Goal: Task Accomplishment & Management: Use online tool/utility

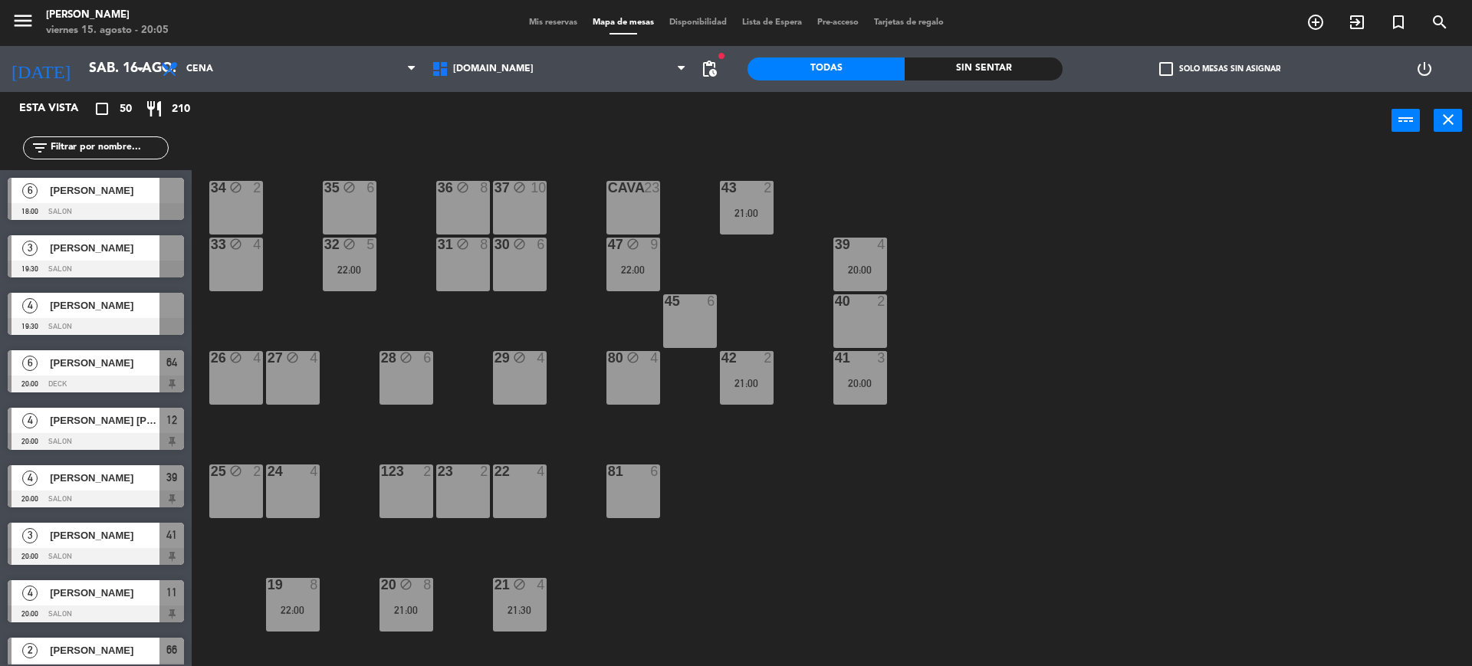
click at [133, 146] on input "text" at bounding box center [108, 148] width 119 height 17
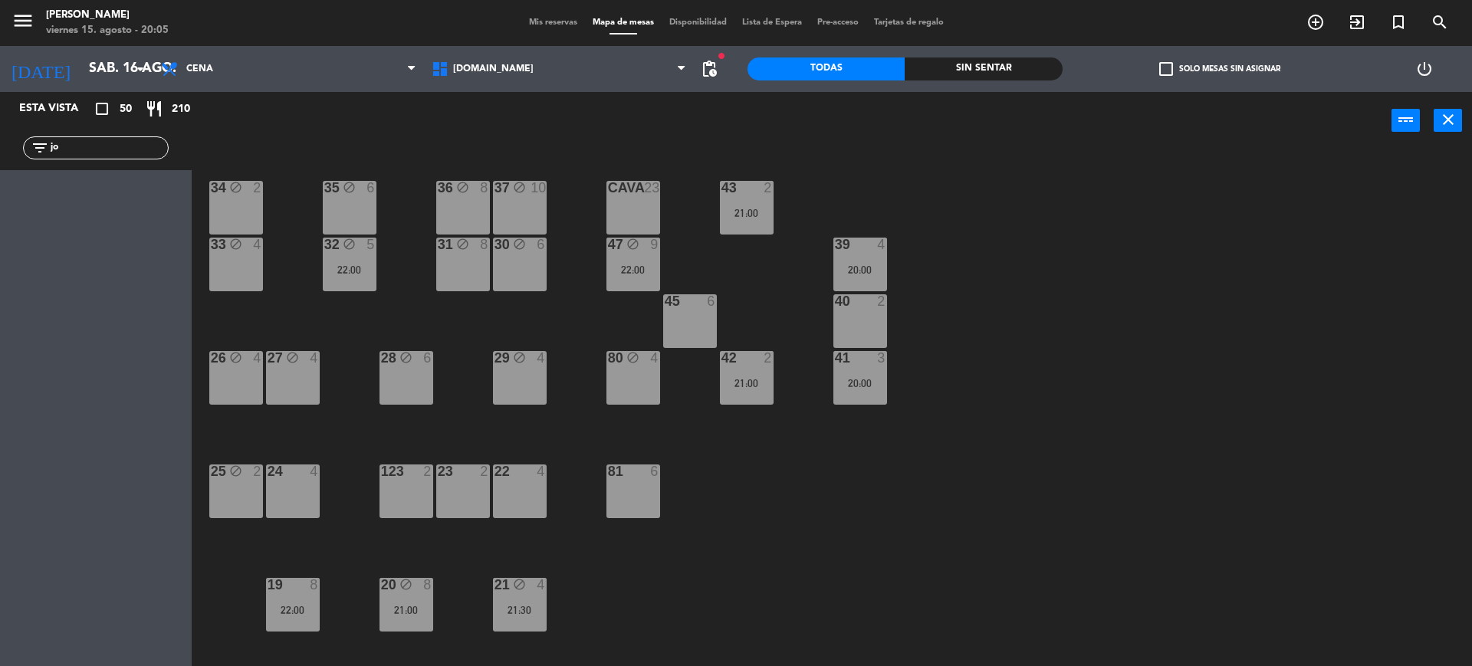
type input "j"
drag, startPoint x: 133, startPoint y: 146, endPoint x: 0, endPoint y: 153, distance: 132.8
click at [0, 153] on div "filter_list nic" at bounding box center [96, 148] width 192 height 44
type input "car"
click at [110, 64] on input "sáb. 16 ago." at bounding box center [170, 69] width 178 height 31
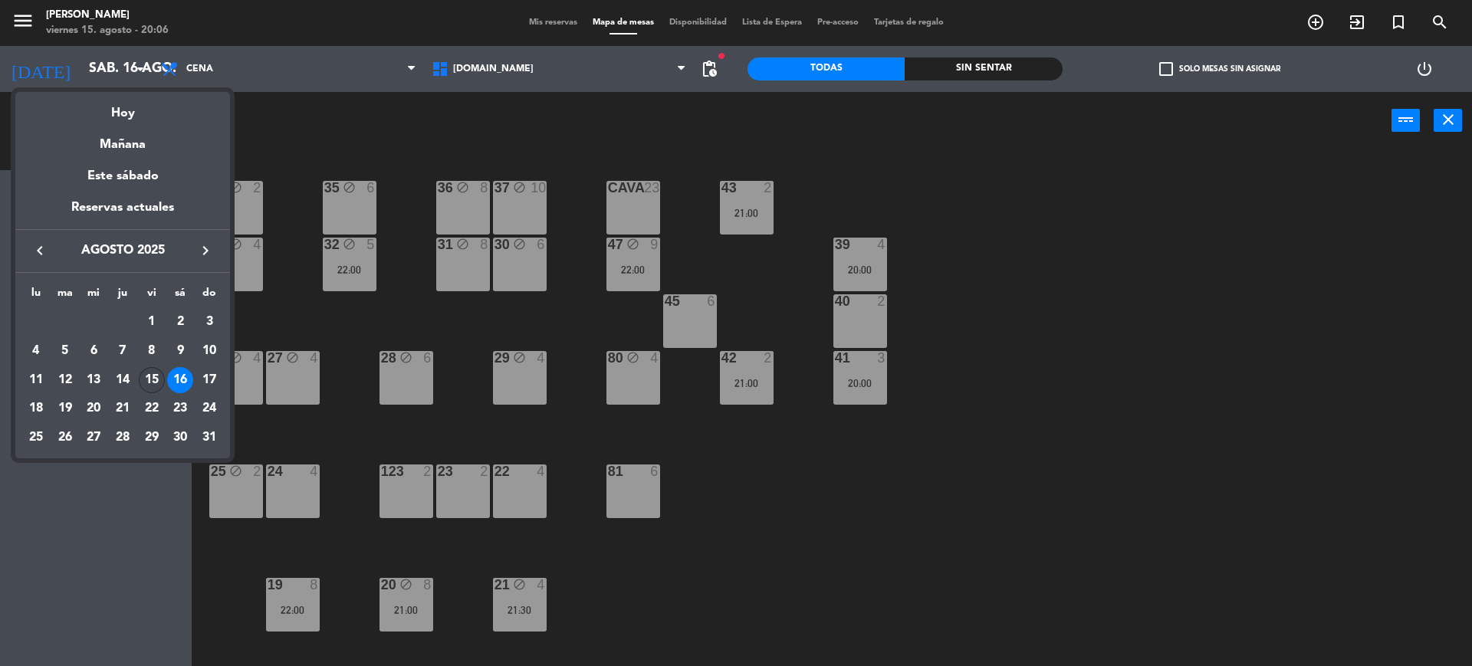
click at [145, 375] on div "15" at bounding box center [152, 380] width 26 height 26
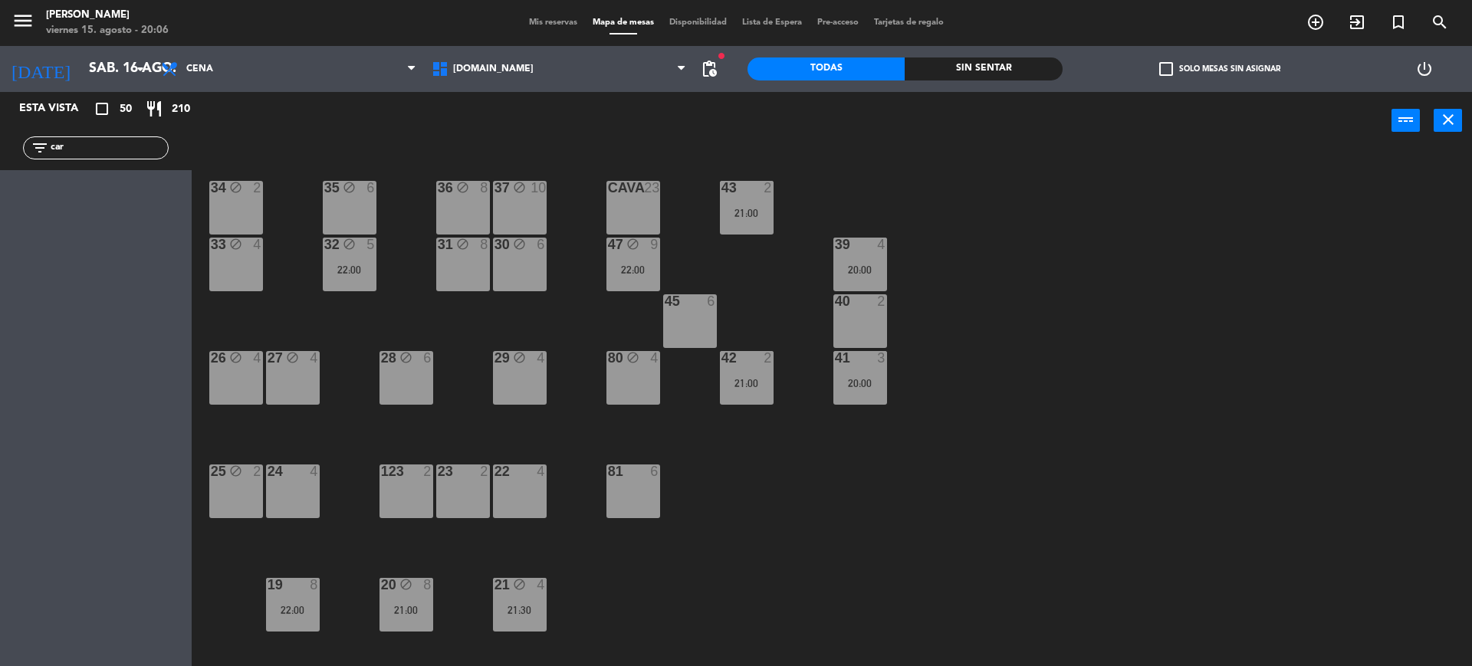
type input "vie. 15 ago."
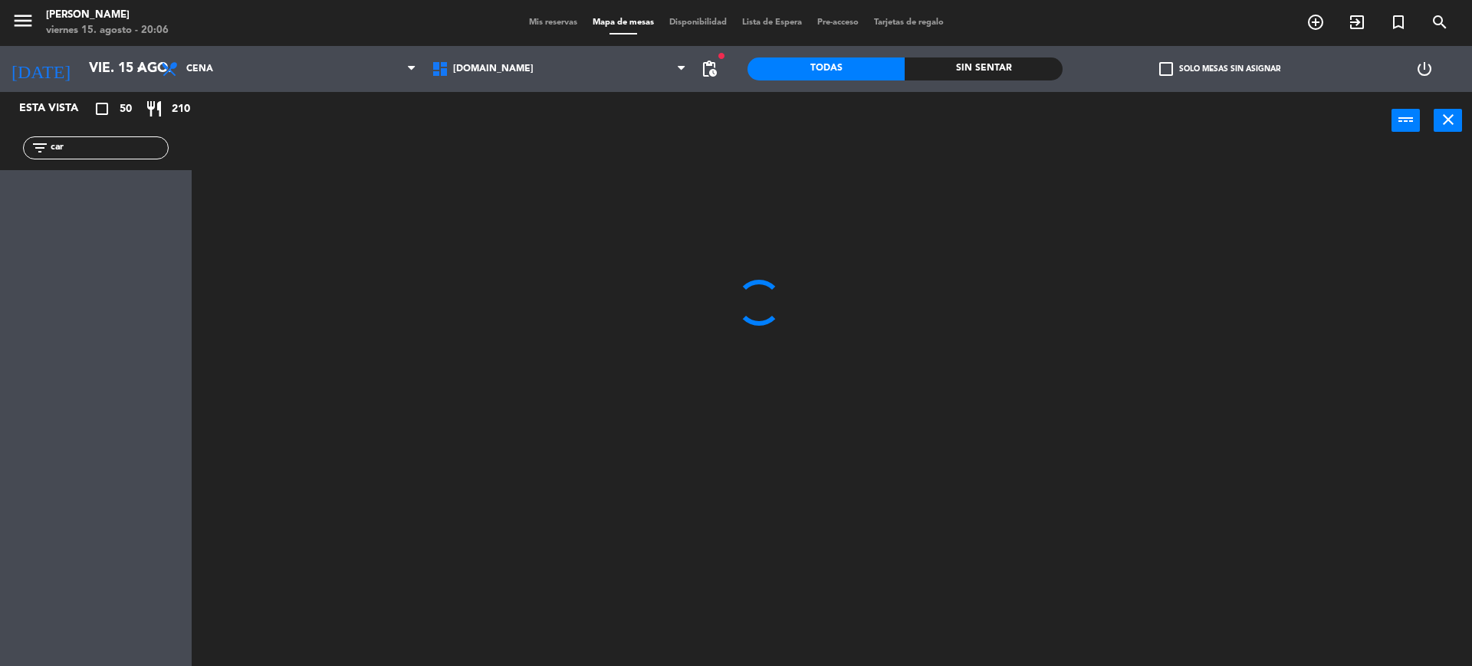
click at [94, 160] on div "filter_list car" at bounding box center [96, 148] width 192 height 44
click at [94, 156] on div "filter_list car" at bounding box center [96, 147] width 146 height 23
click at [99, 143] on input "car" at bounding box center [108, 148] width 119 height 17
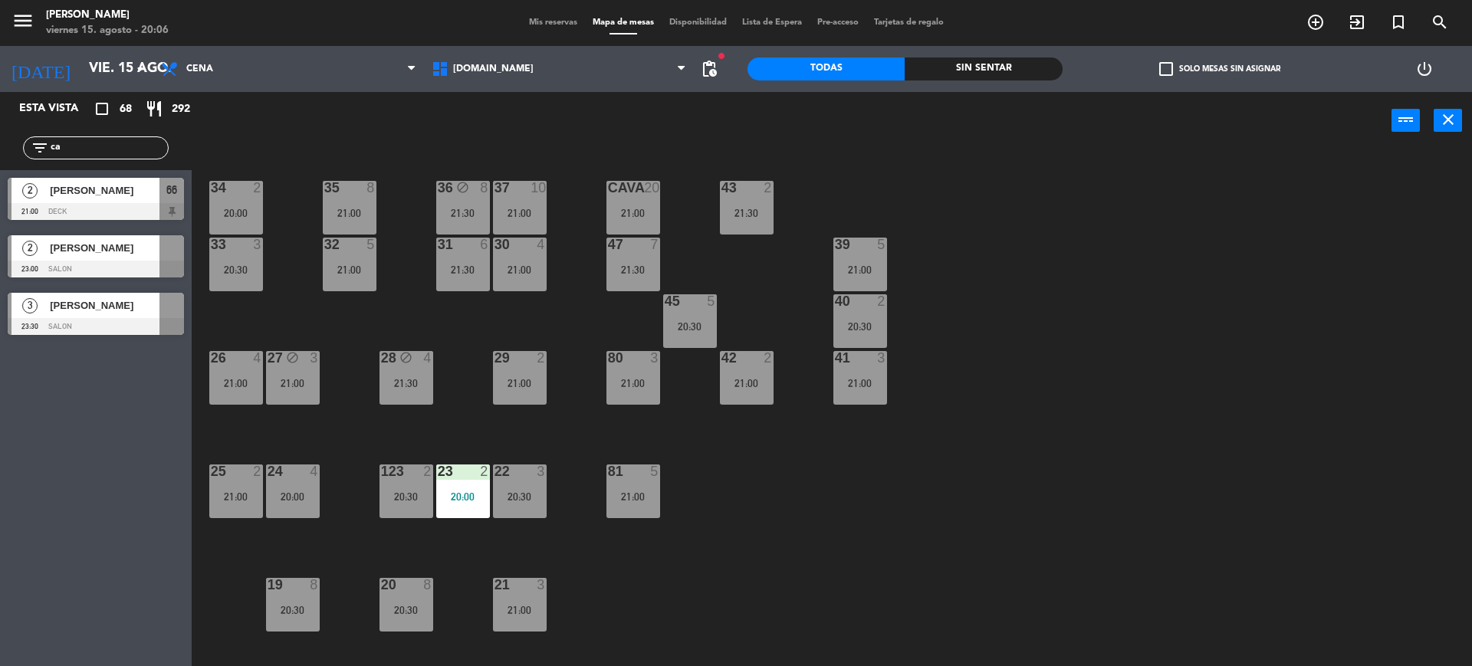
type input "c"
type input "nic"
click at [22, 434] on div "Esta vista crop_square 68 restaurant 292 filter_list nic 10 nicolas 20:30 DECK …" at bounding box center [96, 379] width 192 height 574
click at [555, 21] on span "Mis reservas" at bounding box center [553, 22] width 64 height 8
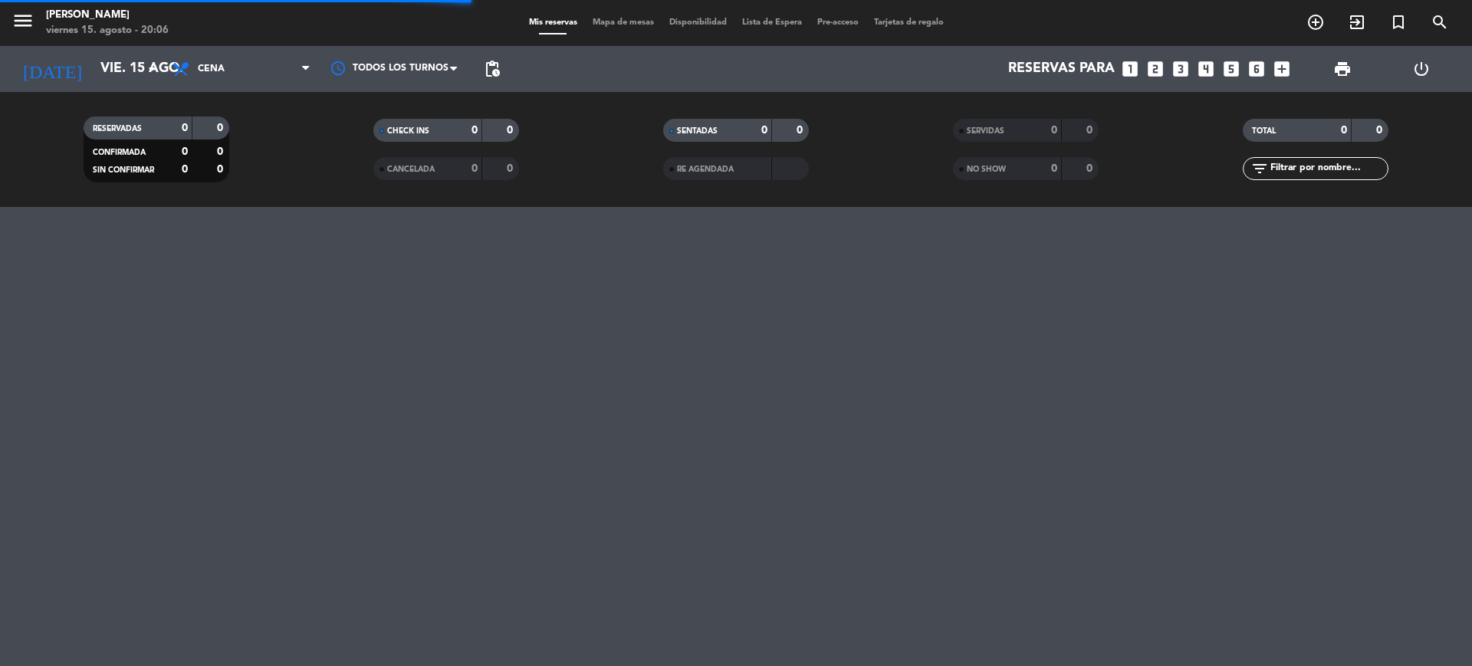
click at [1311, 169] on input "text" at bounding box center [1328, 168] width 119 height 17
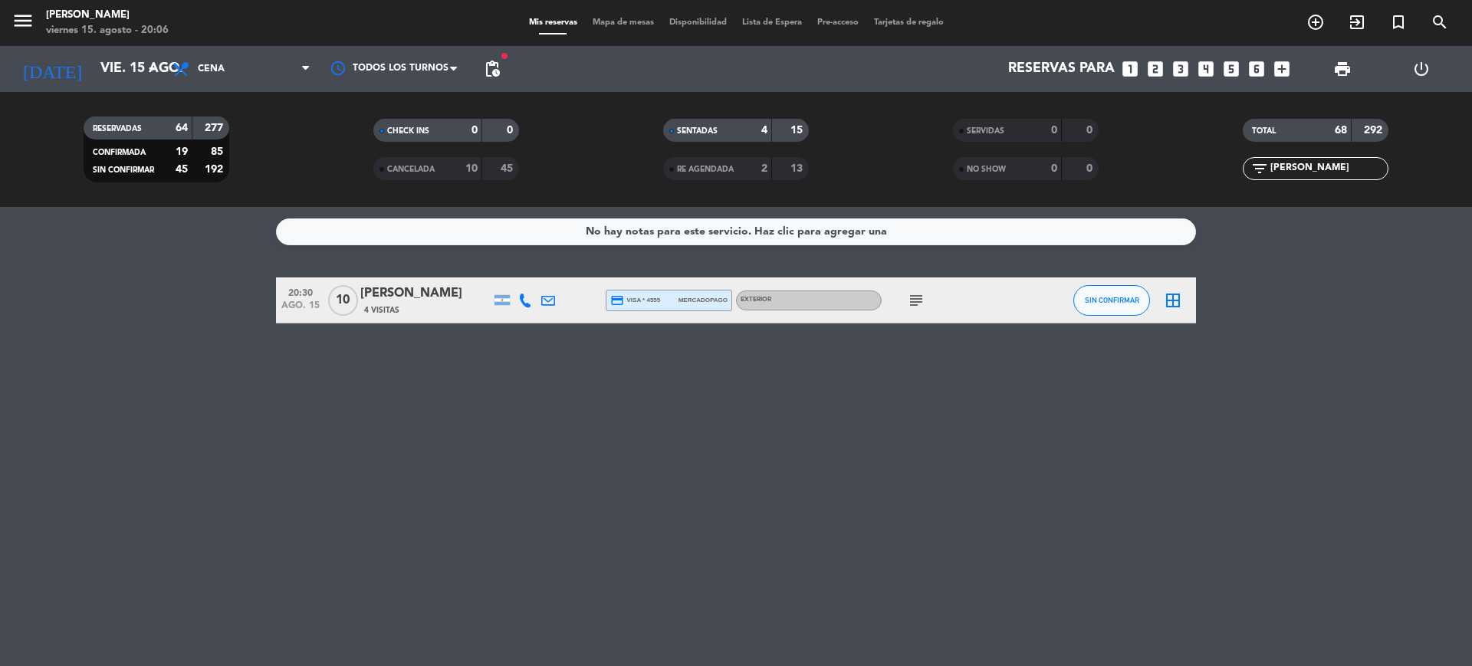
type input "[PERSON_NAME]"
click at [360, 312] on div "10" at bounding box center [342, 300] width 35 height 45
click at [386, 289] on div "[PERSON_NAME]" at bounding box center [425, 294] width 130 height 20
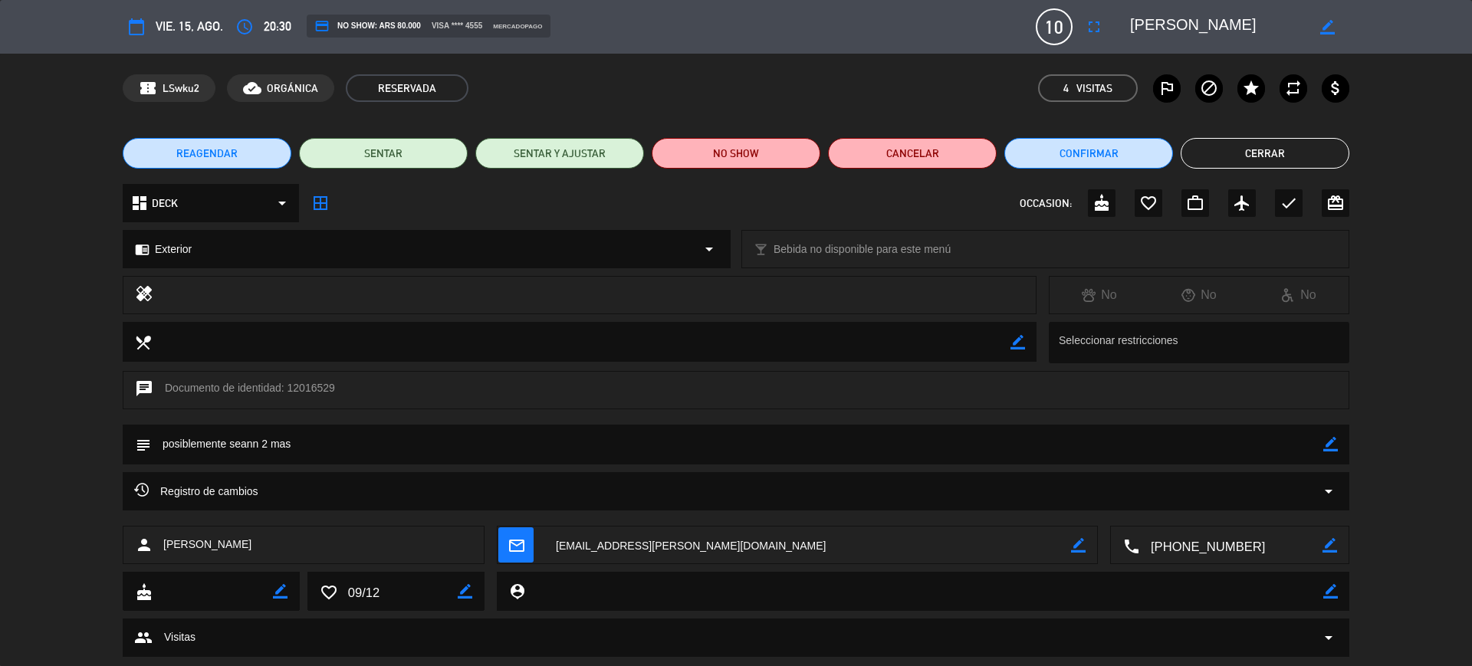
click at [1326, 28] on icon "border_color" at bounding box center [1327, 27] width 15 height 15
click at [1072, 34] on div "calendar_today vie. 15, ago. access_time 20:30 credit_card NO SHOW: ARS 80.000 …" at bounding box center [736, 26] width 1227 height 37
click at [1325, 28] on icon at bounding box center [1327, 27] width 15 height 15
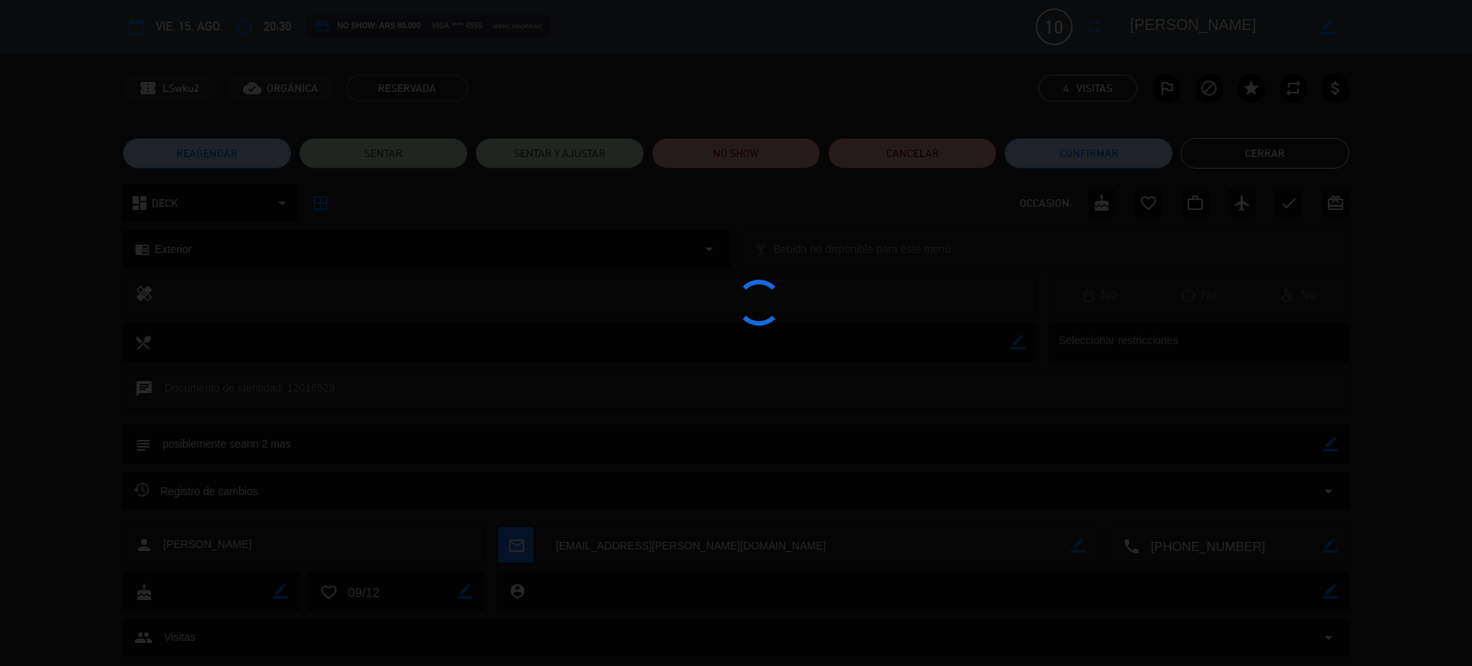
type textarea "[PERSON_NAME]"
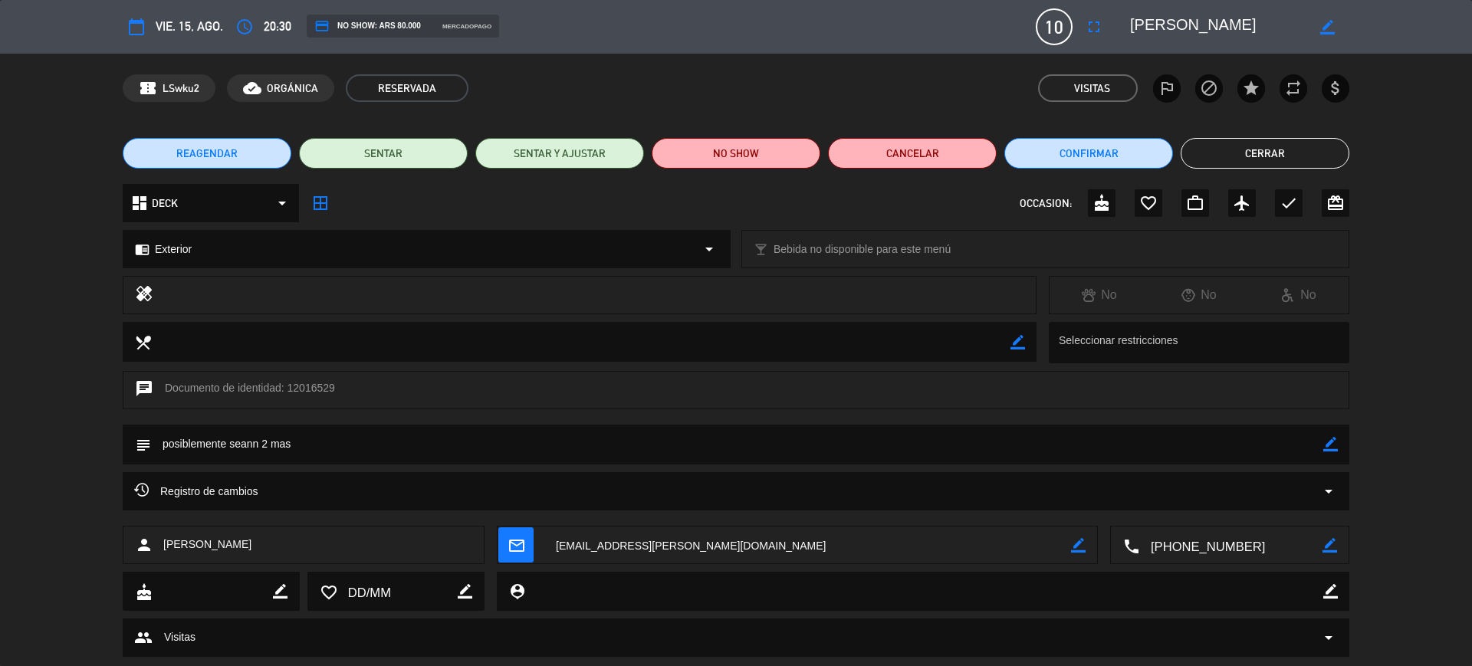
click at [1309, 150] on button "Cerrar" at bounding box center [1265, 153] width 169 height 31
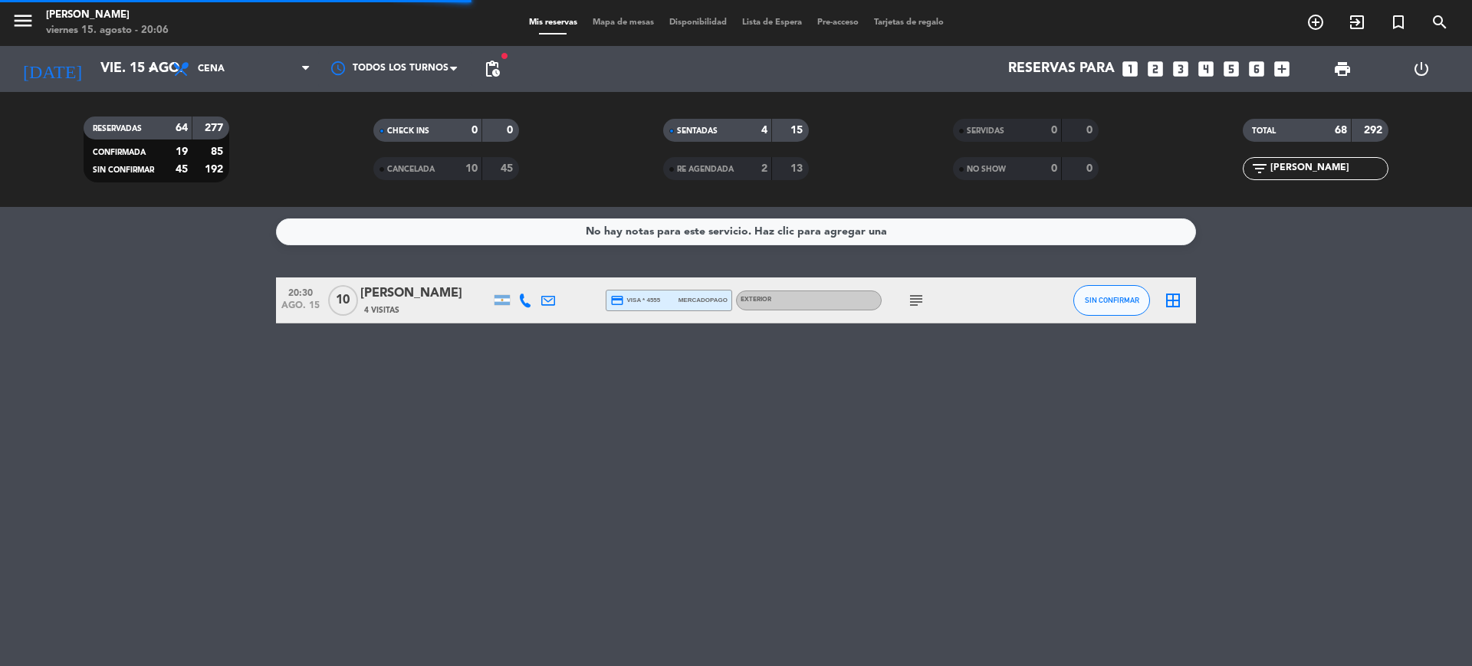
drag, startPoint x: 1368, startPoint y: 168, endPoint x: 1267, endPoint y: 171, distance: 101.2
click at [1267, 171] on div "filter_list [PERSON_NAME]" at bounding box center [1316, 168] width 146 height 23
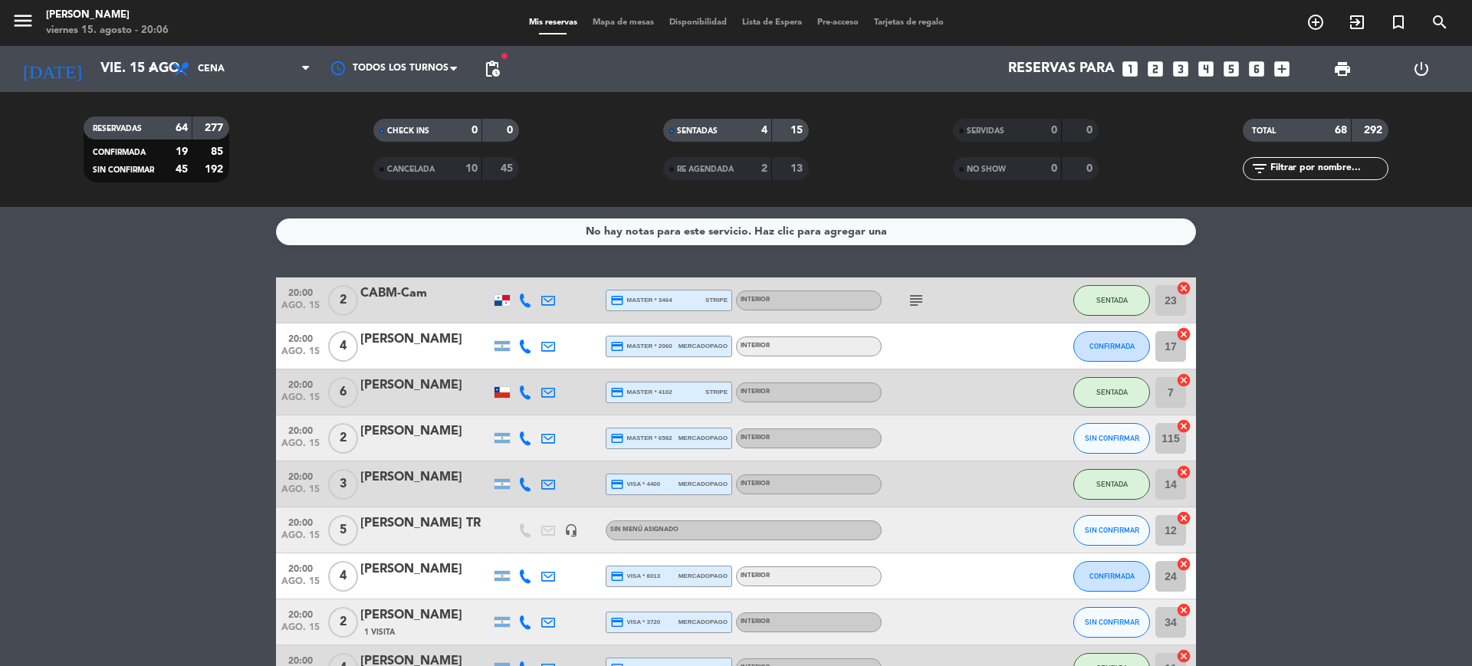
click at [617, 24] on span "Mapa de mesas" at bounding box center [623, 22] width 77 height 8
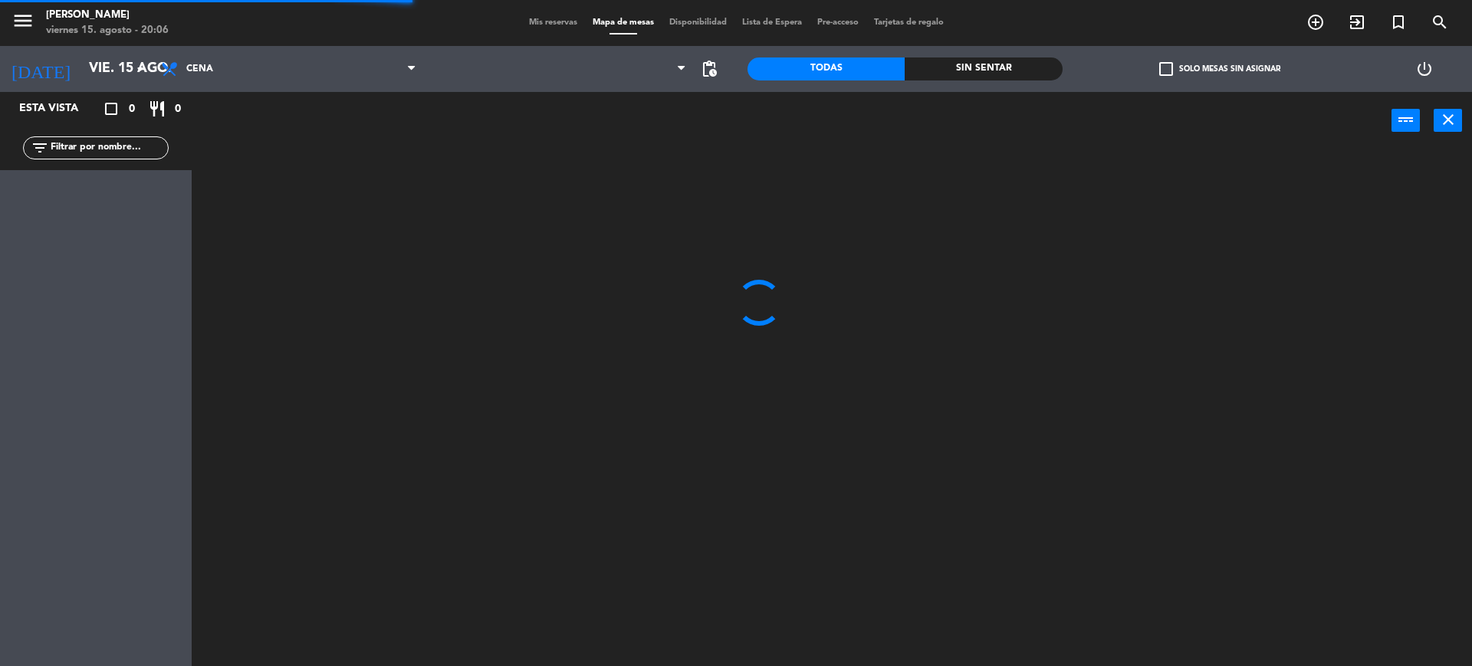
click at [129, 147] on input "text" at bounding box center [108, 148] width 119 height 17
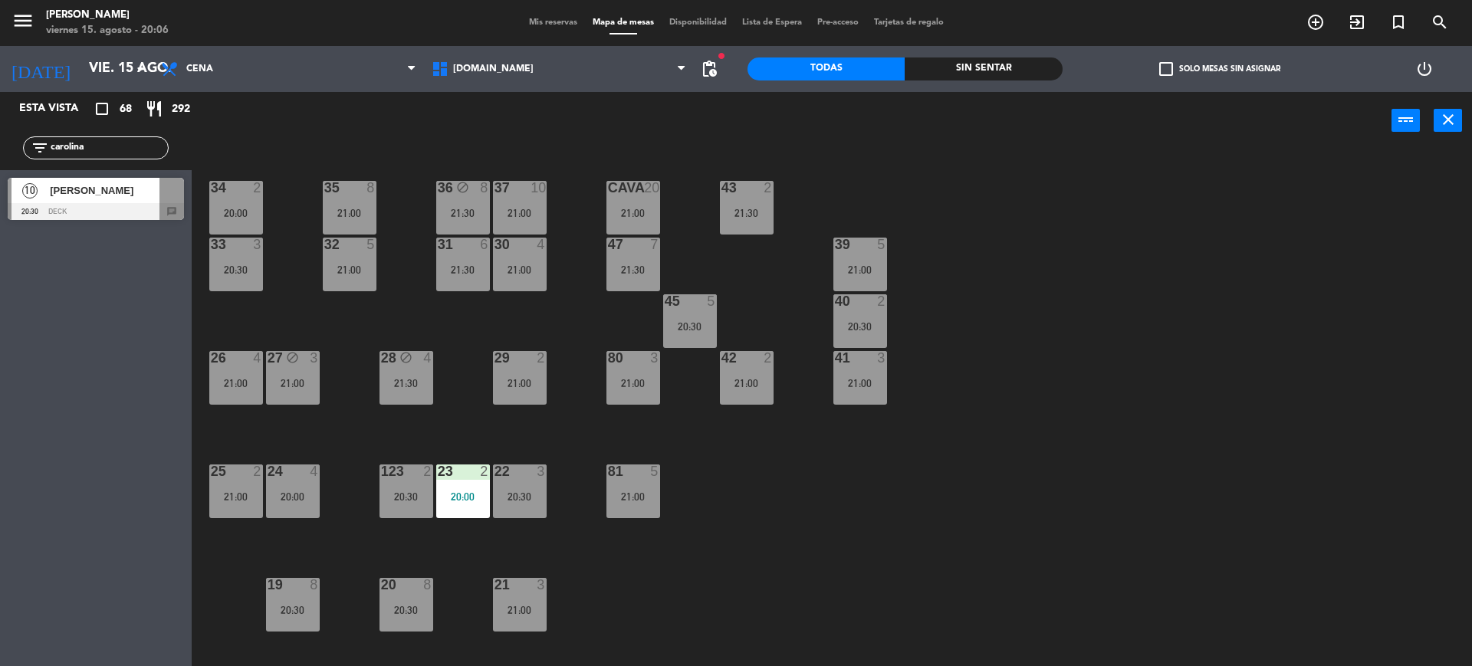
type input "carolina"
click at [1263, 309] on div "34 2 20:00 35 8 21:00 36 block 8 21:30 43 2 21:30 37 10 21:00 CAVA 20 21:00 33 …" at bounding box center [839, 411] width 1266 height 517
click at [530, 57] on span "[DOMAIN_NAME]" at bounding box center [559, 69] width 271 height 34
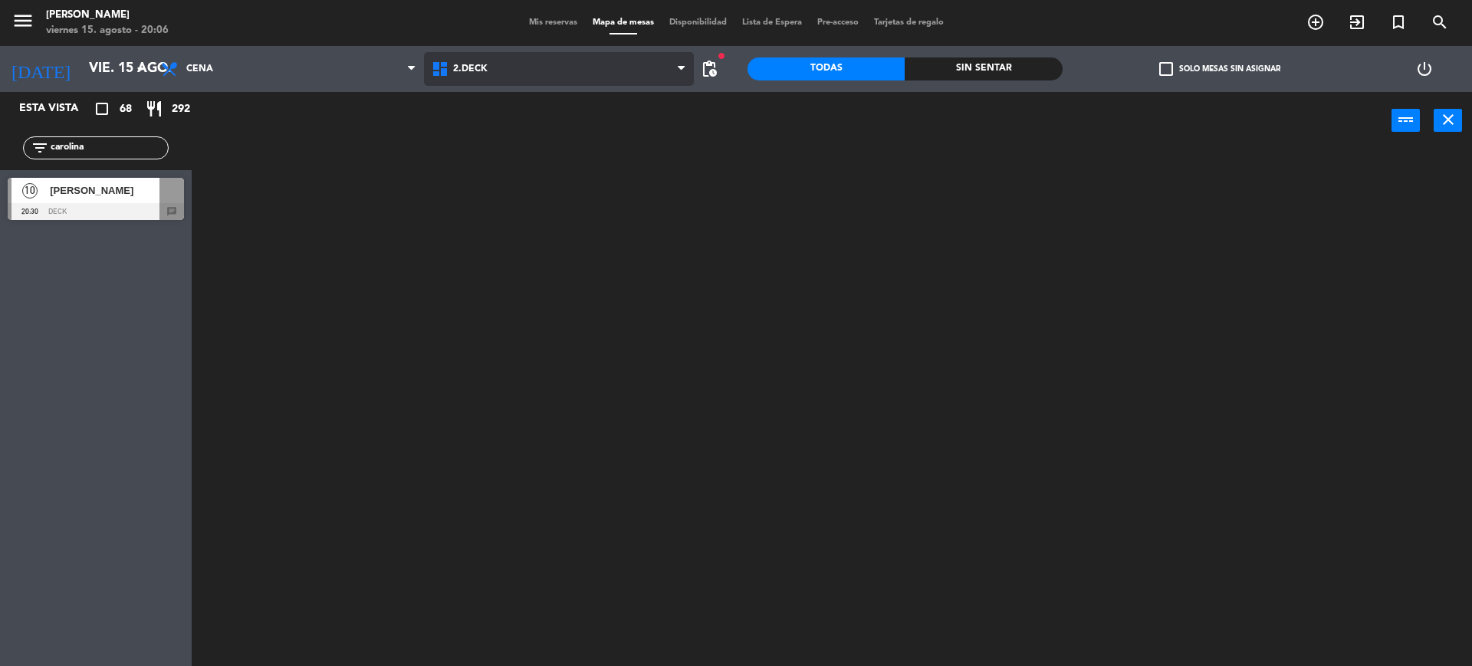
click at [494, 153] on ng-component "menu Gardiner viernes 15. agosto - 20:06 Mis reservas Mapa de mesas Disponibili…" at bounding box center [736, 335] width 1472 height 670
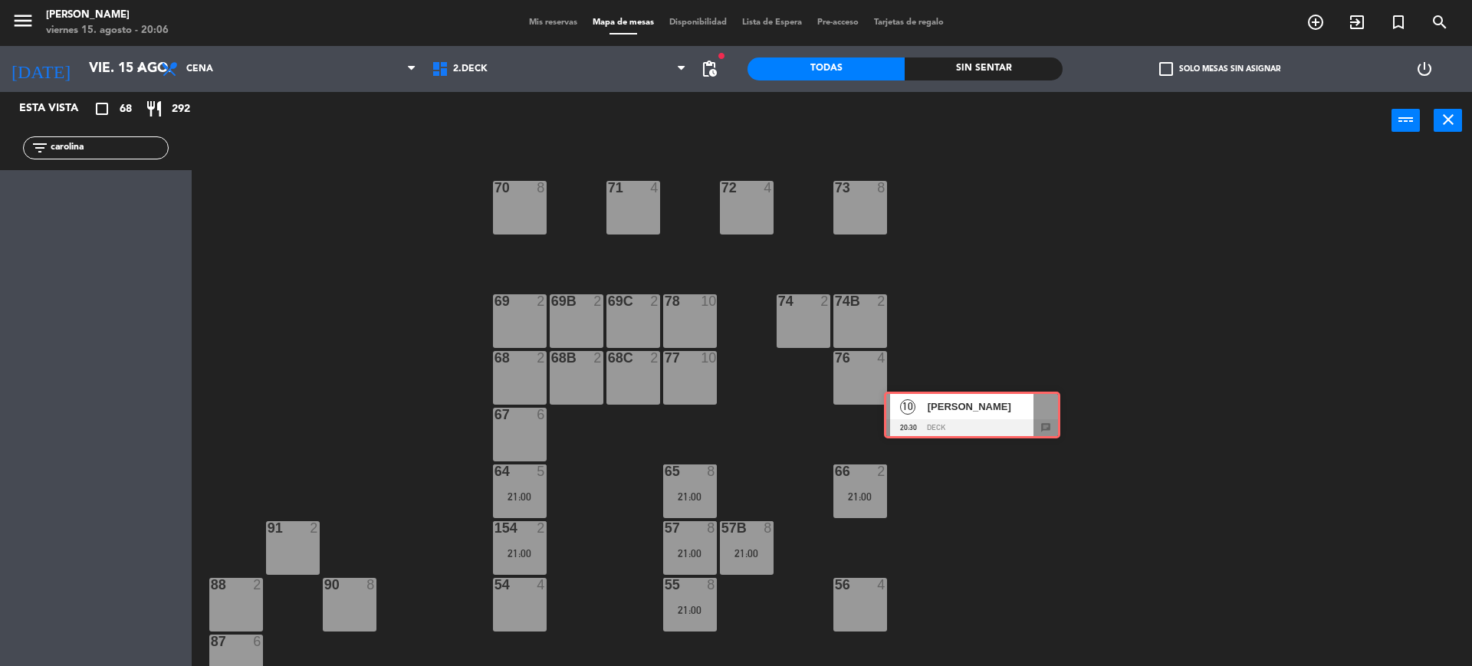
scroll to position [189, 0]
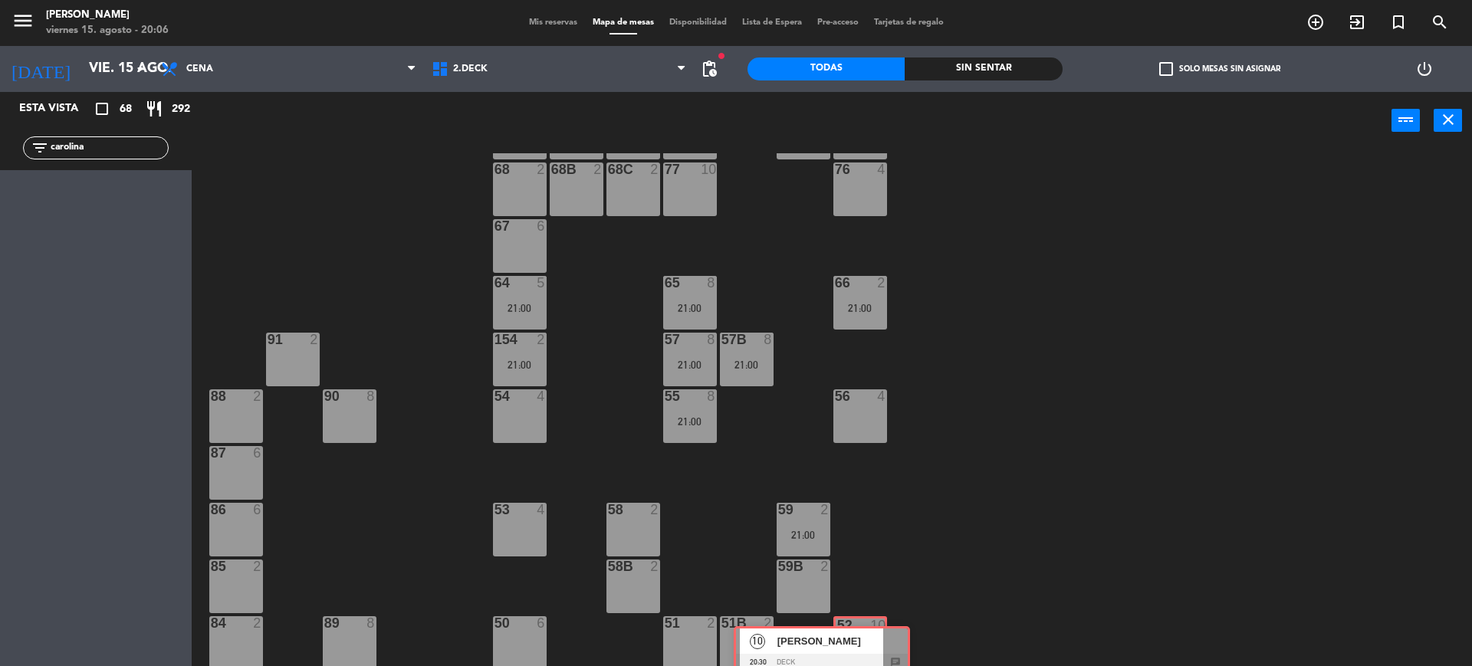
drag, startPoint x: 146, startPoint y: 192, endPoint x: 872, endPoint y: 641, distance: 853.3
click at [872, 641] on div "Esta vista crop_square 68 restaurant 292 filter_list carolina 10 carolina jorda…" at bounding box center [736, 381] width 1472 height 578
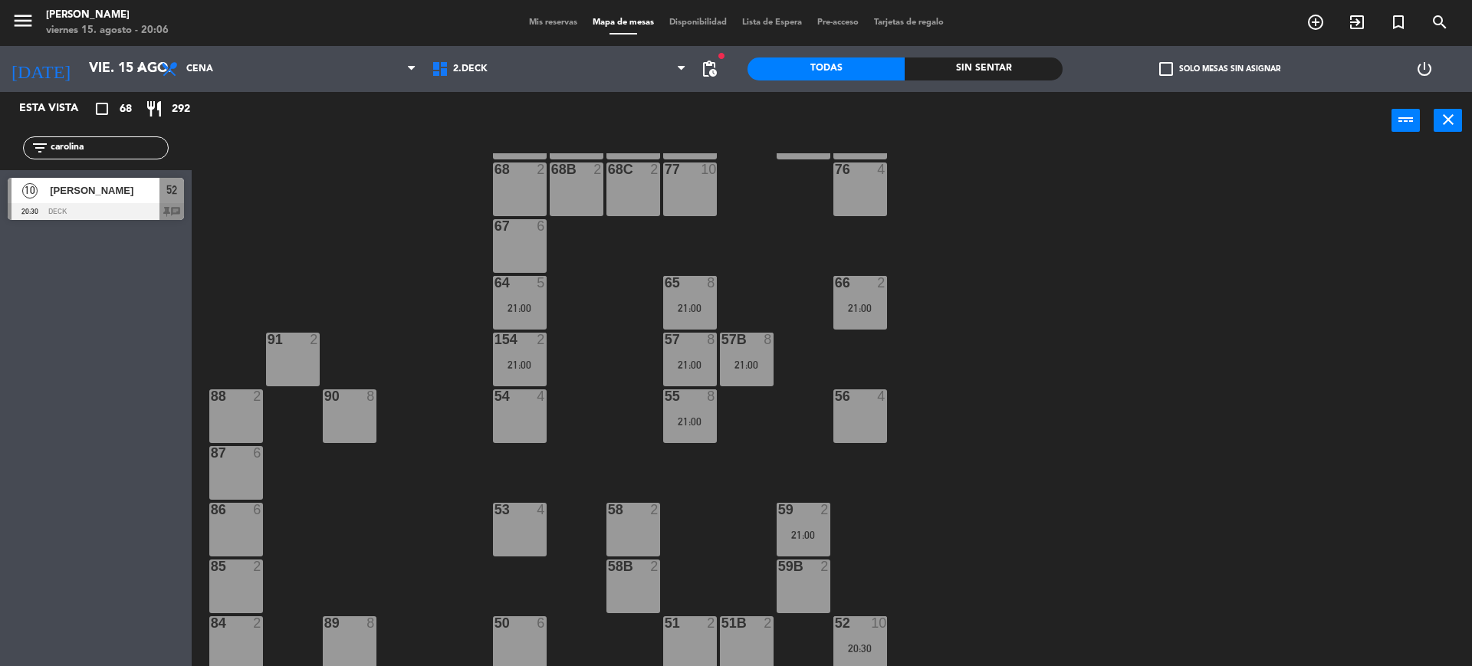
drag, startPoint x: 153, startPoint y: 146, endPoint x: 0, endPoint y: 187, distance: 158.1
click at [0, 187] on div "Esta vista crop_square 68 restaurant 292 filter_list carolina 10 carolina jorda…" at bounding box center [96, 160] width 192 height 136
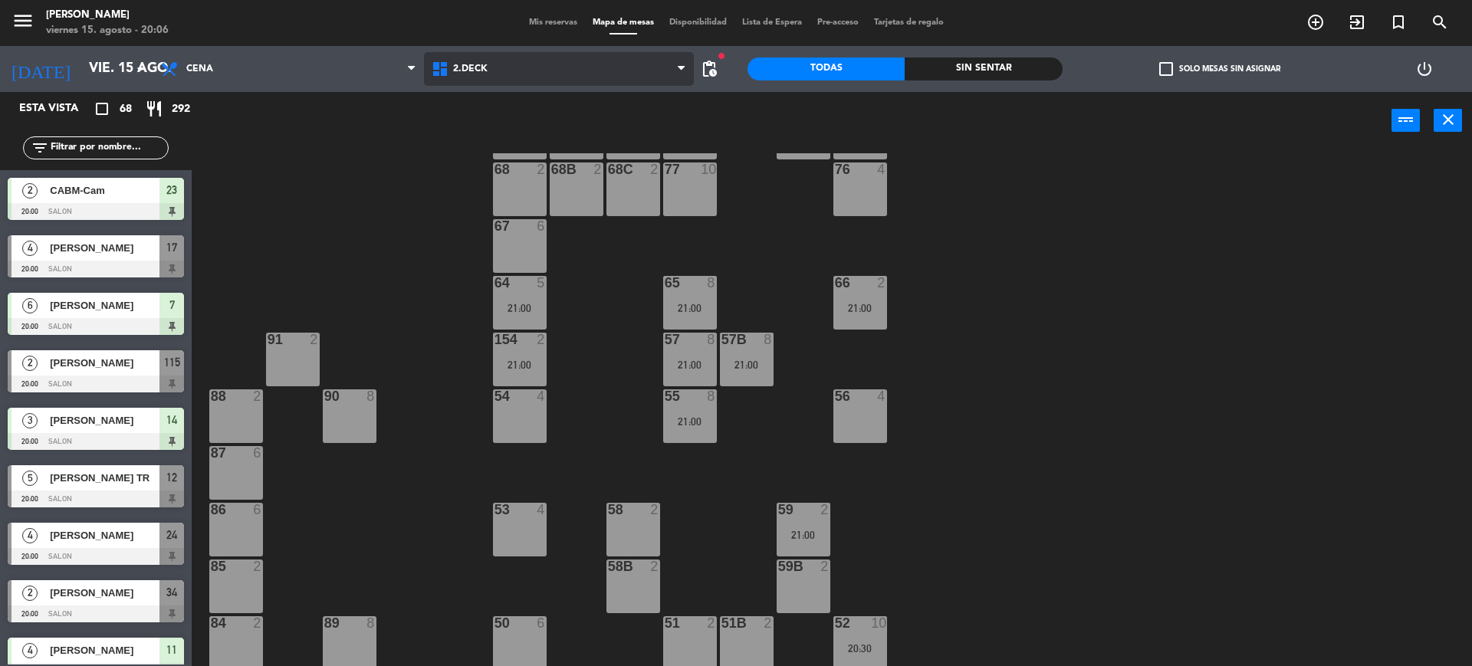
click at [592, 79] on span "2.DECK" at bounding box center [559, 69] width 271 height 34
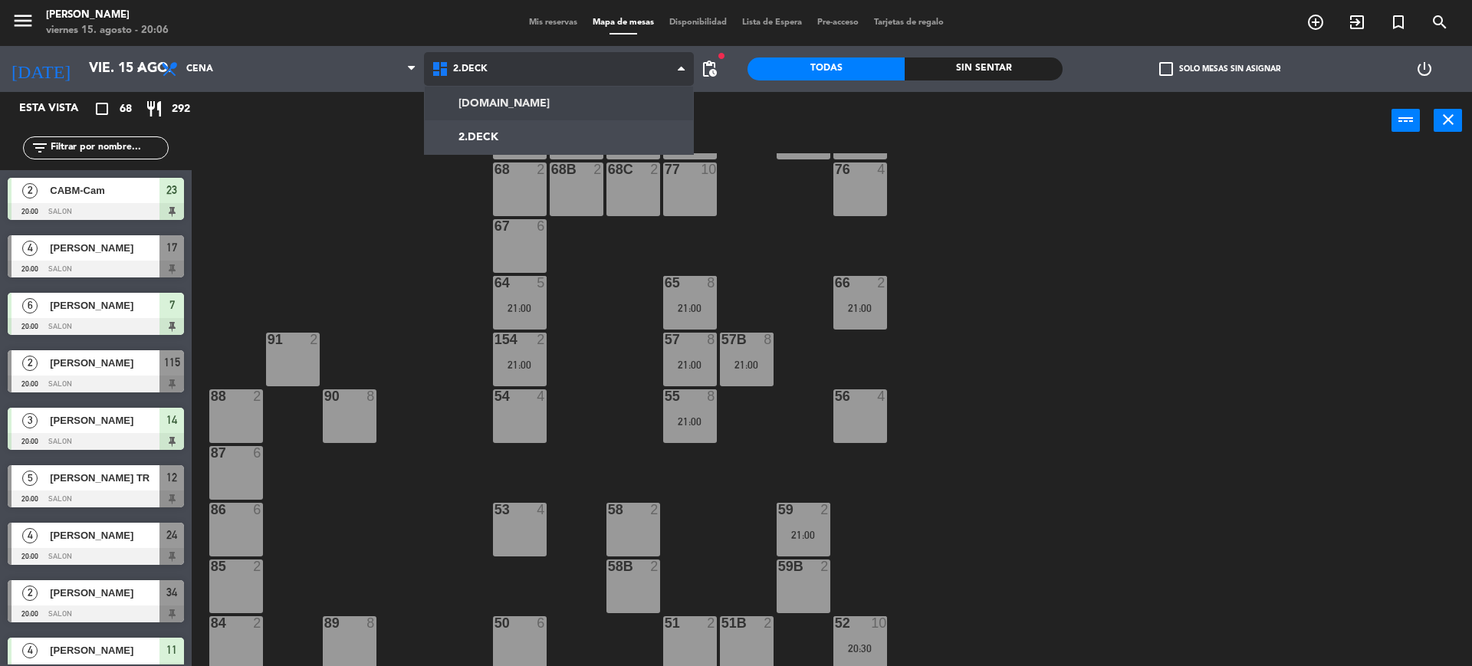
click at [595, 110] on ng-component "menu Gardiner viernes 15. agosto - 20:06 Mis reservas Mapa de mesas Disponibili…" at bounding box center [736, 335] width 1472 height 670
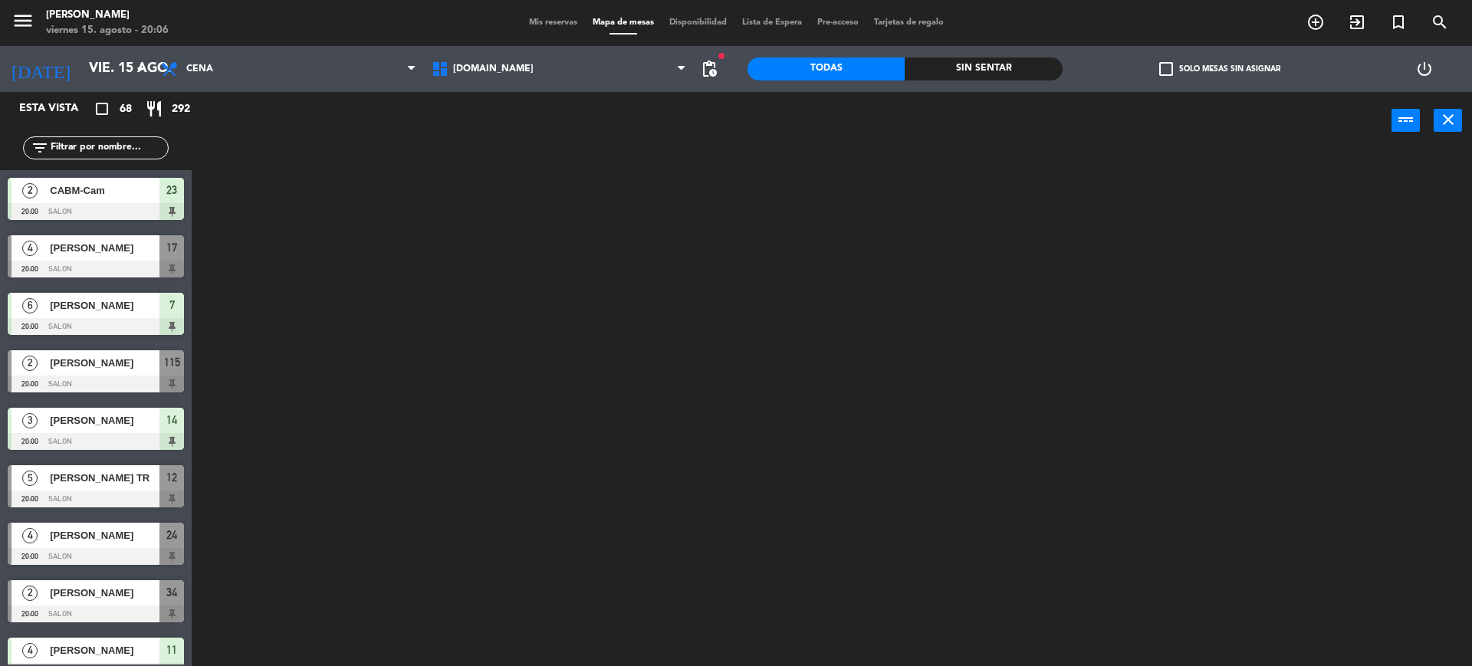
drag, startPoint x: 997, startPoint y: 65, endPoint x: 1183, endPoint y: 65, distance: 185.5
click at [998, 65] on div "Sin sentar" at bounding box center [983, 68] width 157 height 23
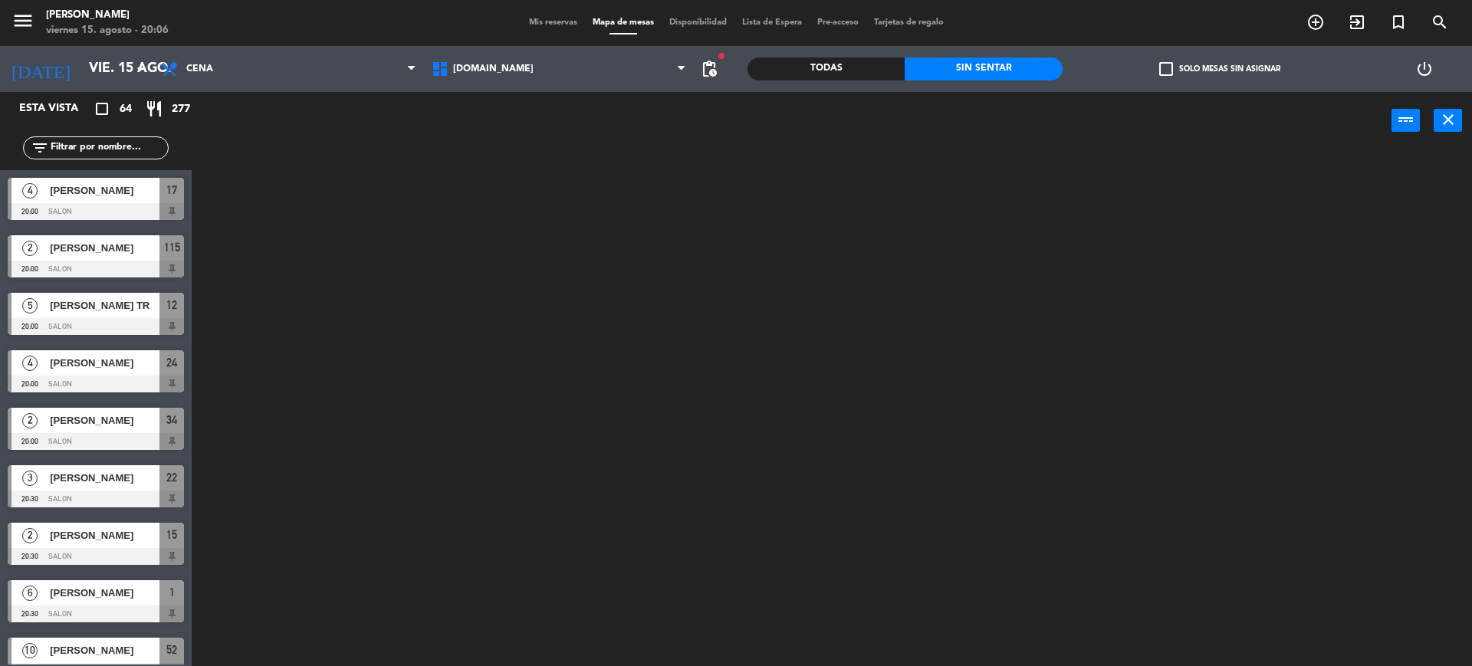
click at [1184, 65] on label "check_box_outline_blank Solo mesas sin asignar" at bounding box center [1219, 69] width 121 height 14
click at [1220, 69] on input "check_box_outline_blank Solo mesas sin asignar" at bounding box center [1220, 69] width 0 height 0
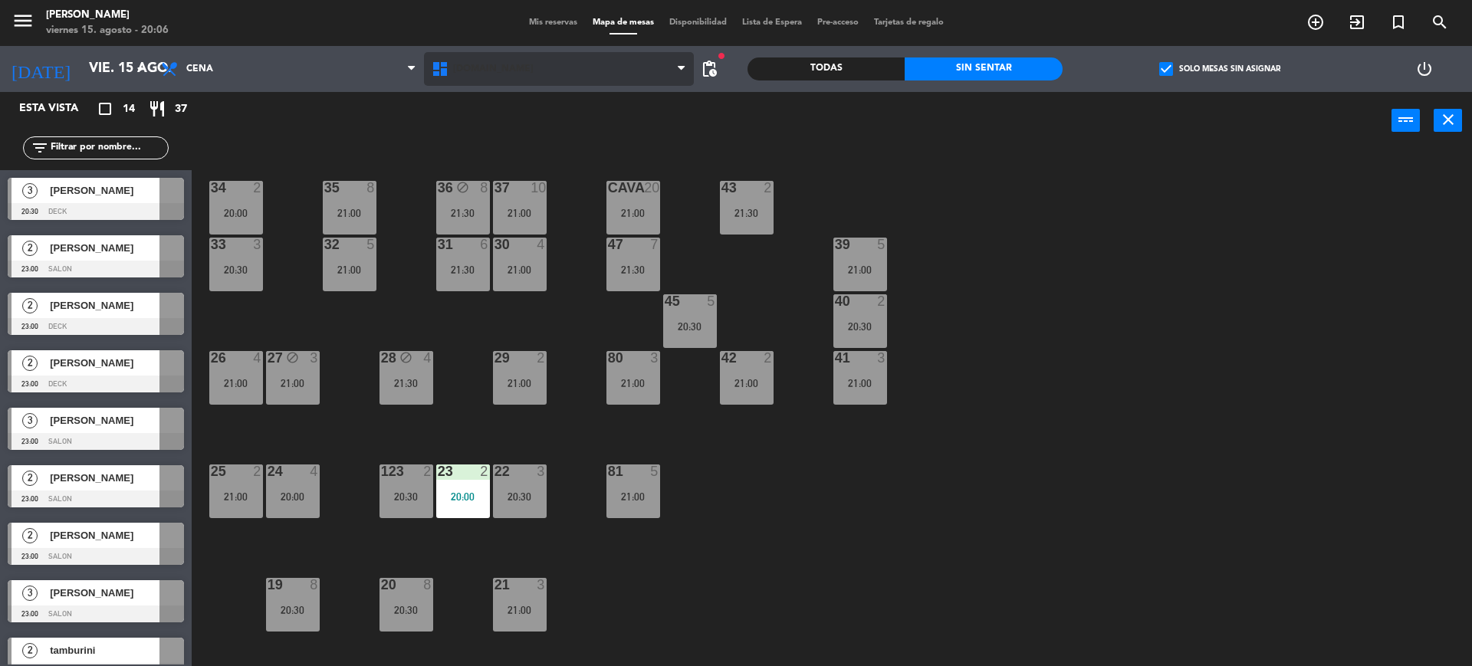
click at [541, 67] on span "[DOMAIN_NAME]" at bounding box center [559, 69] width 271 height 34
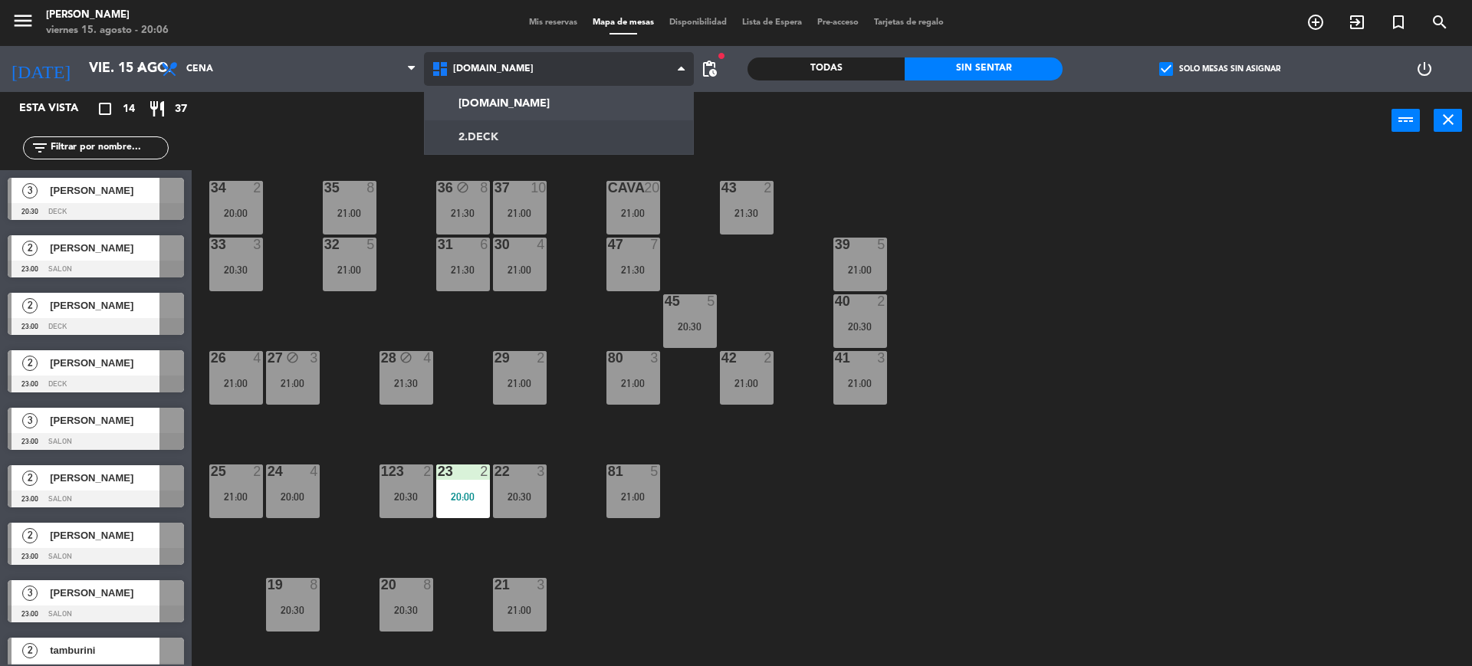
click at [522, 123] on ng-component "menu Gardiner viernes 15. agosto - 20:06 Mis reservas Mapa de mesas Disponibili…" at bounding box center [736, 335] width 1472 height 670
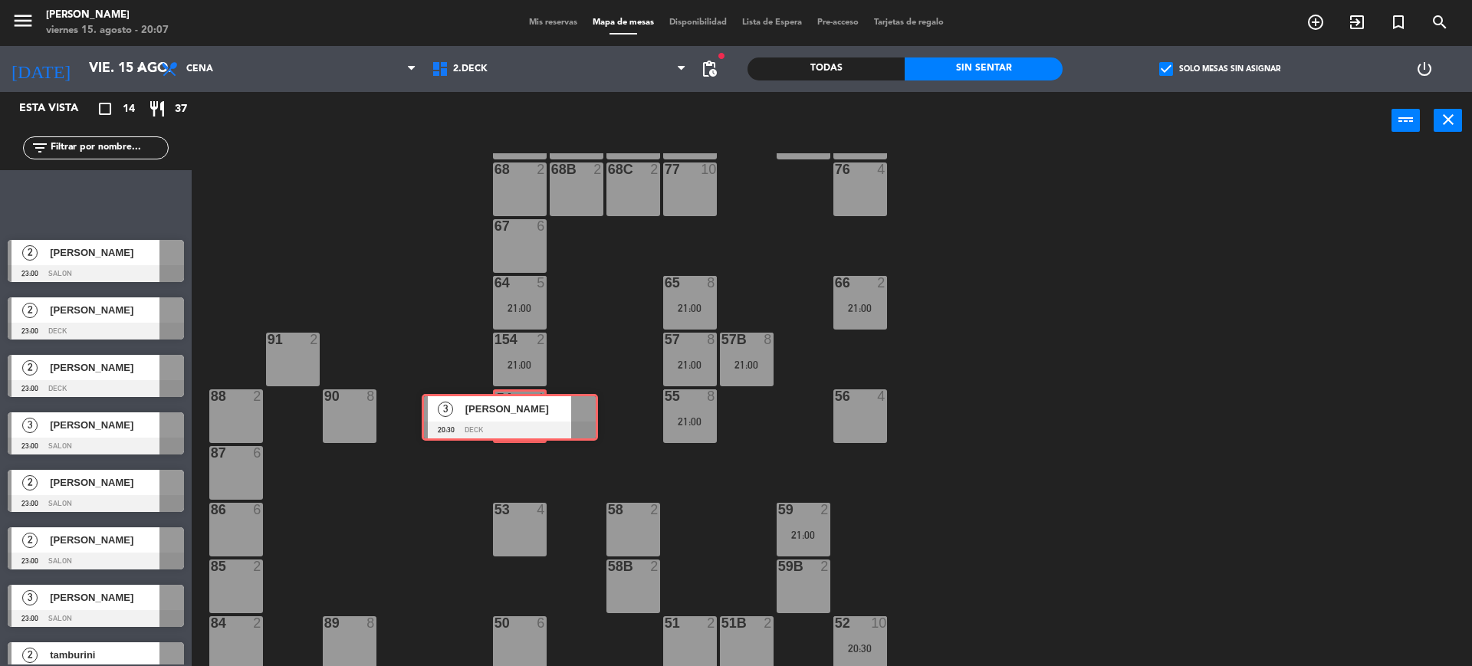
drag, startPoint x: 112, startPoint y: 196, endPoint x: 526, endPoint y: 412, distance: 467.0
click at [526, 412] on div "Esta vista crop_square 14 restaurant 37 filter_list 3 [PERSON_NAME] 20:30 DECK …" at bounding box center [736, 381] width 1472 height 578
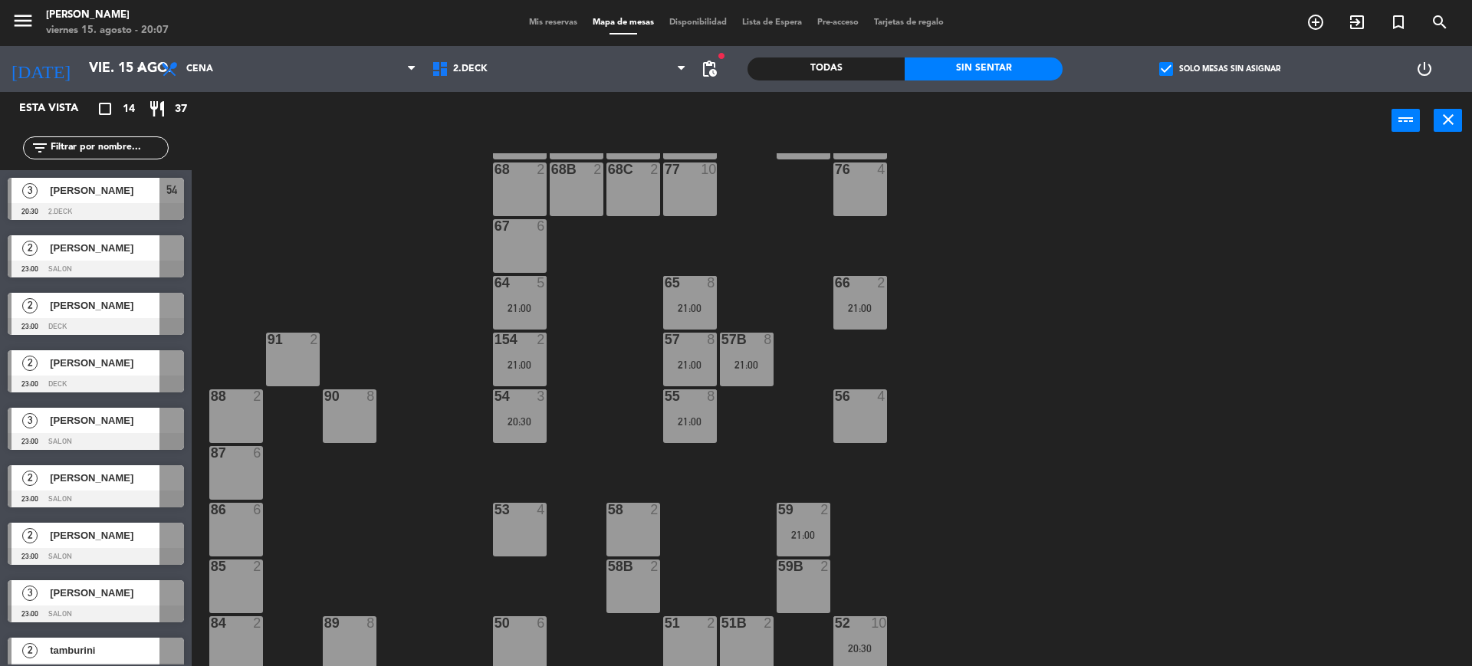
click at [875, 410] on div "56 4" at bounding box center [860, 416] width 54 height 54
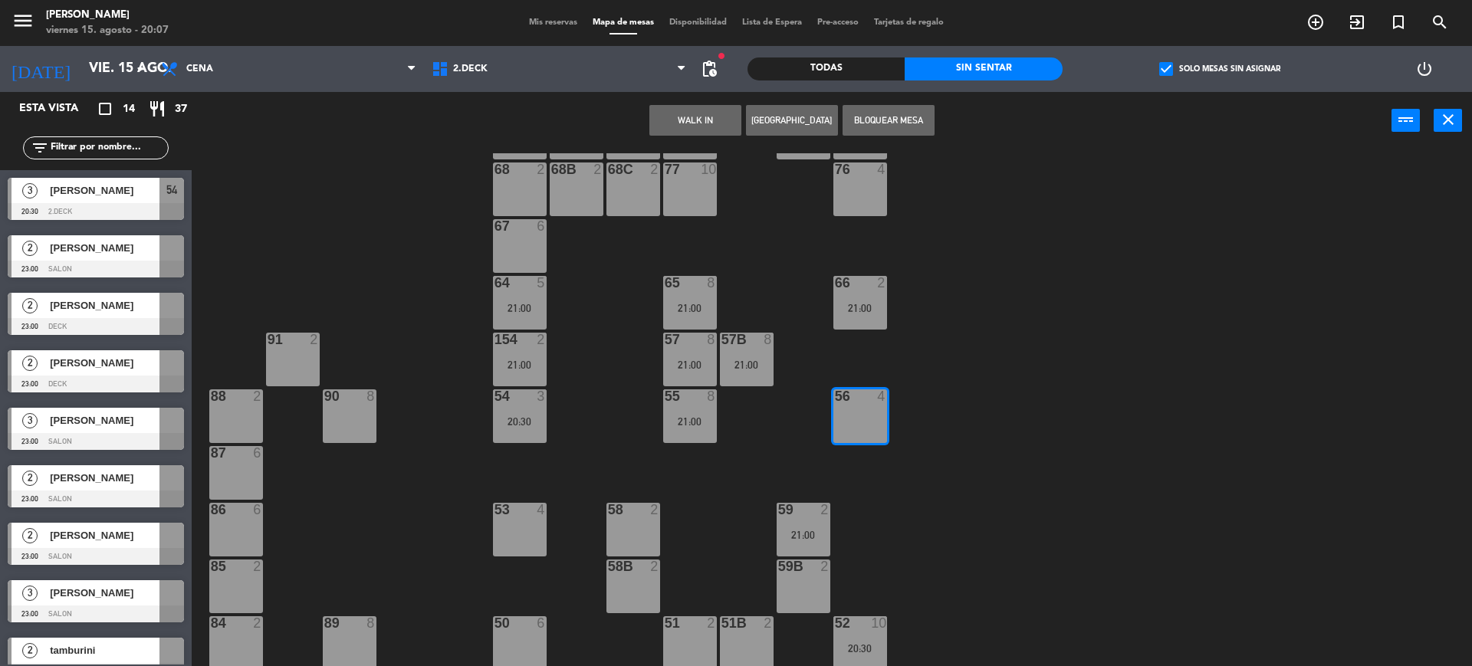
click at [868, 121] on button "Bloquear Mesa" at bounding box center [888, 120] width 92 height 31
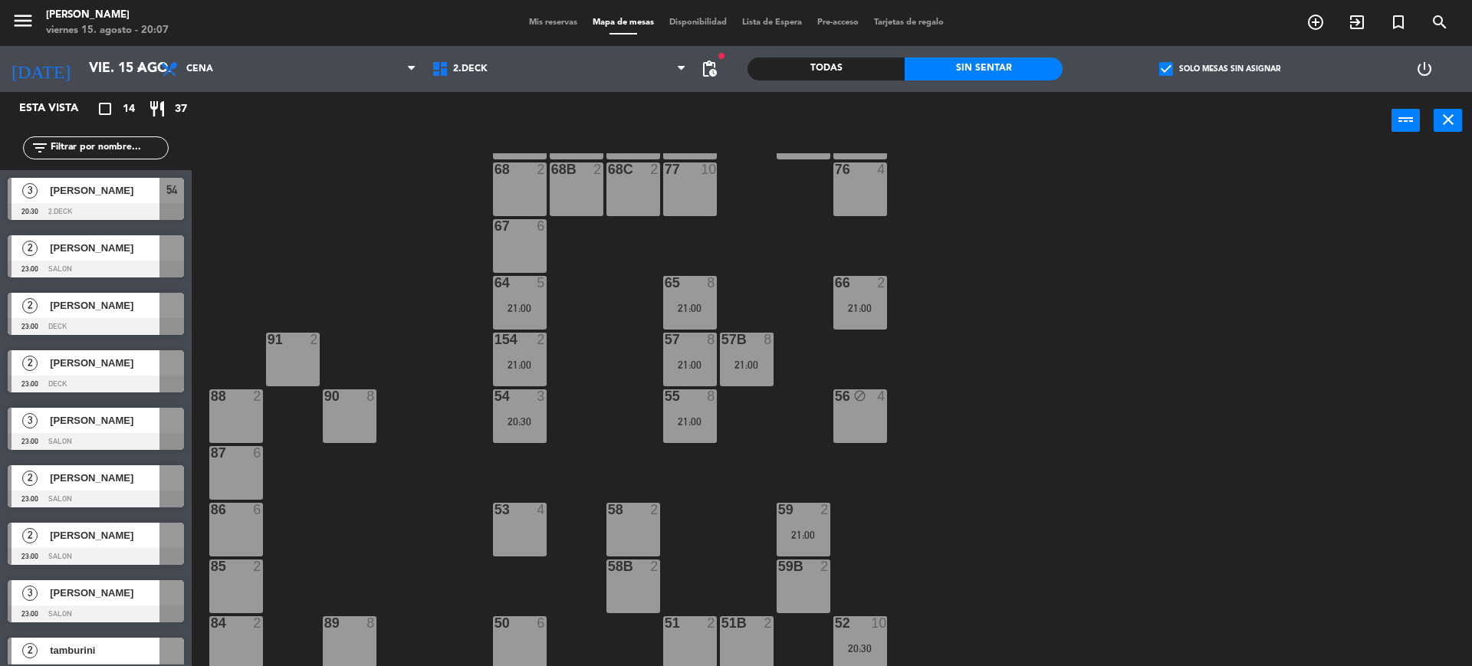
click at [1027, 274] on div "71 4 72 4 73 8 70 8 74 2 74B 2 69 2 69B 2 69C 2 78 10 77 10 76 4 68 2 68B 2 68C…" at bounding box center [839, 411] width 1266 height 517
click at [1217, 69] on label "check_box Solo mesas sin asignar" at bounding box center [1219, 69] width 121 height 14
click at [1220, 69] on input "check_box Solo mesas sin asignar" at bounding box center [1220, 69] width 0 height 0
click at [808, 67] on div "Todas" at bounding box center [825, 68] width 157 height 23
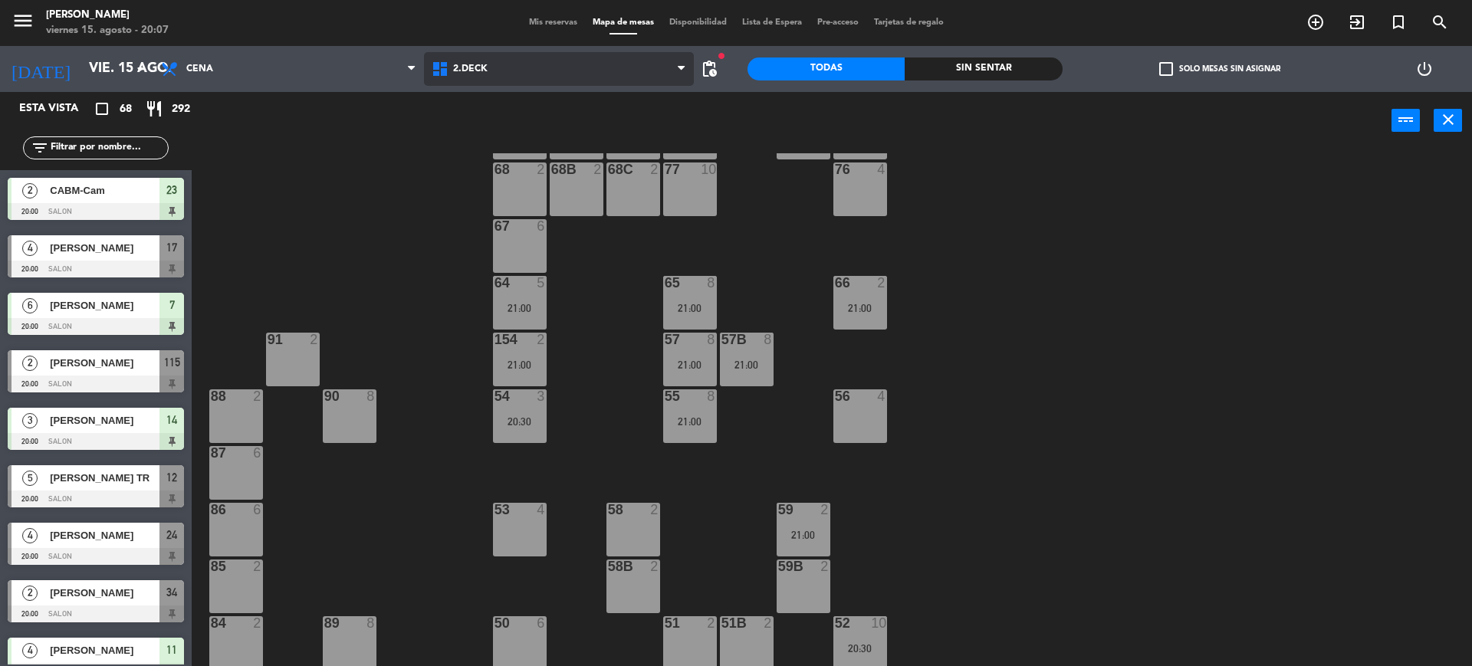
click at [601, 67] on span "2.DECK" at bounding box center [559, 69] width 271 height 34
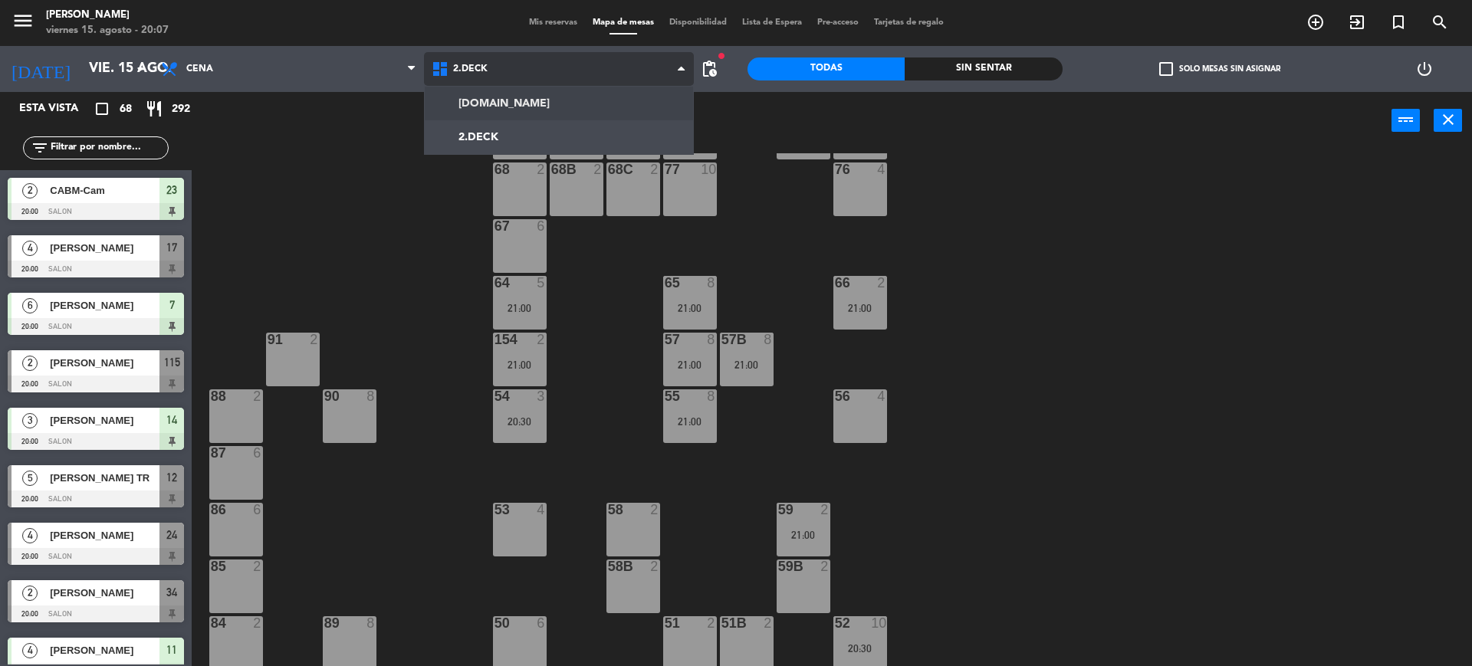
click at [604, 94] on ng-component "menu Gardiner viernes 15. agosto - 20:07 Mis reservas Mapa de mesas Disponibili…" at bounding box center [736, 335] width 1472 height 670
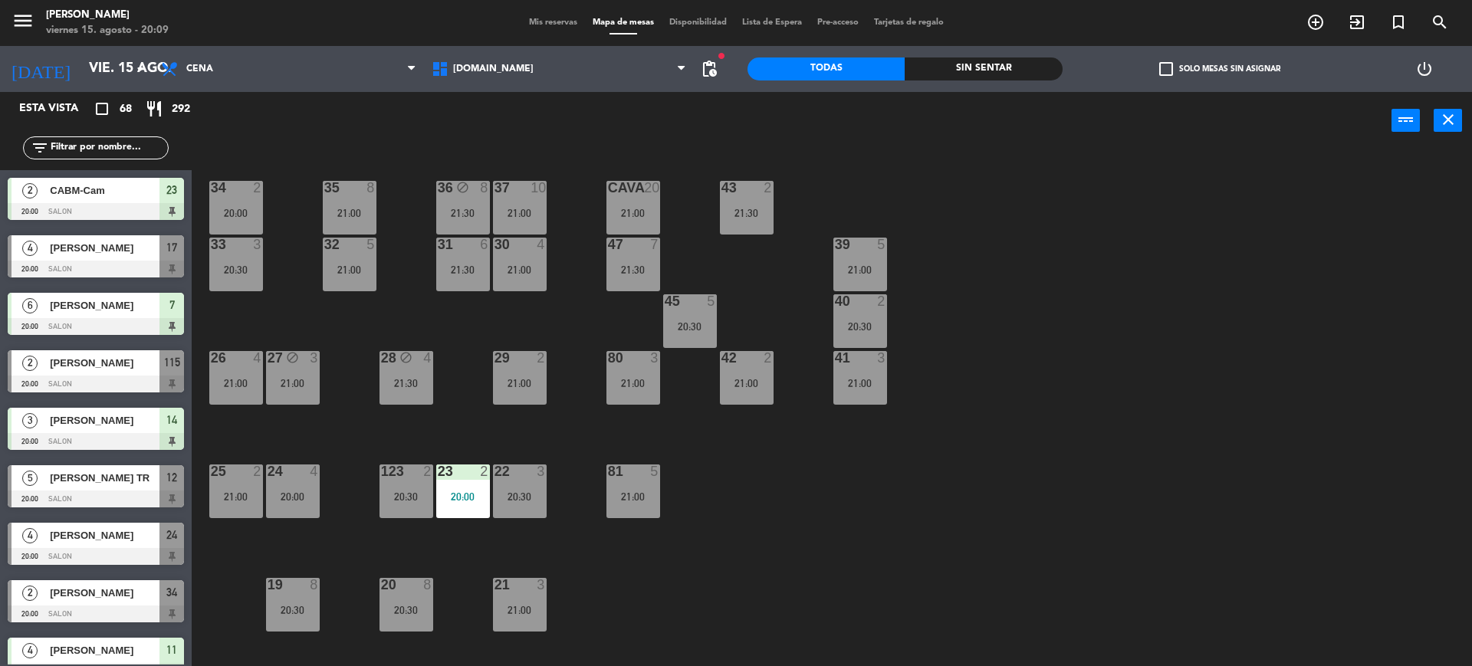
click at [1215, 417] on div "34 2 20:00 35 8 21:00 36 block 8 21:30 43 2 21:30 37 10 21:00 CAVA 20 21:00 33 …" at bounding box center [839, 411] width 1266 height 517
click at [1036, 65] on div "Sin sentar" at bounding box center [983, 68] width 157 height 23
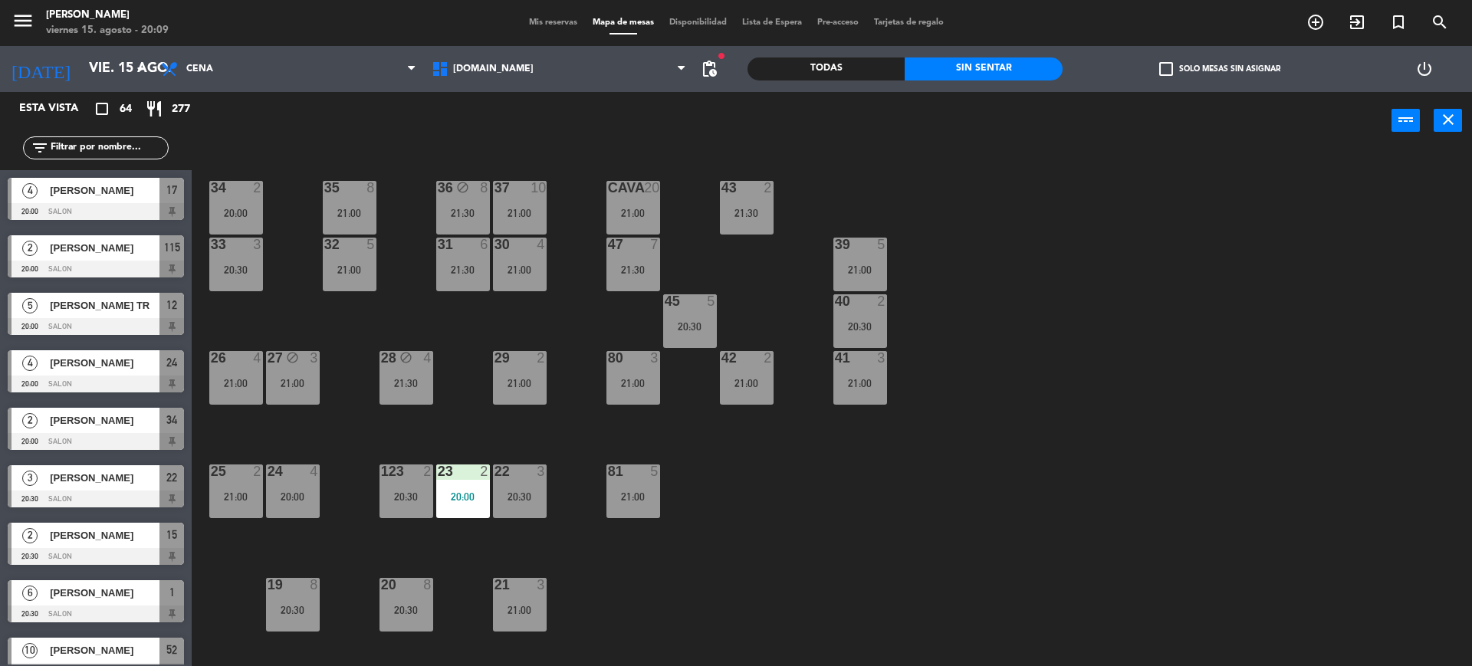
click at [1201, 75] on label "check_box_outline_blank Solo mesas sin asignar" at bounding box center [1219, 69] width 121 height 14
click at [1220, 69] on input "check_box_outline_blank Solo mesas sin asignar" at bounding box center [1220, 69] width 0 height 0
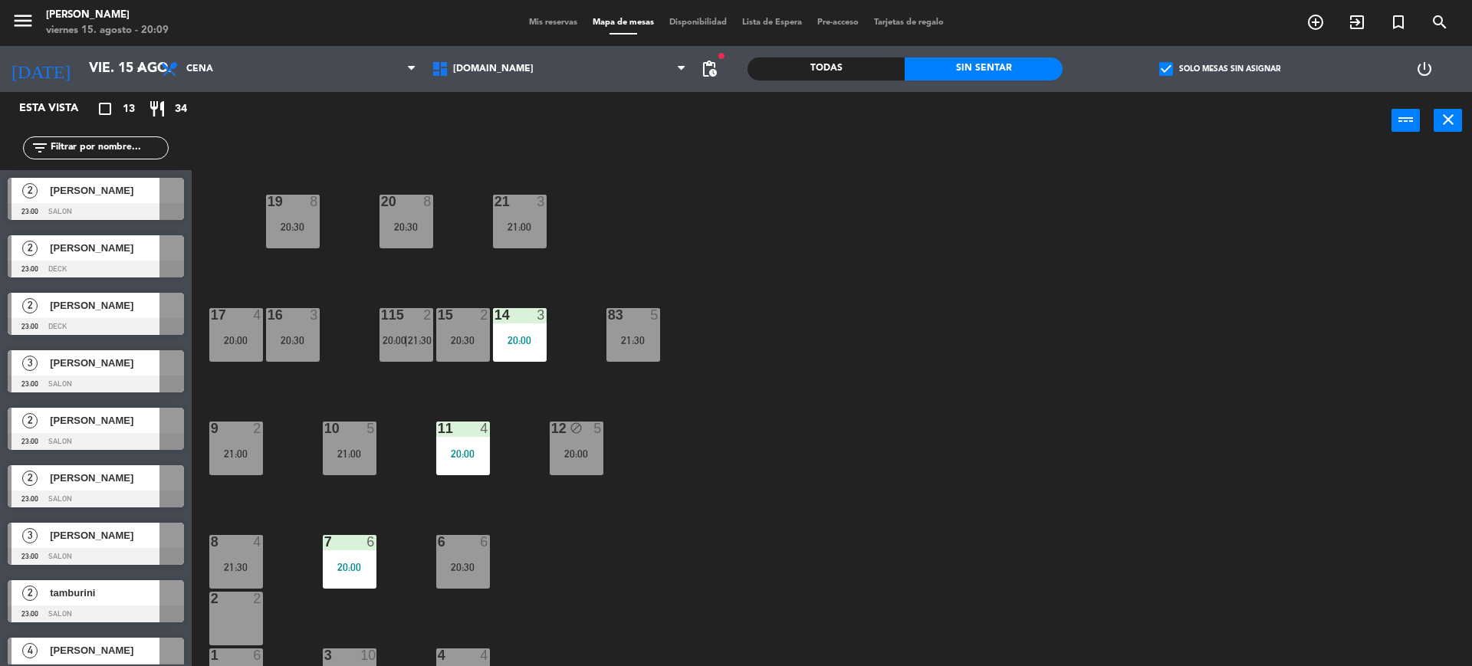
scroll to position [416, 0]
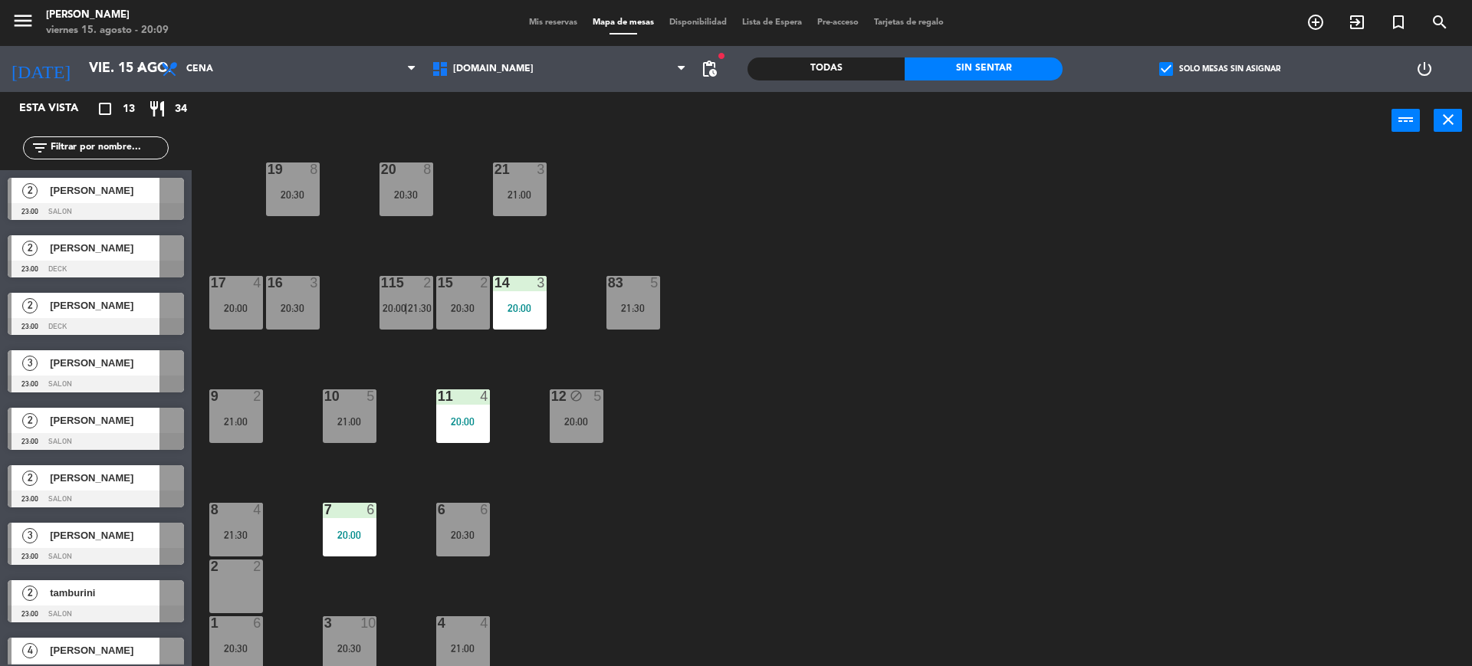
click at [901, 416] on div "34 2 20:00 35 8 21:00 36 block 8 21:30 43 2 21:30 37 10 21:00 CAVA 20 21:00 33 …" at bounding box center [839, 411] width 1266 height 517
click at [528, 569] on div "34 2 20:00 35 8 21:00 36 block 8 21:30 43 2 21:30 37 10 21:00 CAVA 20 21:00 33 …" at bounding box center [839, 411] width 1266 height 517
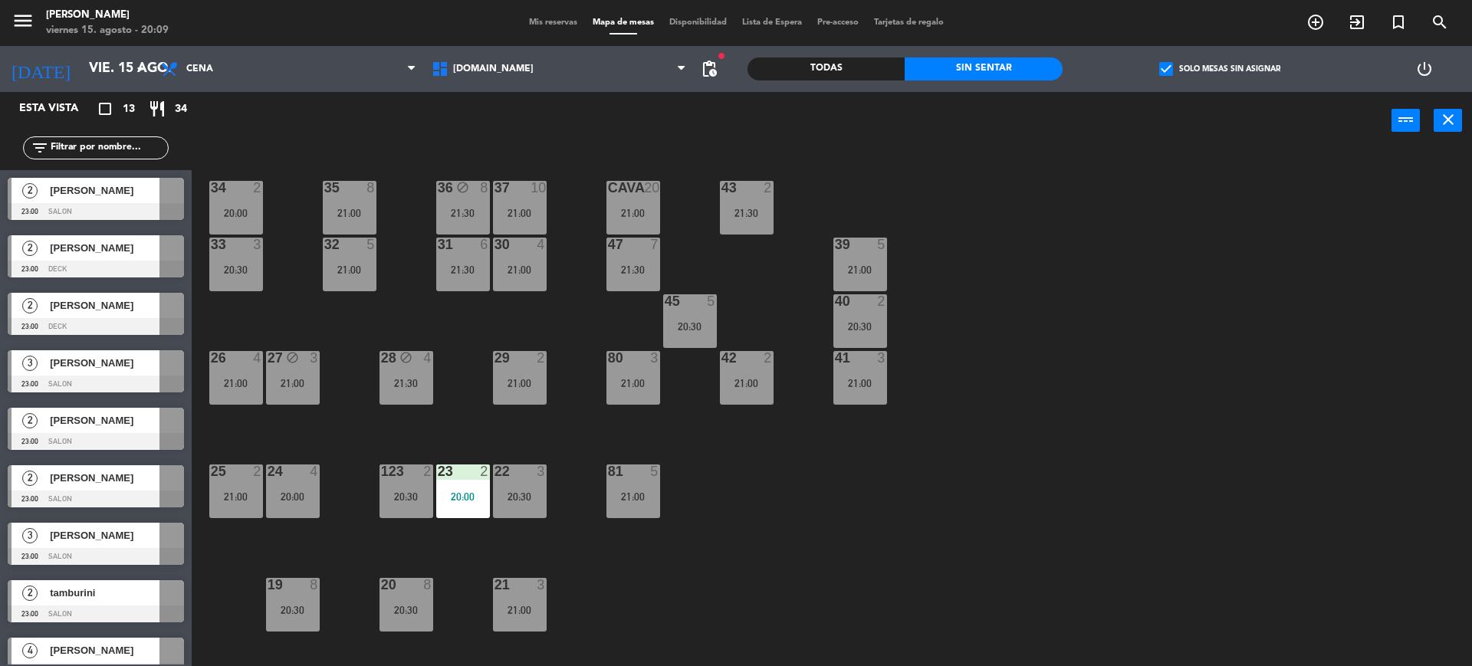
click at [326, 318] on div "34 2 20:00 35 8 21:00 36 block 8 21:30 43 2 21:30 37 10 21:00 CAVA 20 21:00 33 …" at bounding box center [839, 411] width 1266 height 517
click at [358, 204] on div "35 8 21:00" at bounding box center [350, 208] width 54 height 54
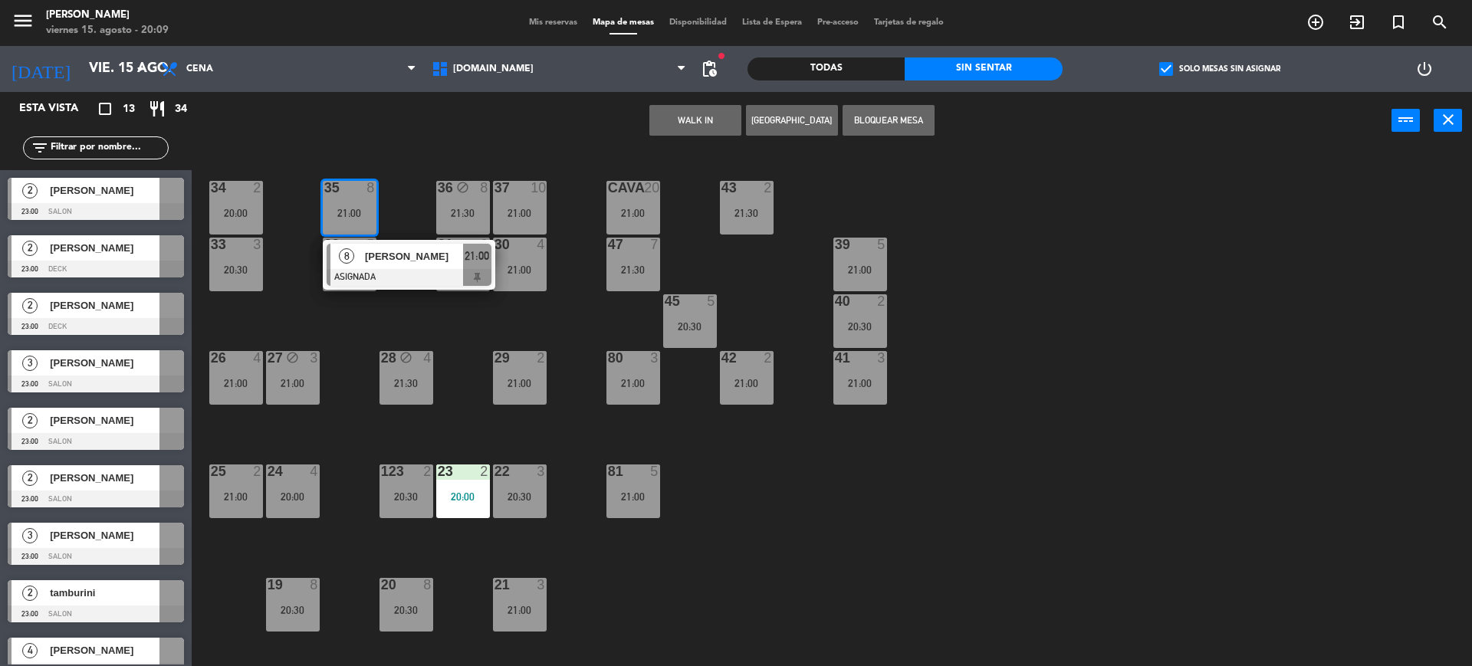
click at [489, 325] on div "34 2 20:00 35 8 21:00 8 [PERSON_NAME] ASIGNADA 21:00 36 block 8 21:30 43 2 21:3…" at bounding box center [839, 411] width 1266 height 517
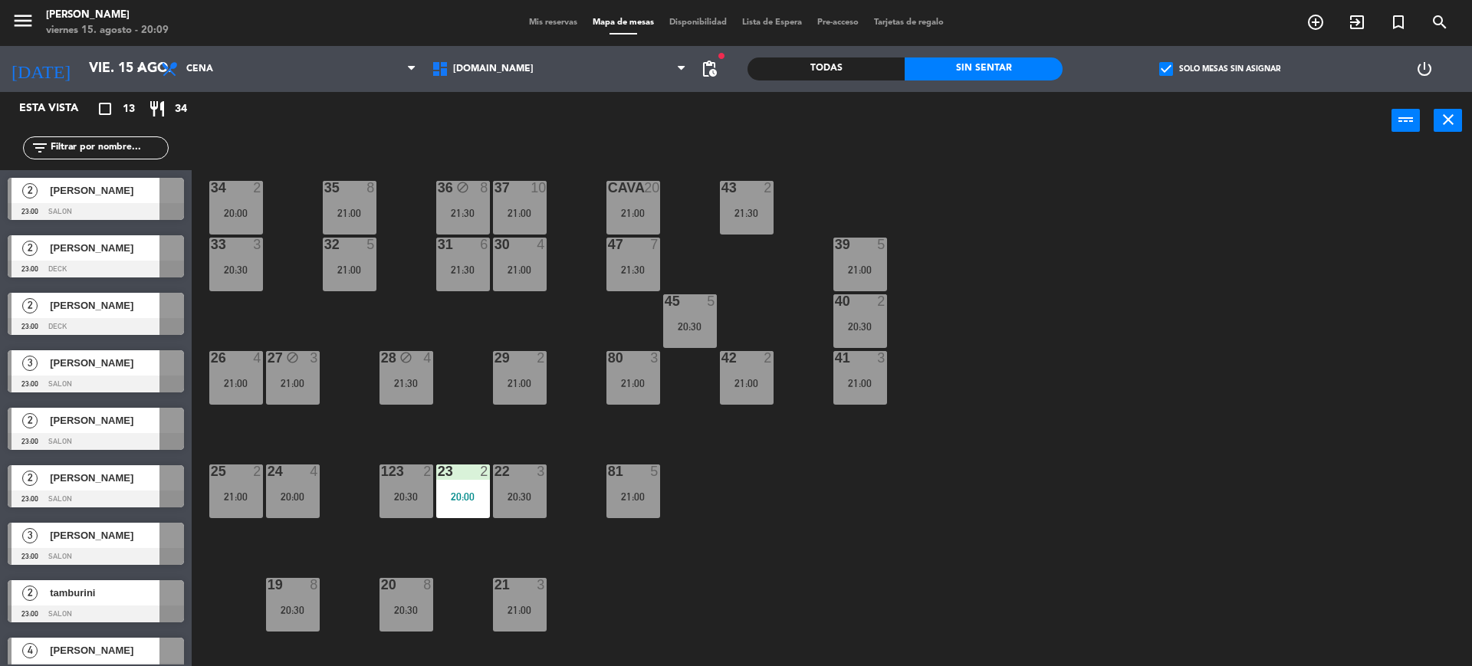
click at [356, 224] on div "35 8 21:00" at bounding box center [350, 208] width 54 height 54
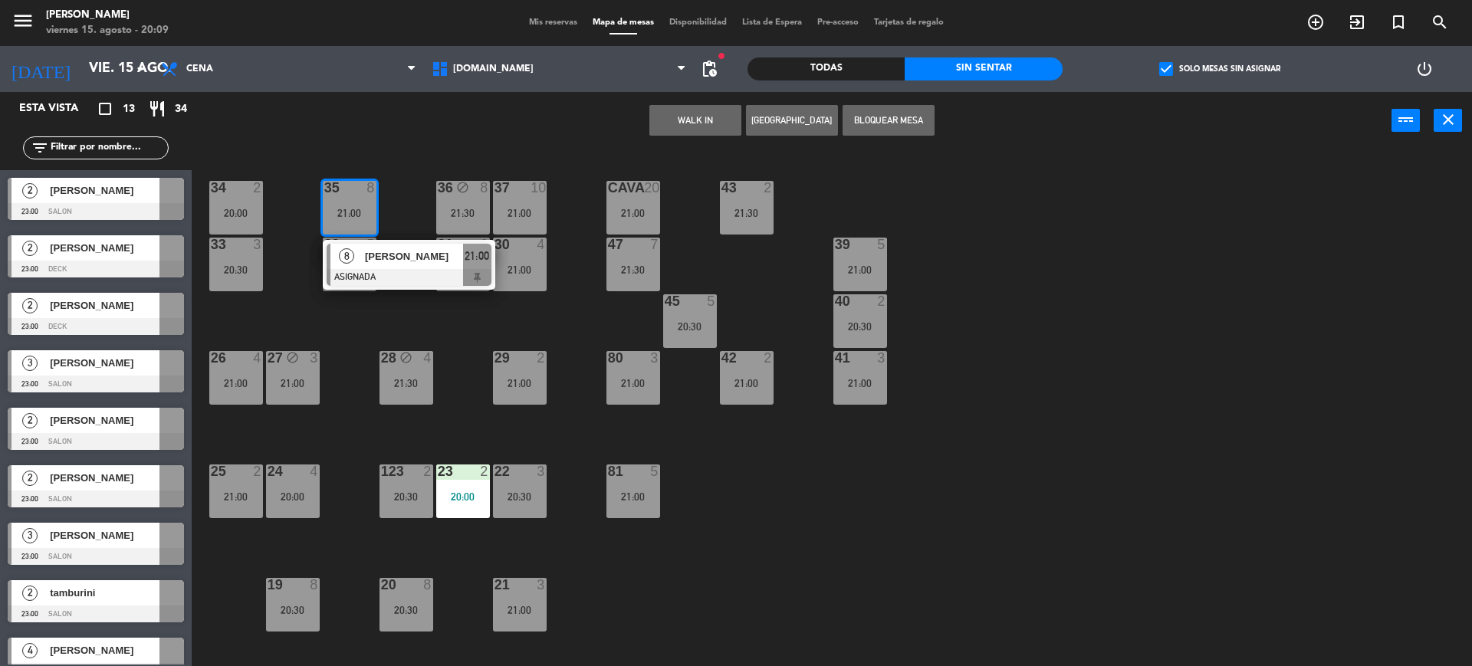
click at [397, 264] on span "[PERSON_NAME]" at bounding box center [414, 256] width 98 height 16
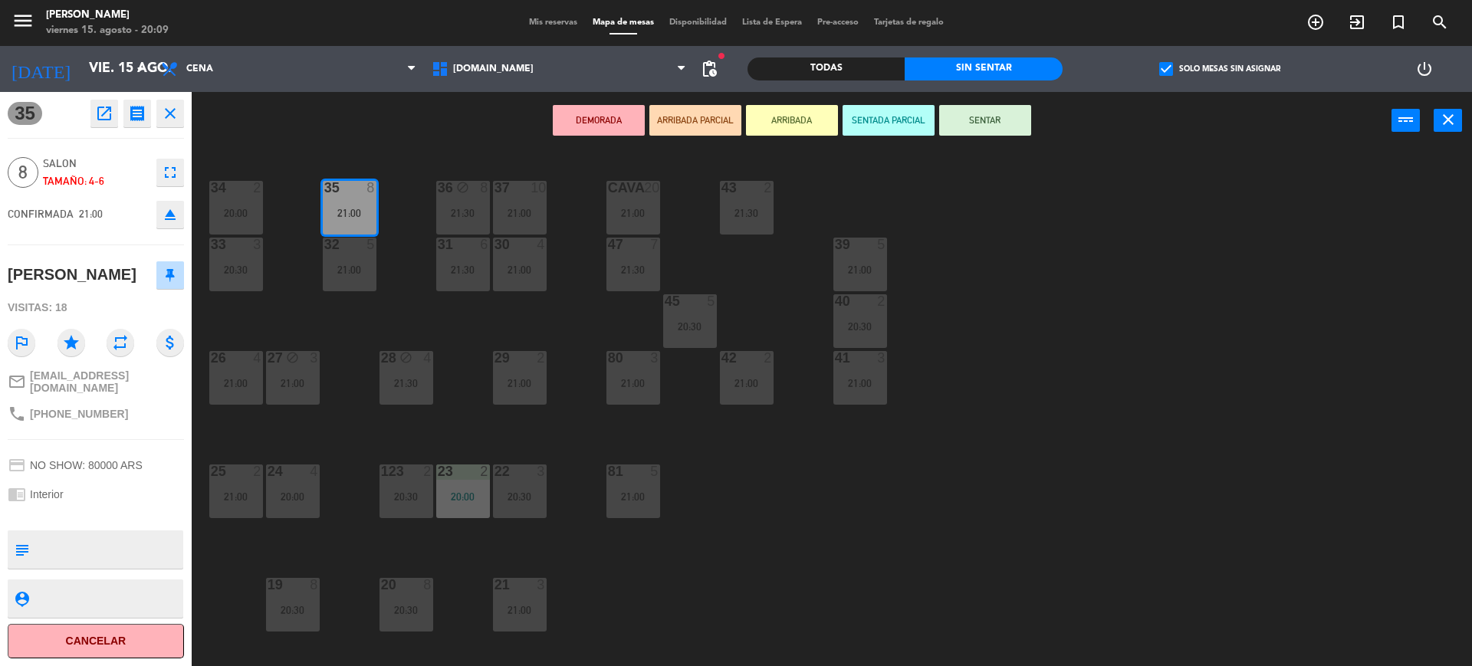
click at [397, 264] on div "34 2 20:00 35 8 21:00 36 block 8 21:30 43 2 21:30 37 10 21:00 CAVA 20 21:00 33 …" at bounding box center [839, 411] width 1266 height 517
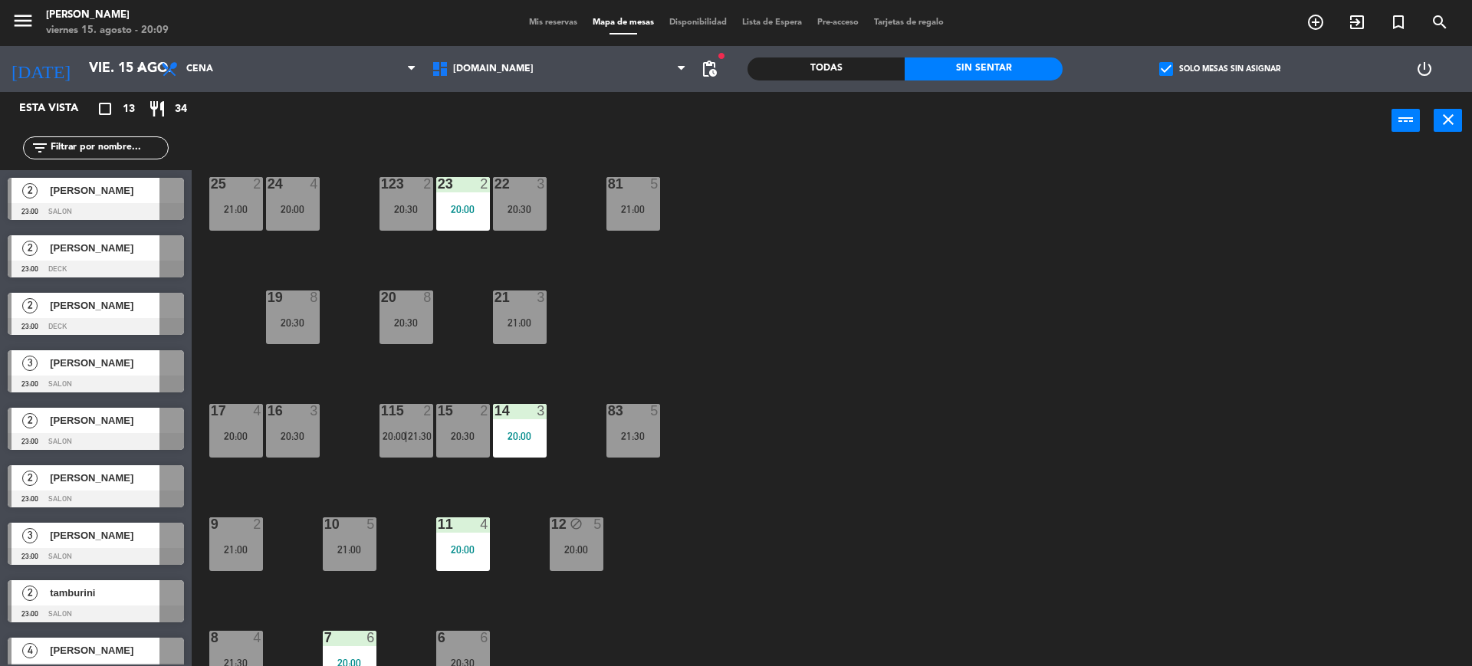
scroll to position [416, 0]
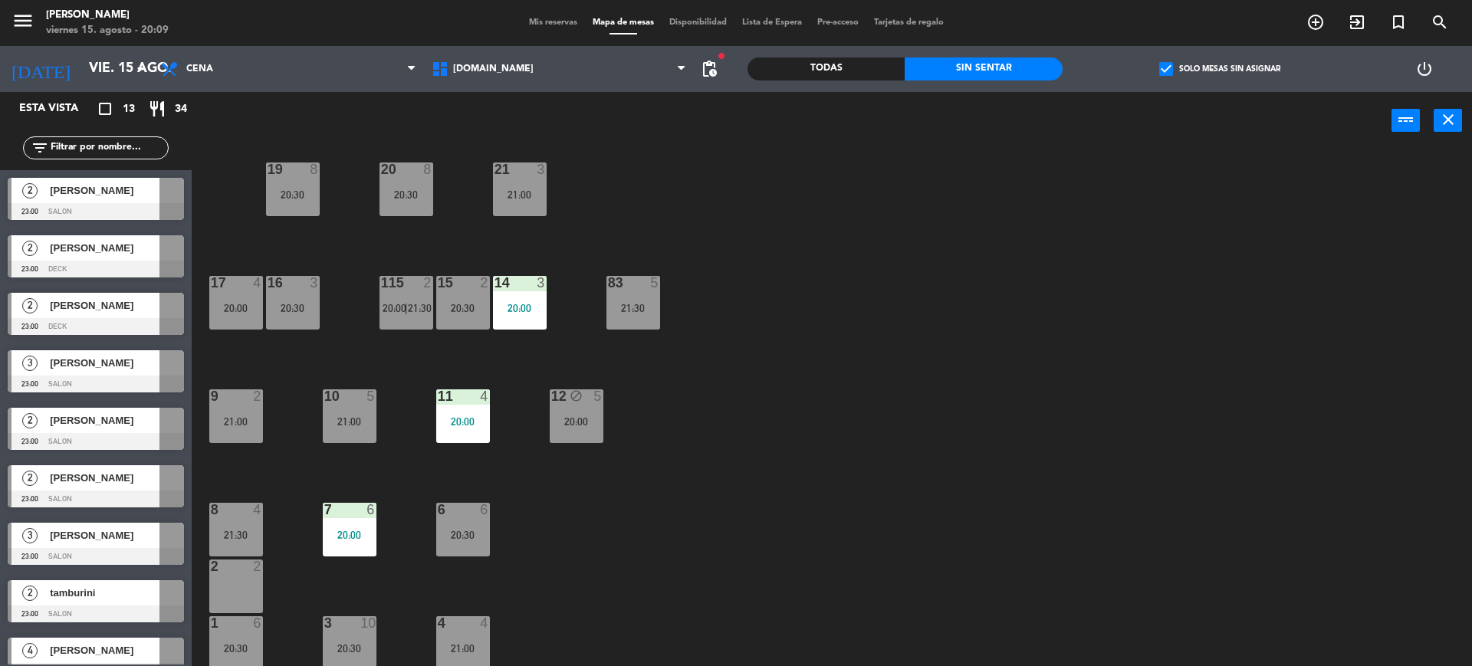
click at [453, 533] on div "20:30" at bounding box center [463, 535] width 54 height 11
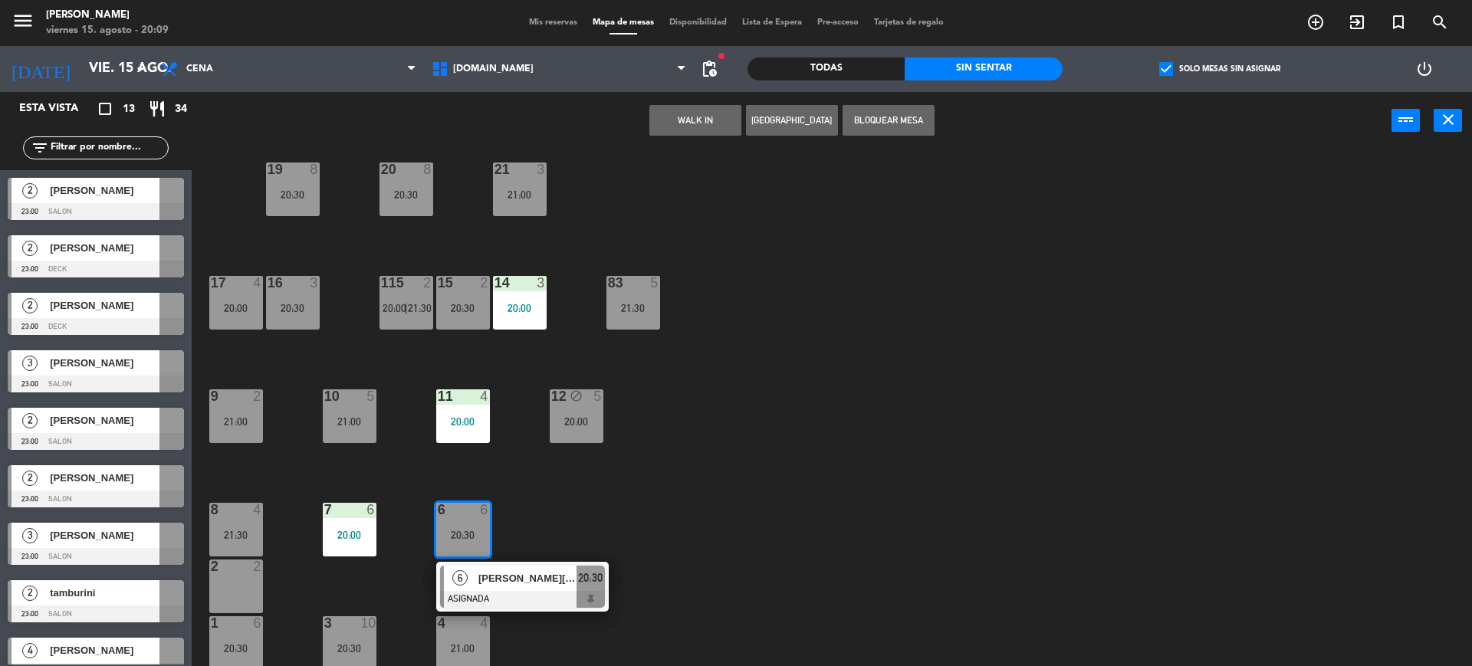
click at [738, 518] on div "34 2 20:00 35 8 21:00 36 block 8 21:30 43 2 21:30 37 10 21:00 CAVA 20 21:00 33 …" at bounding box center [839, 411] width 1266 height 517
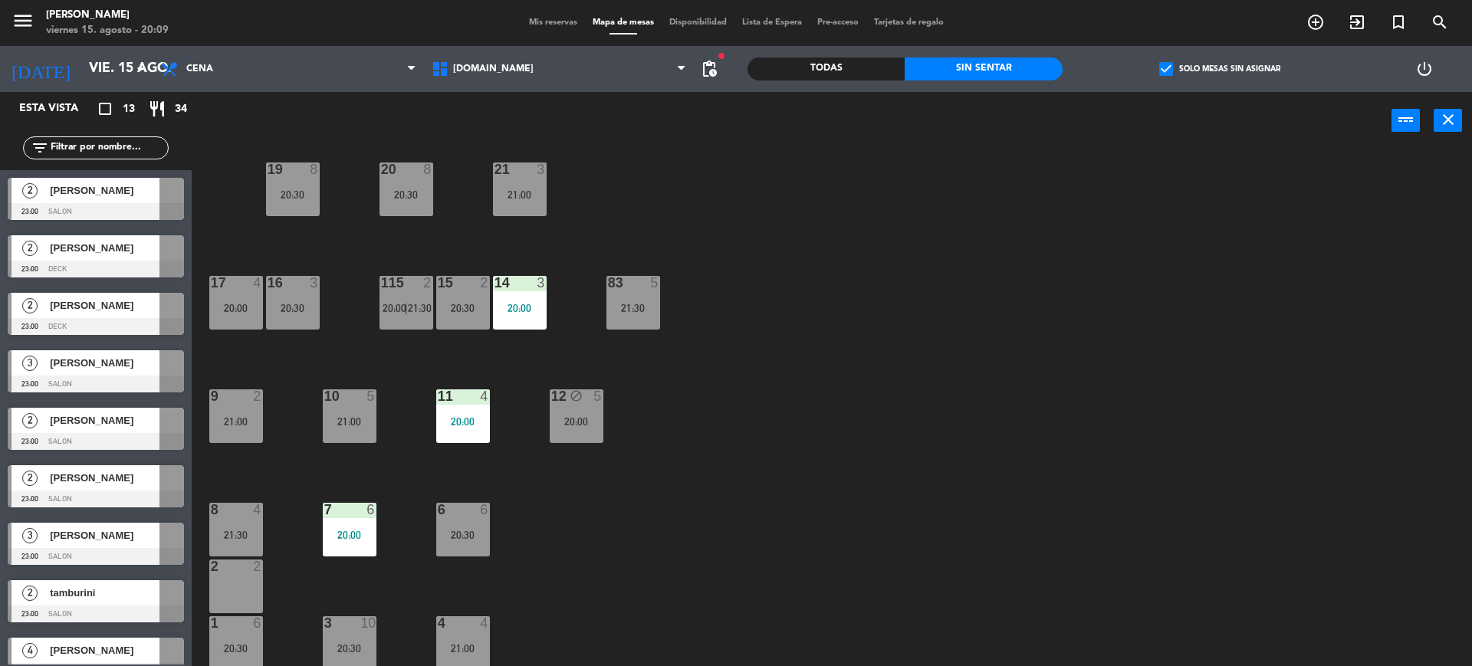
click at [473, 526] on div "6 6 20:30" at bounding box center [463, 530] width 54 height 54
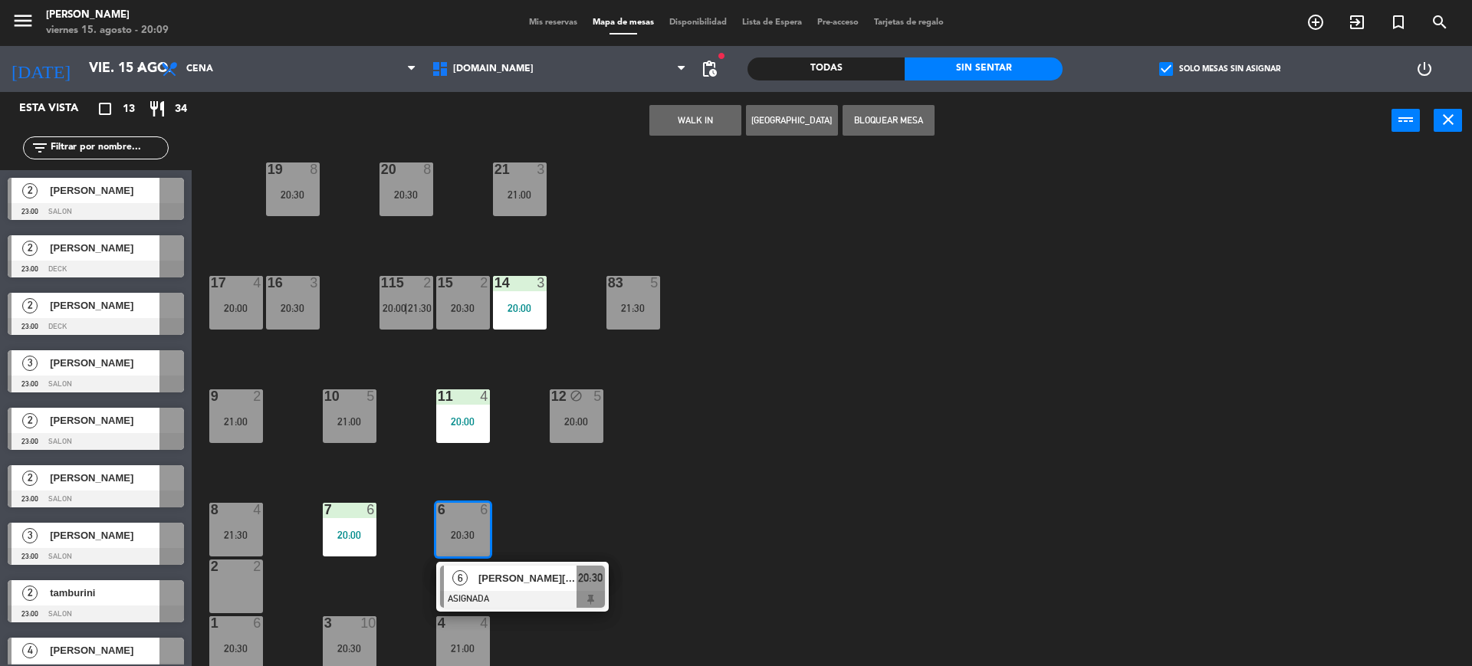
scroll to position [0, 0]
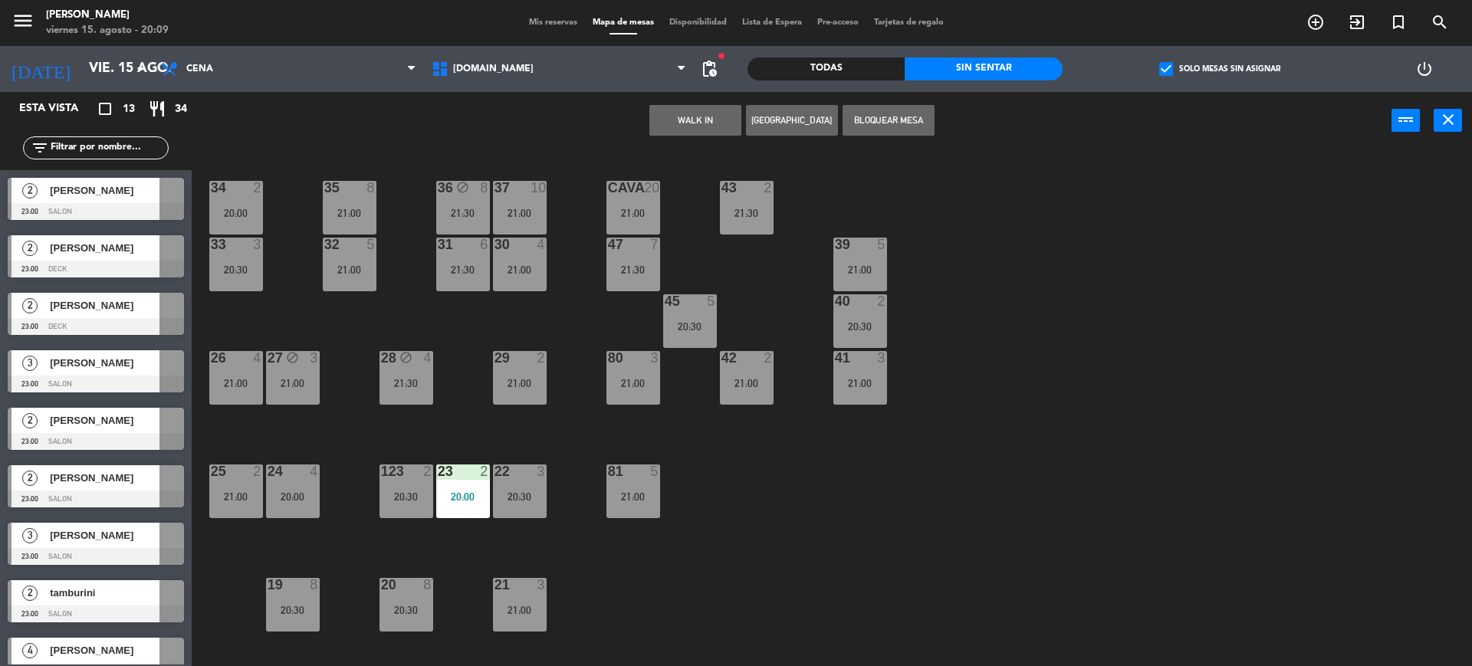
click at [359, 216] on div "21:00" at bounding box center [350, 213] width 54 height 11
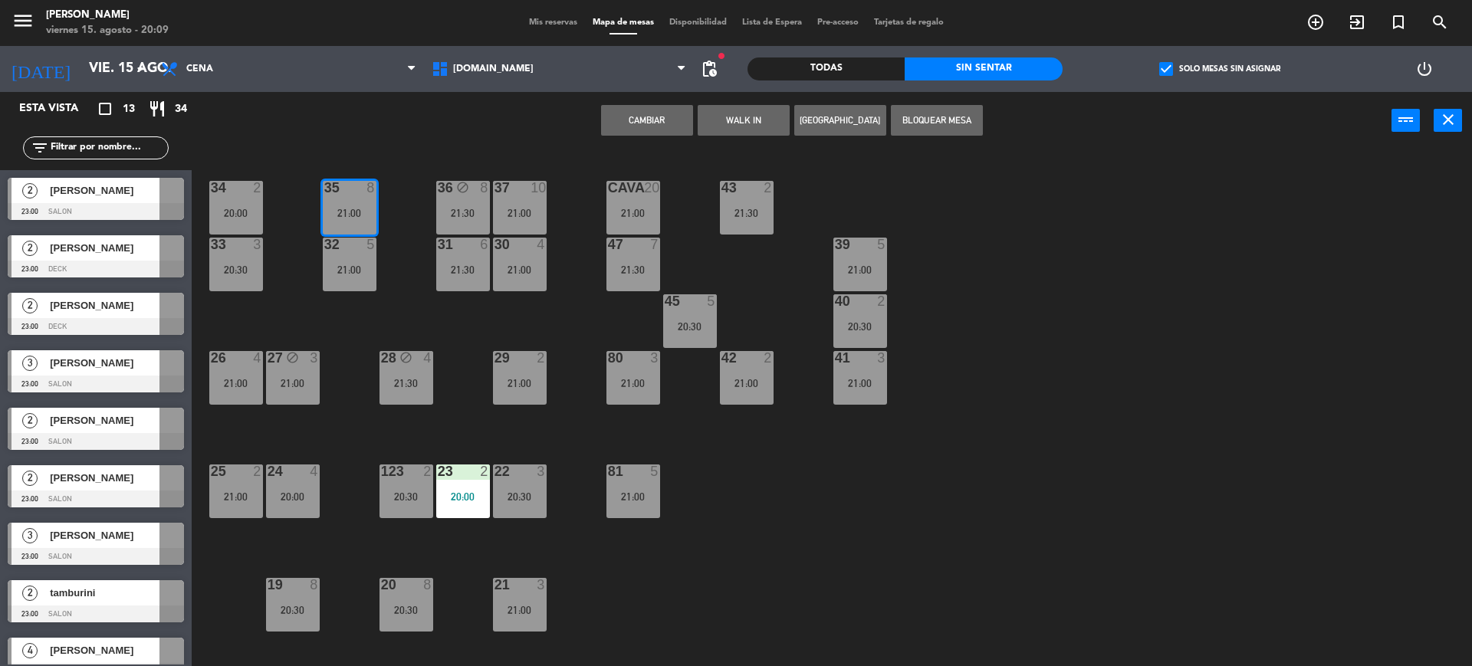
click at [664, 120] on button "Cambiar" at bounding box center [647, 120] width 92 height 31
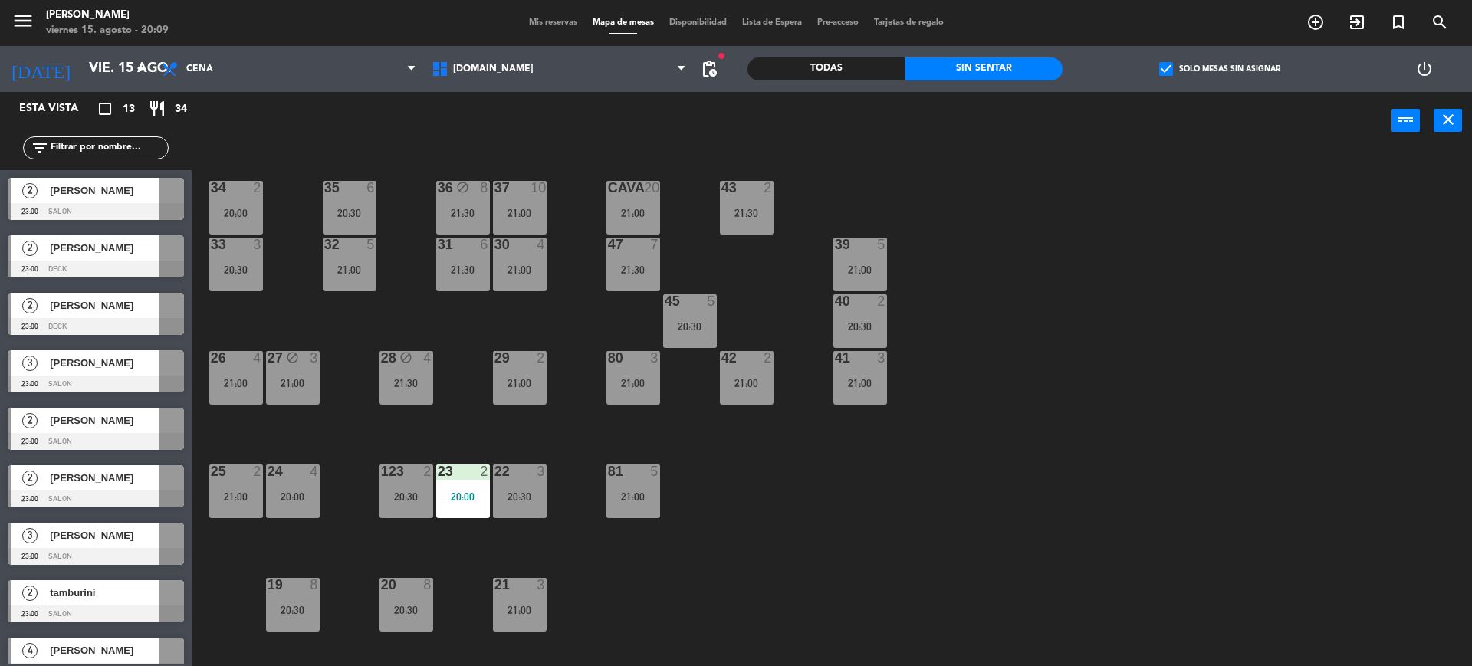
click at [1083, 495] on div "34 2 20:00 35 6 20:30 36 block 8 21:30 43 2 21:30 37 10 21:00 CAVA 20 21:00 33 …" at bounding box center [839, 411] width 1266 height 517
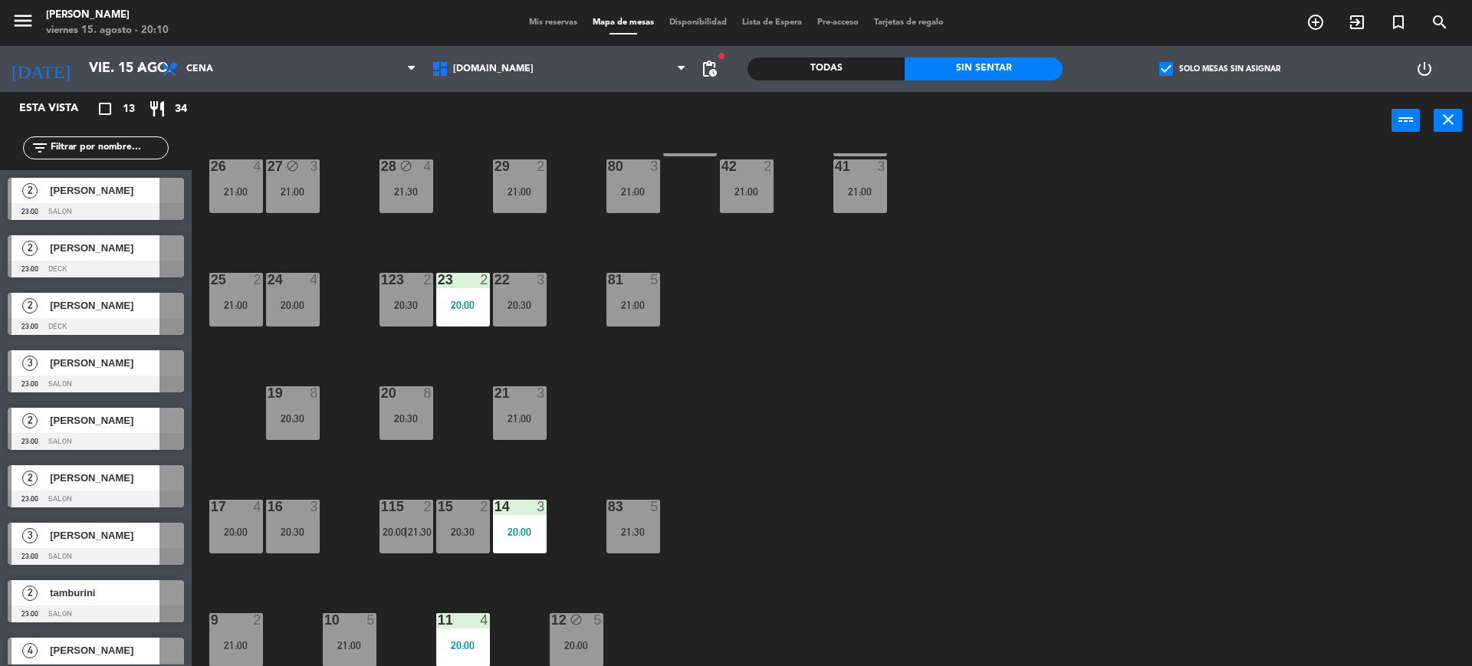
scroll to position [416, 0]
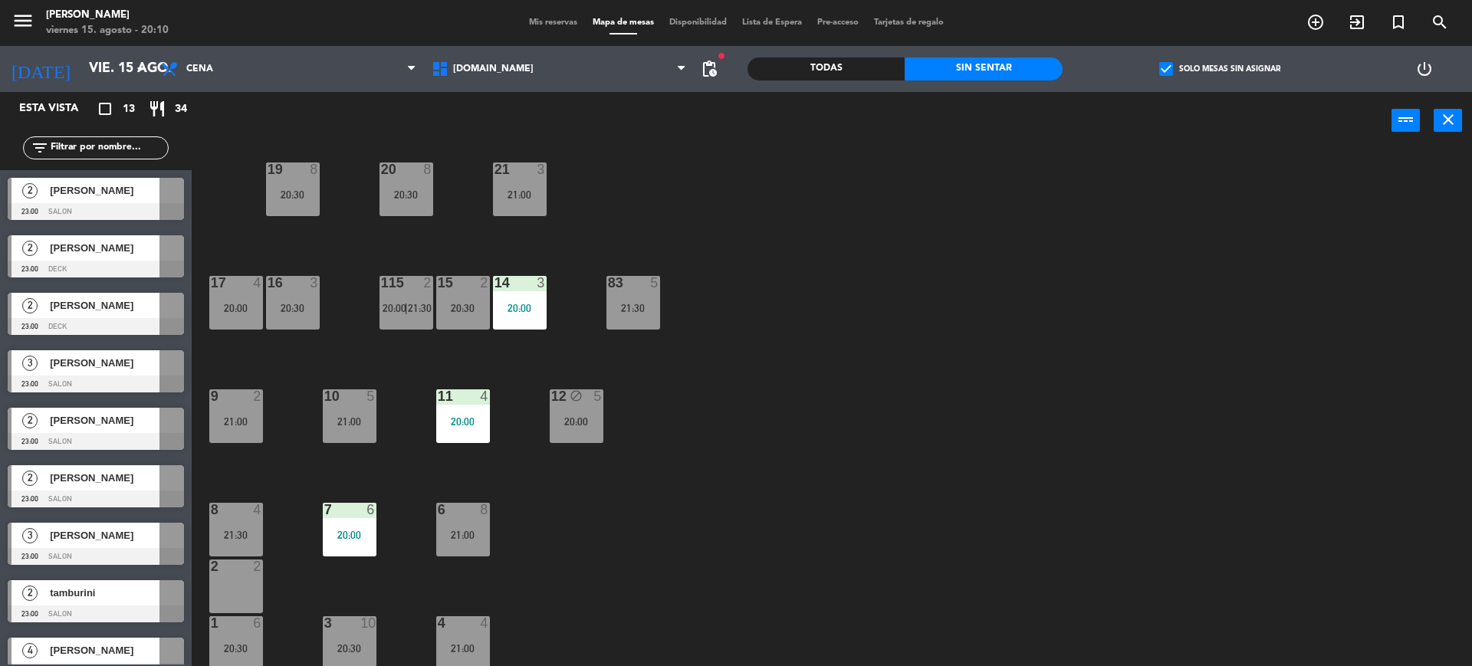
click at [252, 484] on div "34 2 20:00 35 6 20:30 36 block 8 21:30 43 2 21:30 37 10 21:00 CAVA 20 21:00 33 …" at bounding box center [839, 411] width 1266 height 517
click at [254, 519] on div "8 4 21:30" at bounding box center [236, 530] width 54 height 54
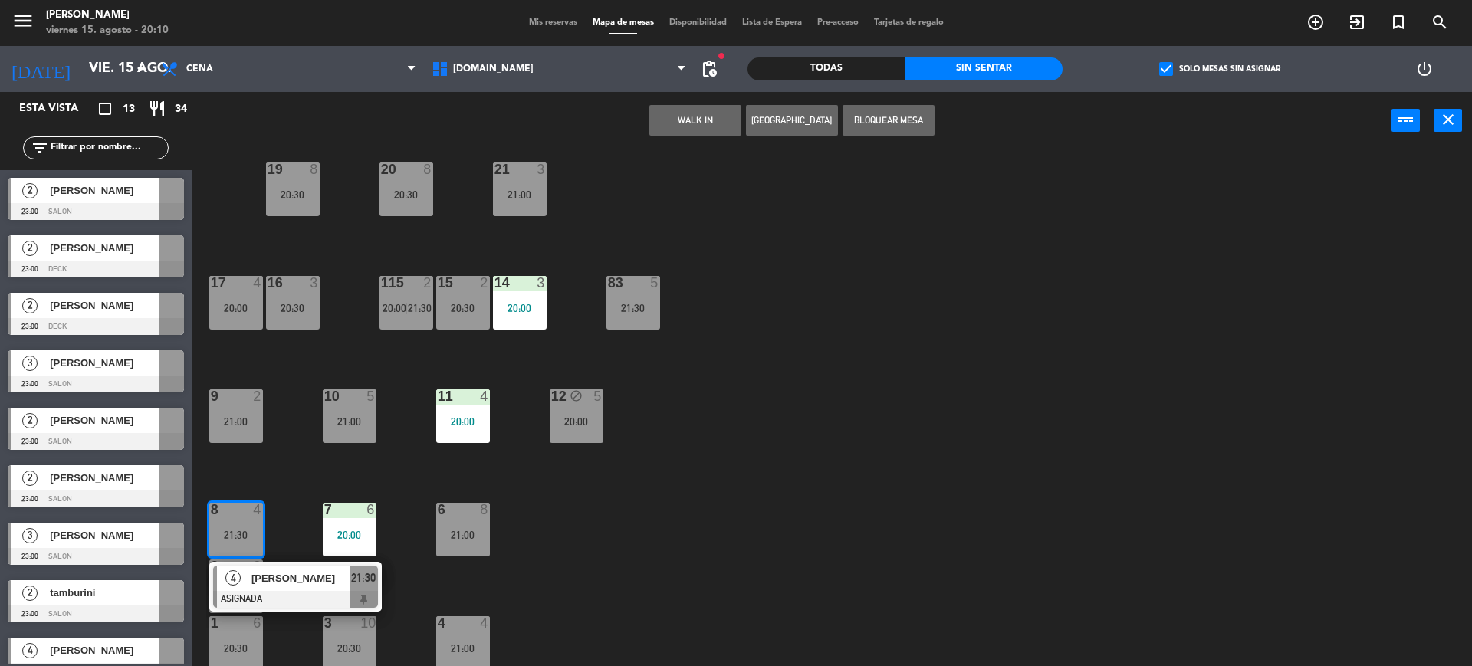
click at [292, 478] on div "34 2 20:00 35 6 20:30 36 block 8 21:30 43 2 21:30 37 10 21:00 CAVA 20 21:00 33 …" at bounding box center [839, 411] width 1266 height 517
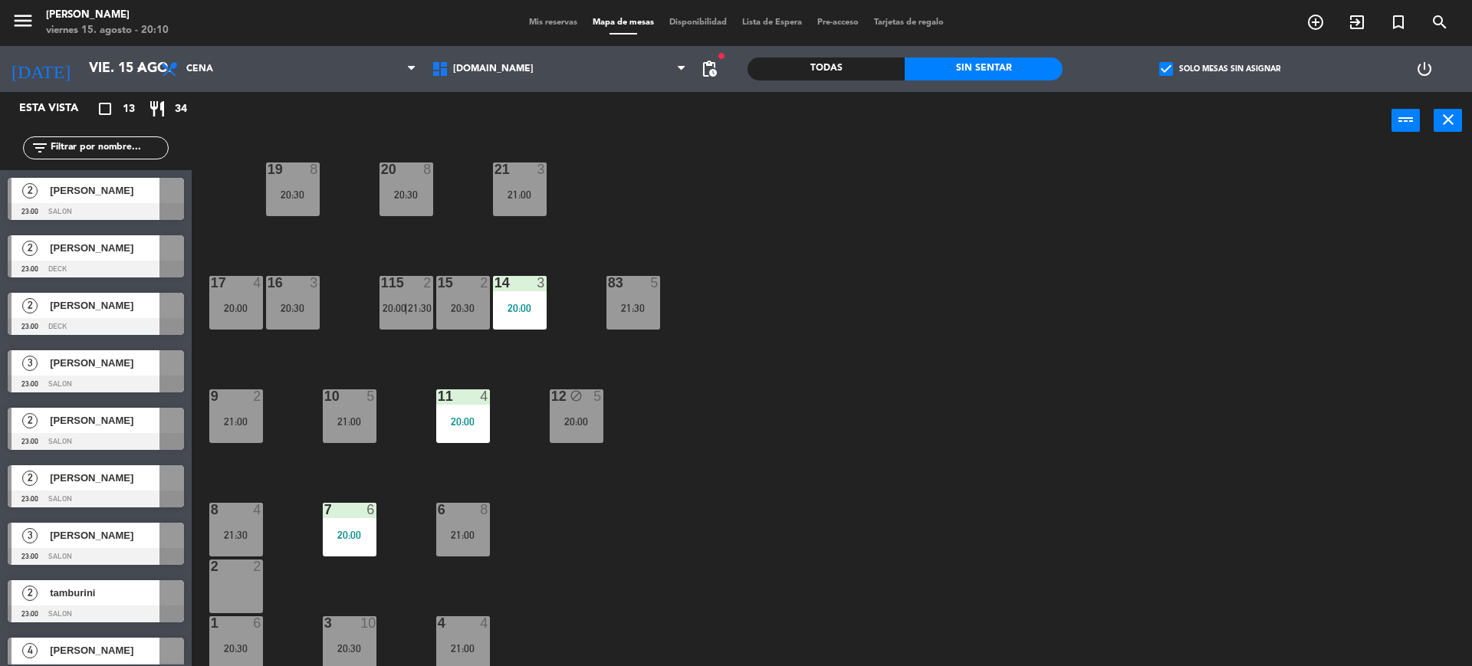
click at [247, 527] on div "8 4 21:30" at bounding box center [236, 530] width 54 height 54
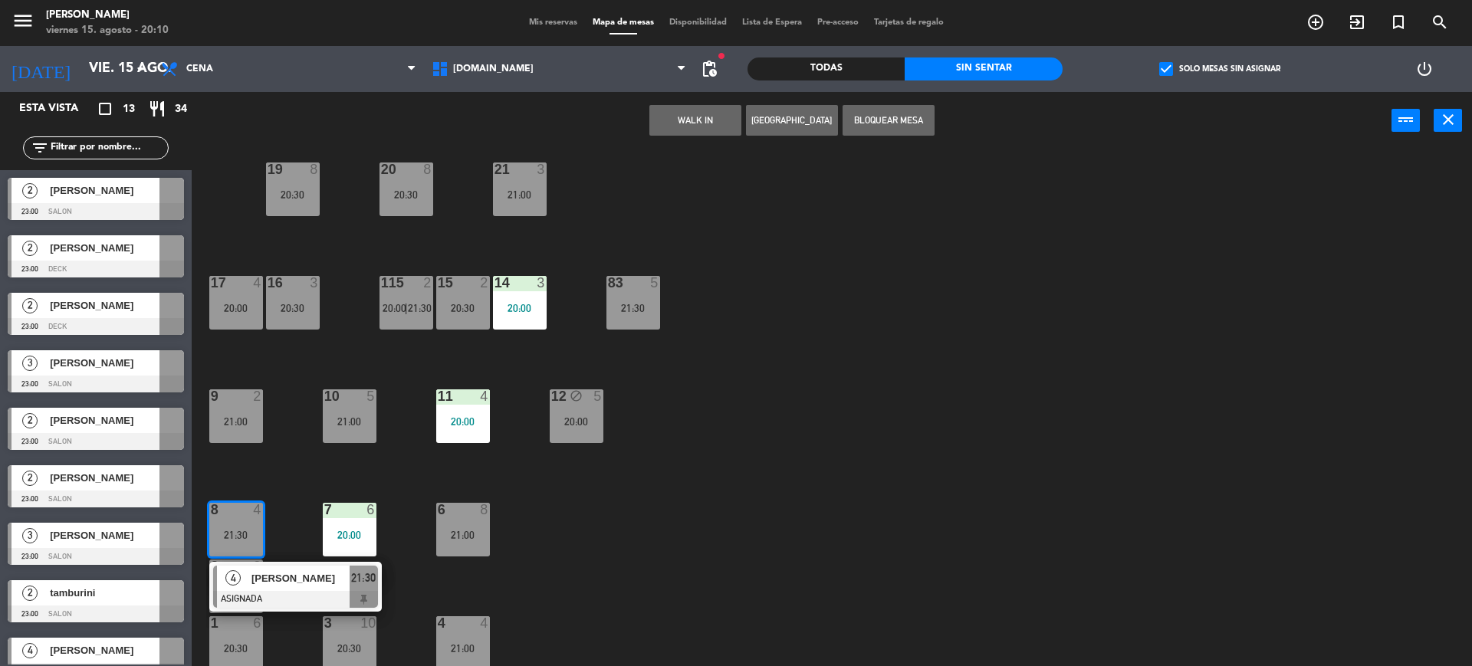
click at [282, 585] on span "[PERSON_NAME]" at bounding box center [300, 578] width 98 height 16
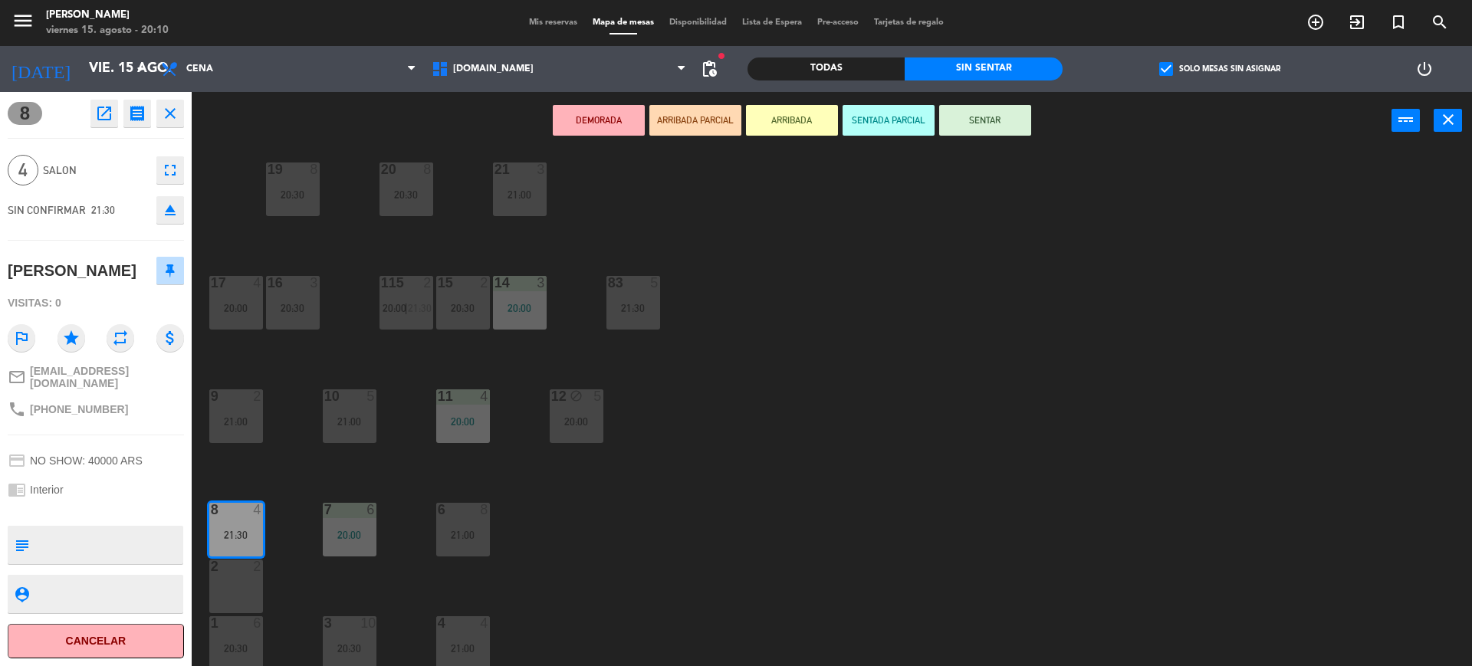
click at [1136, 502] on div "34 2 20:00 35 6 20:30 36 block 8 21:30 43 2 21:30 37 10 21:00 CAVA 20 21:00 33 …" at bounding box center [839, 411] width 1266 height 517
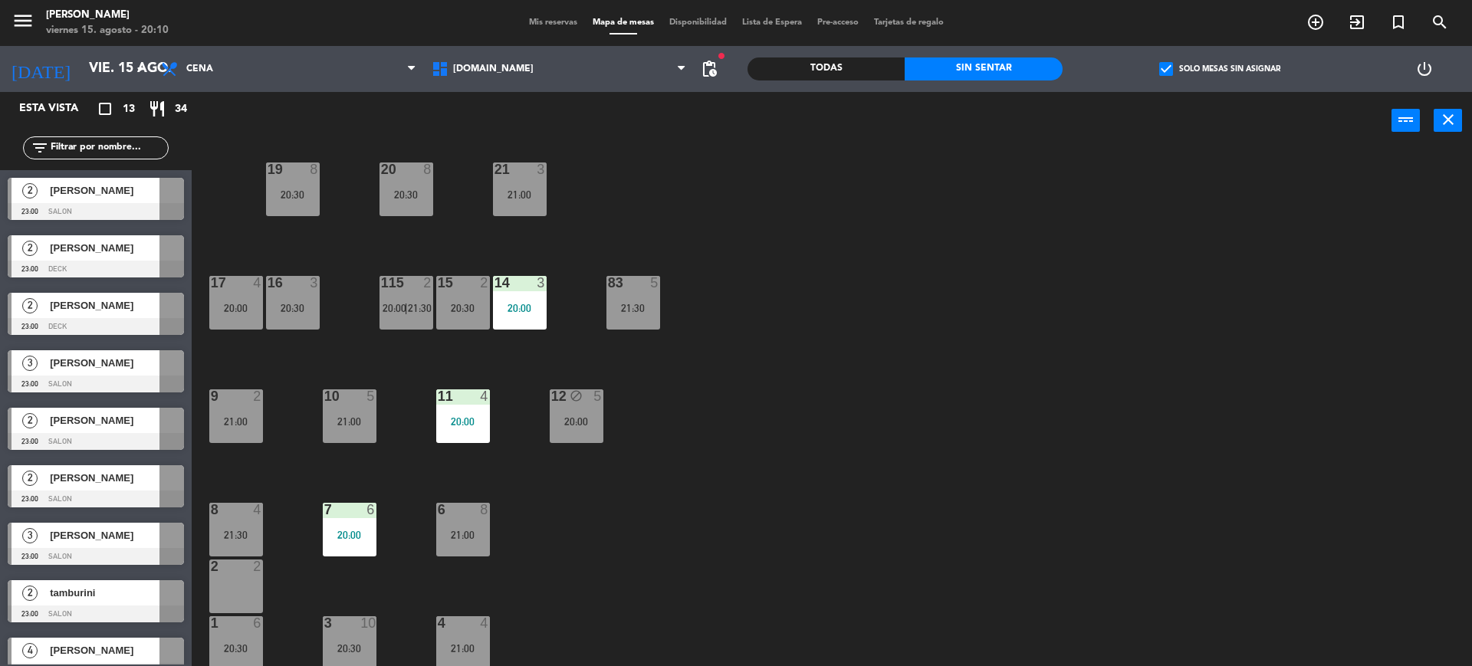
click at [205, 550] on main "34 2 20:00 35 6 20:30 36 block 8 21:30 43 2 21:30 37 10 21:00 CAVA 20 21:00 33 …" at bounding box center [832, 404] width 1280 height 531
click at [161, 136] on input-outlined "filter_list" at bounding box center [96, 147] width 146 height 23
click at [1207, 65] on label "check_box Solo mesas sin asignar" at bounding box center [1219, 69] width 121 height 14
click at [1220, 69] on input "check_box Solo mesas sin asignar" at bounding box center [1220, 69] width 0 height 0
click at [112, 208] on div at bounding box center [96, 211] width 176 height 17
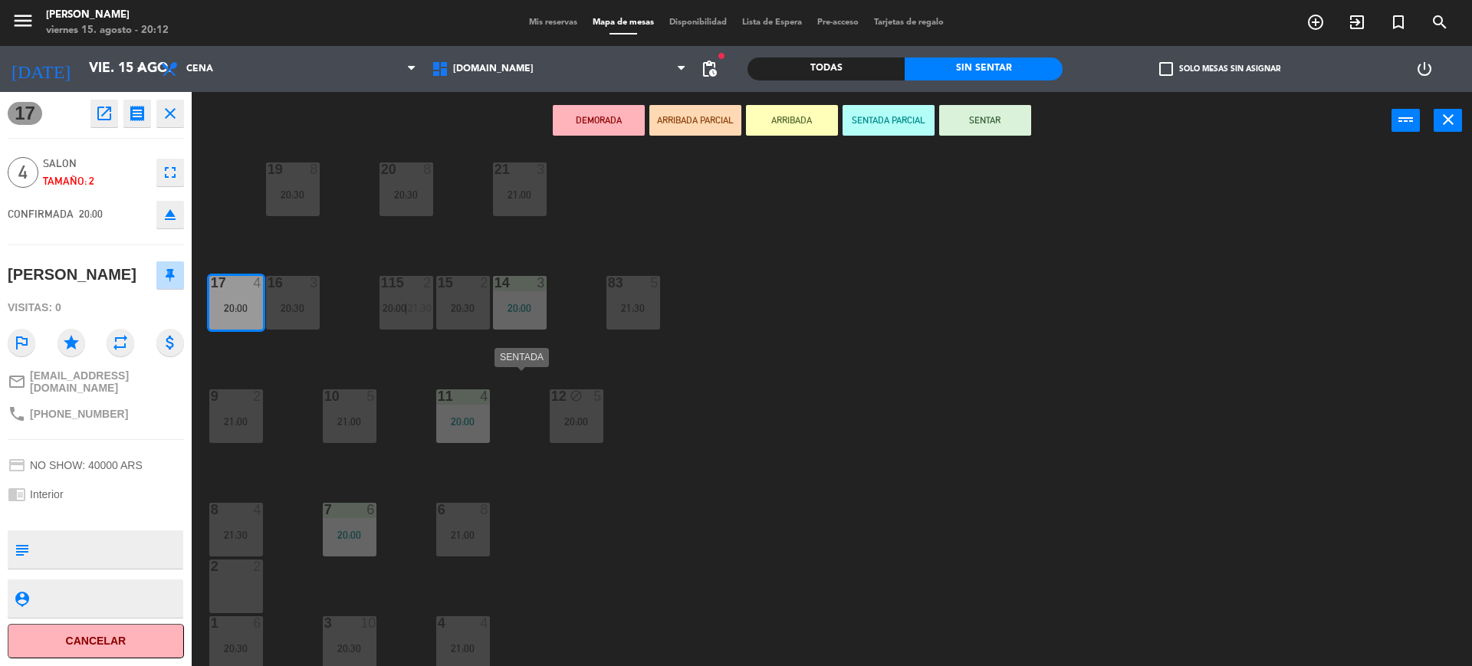
scroll to position [320, 0]
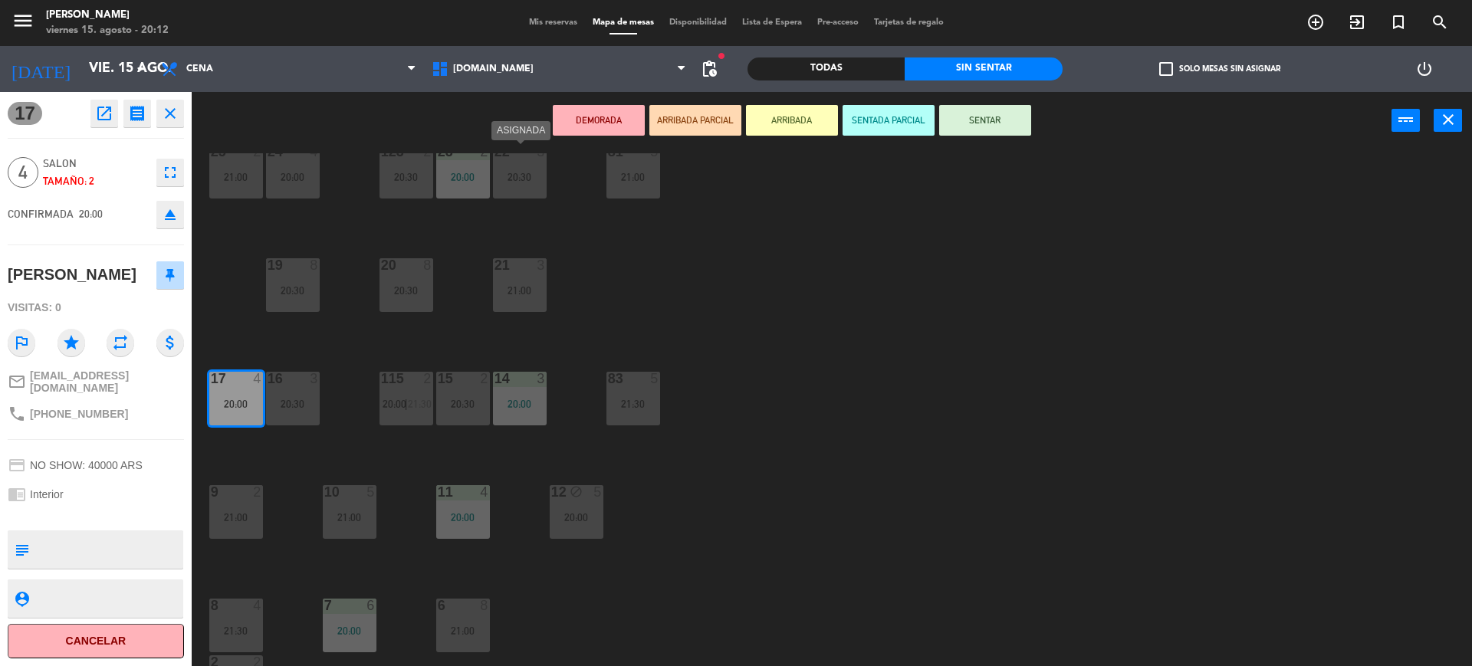
drag, startPoint x: 523, startPoint y: 177, endPoint x: 537, endPoint y: 185, distance: 15.8
click at [523, 177] on div "20:30" at bounding box center [520, 177] width 54 height 11
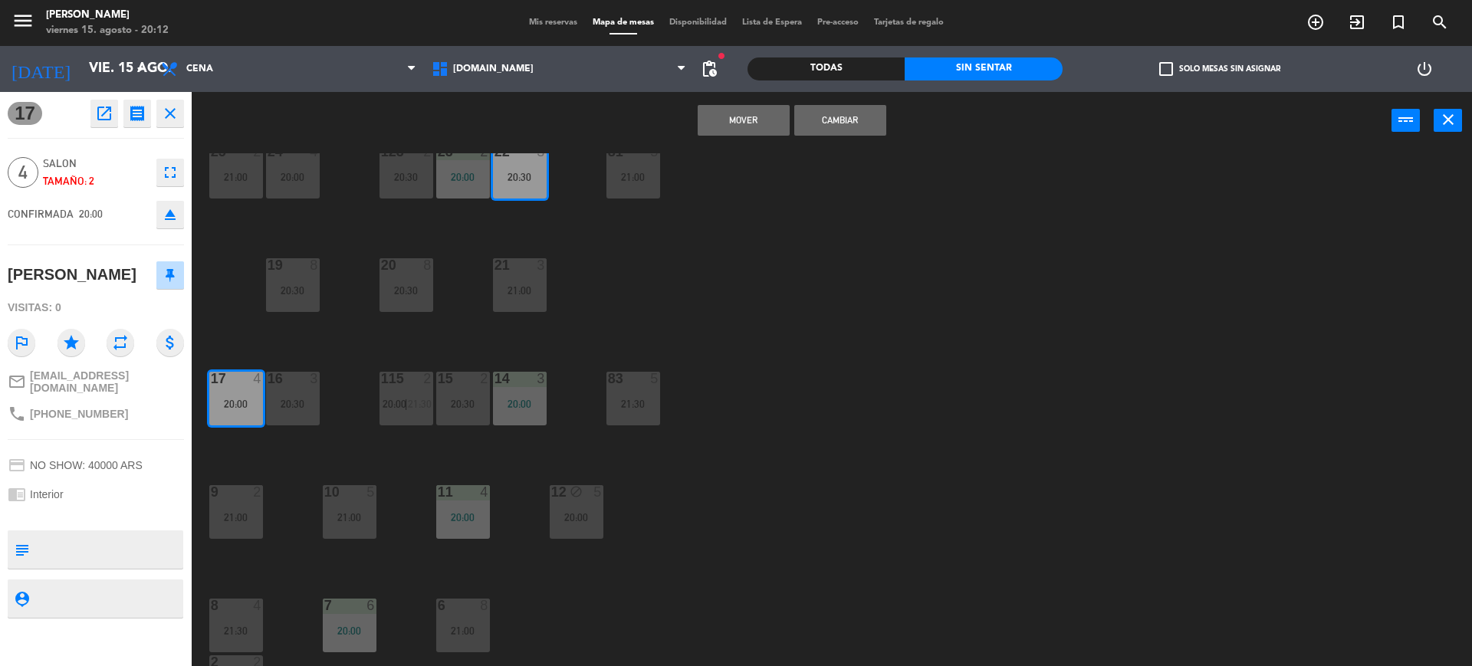
scroll to position [128, 0]
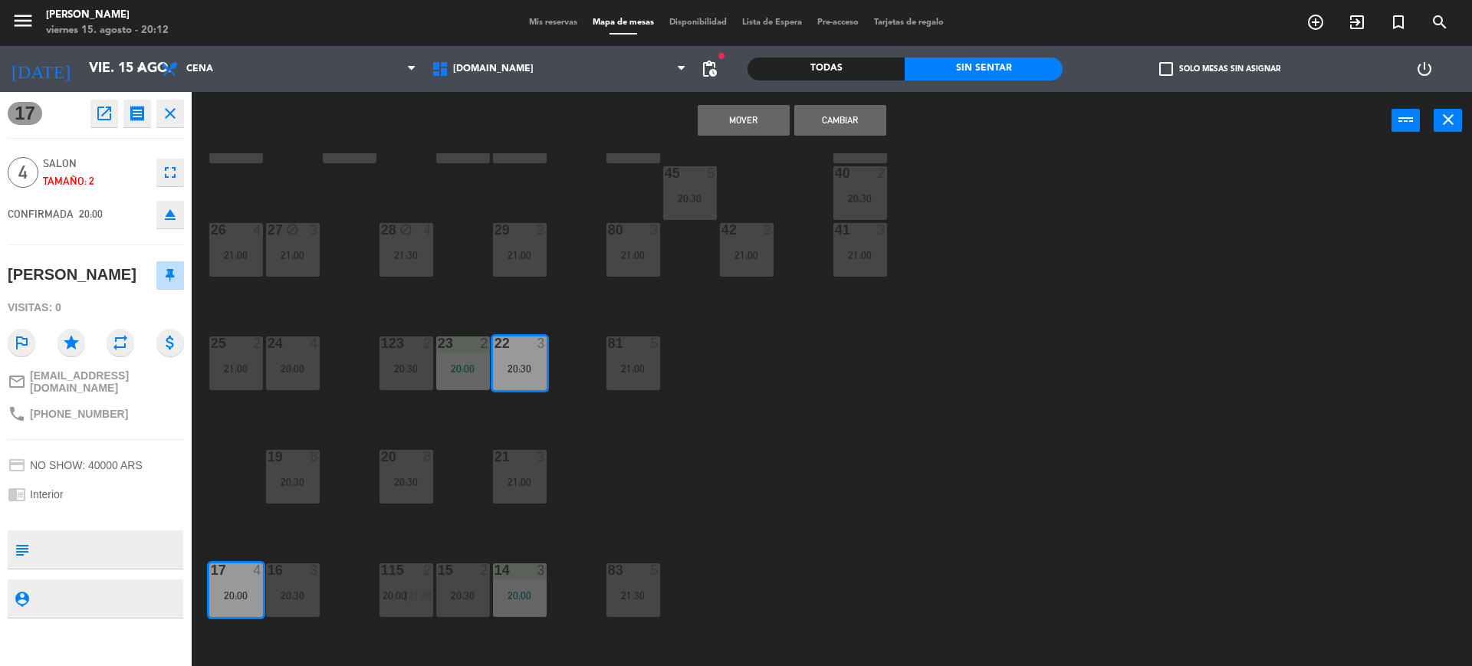
click at [831, 122] on button "Cambiar" at bounding box center [840, 120] width 92 height 31
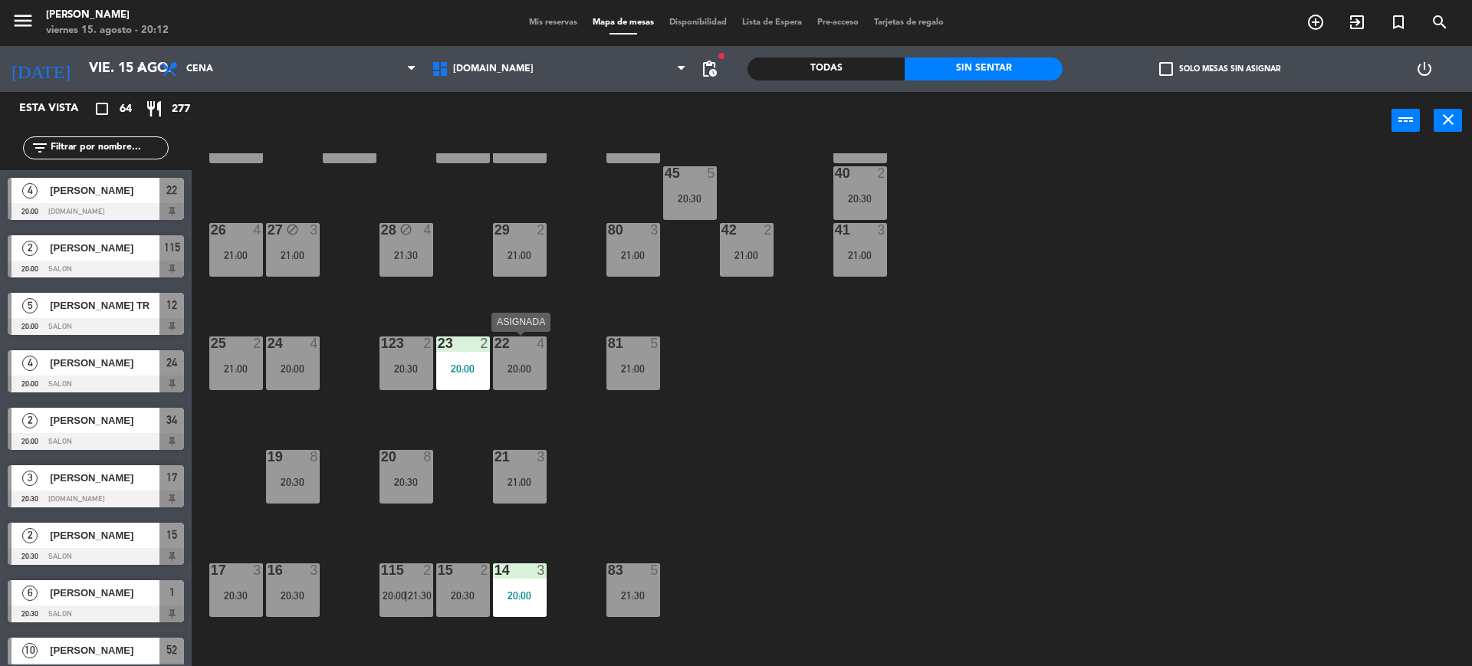
click at [521, 370] on div "20:00" at bounding box center [520, 368] width 54 height 11
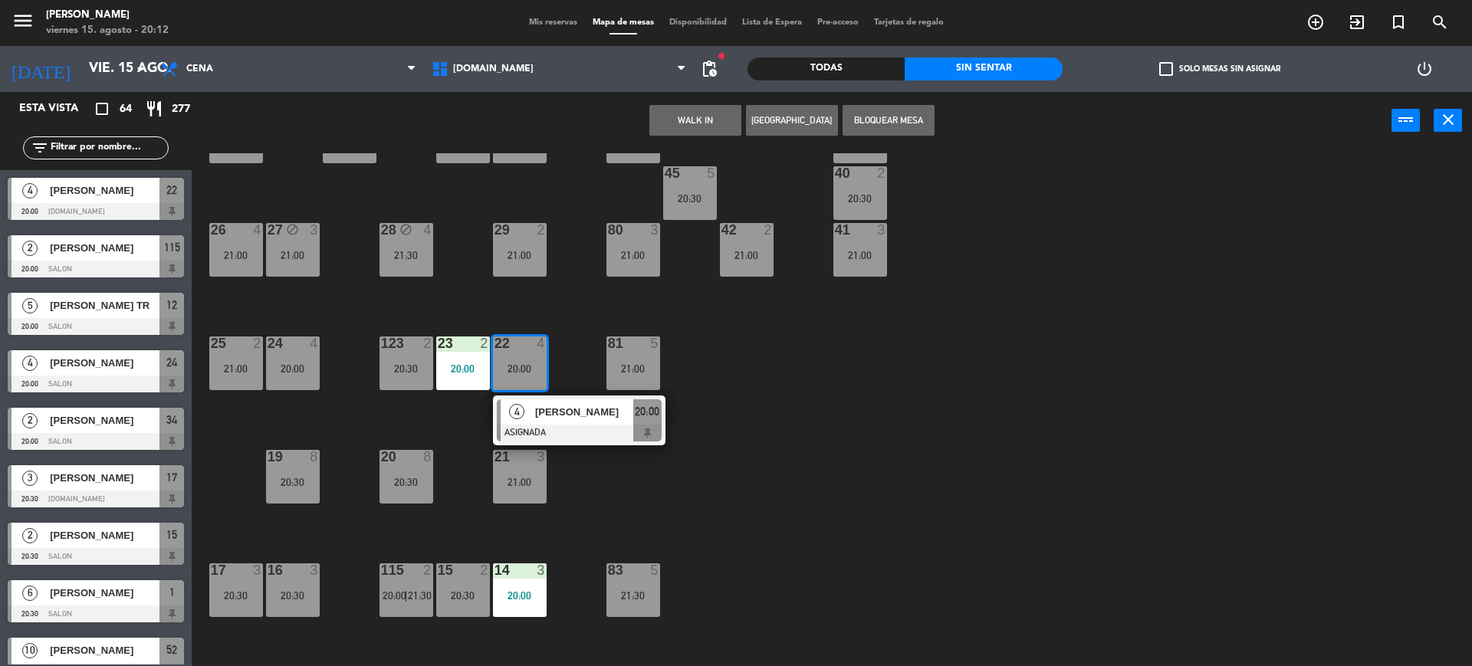
click at [563, 416] on span "[PERSON_NAME]" at bounding box center [584, 412] width 98 height 16
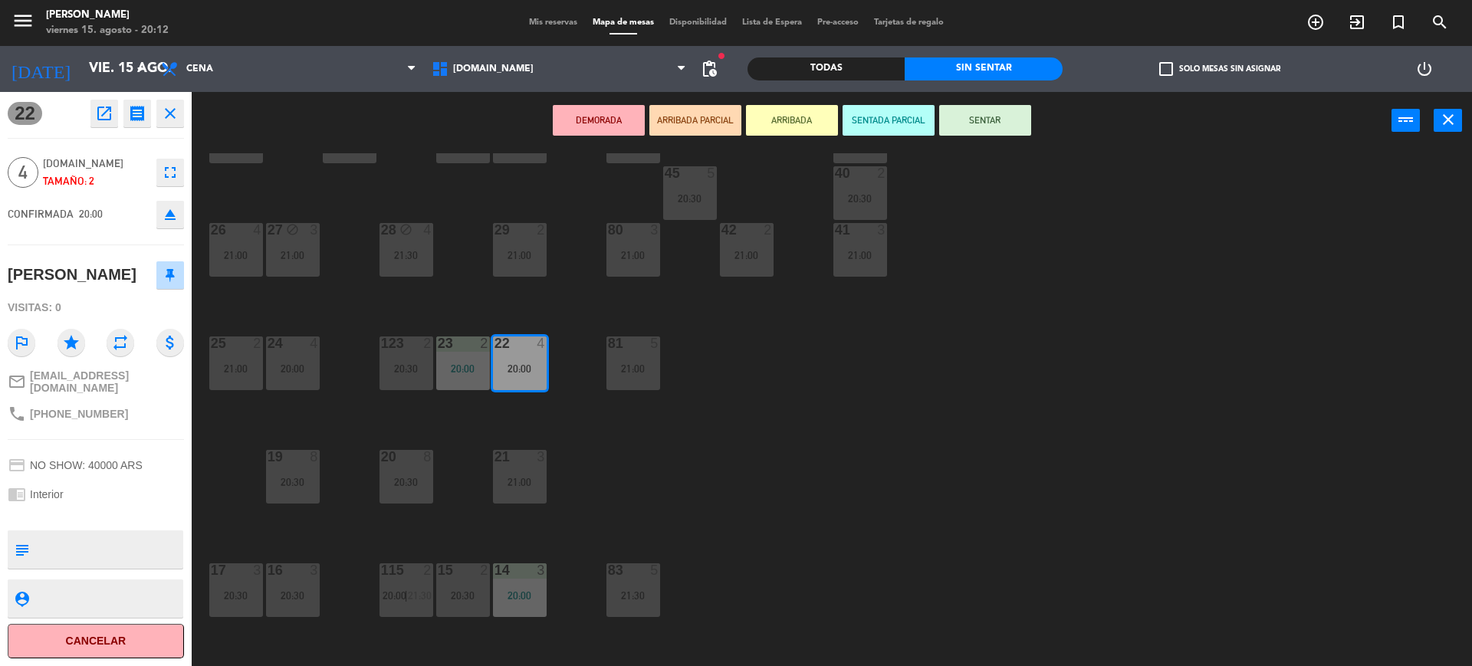
click at [987, 124] on button "SENTAR" at bounding box center [985, 120] width 92 height 31
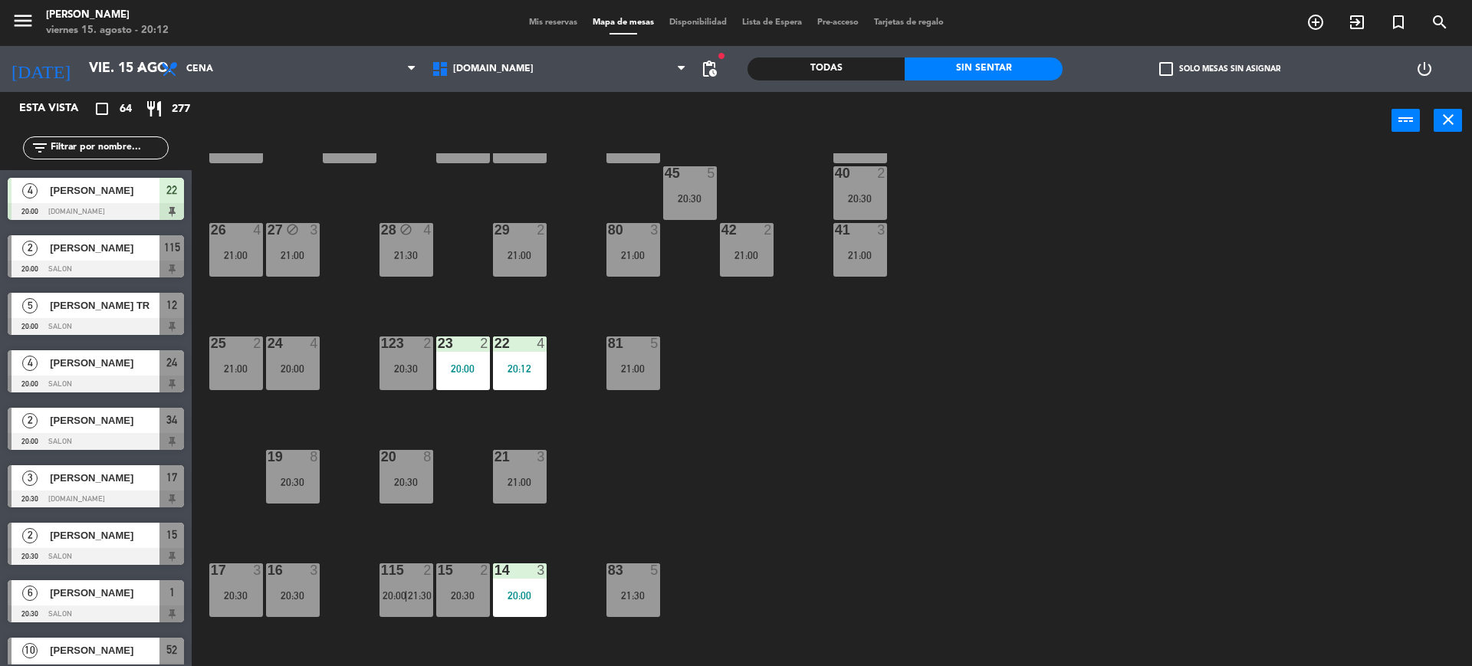
scroll to position [0, 0]
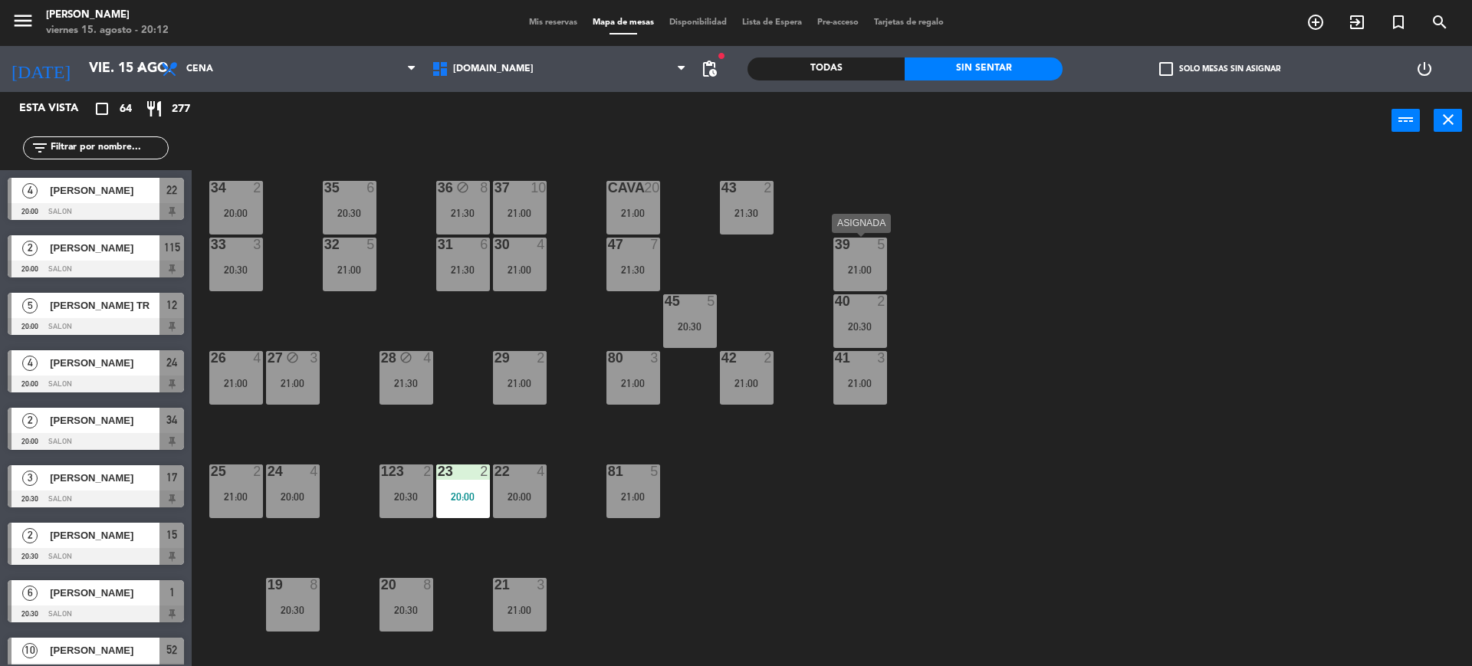
click at [861, 238] on div at bounding box center [859, 245] width 25 height 14
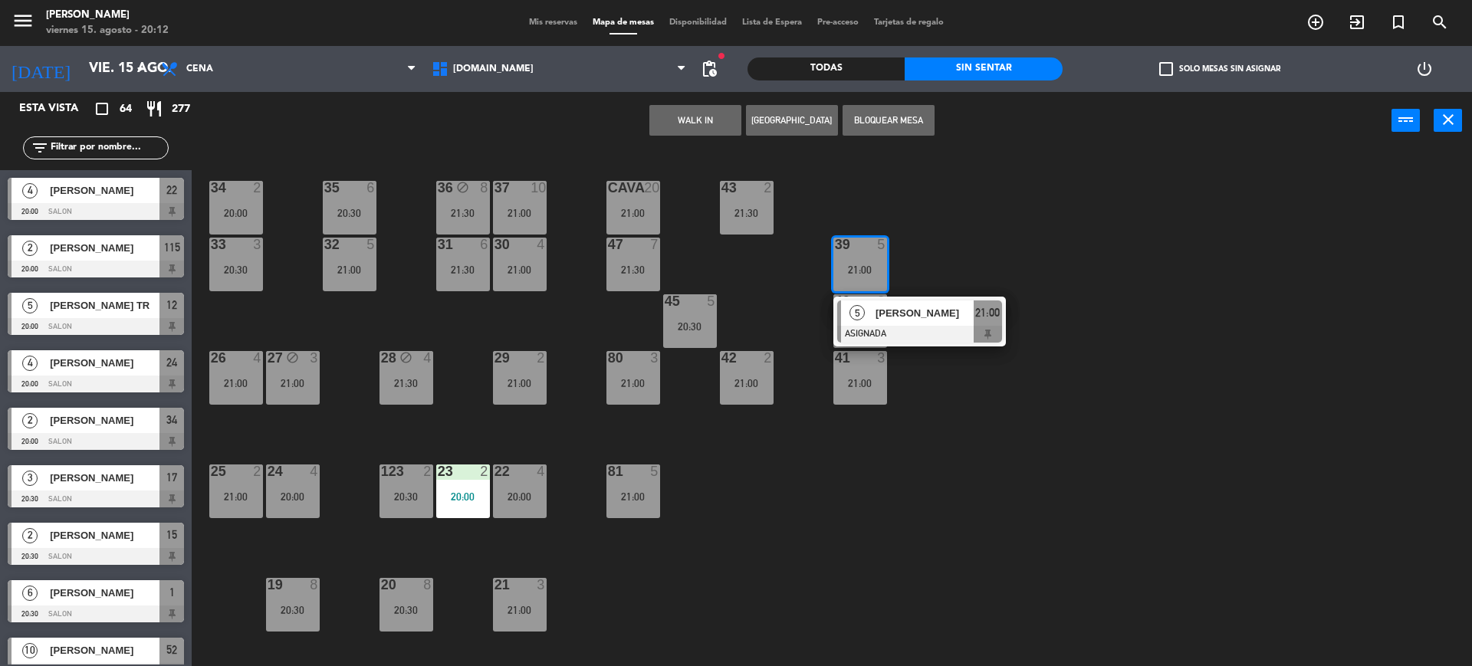
click at [824, 472] on div "34 2 20:00 35 6 20:30 36 block 8 21:30 43 2 21:30 37 10 21:00 CAVA 20 21:00 33 …" at bounding box center [839, 411] width 1266 height 517
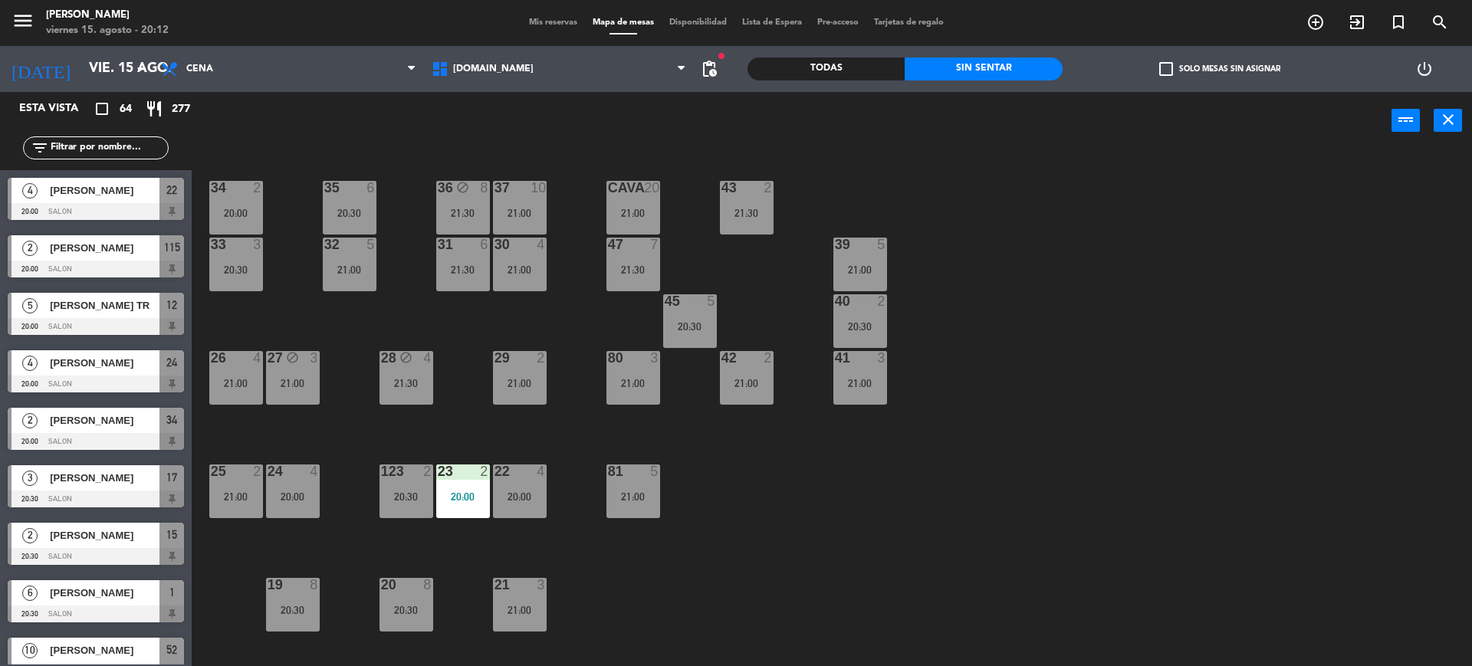
click at [547, 325] on div "34 2 20:00 35 6 20:30 36 block 8 21:30 43 2 21:30 37 10 21:00 CAVA 20 21:00 33 …" at bounding box center [839, 411] width 1266 height 517
click at [521, 259] on div "30 4 21:00" at bounding box center [520, 265] width 54 height 54
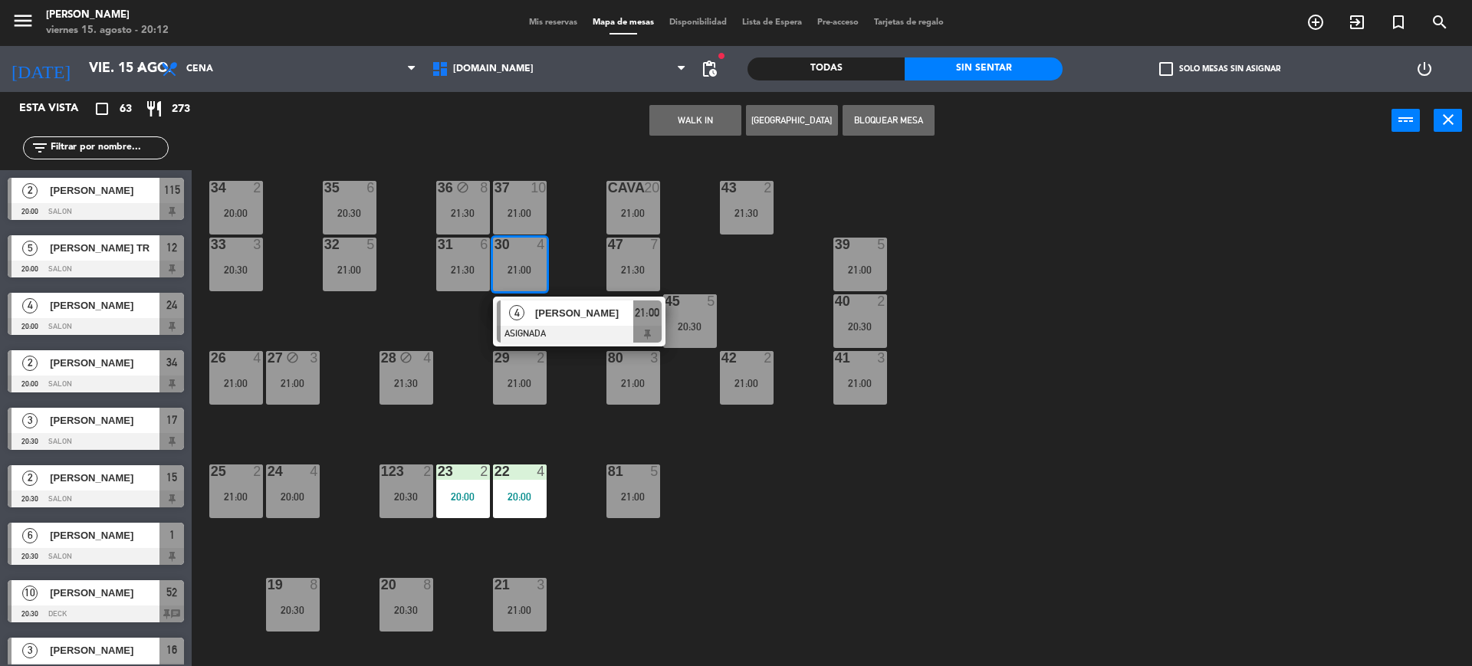
click at [816, 262] on div "34 2 20:00 35 6 20:30 36 block 8 21:30 43 2 21:30 37 10 21:00 CAVA 20 21:00 33 …" at bounding box center [839, 411] width 1266 height 517
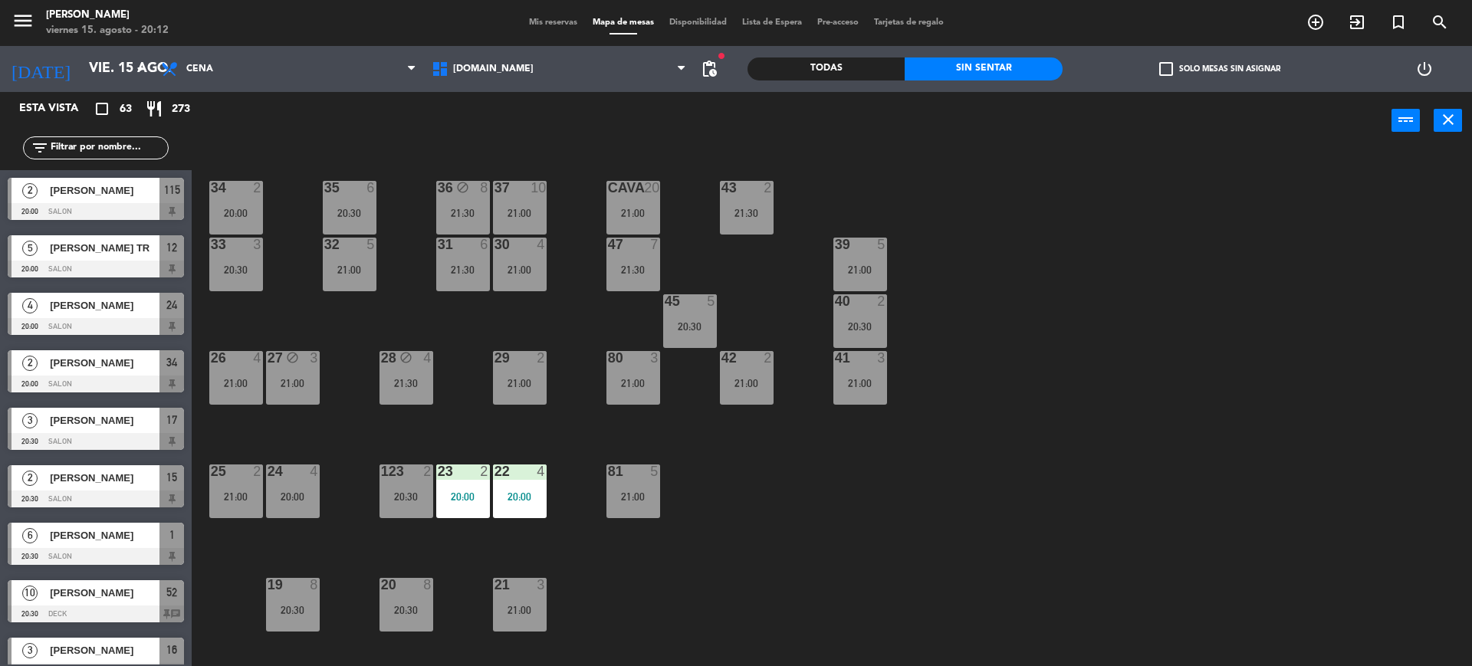
click at [839, 264] on div "21:00" at bounding box center [860, 269] width 54 height 11
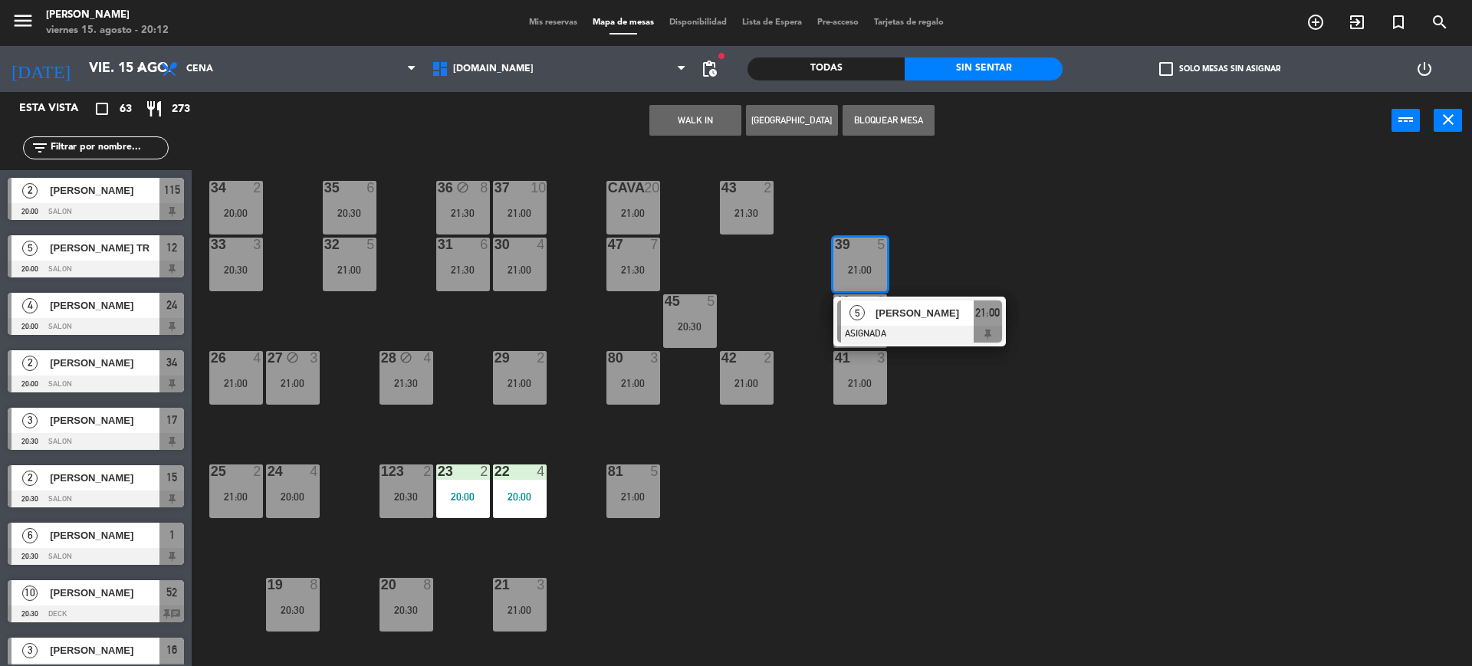
click at [497, 265] on div "21:00" at bounding box center [520, 269] width 54 height 11
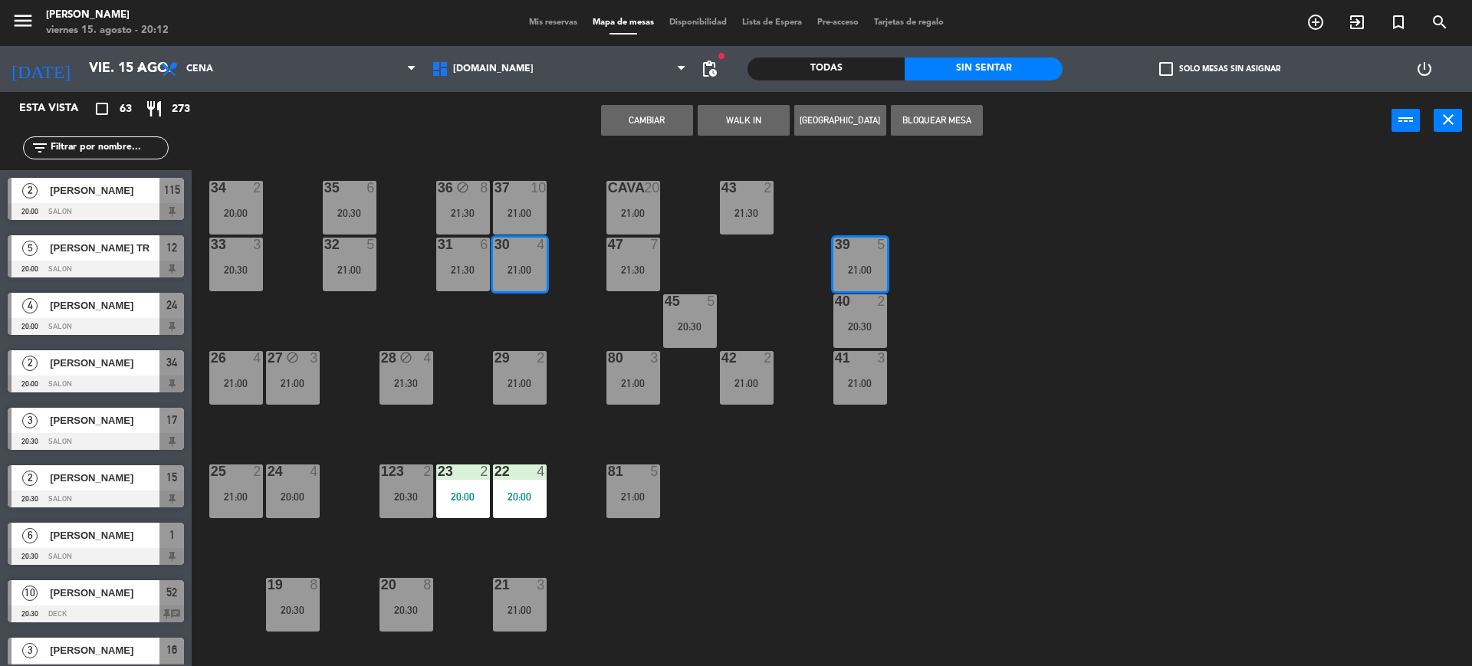
click at [645, 126] on button "Cambiar" at bounding box center [647, 120] width 92 height 31
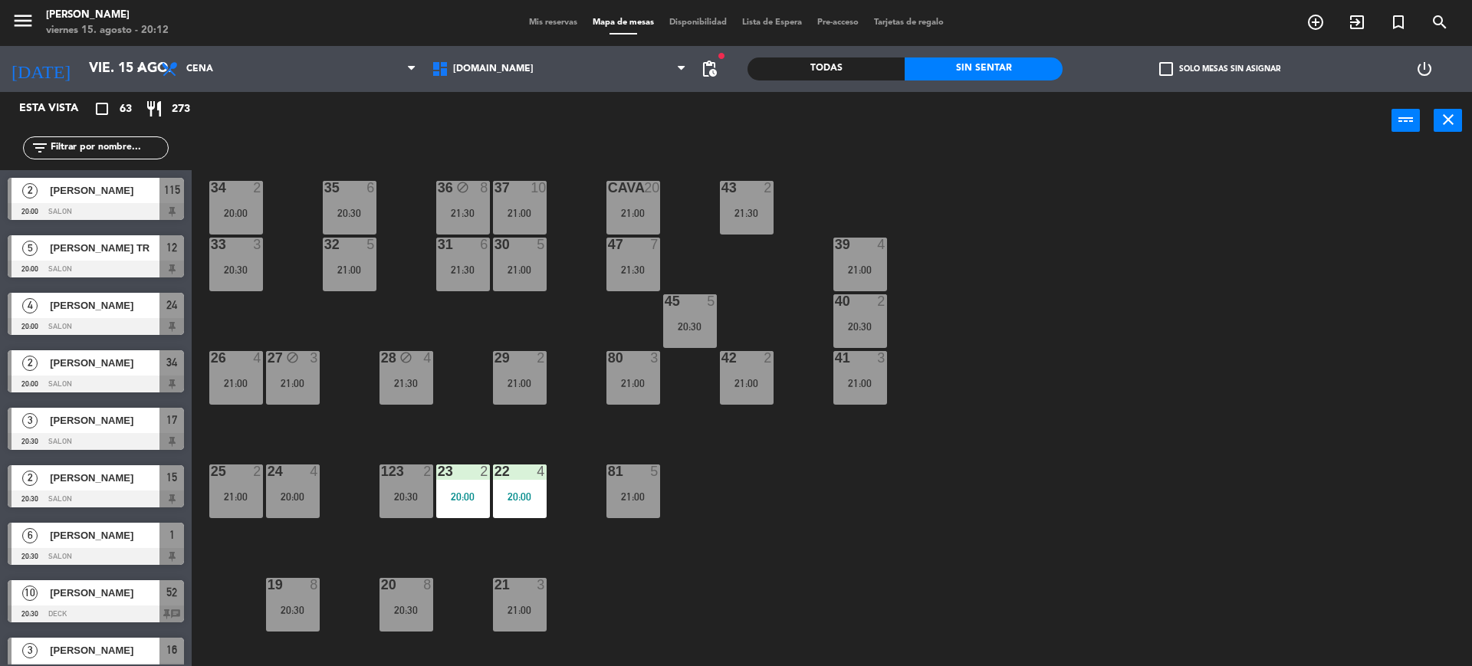
scroll to position [96, 0]
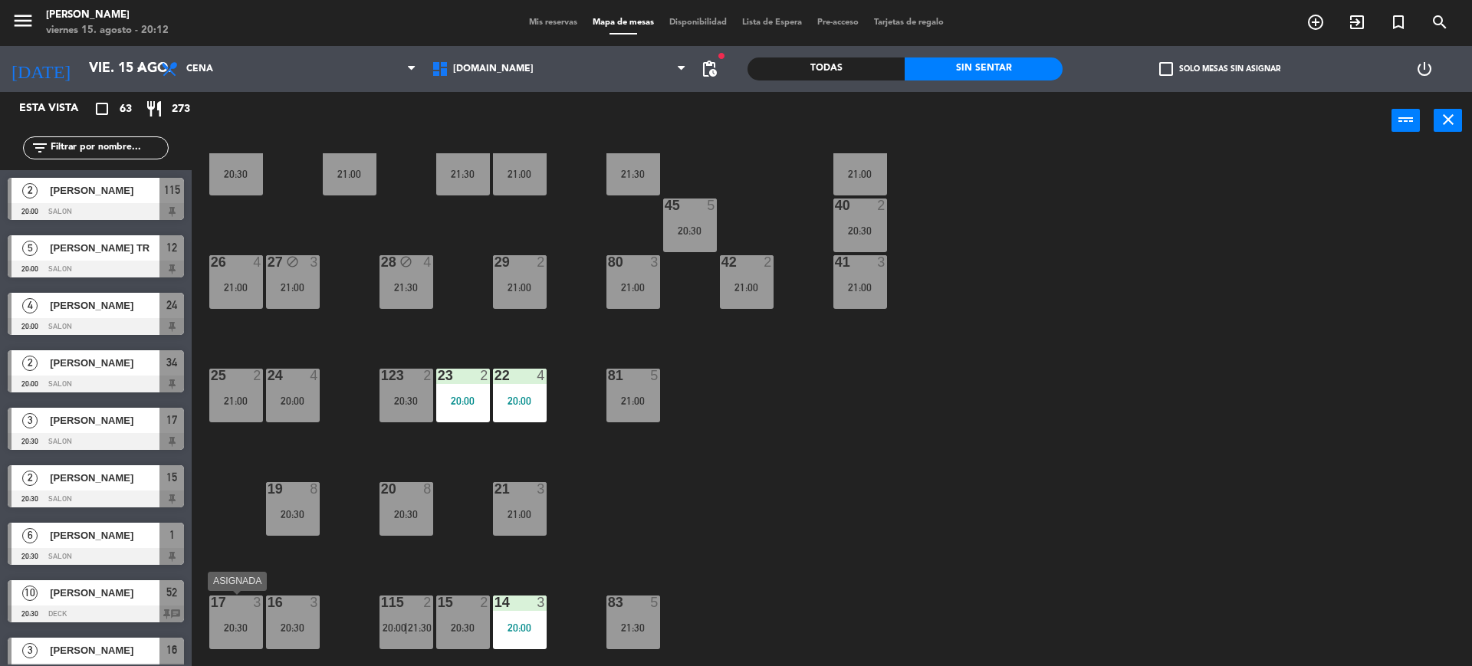
click at [246, 632] on div "20:30" at bounding box center [236, 627] width 54 height 11
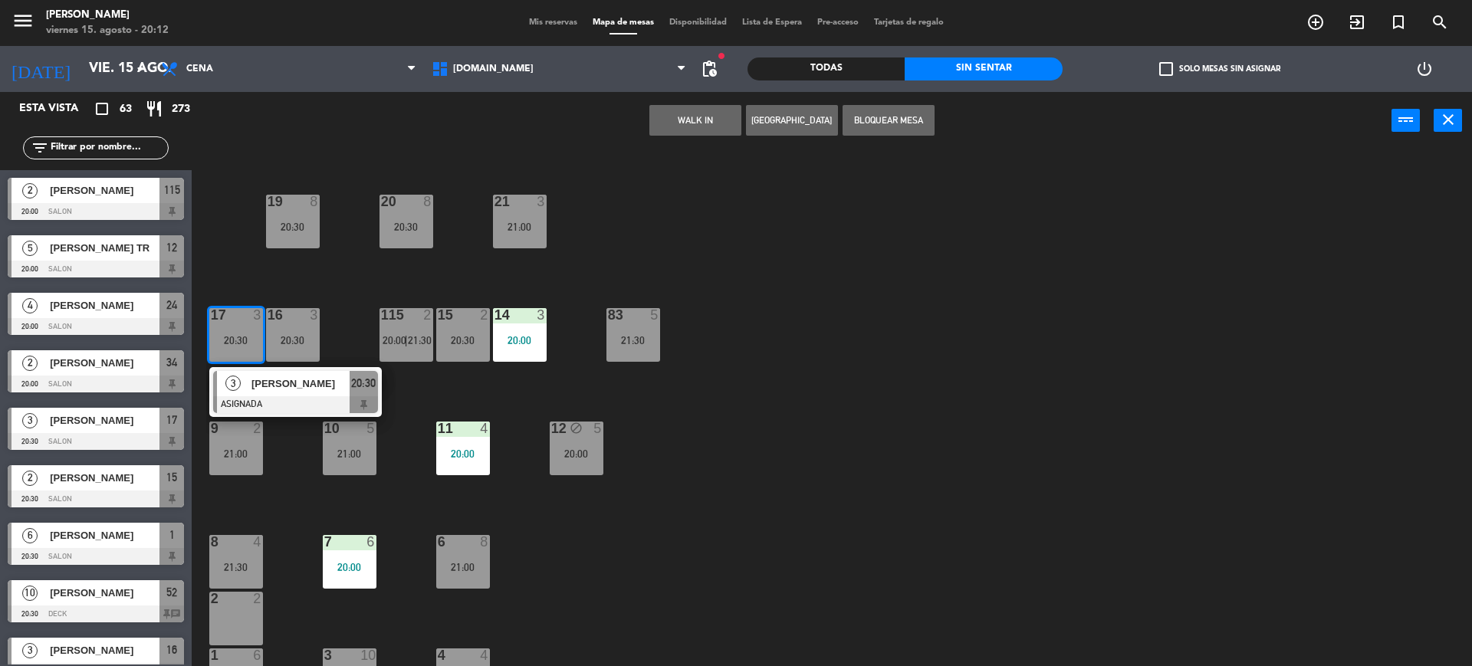
scroll to position [416, 0]
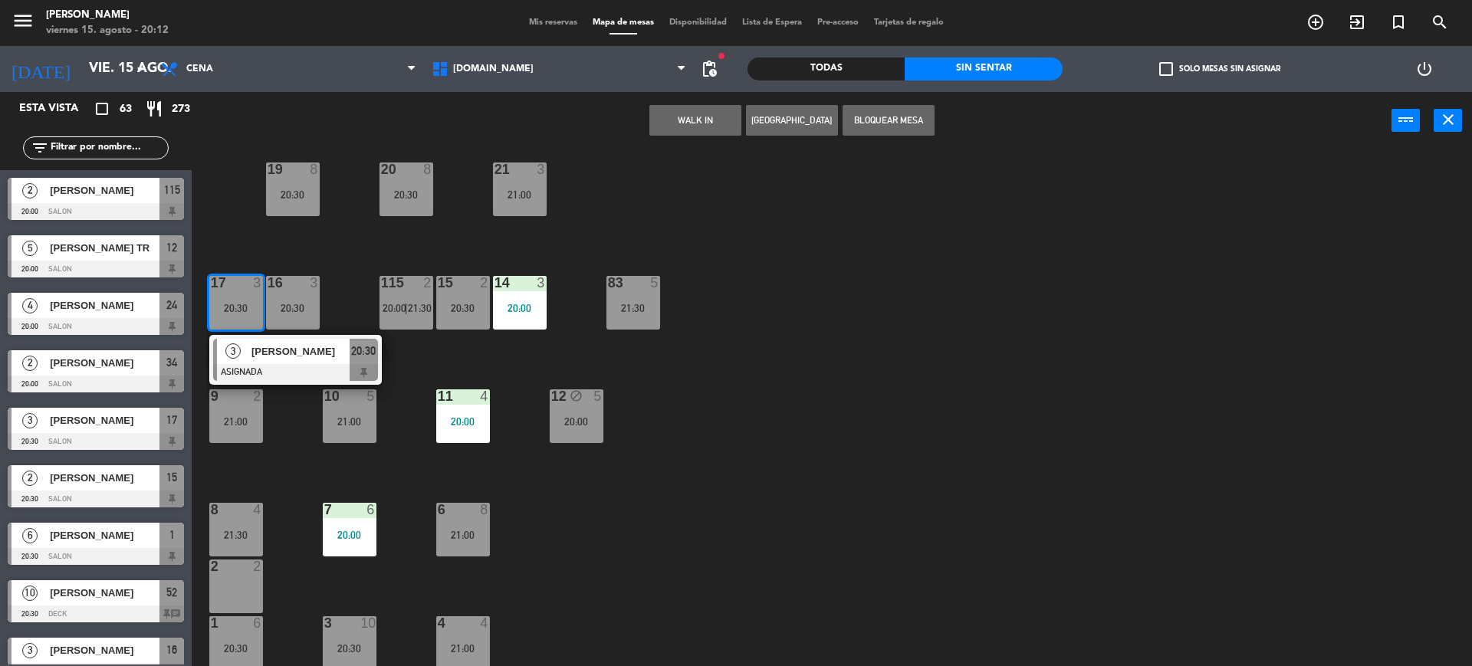
click at [358, 594] on div "34 2 20:00 35 6 20:30 36 block 8 21:30 43 2 21:30 37 10 21:00 CAVA 20 21:00 33 …" at bounding box center [839, 411] width 1266 height 517
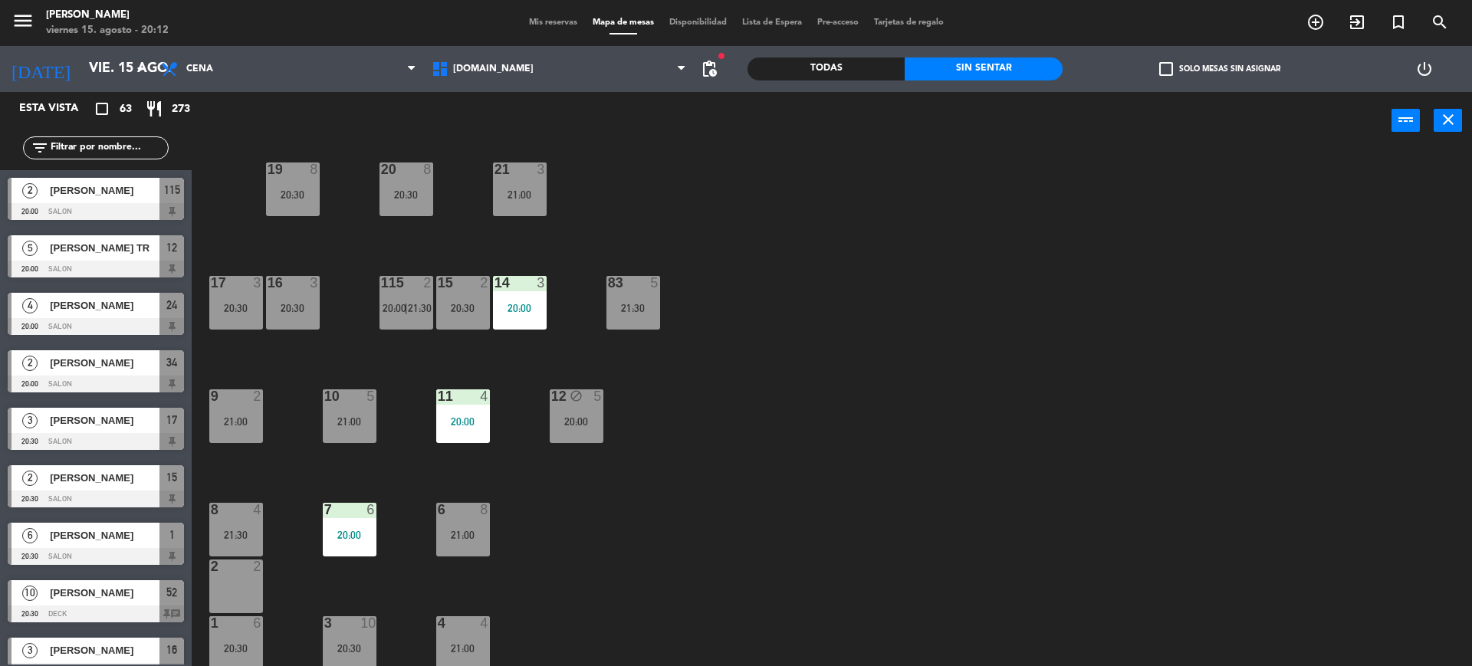
click at [1172, 79] on div "check_box_outline_blank Solo mesas sin asignar" at bounding box center [1220, 69] width 315 height 46
click at [1224, 61] on div "check_box_outline_blank Solo mesas sin asignar" at bounding box center [1220, 69] width 315 height 46
click at [1194, 62] on label "check_box_outline_blank Solo mesas sin asignar" at bounding box center [1219, 69] width 121 height 14
click at [1220, 69] on input "check_box_outline_blank Solo mesas sin asignar" at bounding box center [1220, 69] width 0 height 0
click at [263, 402] on div "2" at bounding box center [260, 396] width 25 height 14
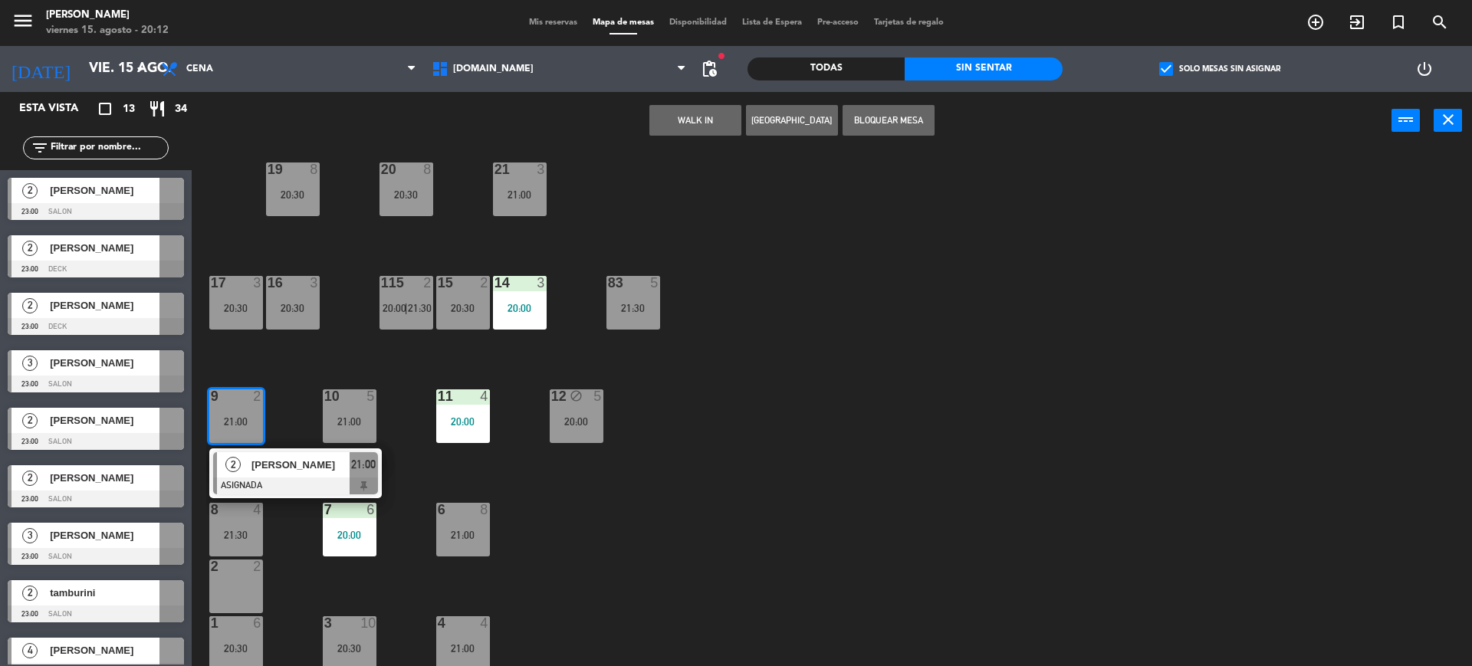
click at [245, 563] on div at bounding box center [235, 567] width 25 height 14
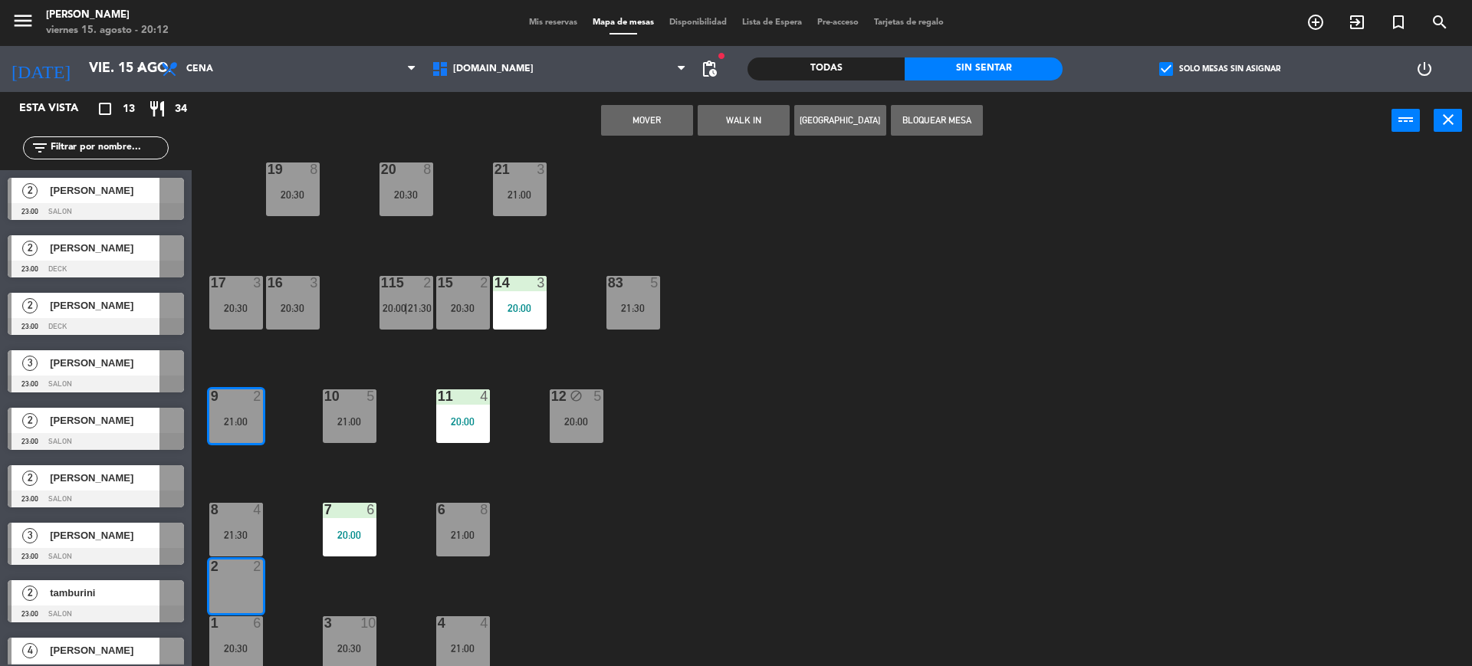
click at [673, 112] on button "Mover" at bounding box center [647, 120] width 92 height 31
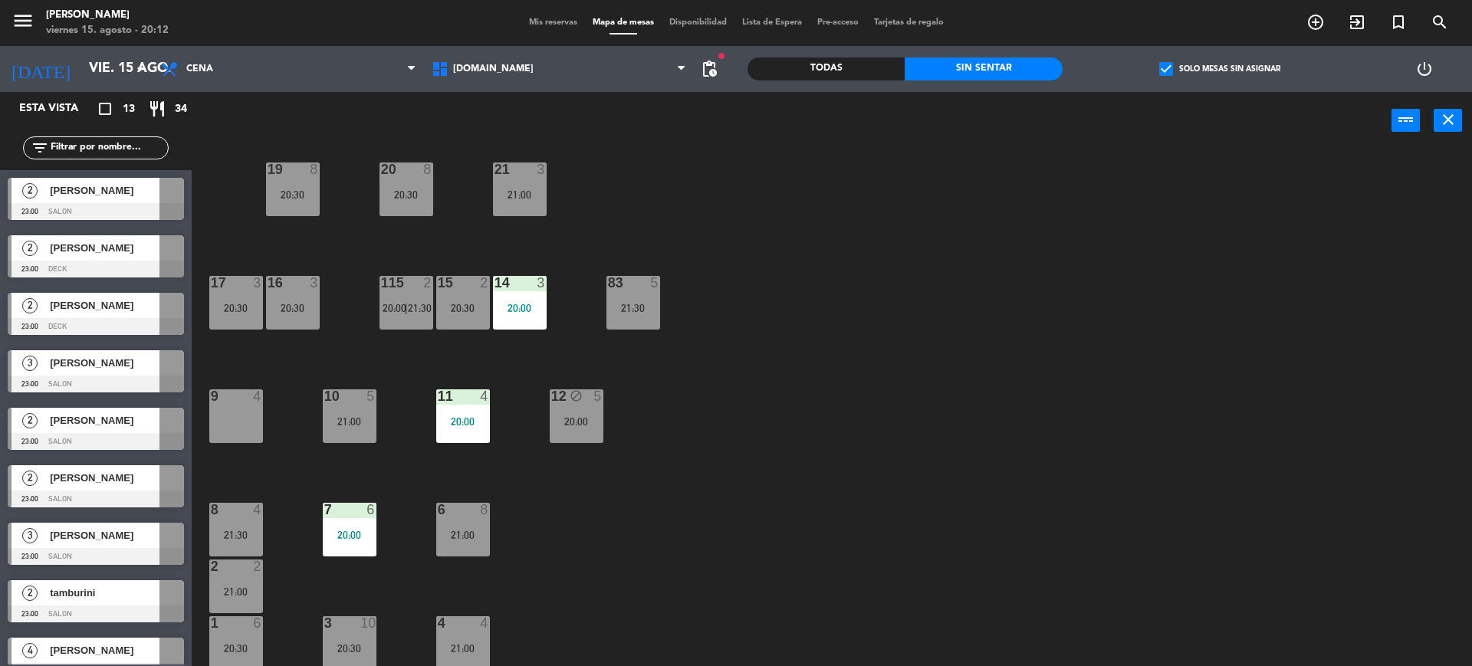
click at [248, 295] on div "17 3 20:30" at bounding box center [236, 303] width 54 height 54
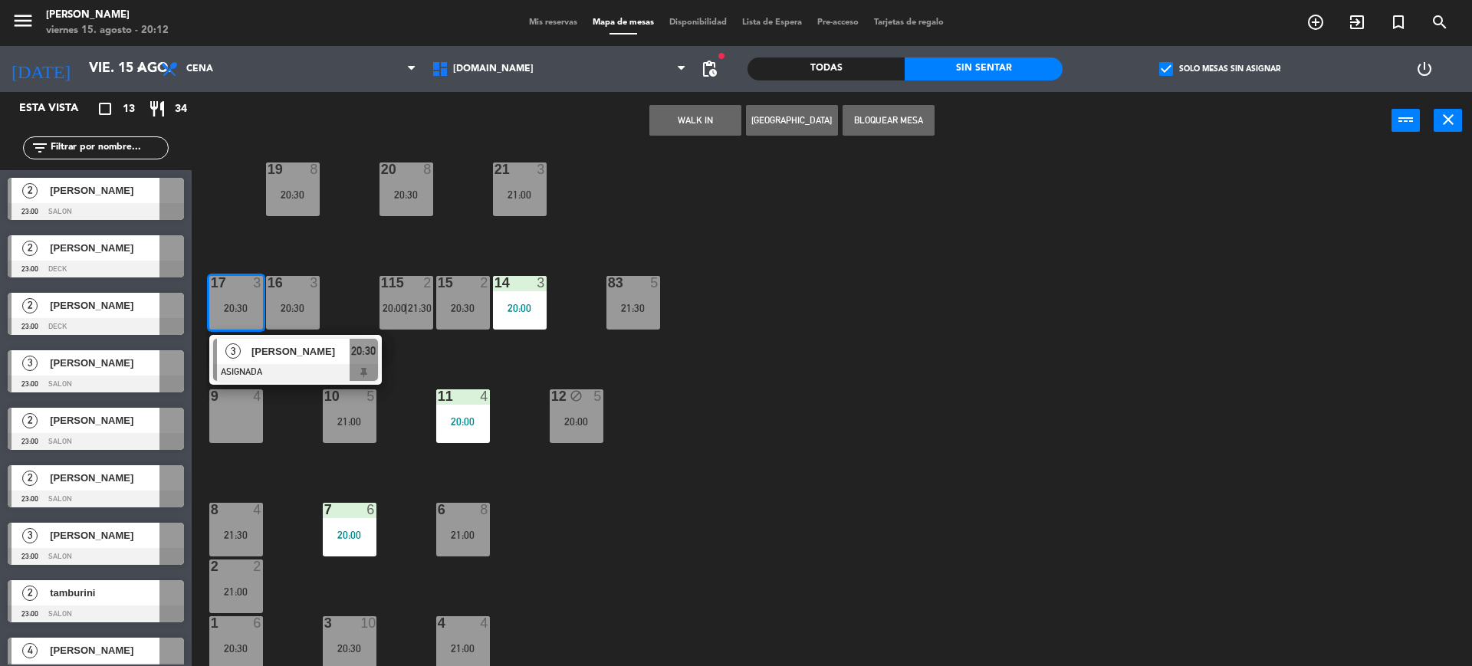
click at [246, 435] on div "9 4" at bounding box center [236, 416] width 54 height 54
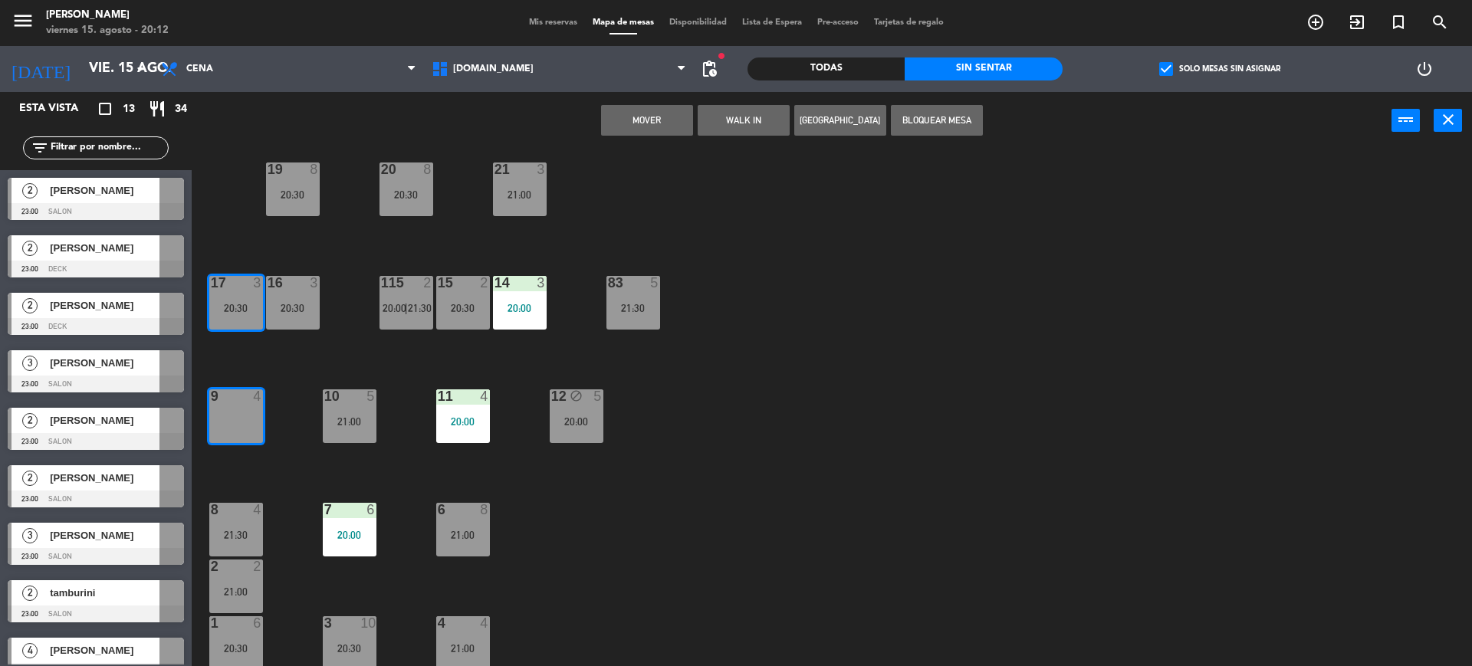
click at [659, 124] on button "Mover" at bounding box center [647, 120] width 92 height 31
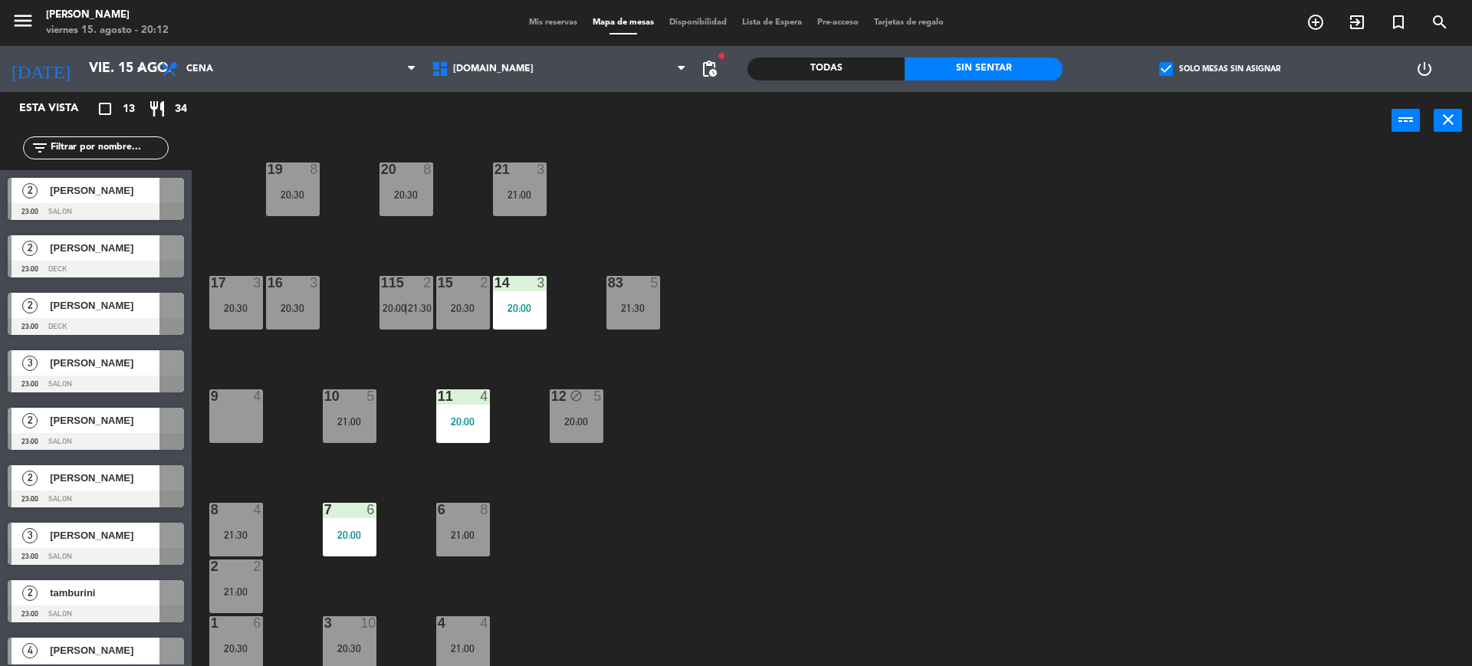
click at [256, 498] on div "34 2 20:00 35 6 20:30 36 block 8 21:30 43 2 21:30 37 10 21:00 CAVA 20 21:00 33 …" at bounding box center [839, 411] width 1266 height 517
click at [234, 530] on div "21:30" at bounding box center [236, 535] width 54 height 11
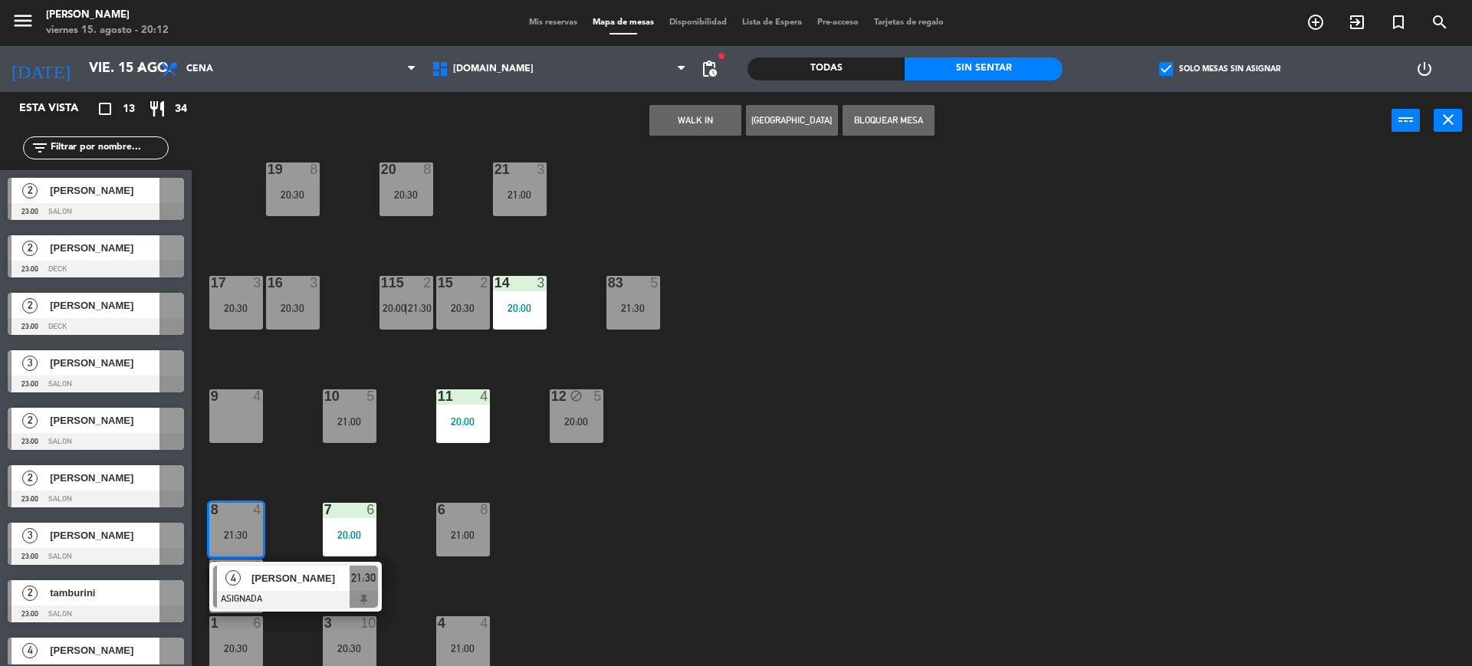
click at [969, 476] on div "34 2 20:00 35 6 20:30 36 block 8 21:30 43 2 21:30 37 10 21:00 CAVA 20 21:00 33 …" at bounding box center [839, 411] width 1266 height 517
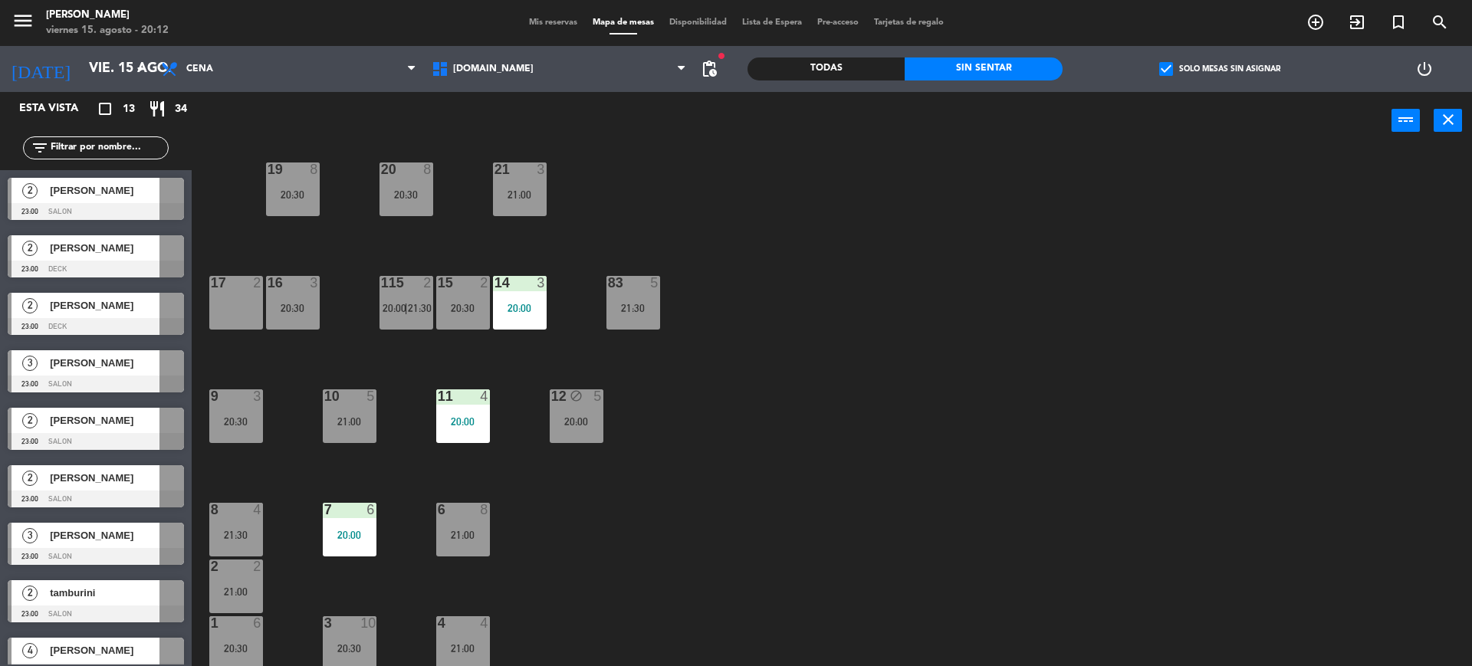
click at [1216, 63] on label "check_box Solo mesas sin asignar" at bounding box center [1219, 69] width 121 height 14
click at [1220, 69] on input "check_box Solo mesas sin asignar" at bounding box center [1220, 69] width 0 height 0
click at [116, 143] on input "text" at bounding box center [108, 148] width 119 height 17
drag, startPoint x: 1077, startPoint y: 350, endPoint x: 543, endPoint y: 210, distance: 552.4
click at [1074, 350] on div "34 2 20:00 35 6 20:30 36 block 8 21:30 43 2 21:30 37 10 21:00 CAVA 20 21:00 33 …" at bounding box center [839, 411] width 1266 height 517
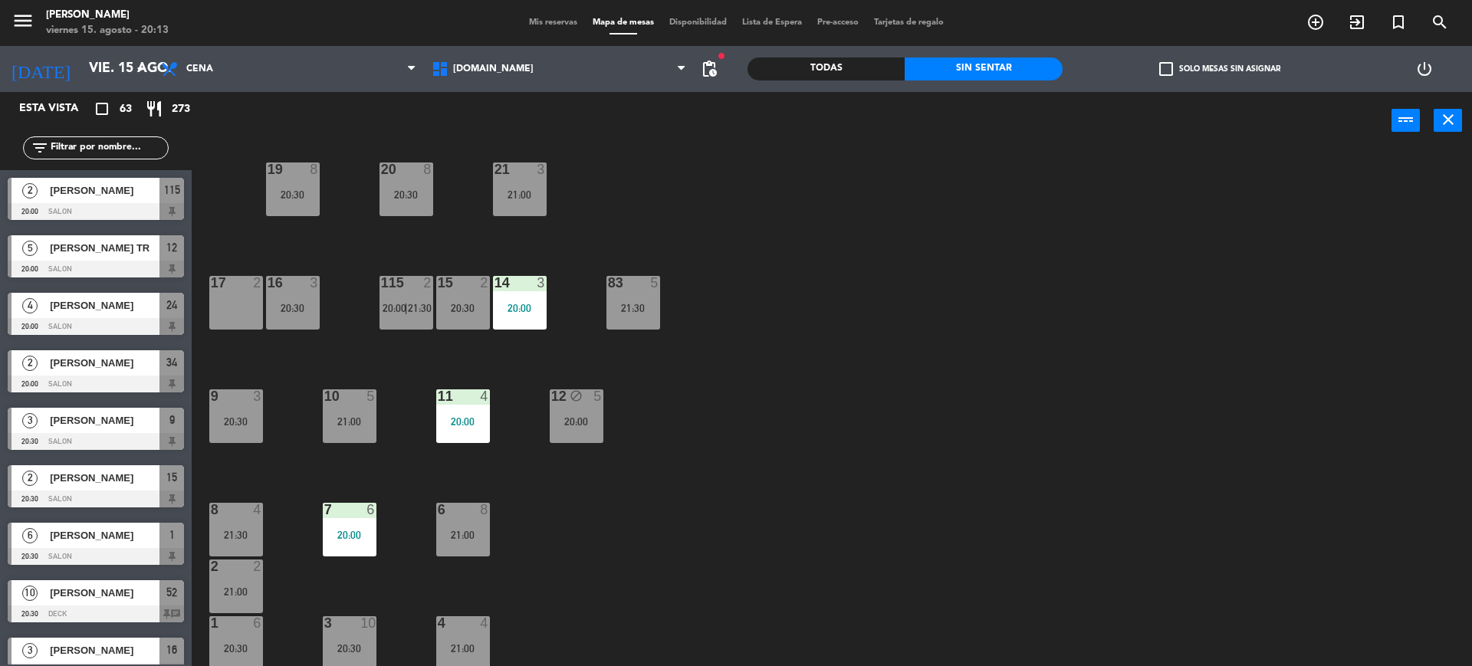
click at [103, 143] on input "text" at bounding box center [108, 148] width 119 height 17
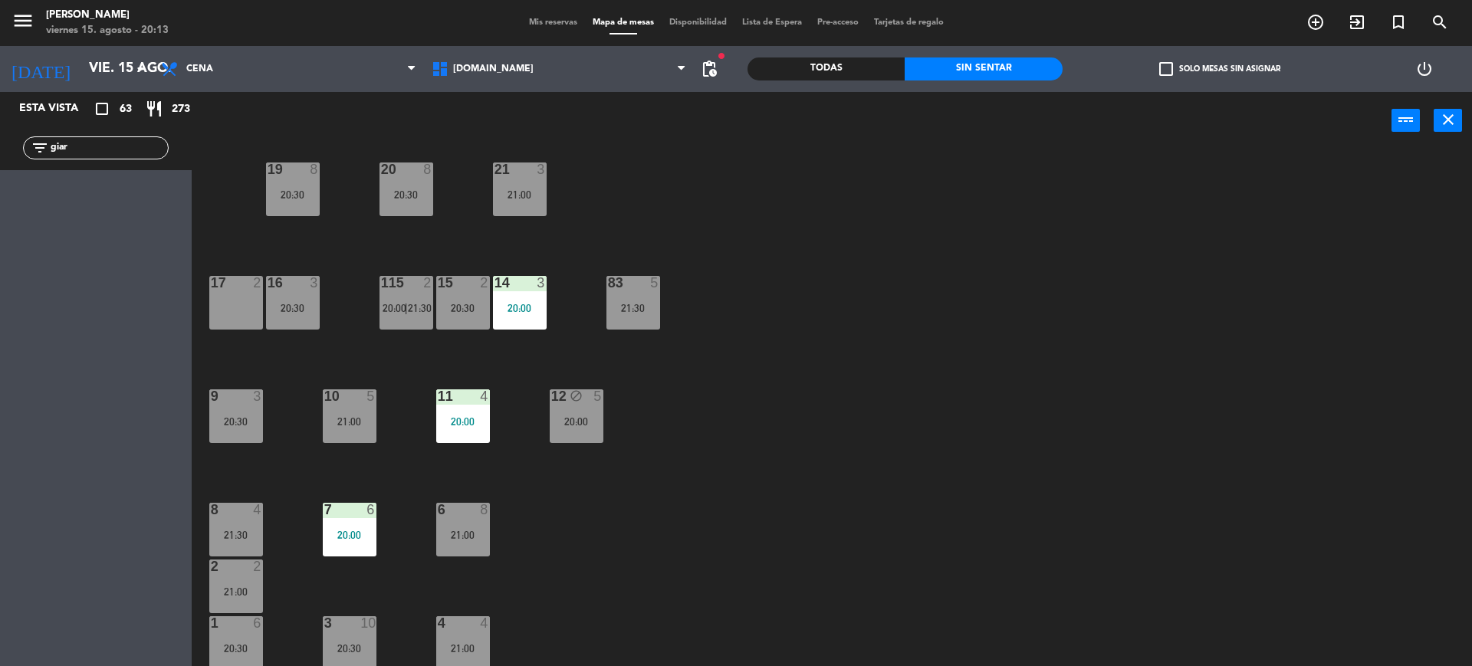
click at [820, 77] on div "Todas" at bounding box center [825, 68] width 157 height 23
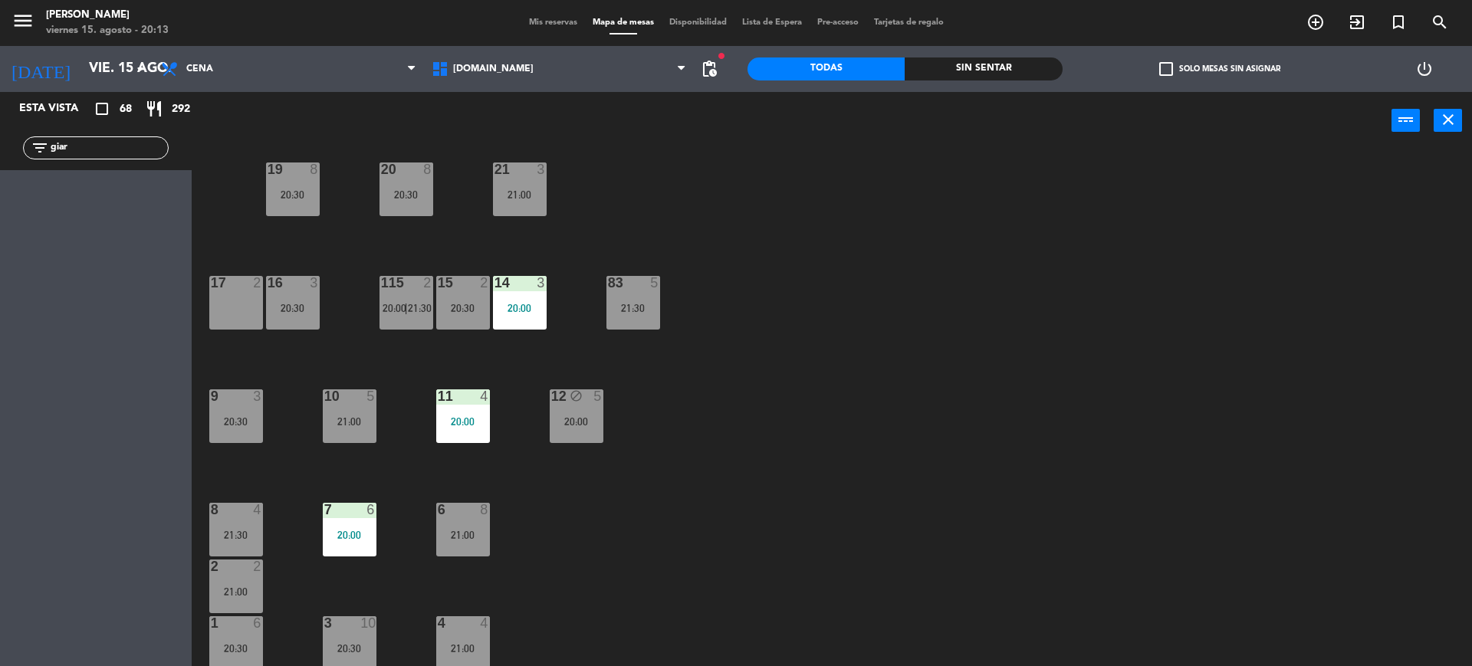
click at [828, 70] on div "Todas" at bounding box center [825, 68] width 157 height 23
drag, startPoint x: 92, startPoint y: 149, endPoint x: 0, endPoint y: 146, distance: 92.0
click at [0, 146] on div "filter_list giar" at bounding box center [96, 148] width 192 height 44
type input "dieg"
click at [1, 340] on div "Esta vista crop_square 68 restaurant 292 filter_list dieg 2 DIEGO DEG 20:00 SAL…" at bounding box center [96, 379] width 192 height 574
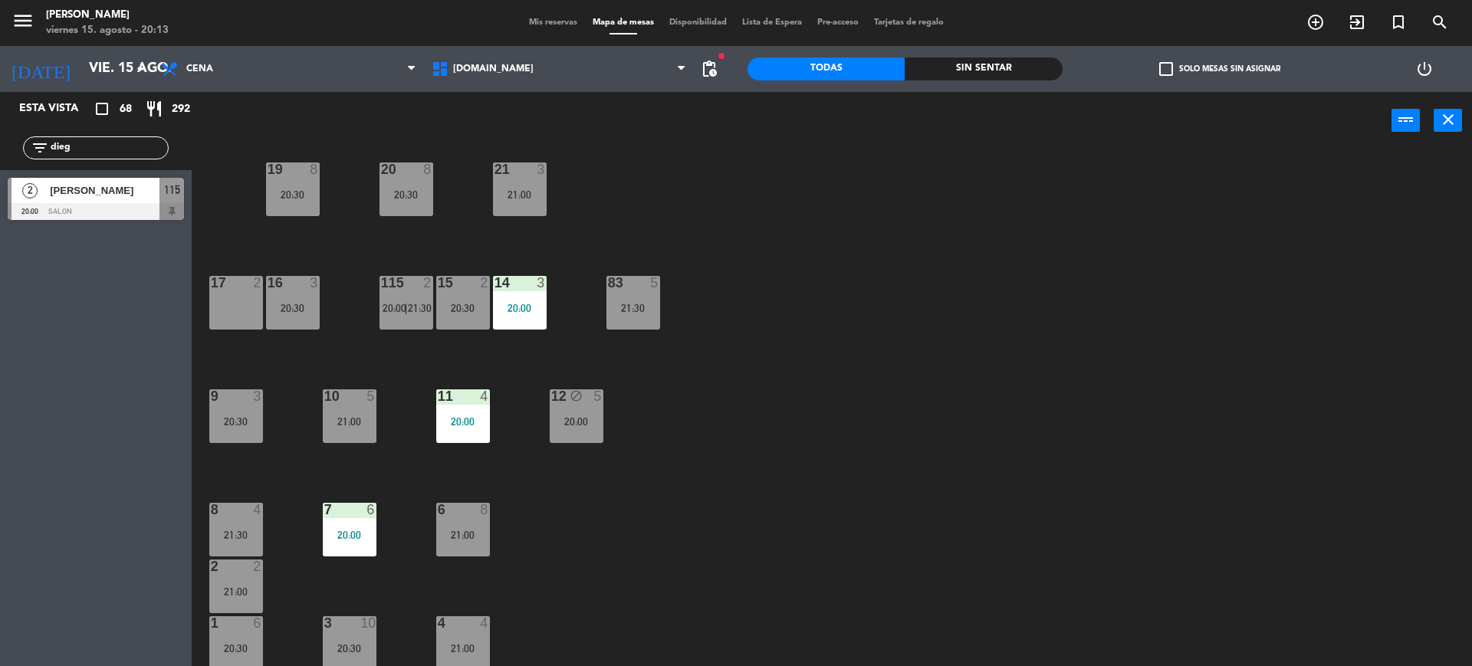
click at [111, 212] on div at bounding box center [96, 211] width 176 height 17
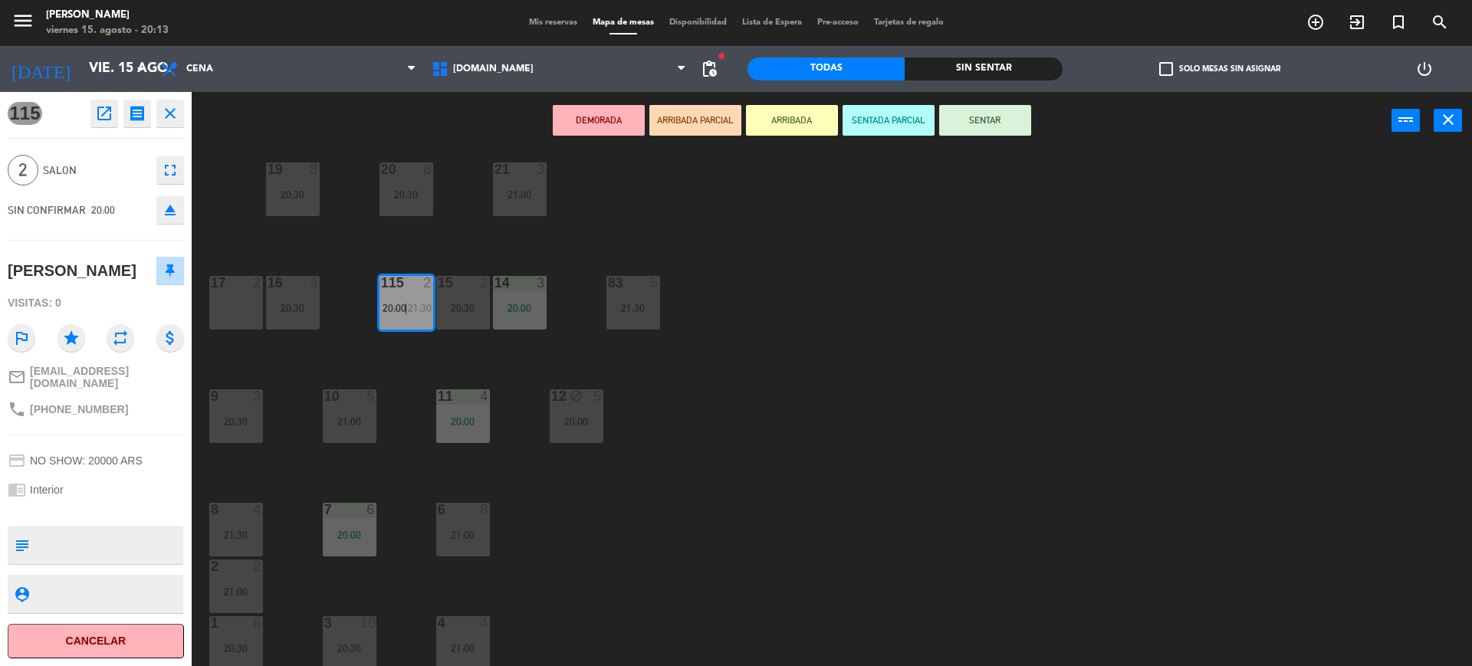
click at [942, 465] on div "34 2 20:00 35 6 20:30 36 block 8 21:30 43 2 21:30 37 10 21:00 CAVA 20 21:00 33 …" at bounding box center [839, 411] width 1266 height 517
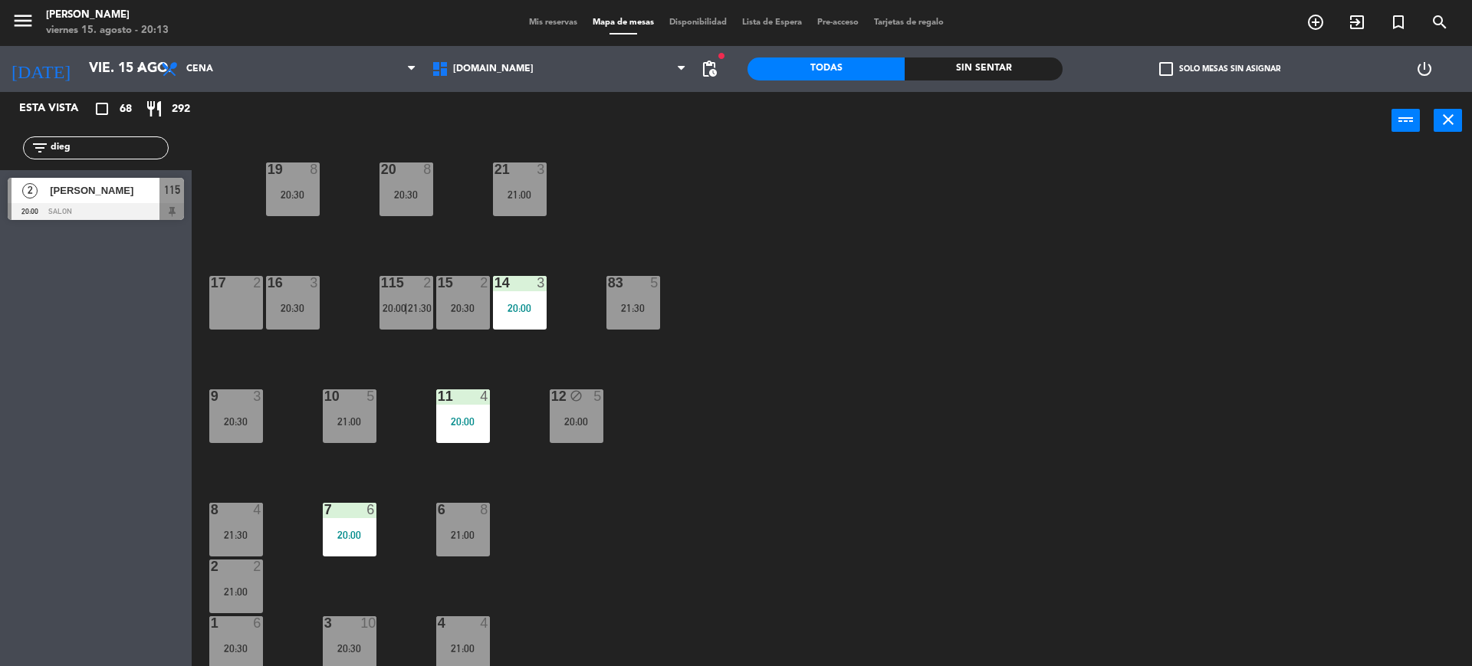
click at [150, 209] on div at bounding box center [96, 211] width 176 height 17
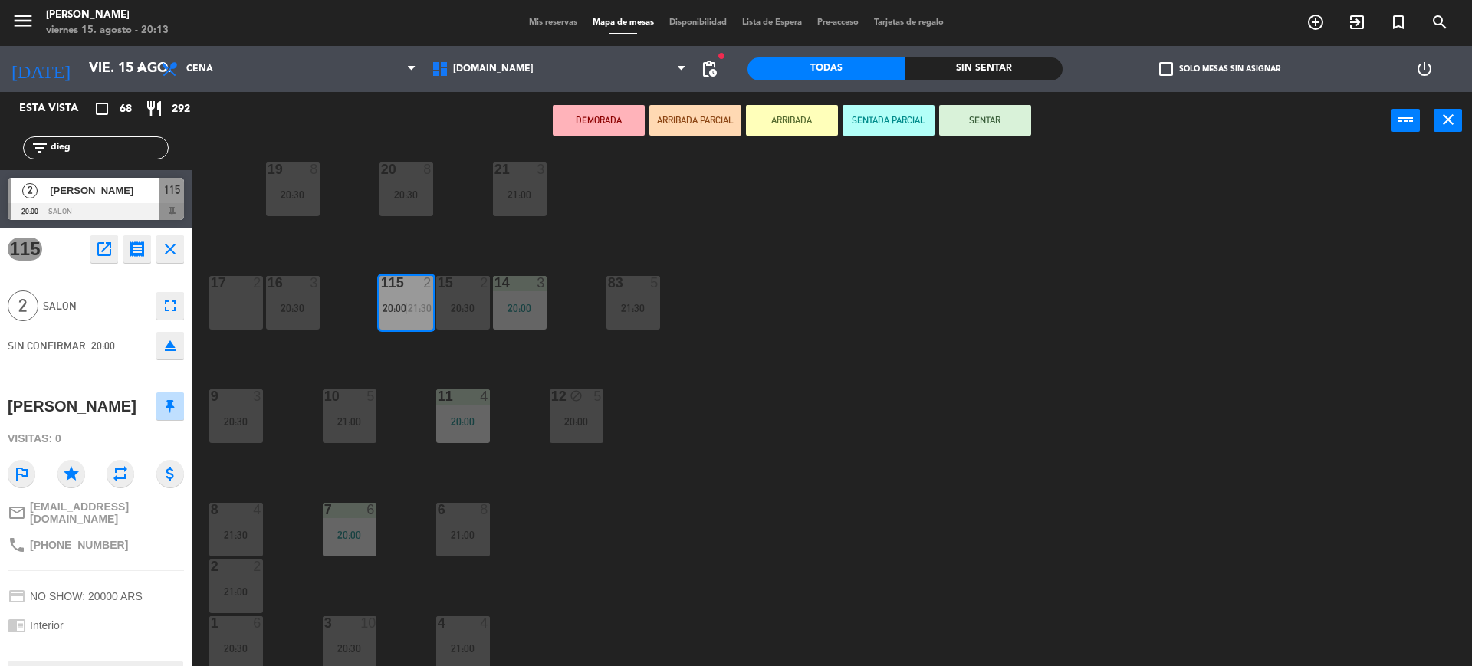
scroll to position [224, 0]
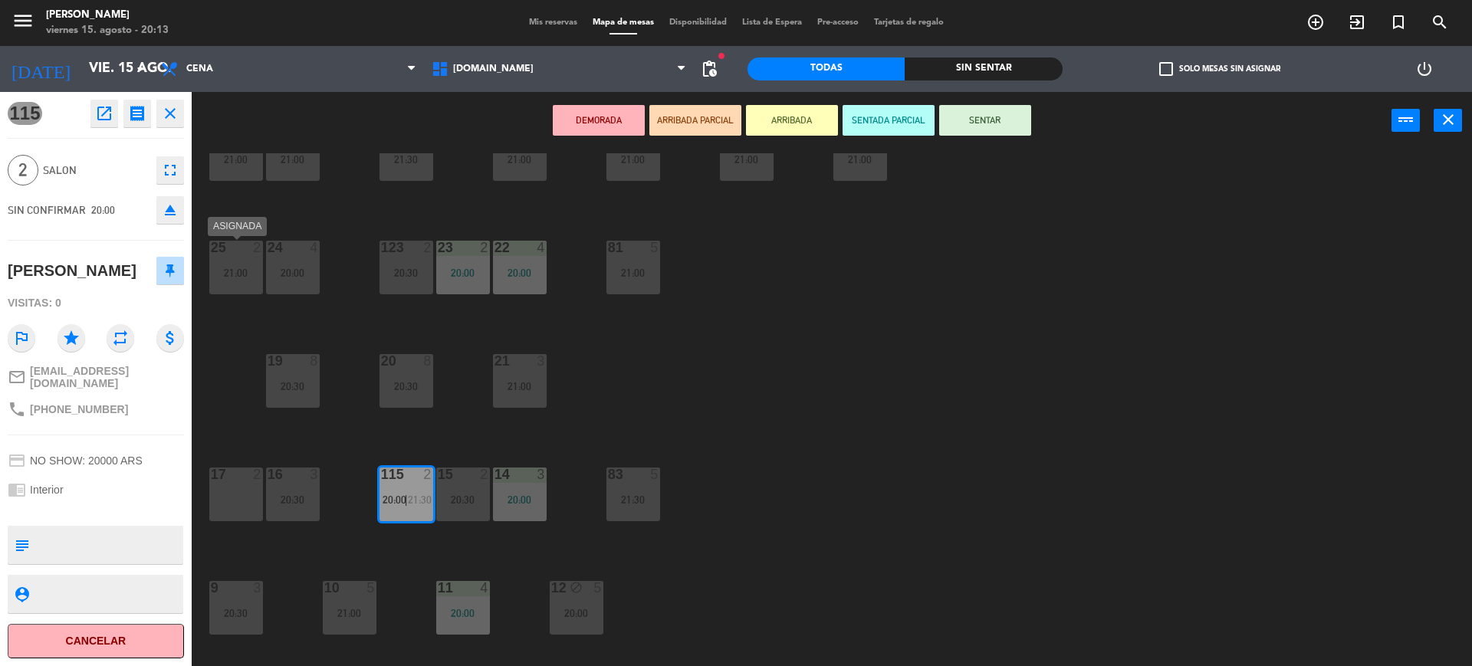
click at [257, 265] on div "25 2 21:00" at bounding box center [236, 268] width 54 height 54
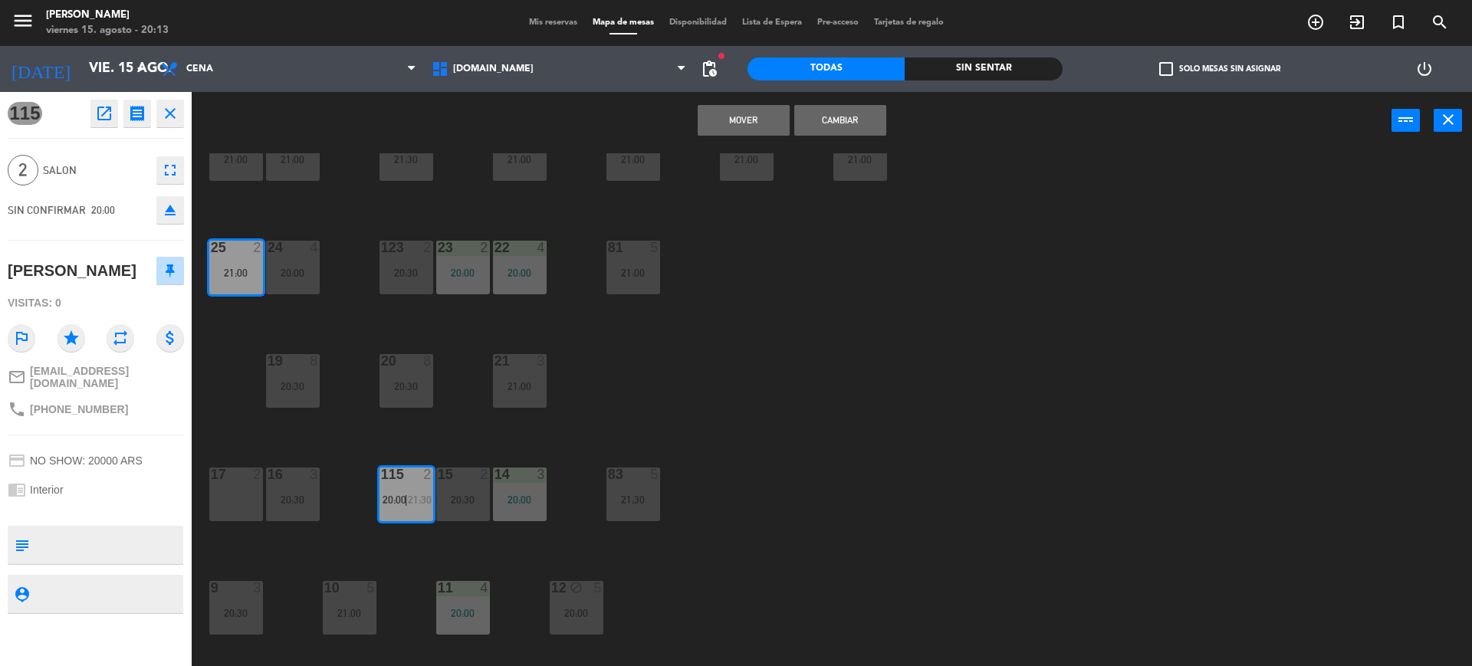
click at [845, 118] on button "Cambiar" at bounding box center [840, 120] width 92 height 31
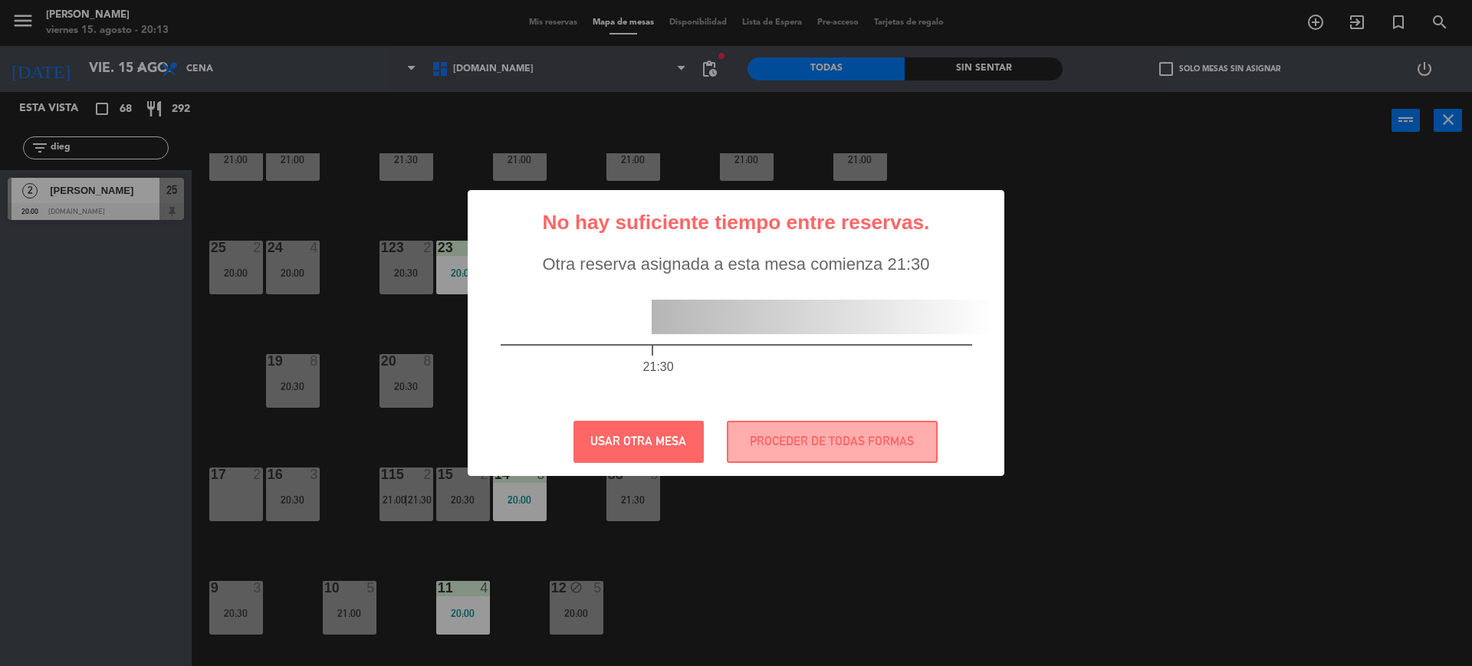
click at [242, 278] on div "? ! i No hay suficiente tiempo entre reservas. × Otra reserva asignada a esta m…" at bounding box center [736, 333] width 1472 height 666
click at [667, 434] on button "USAR OTRA MESA" at bounding box center [638, 442] width 130 height 42
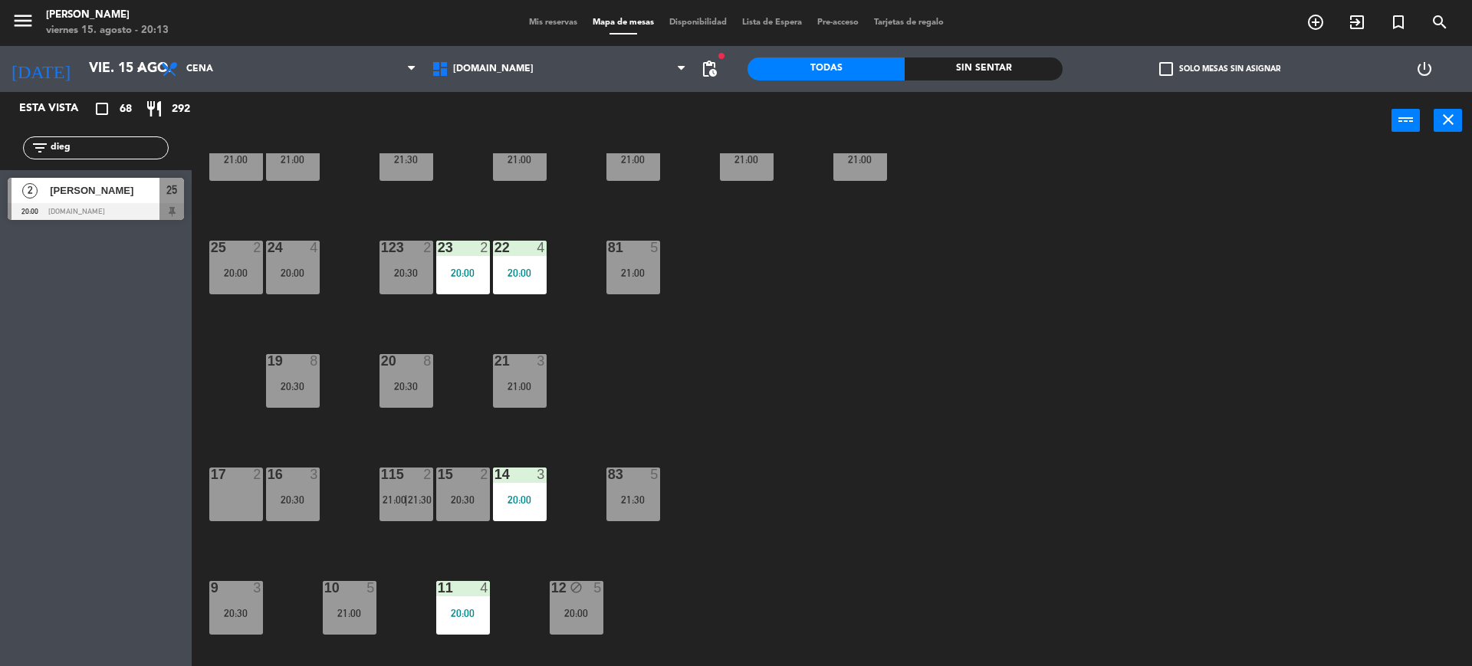
click at [1014, 550] on div "34 2 20:00 35 6 20:30 36 block 8 21:30 43 2 21:30 37 10 21:00 CAVA 20 21:00 33 …" at bounding box center [839, 411] width 1266 height 517
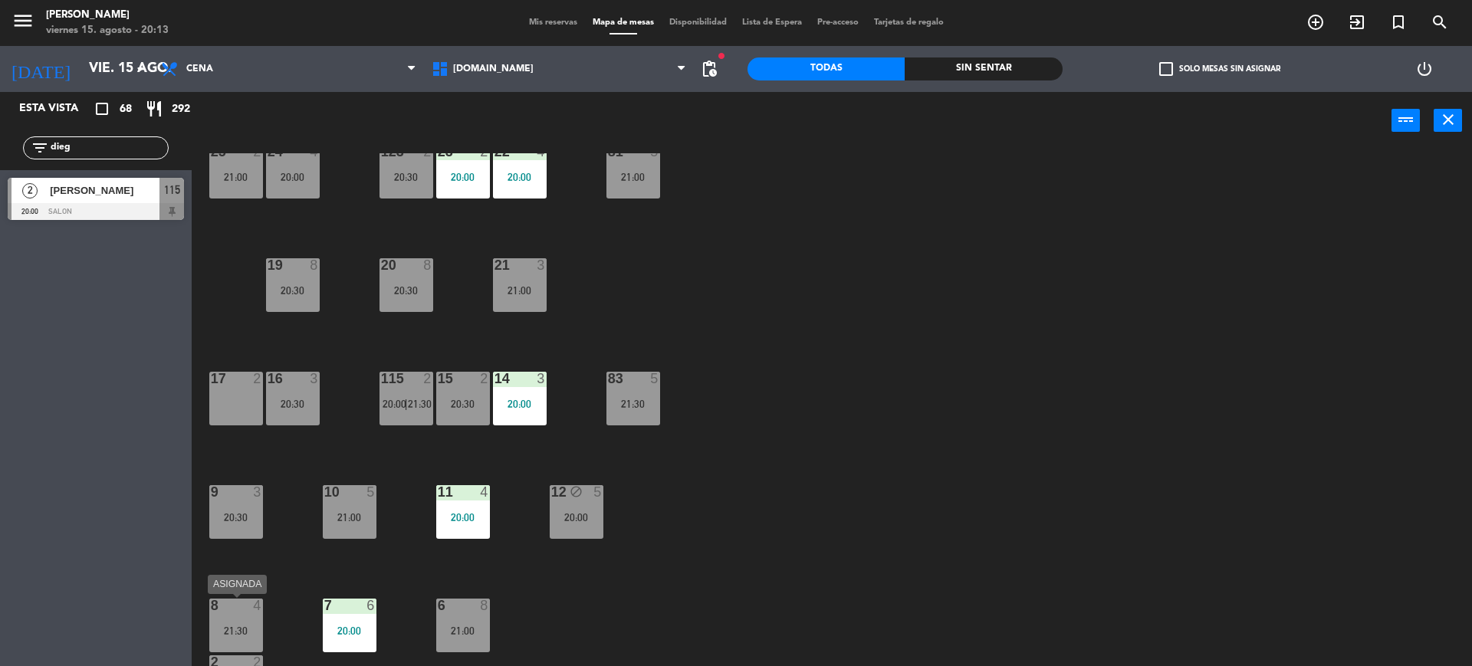
scroll to position [416, 0]
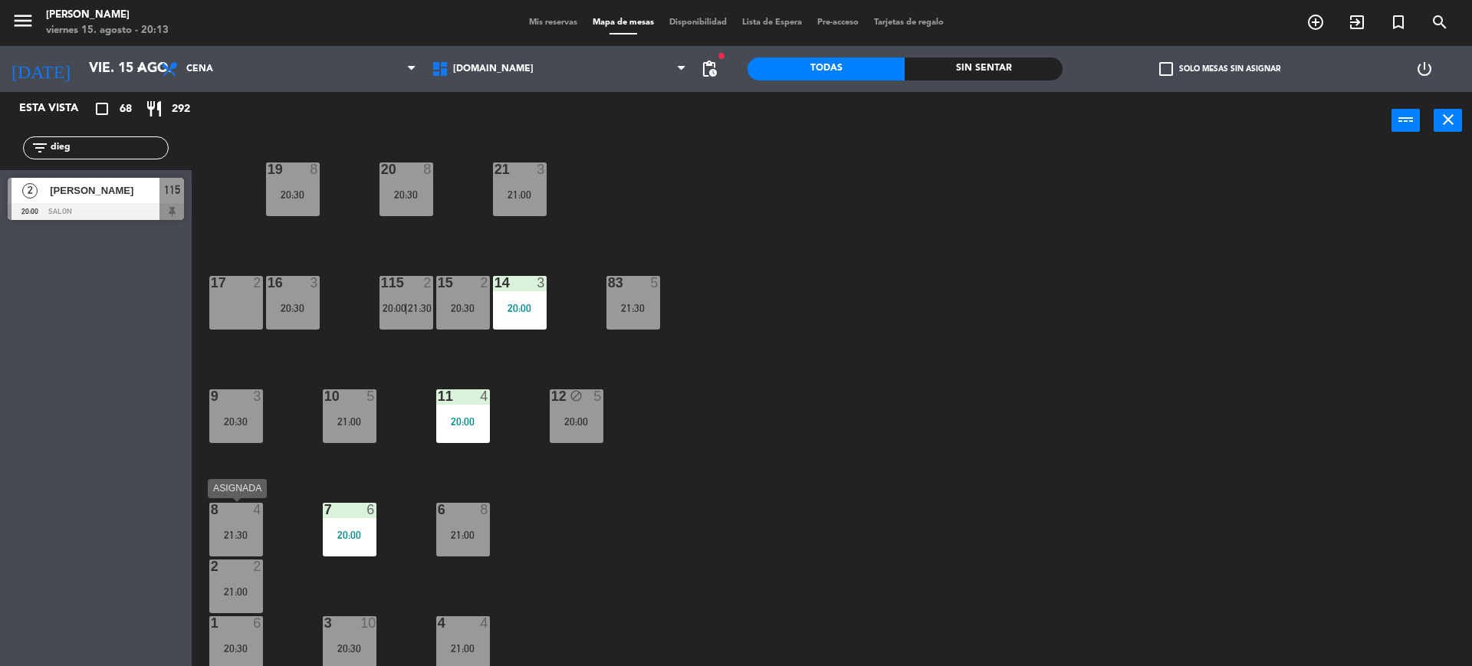
click at [240, 539] on div "21:30" at bounding box center [236, 535] width 54 height 11
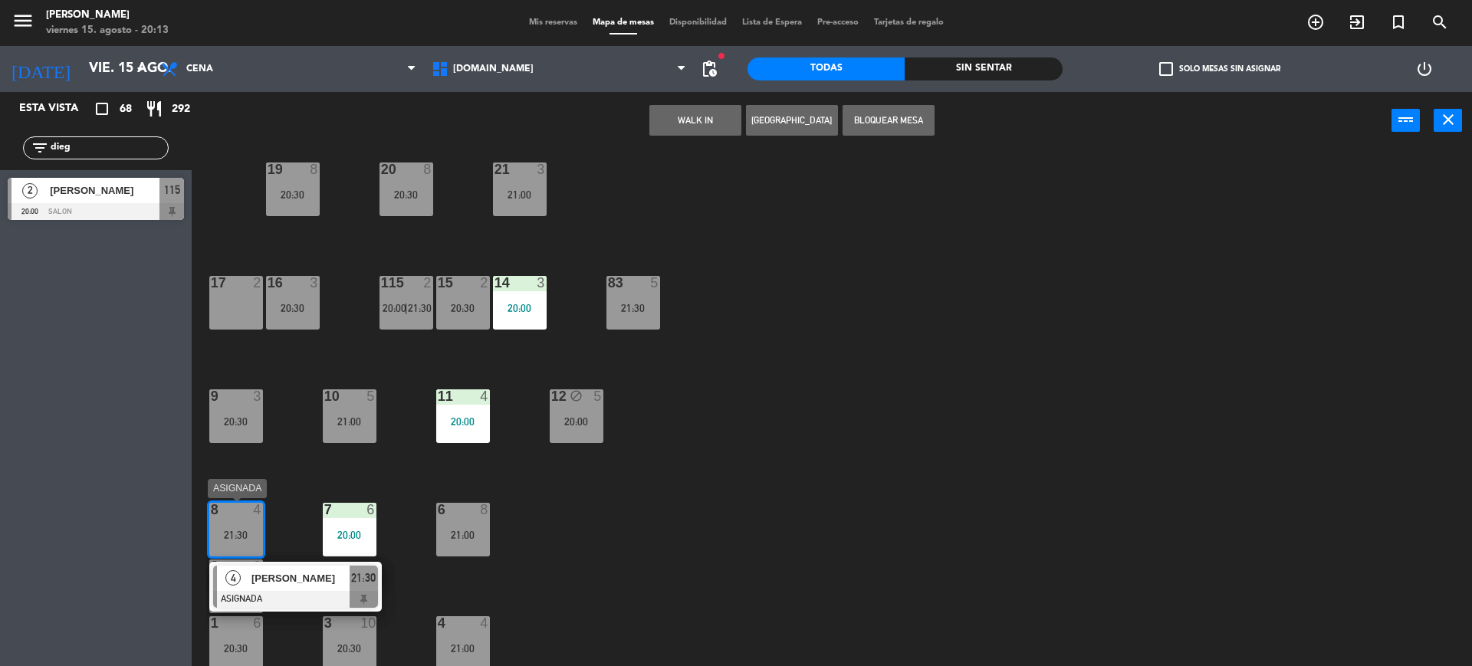
click at [278, 567] on div "[PERSON_NAME]" at bounding box center [300, 578] width 100 height 25
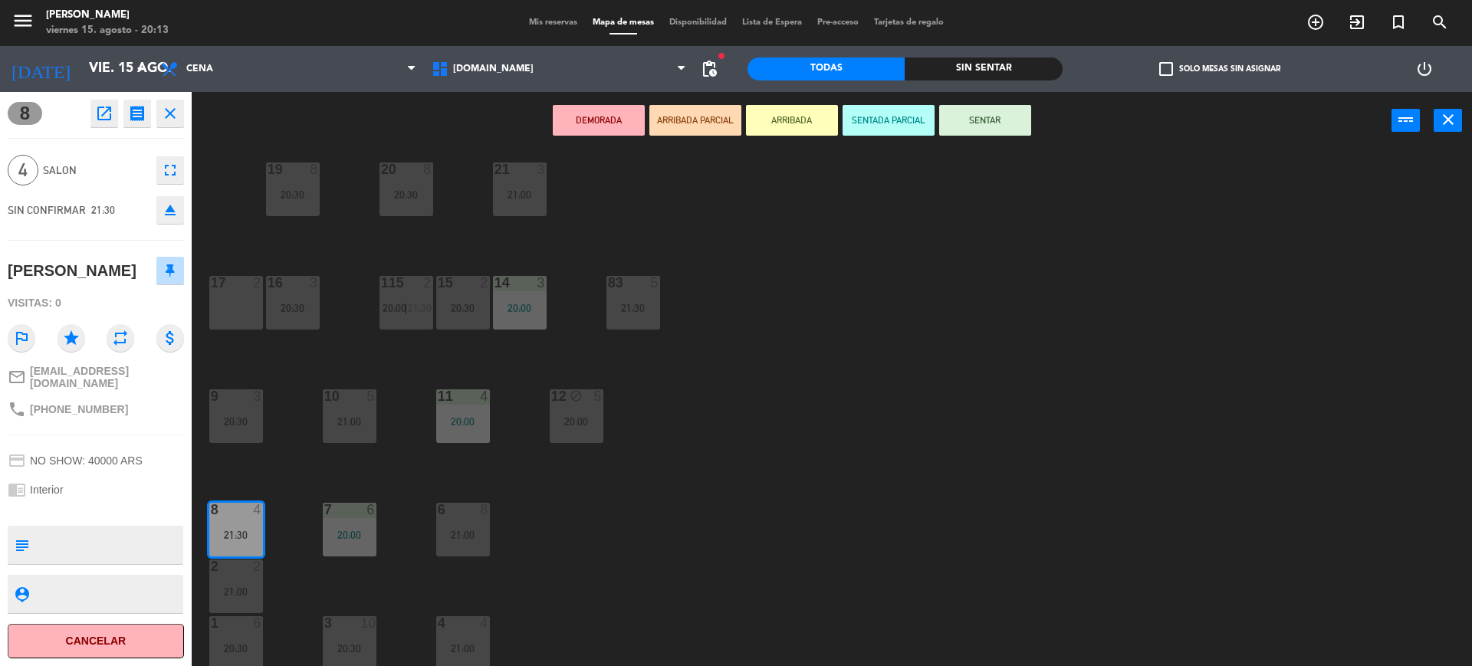
click at [164, 212] on icon "eject" at bounding box center [170, 210] width 18 height 18
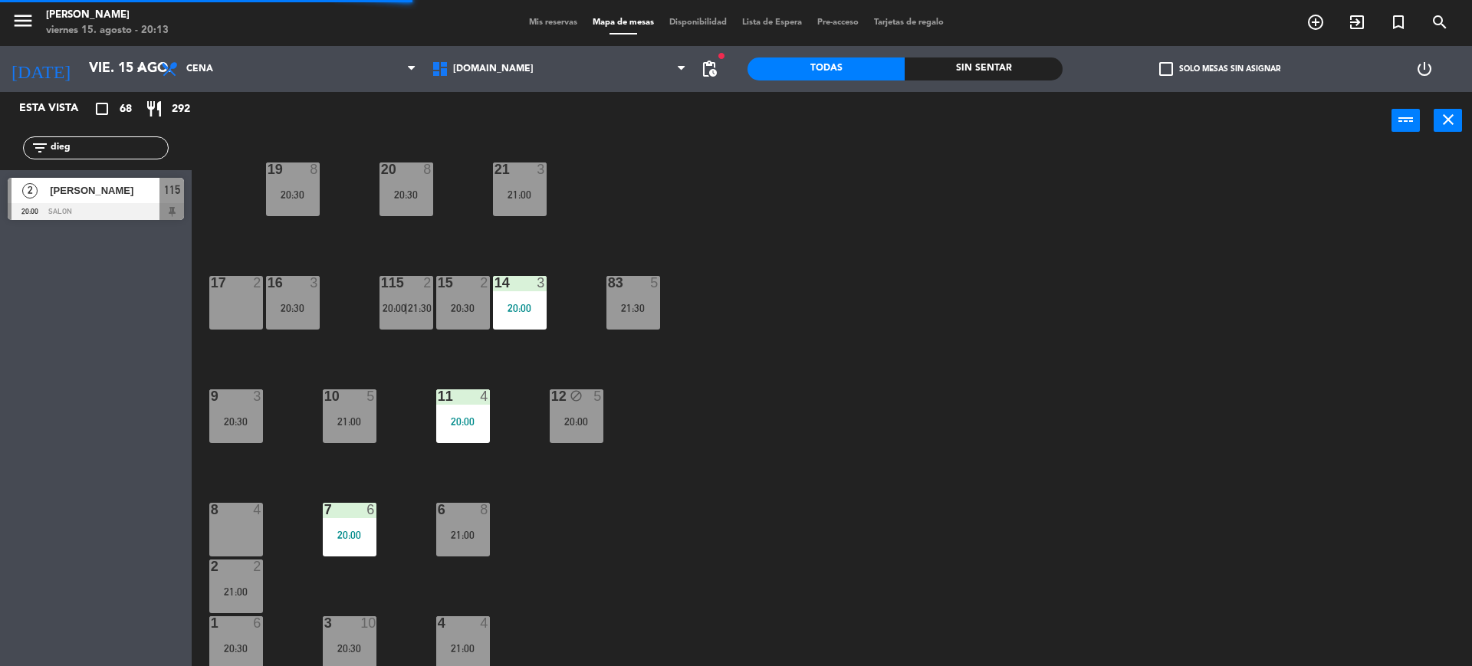
click at [246, 537] on div "8 4" at bounding box center [236, 530] width 54 height 54
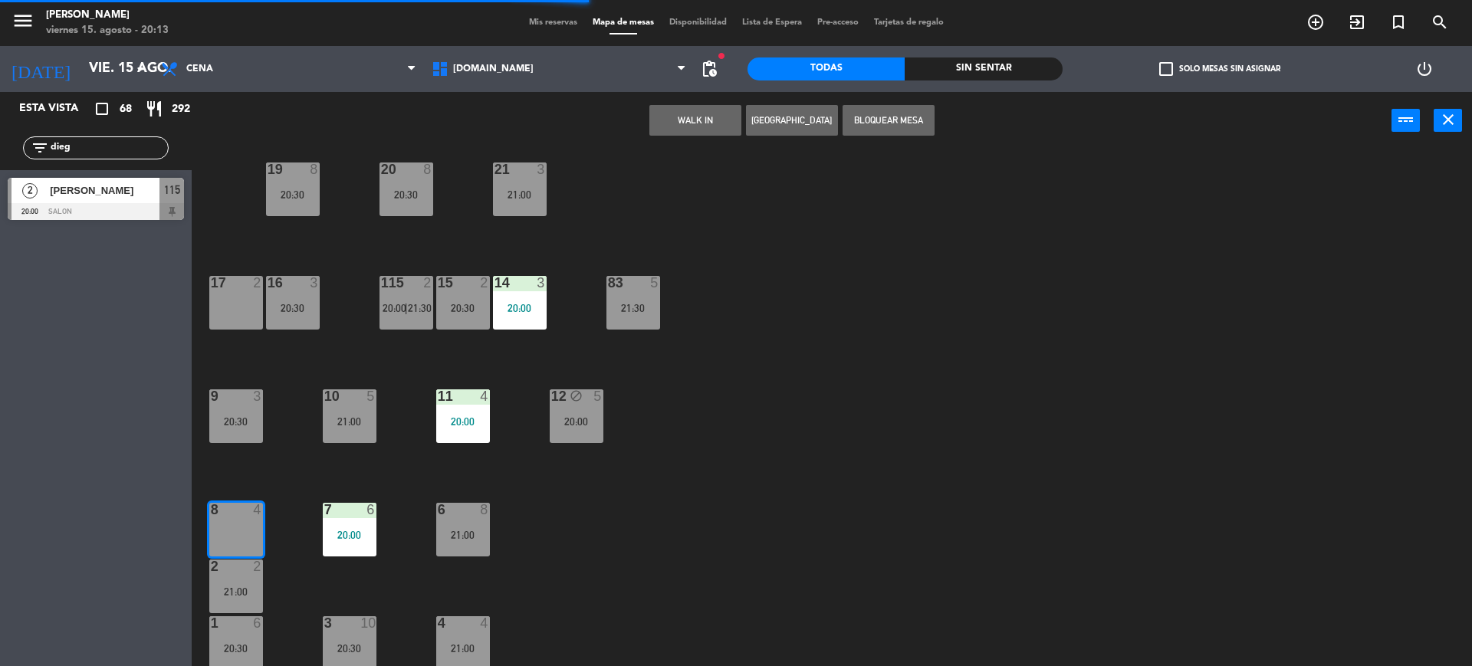
click at [708, 127] on button "WALK IN" at bounding box center [695, 120] width 92 height 31
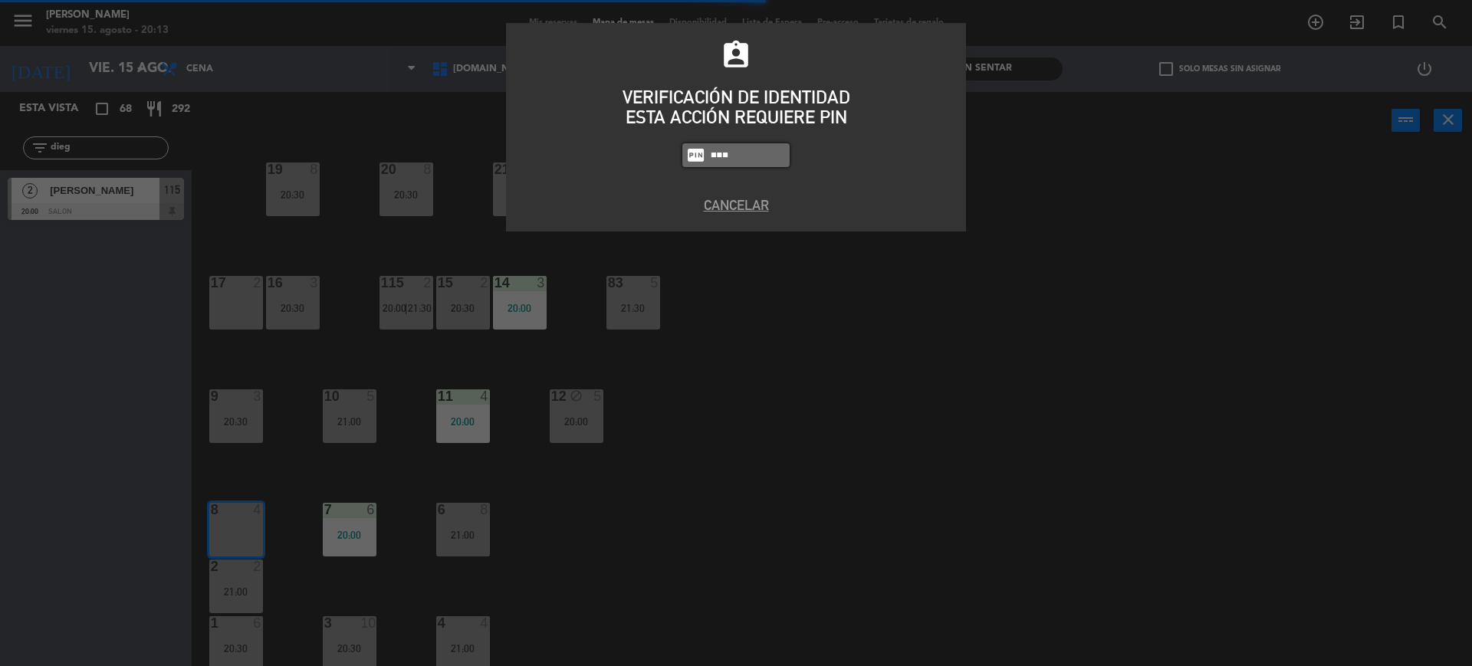
type input "3871"
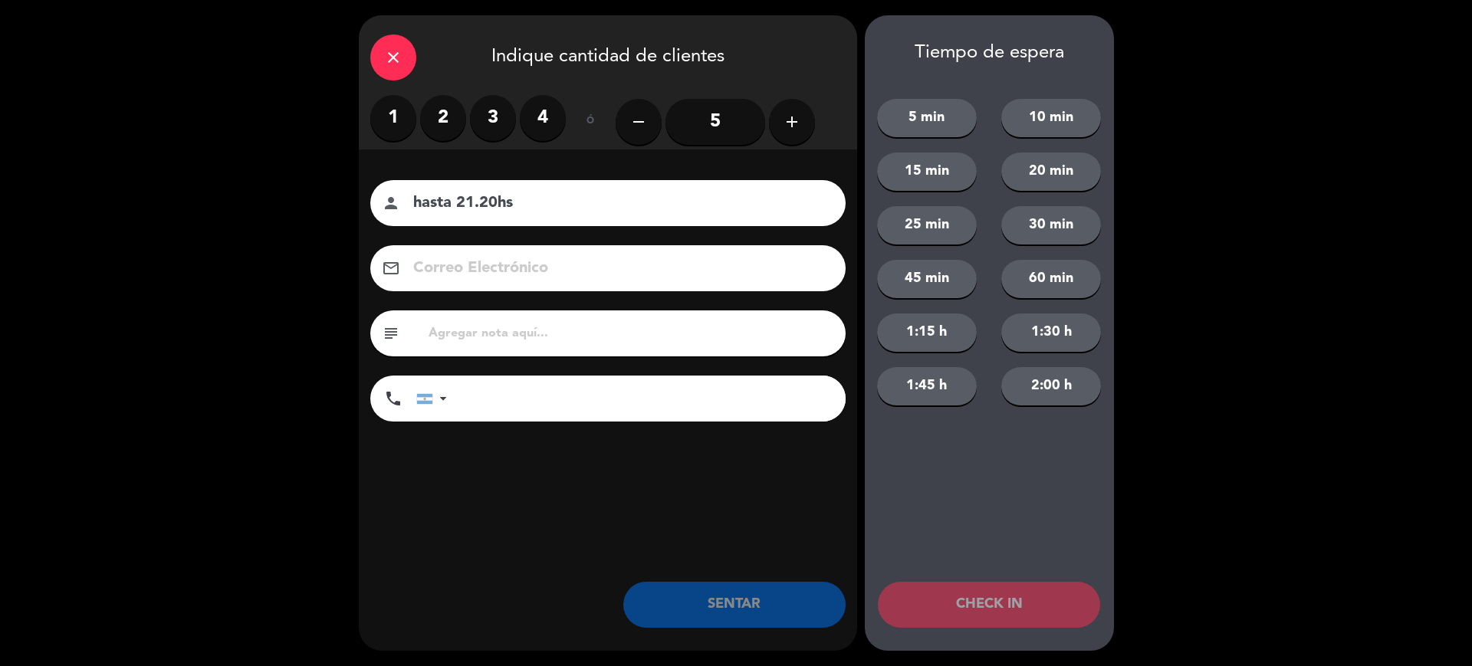
type input "hasta 21.20hs"
click at [437, 130] on label "2" at bounding box center [443, 118] width 46 height 46
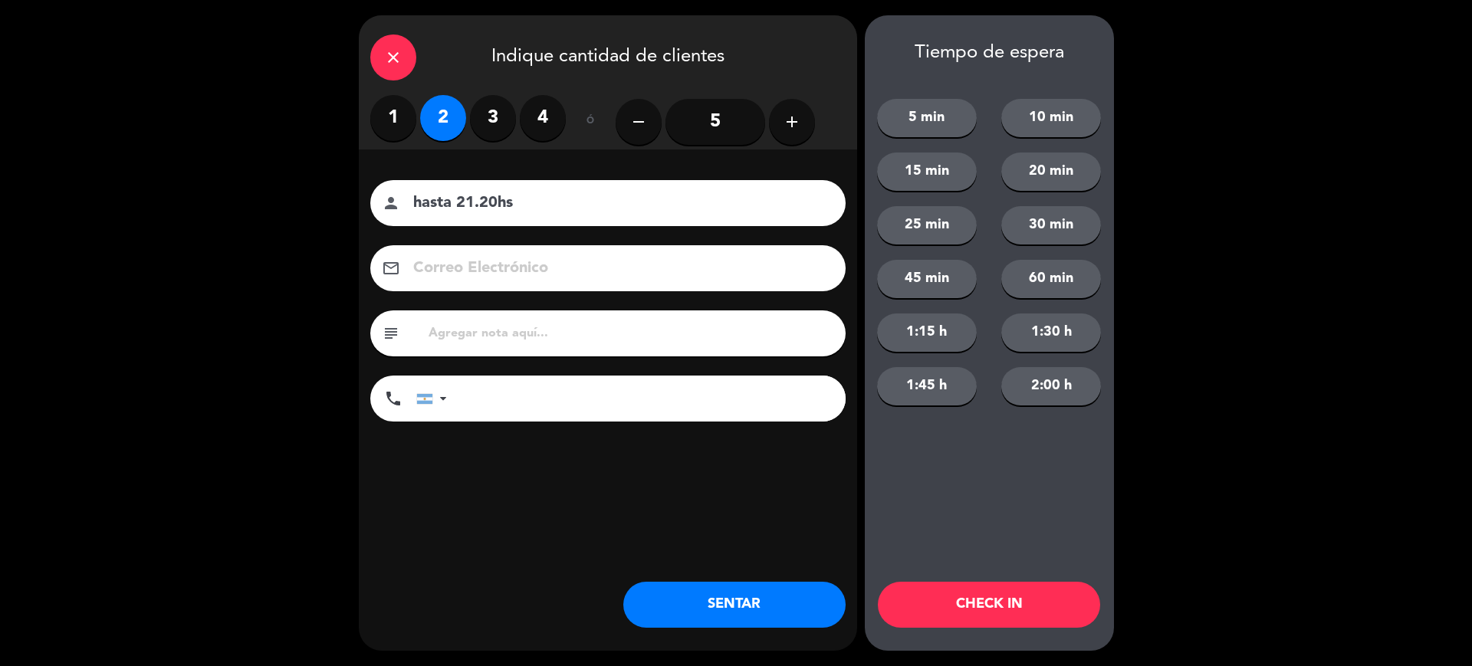
click at [741, 603] on button "SENTAR" at bounding box center [734, 605] width 222 height 46
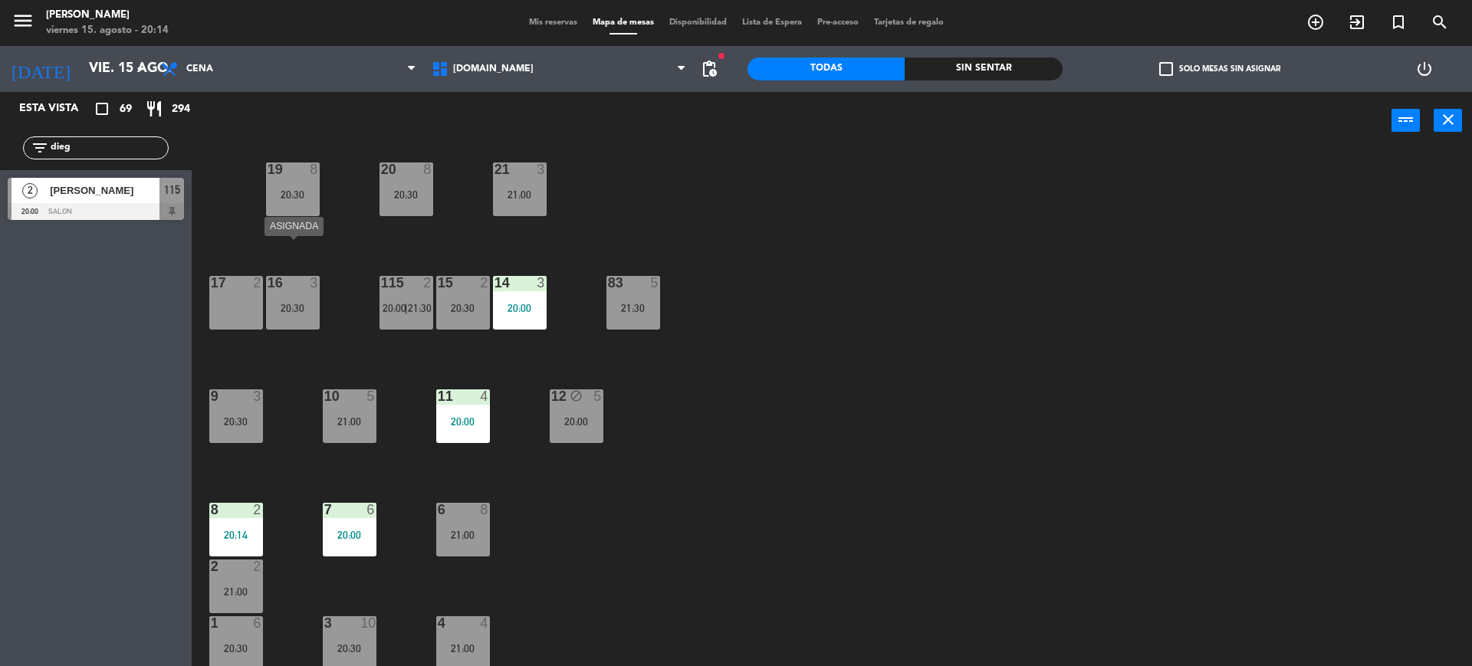
scroll to position [224, 0]
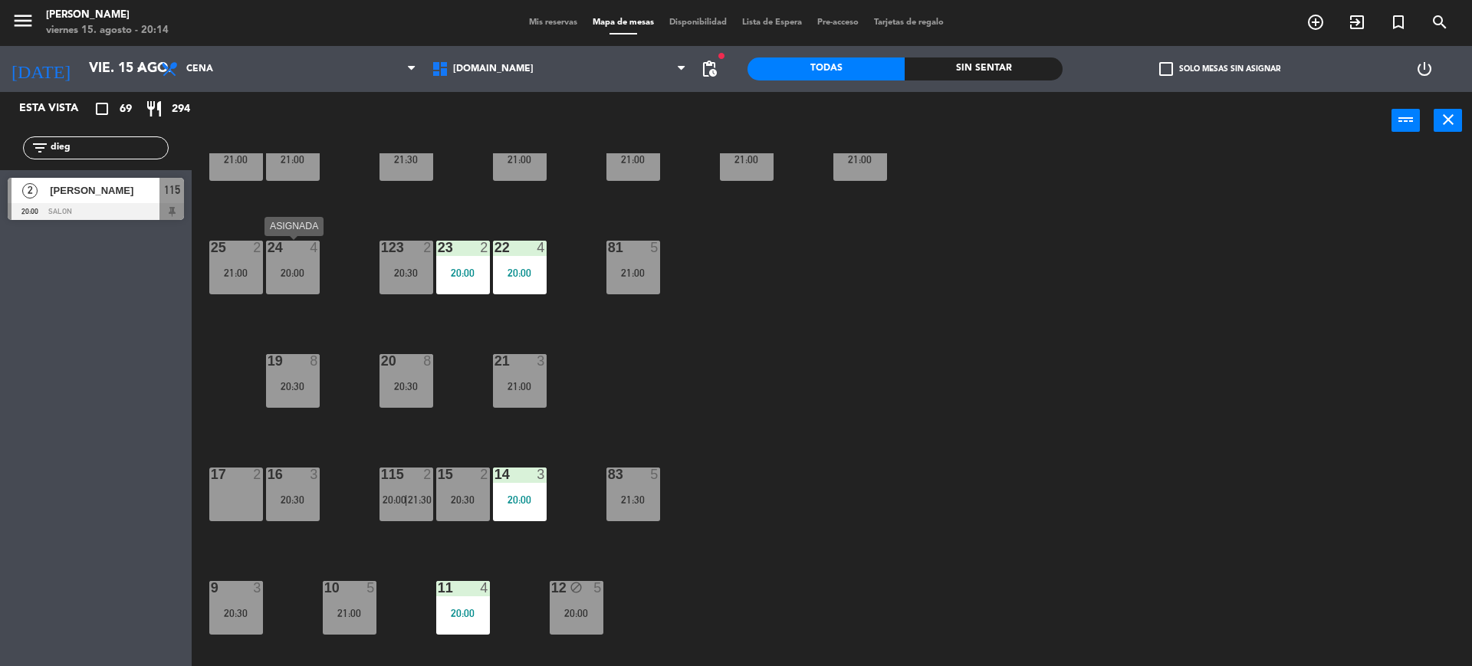
click at [247, 268] on div "21:00" at bounding box center [236, 273] width 54 height 11
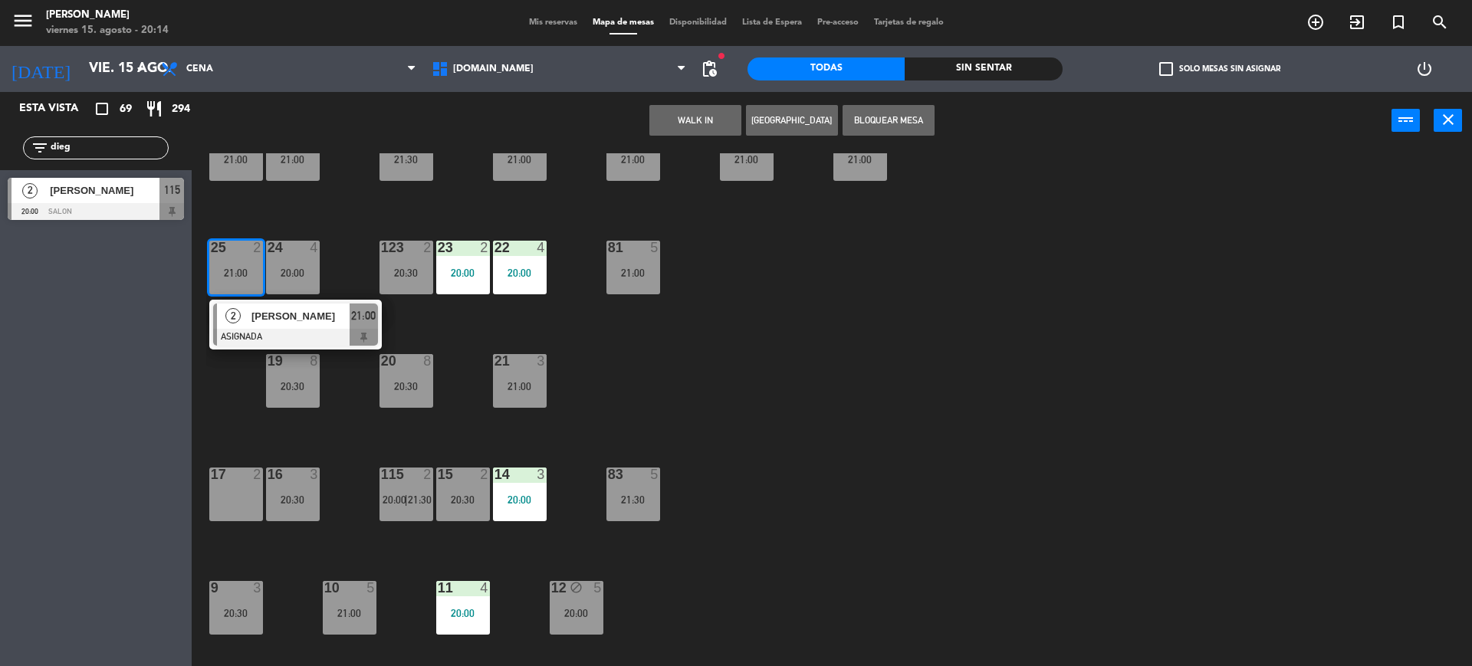
click at [241, 496] on div "17 2" at bounding box center [236, 495] width 54 height 54
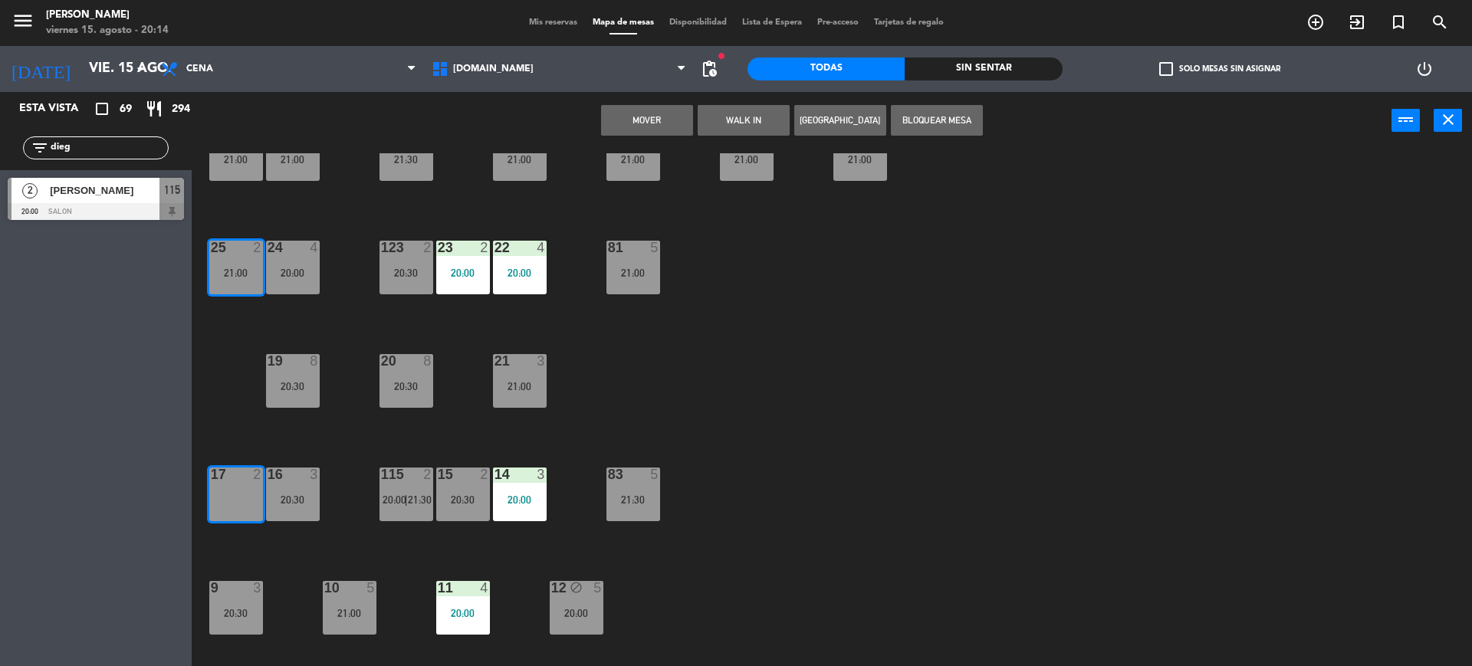
click at [639, 114] on button "Mover" at bounding box center [647, 120] width 92 height 31
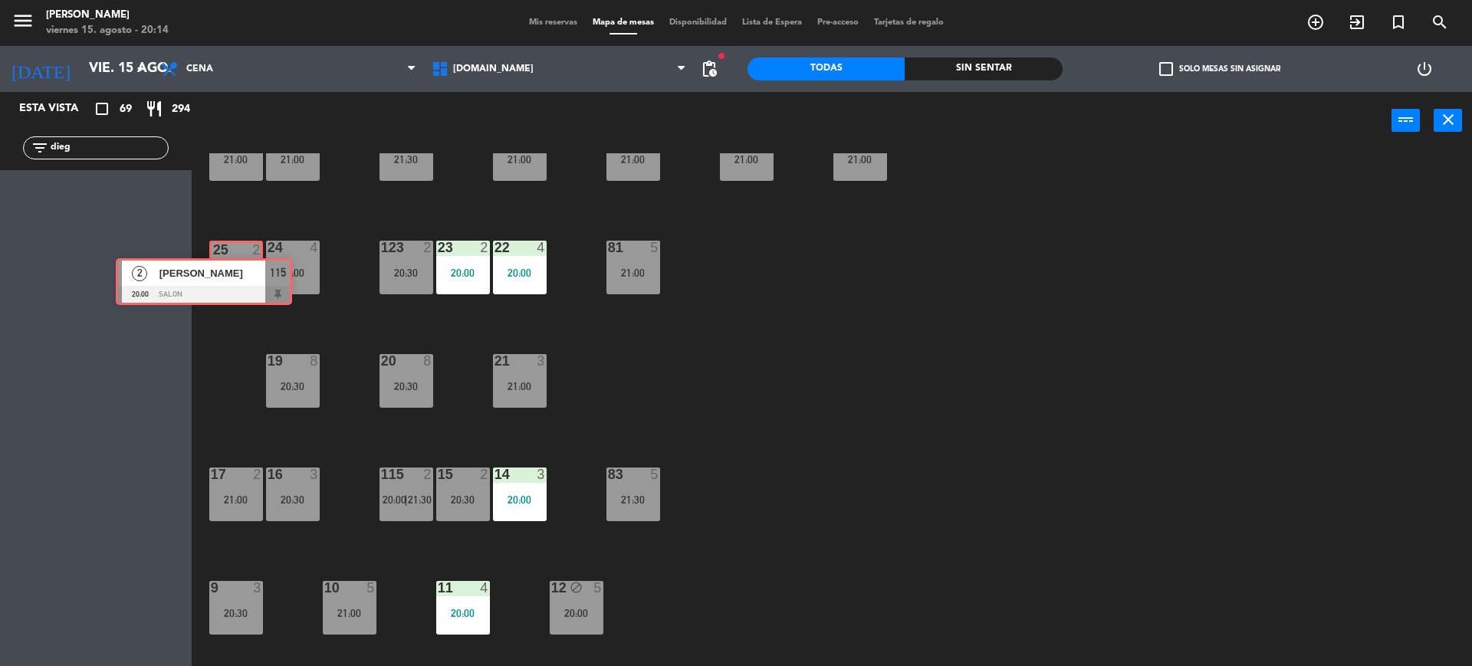
drag, startPoint x: 145, startPoint y: 194, endPoint x: 253, endPoint y: 274, distance: 134.8
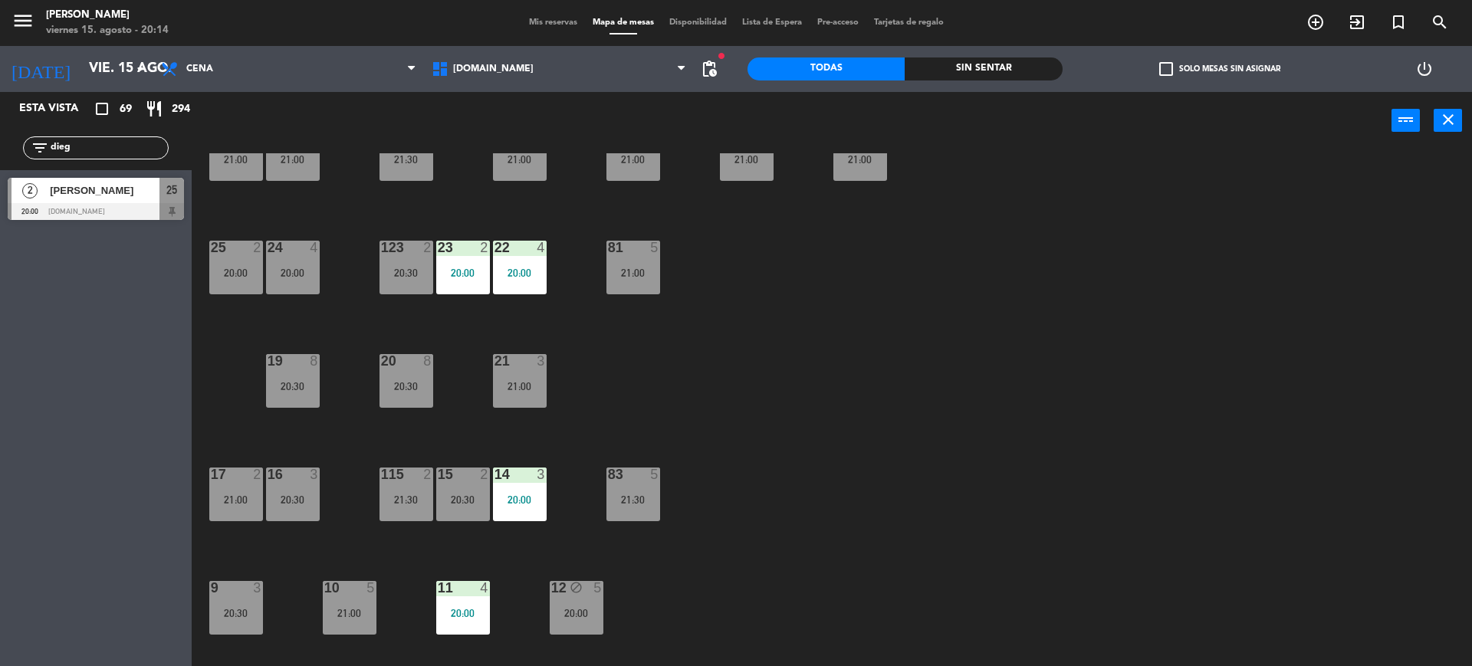
click at [248, 274] on div "20:00" at bounding box center [236, 273] width 54 height 11
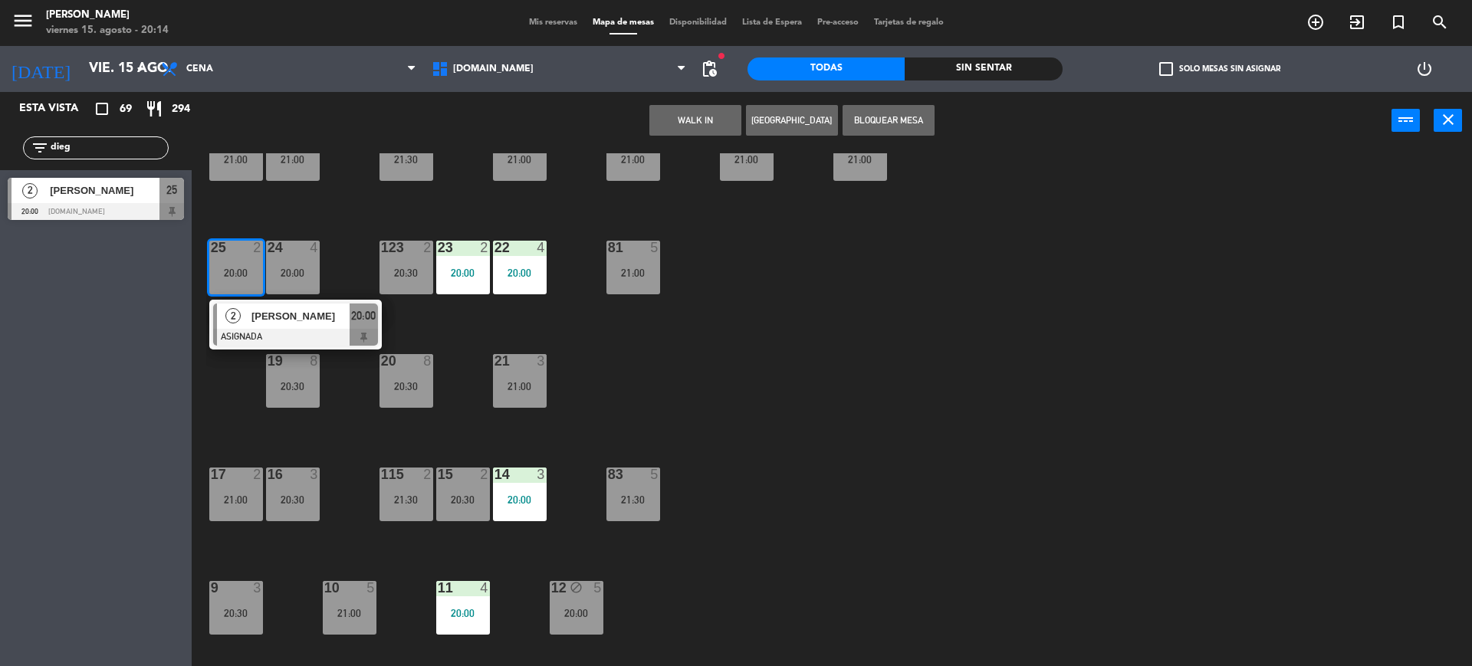
click at [870, 410] on div "34 2 20:00 35 6 20:30 36 block 8 21:30 43 2 21:30 37 10 21:00 CAVA 20 21:00 33 …" at bounding box center [839, 411] width 1266 height 517
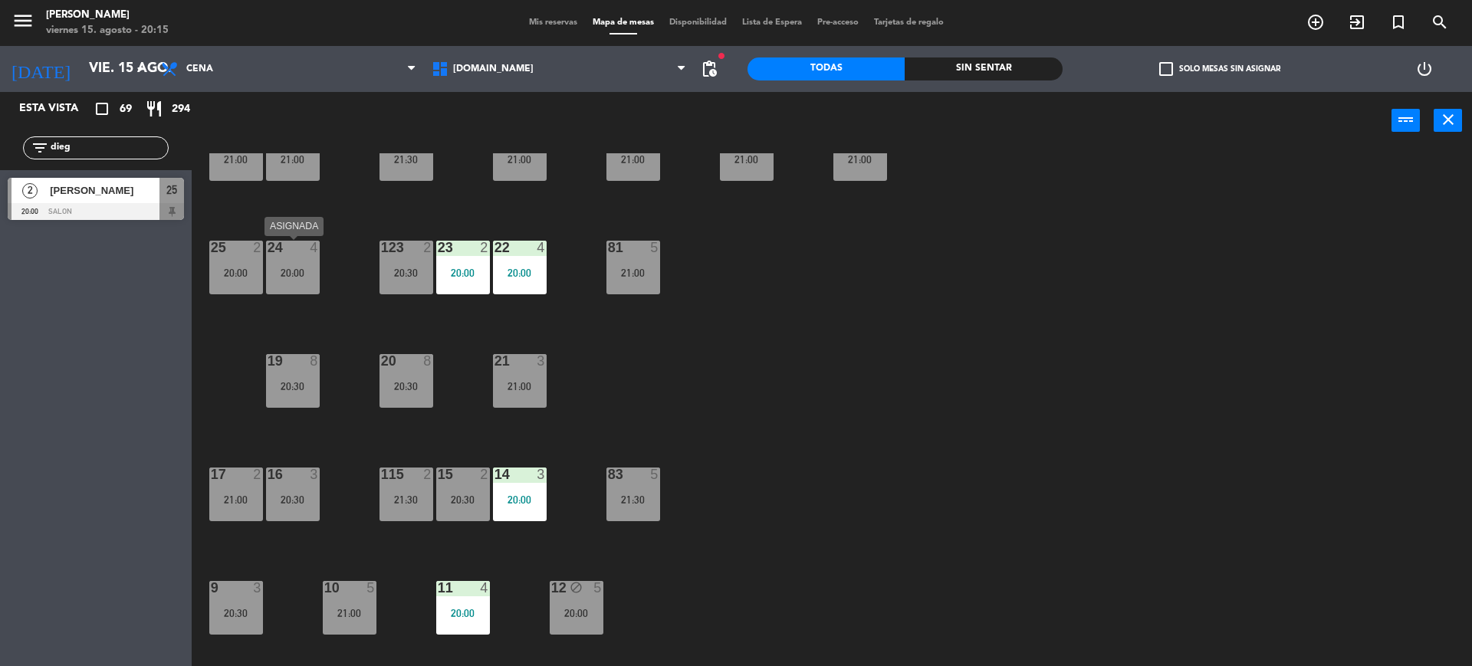
click at [248, 255] on div "25 2 20:00" at bounding box center [236, 268] width 54 height 54
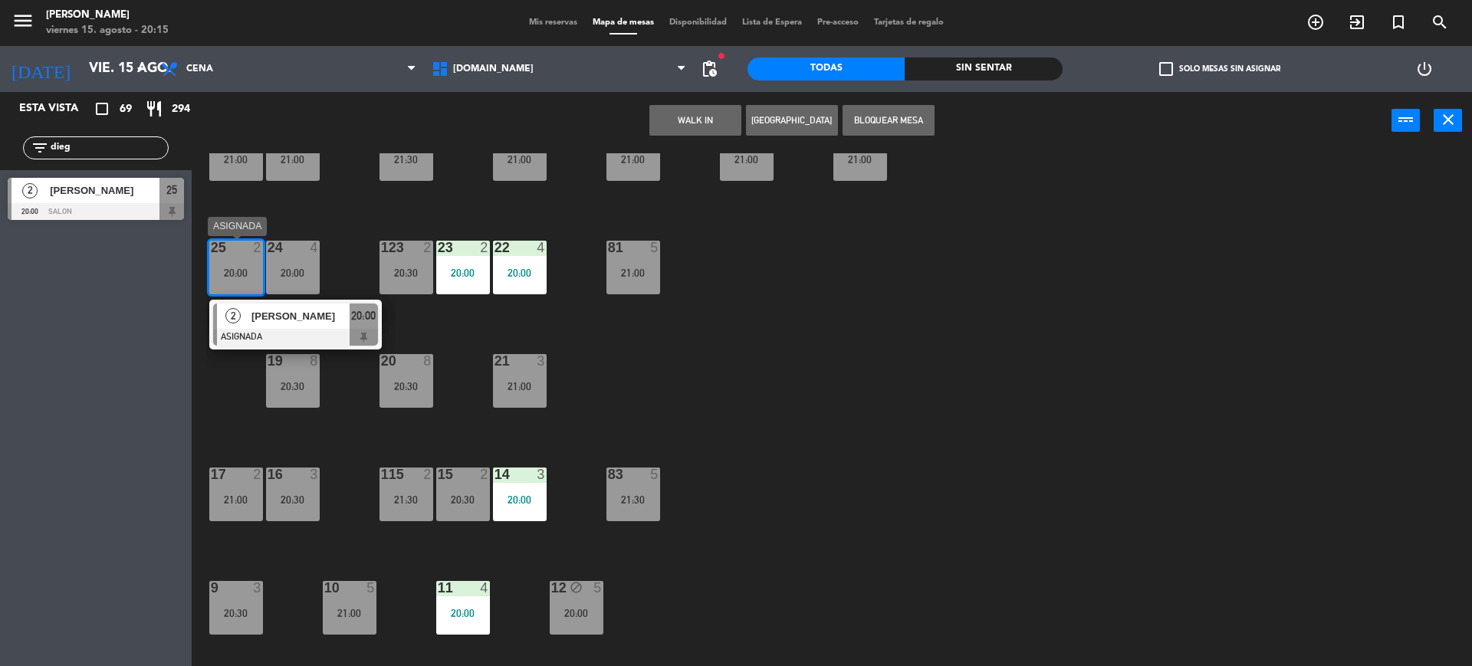
click at [321, 326] on div "[PERSON_NAME]" at bounding box center [300, 316] width 100 height 25
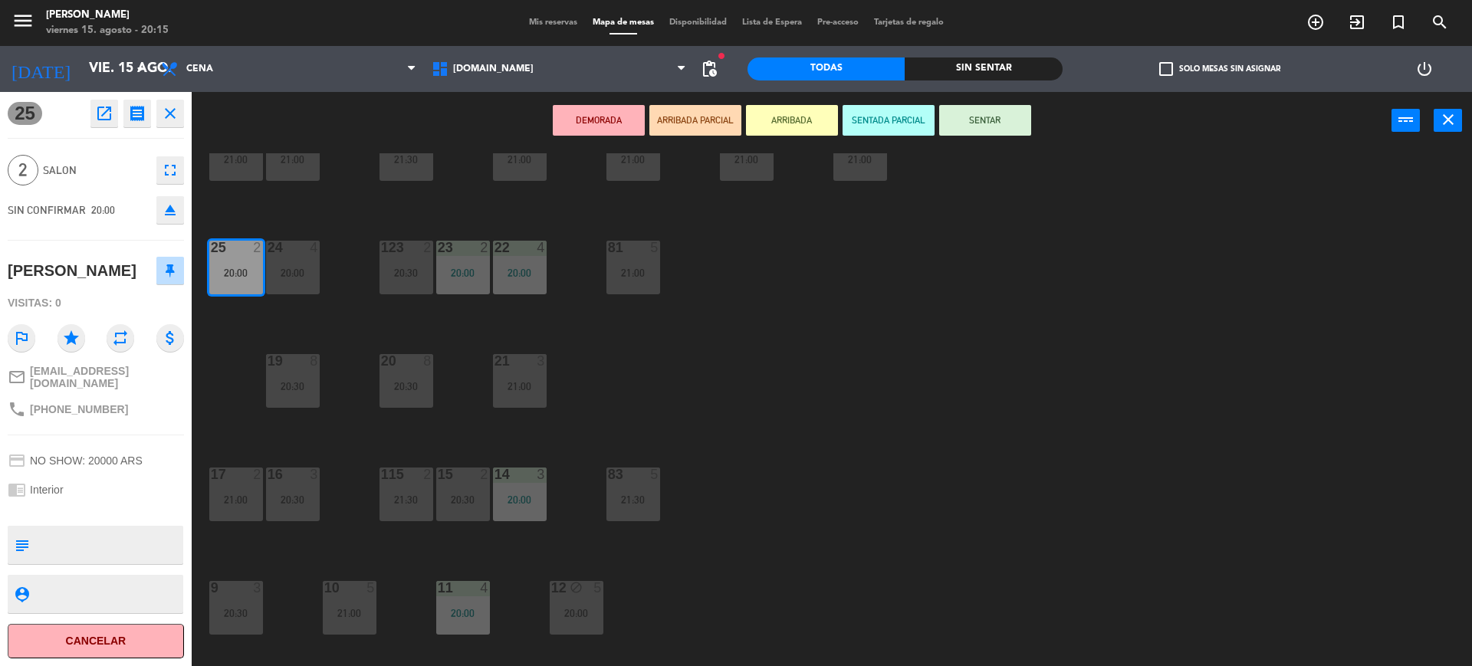
click at [987, 112] on button "SENTAR" at bounding box center [985, 120] width 92 height 31
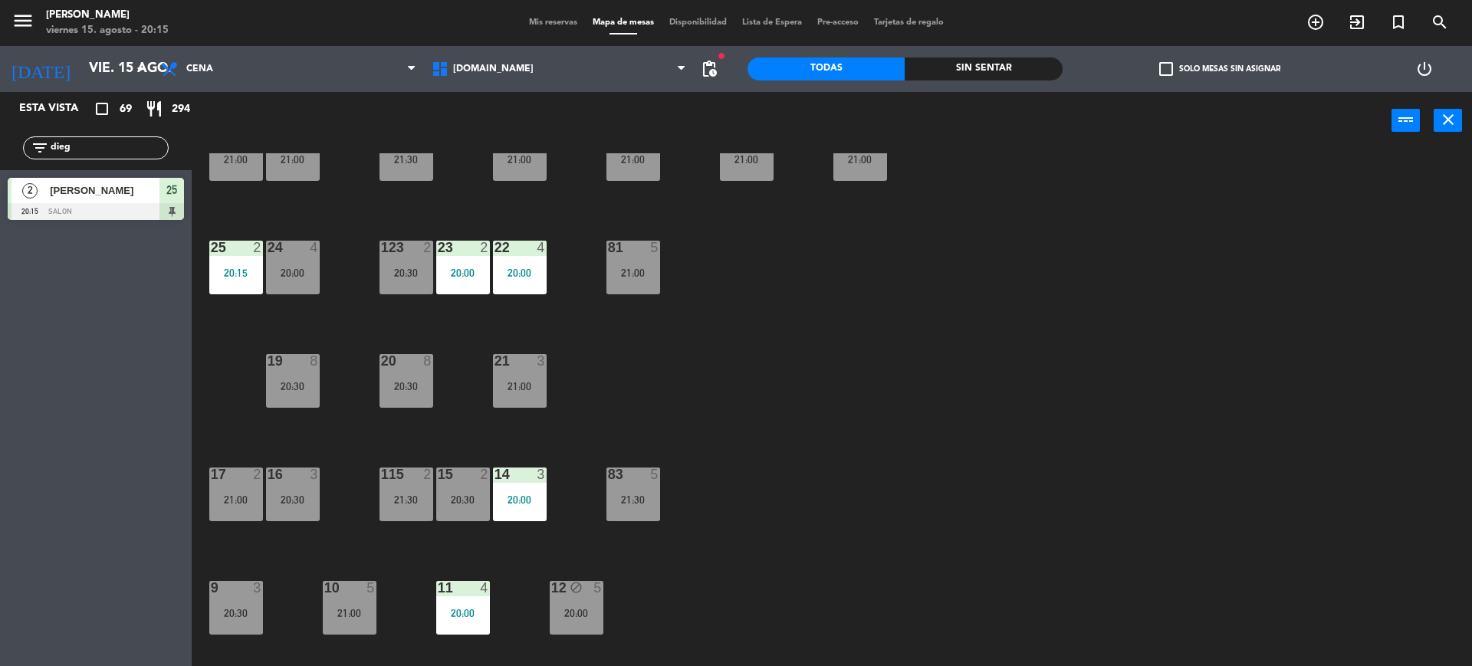
drag, startPoint x: 130, startPoint y: 147, endPoint x: 0, endPoint y: 127, distance: 131.1
click at [0, 132] on div "filter_list dieg" at bounding box center [96, 148] width 192 height 44
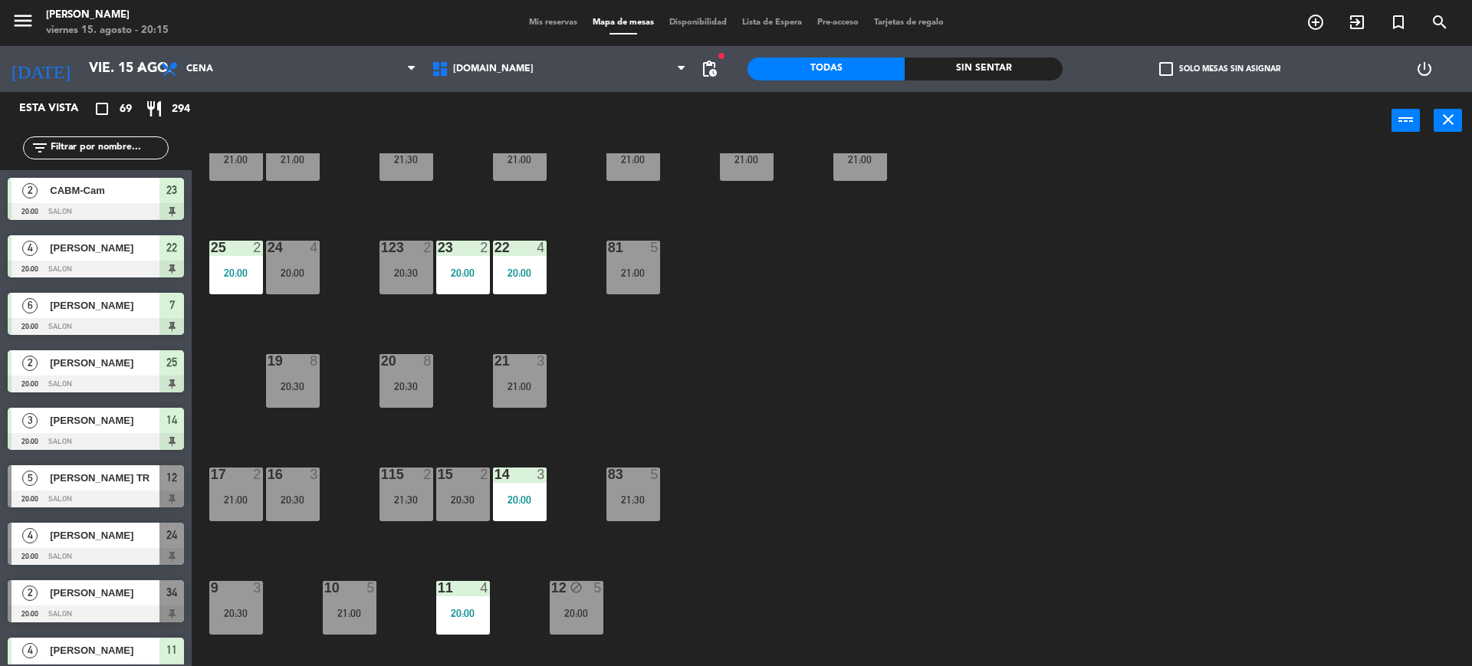
click at [1052, 435] on div "34 2 20:00 35 6 20:30 36 block 8 21:30 43 2 21:30 37 10 21:00 CAVA 20 21:00 33 …" at bounding box center [839, 411] width 1266 height 517
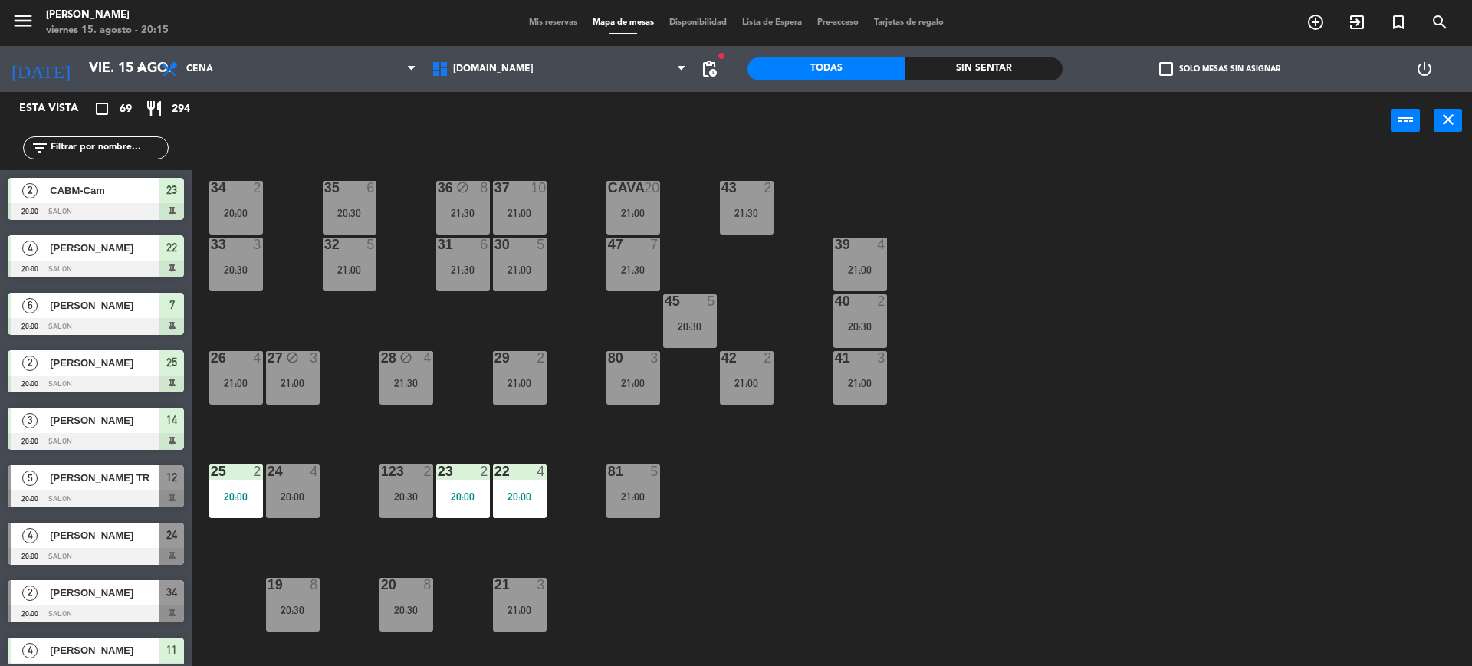
click at [120, 131] on div "filter_list" at bounding box center [96, 148] width 192 height 44
click at [132, 159] on div "filter_list" at bounding box center [96, 147] width 146 height 23
click at [132, 149] on input "text" at bounding box center [108, 148] width 119 height 17
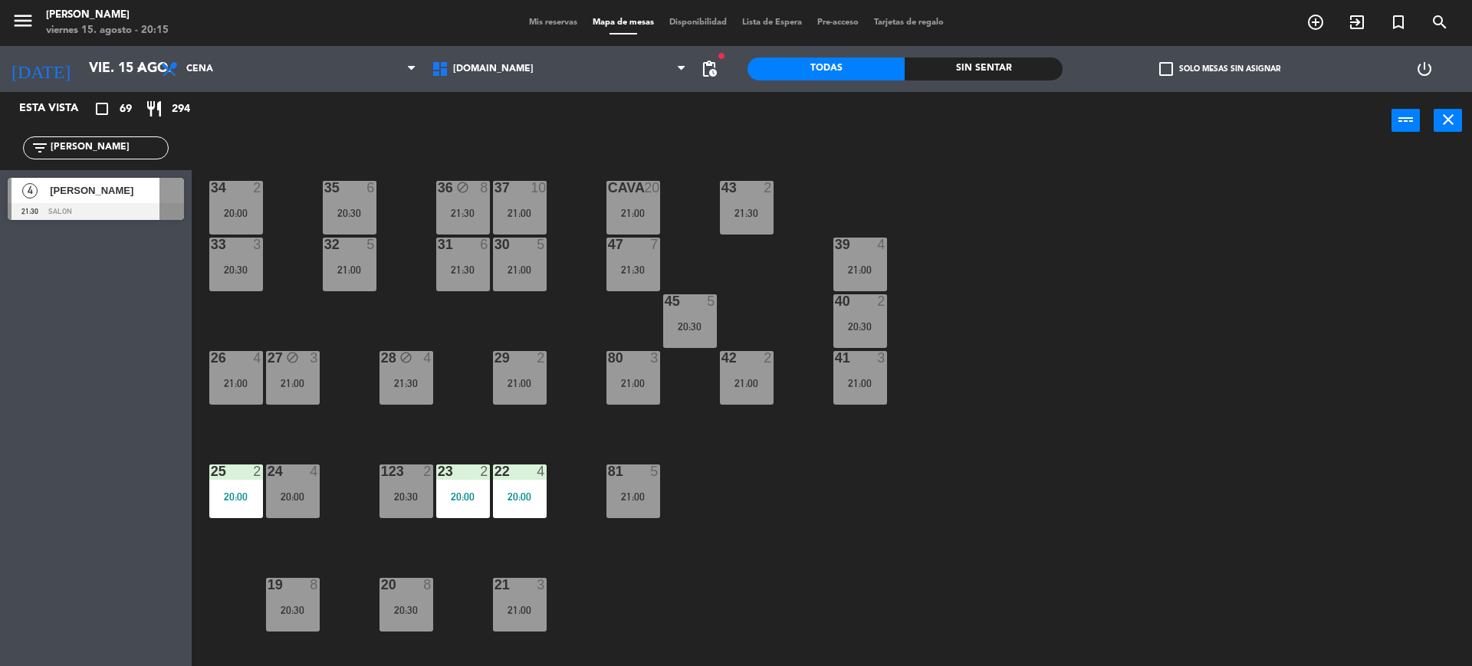
click at [18, 458] on div "Esta vista crop_square 69 restaurant 294 filter_list [PERSON_NAME] 4 [PERSON_NA…" at bounding box center [96, 379] width 192 height 574
drag, startPoint x: 123, startPoint y: 150, endPoint x: 0, endPoint y: 168, distance: 123.9
click at [0, 168] on div "filter_list [PERSON_NAME]" at bounding box center [96, 148] width 192 height 44
type input "mario"
click at [0, 317] on div "Esta vista crop_square 69 restaurant 294 filter_list mario 2 [PERSON_NAME] 20:0…" at bounding box center [96, 379] width 192 height 574
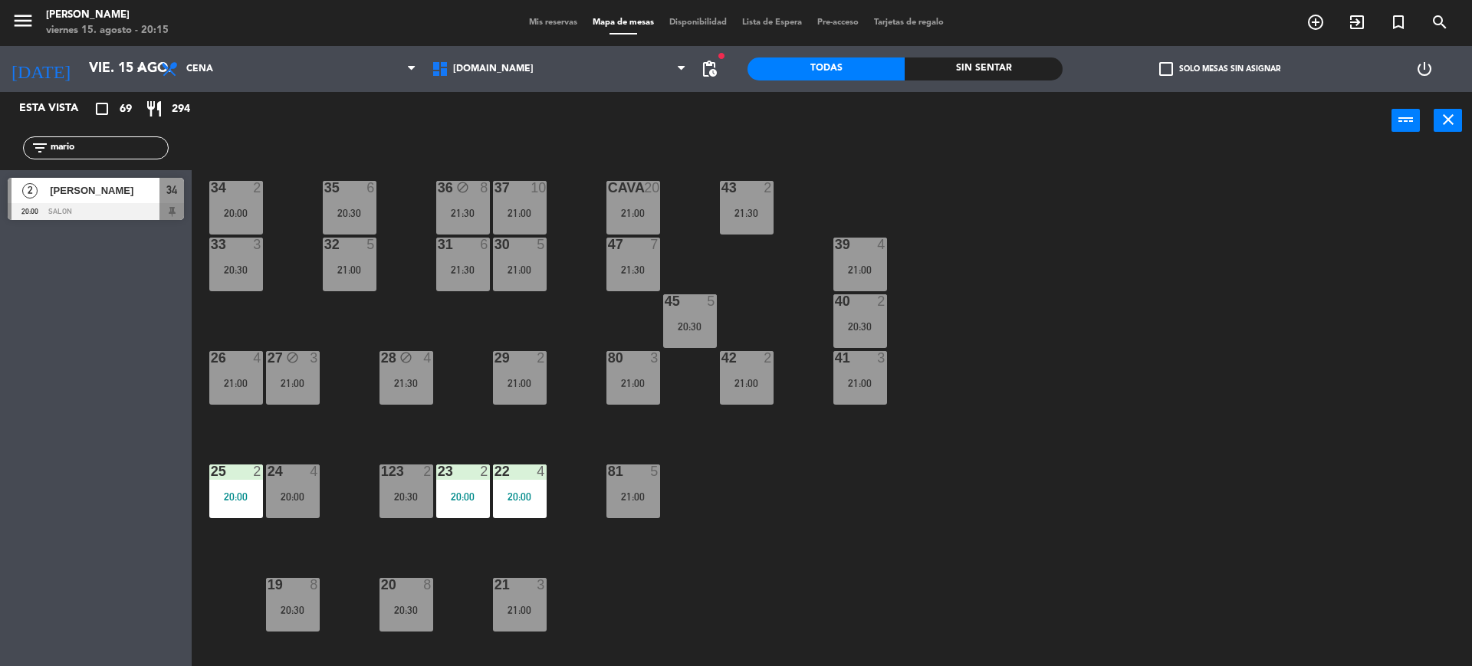
click at [154, 189] on span "[PERSON_NAME]" at bounding box center [105, 190] width 110 height 16
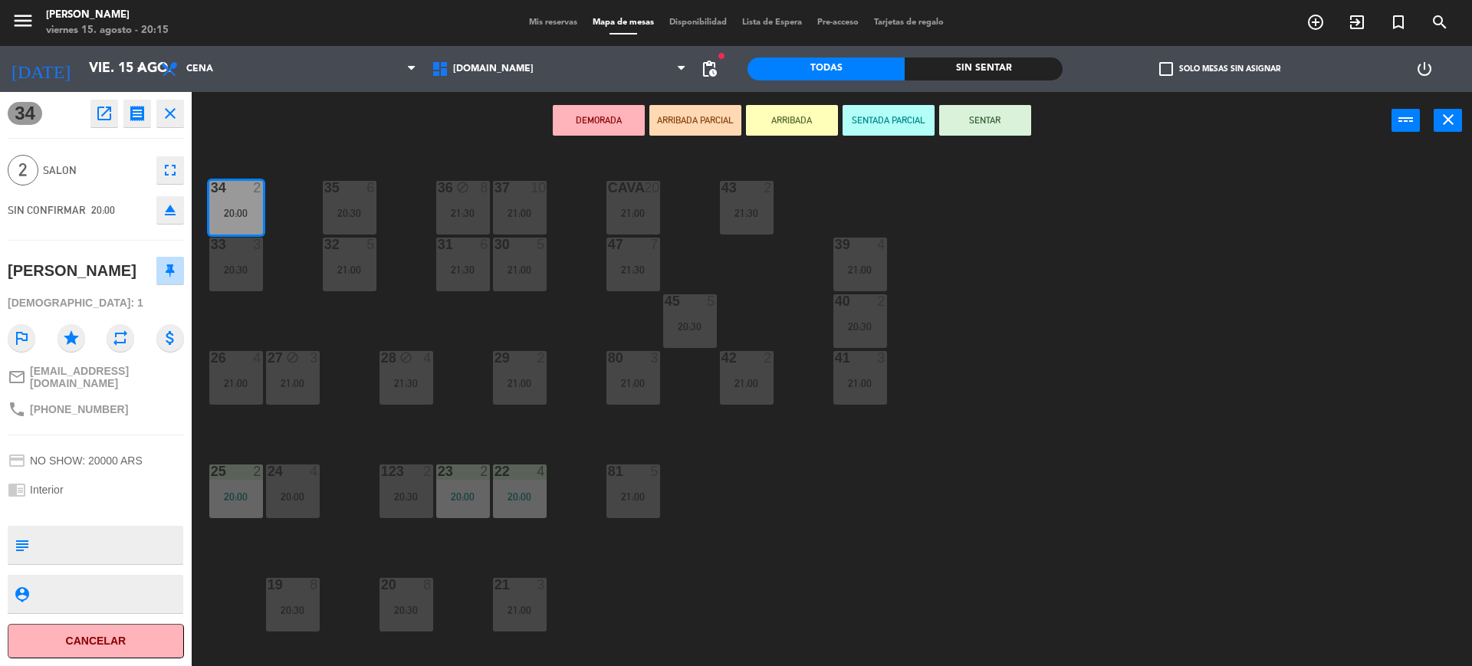
click at [710, 116] on button "ARRIBADA PARCIAL" at bounding box center [695, 120] width 92 height 31
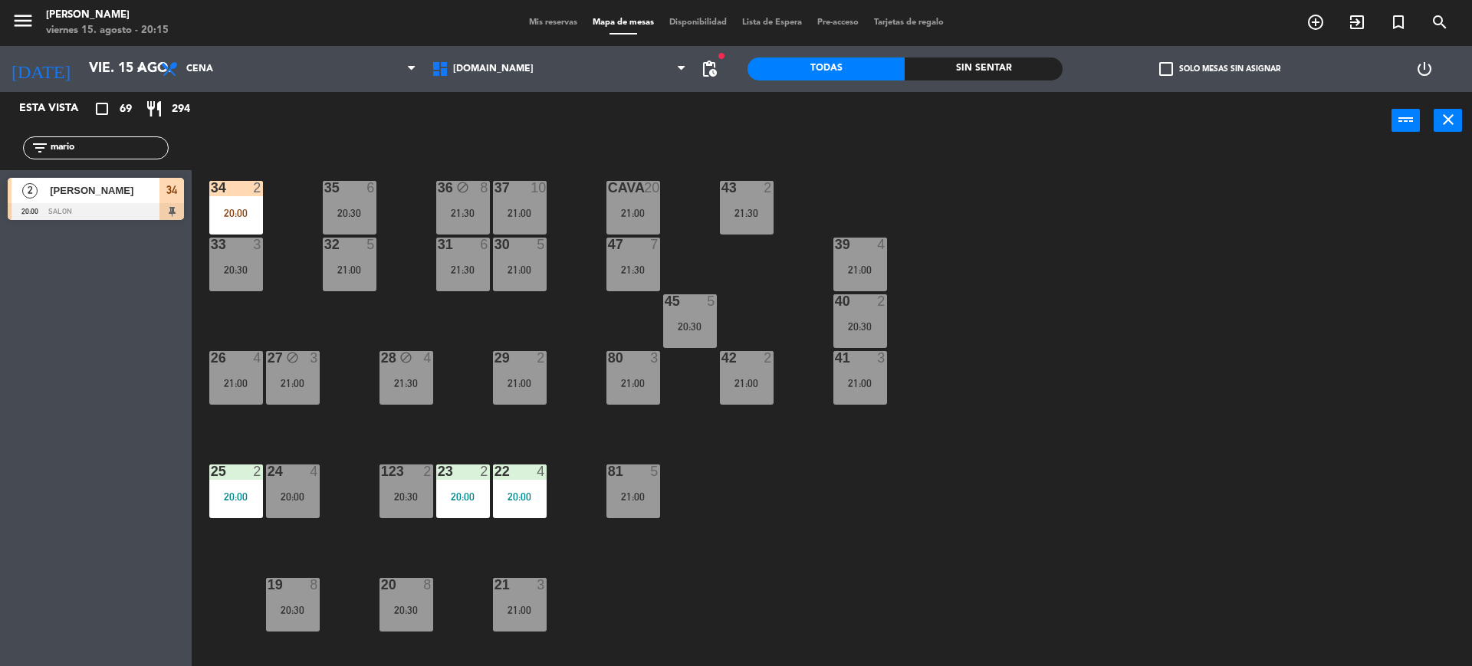
drag, startPoint x: 103, startPoint y: 152, endPoint x: 0, endPoint y: 150, distance: 102.7
click at [0, 150] on div "filter_list mario" at bounding box center [96, 148] width 192 height 44
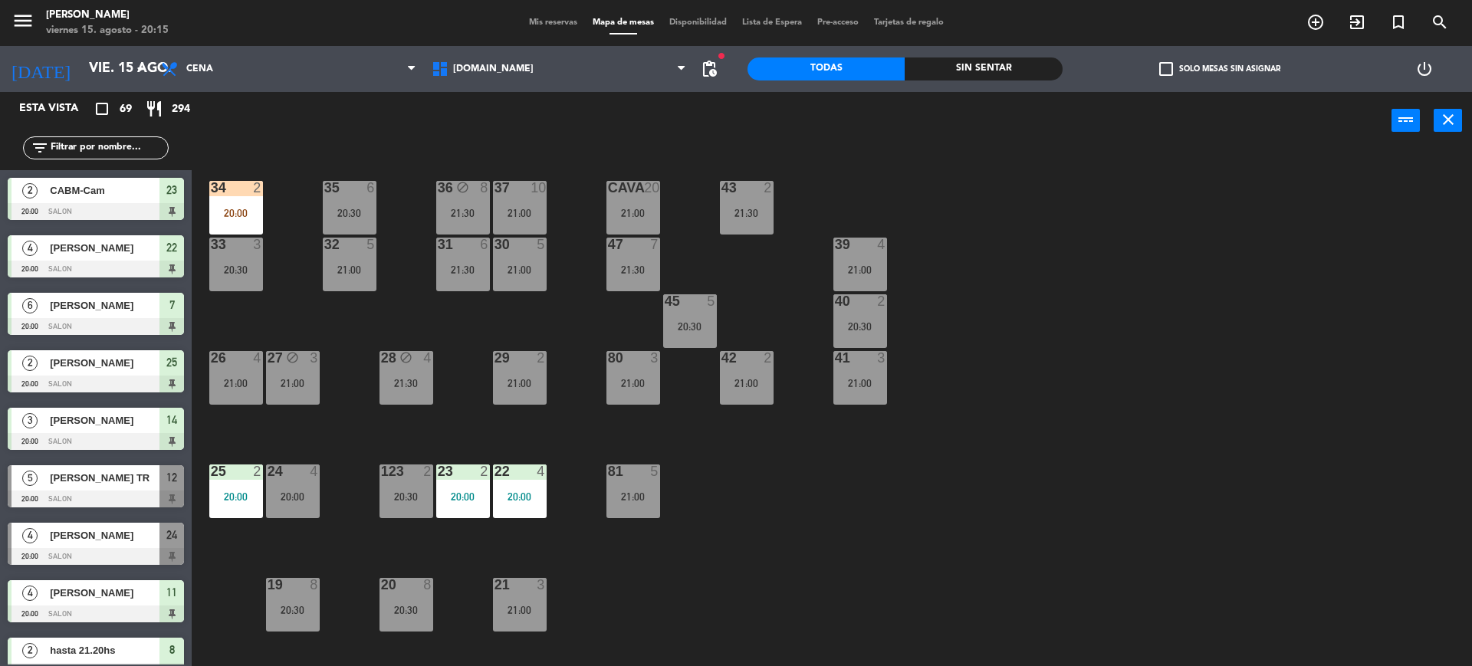
click at [118, 133] on div "filter_list" at bounding box center [96, 148] width 192 height 44
click at [119, 143] on input "text" at bounding box center [108, 148] width 119 height 17
click at [283, 234] on div "34 2 20:00 35 6 20:30 36 block 8 21:30 43 2 21:30 37 10 21:00 CAVA 20 21:00 33 …" at bounding box center [839, 411] width 1266 height 517
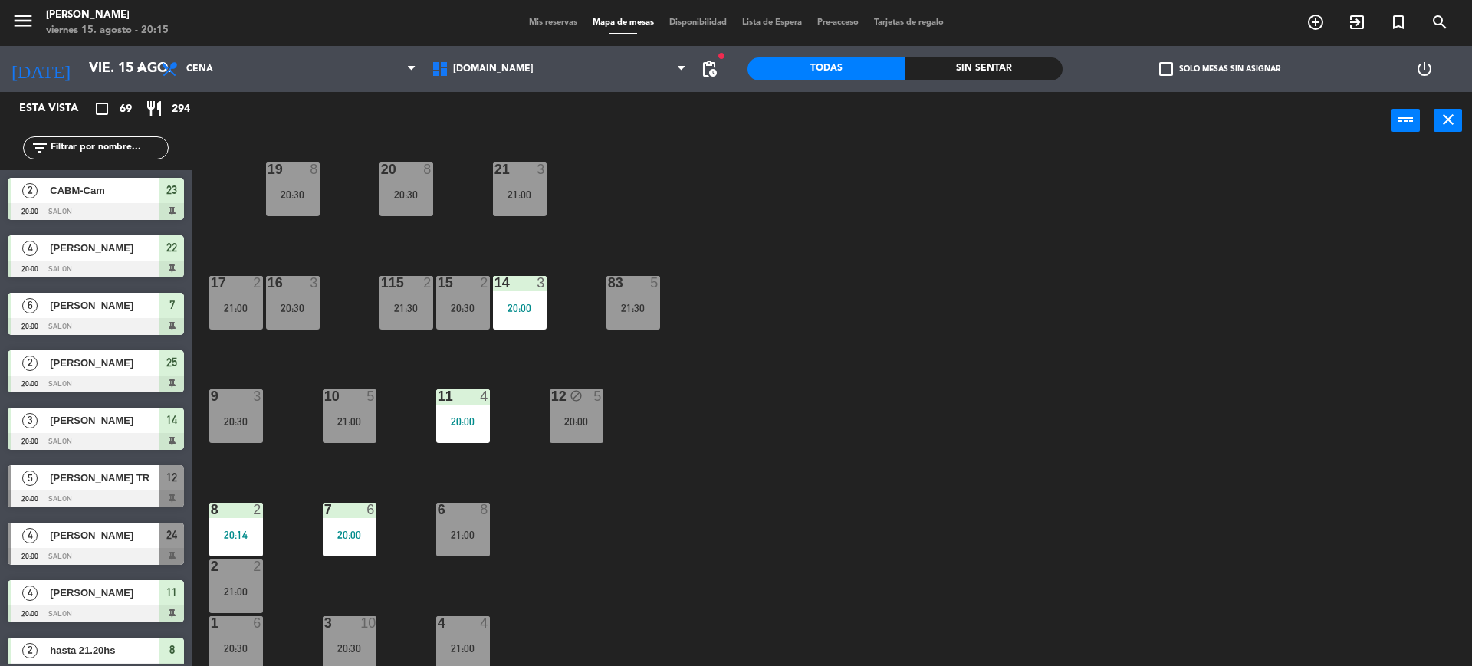
click at [258, 437] on div "9 3 20:30" at bounding box center [236, 416] width 54 height 54
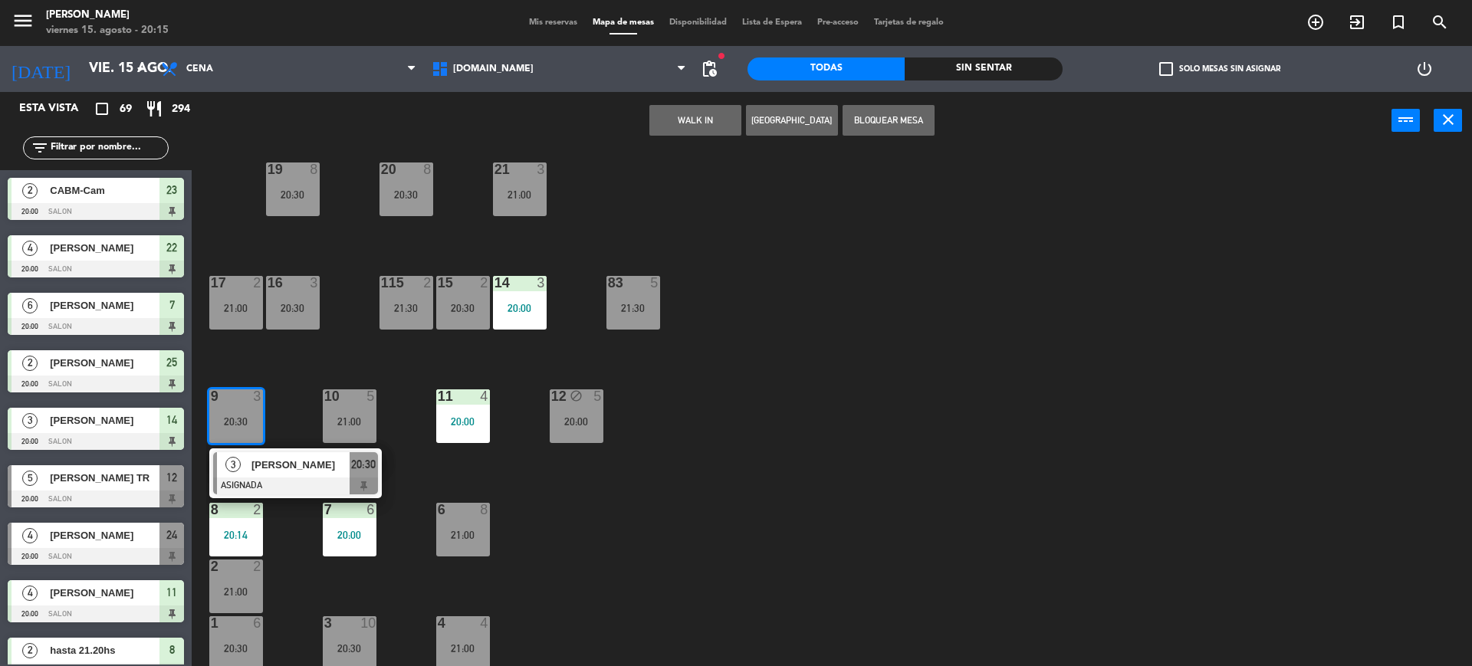
click at [304, 568] on div "34 2 20:00 35 6 20:30 36 block 8 21:30 43 2 21:30 37 10 21:00 CAVA 20 21:00 33 …" at bounding box center [839, 411] width 1266 height 517
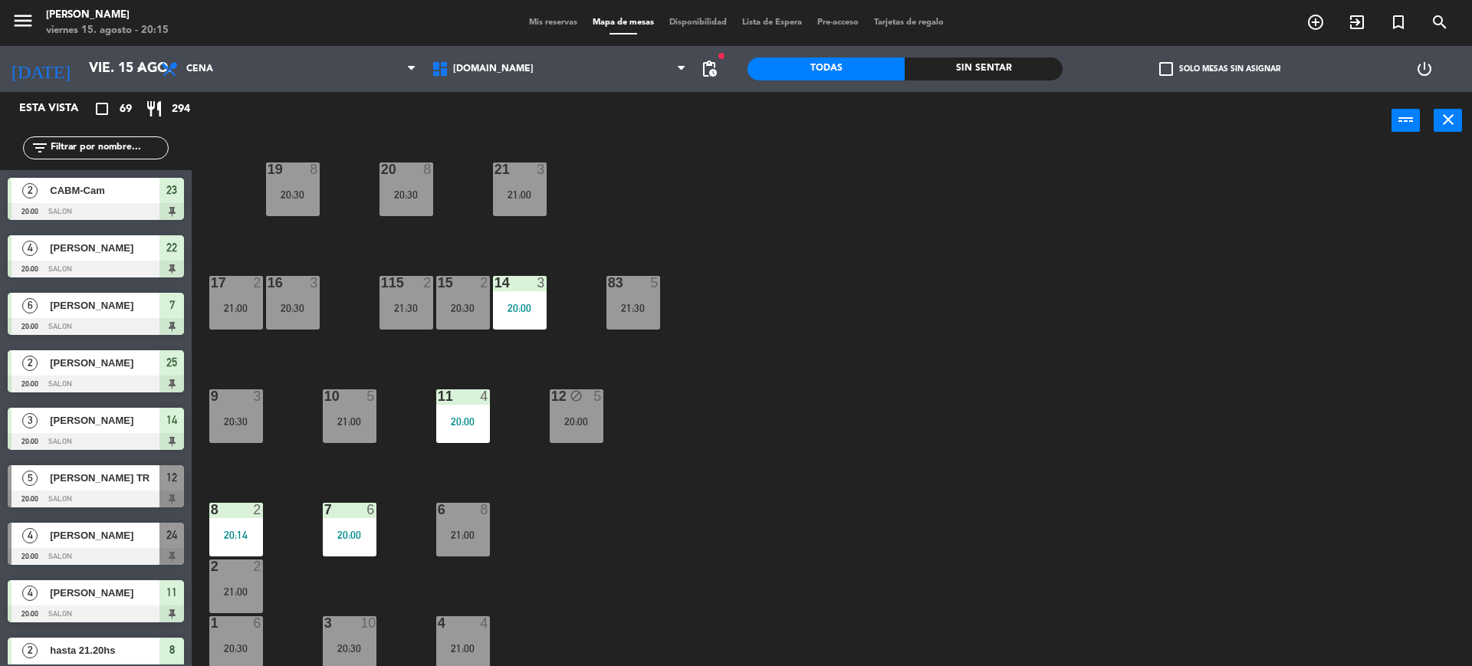
click at [251, 533] on div "20:14" at bounding box center [236, 535] width 54 height 11
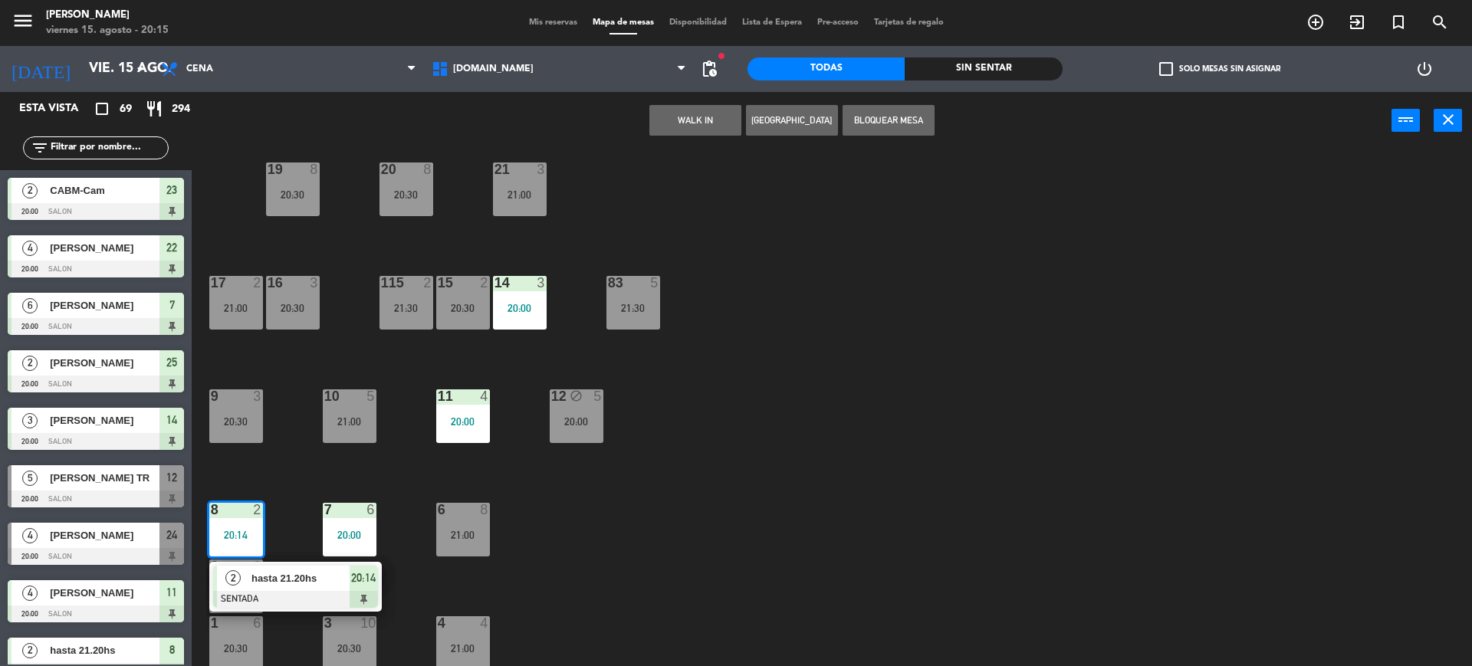
drag, startPoint x: 281, startPoint y: 559, endPoint x: 455, endPoint y: 564, distance: 173.3
click at [300, 600] on div "2 hasta 21.20hs SENTADA 20:14" at bounding box center [295, 587] width 195 height 50
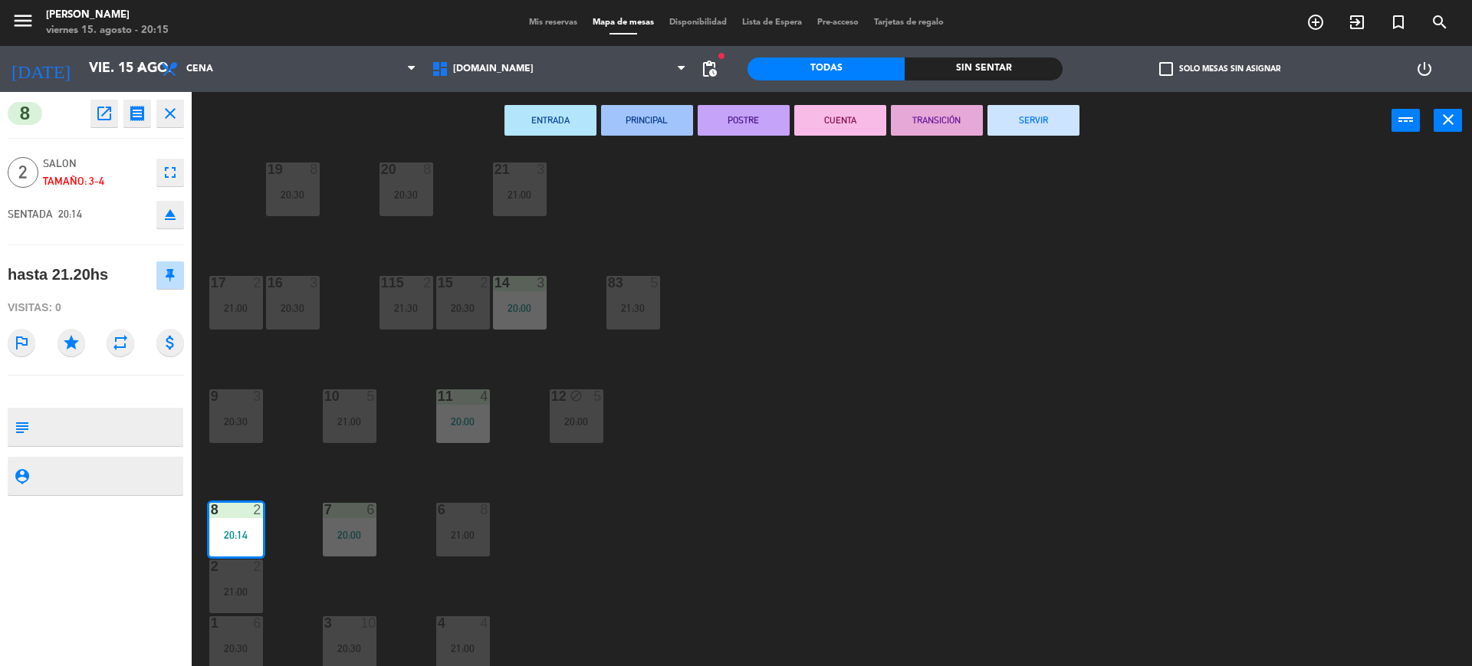
click at [1055, 115] on button "SERVIR" at bounding box center [1033, 120] width 92 height 31
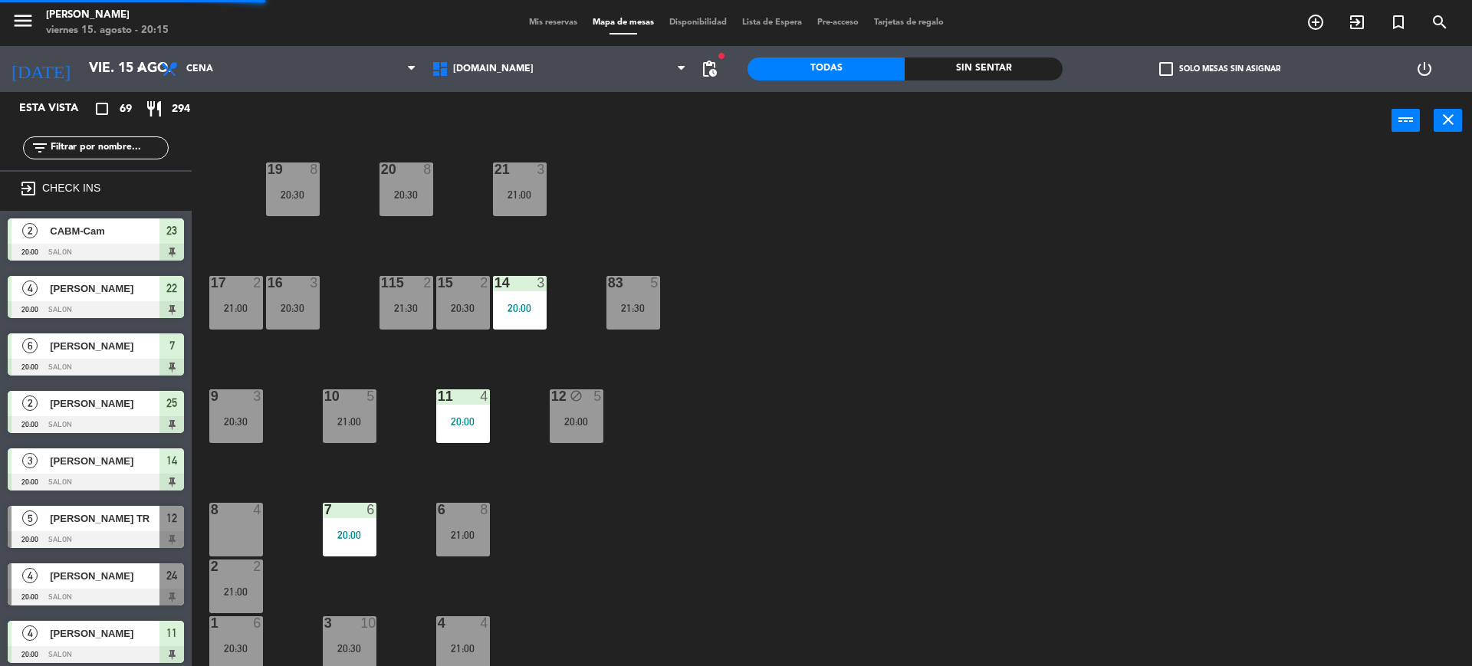
scroll to position [4, 0]
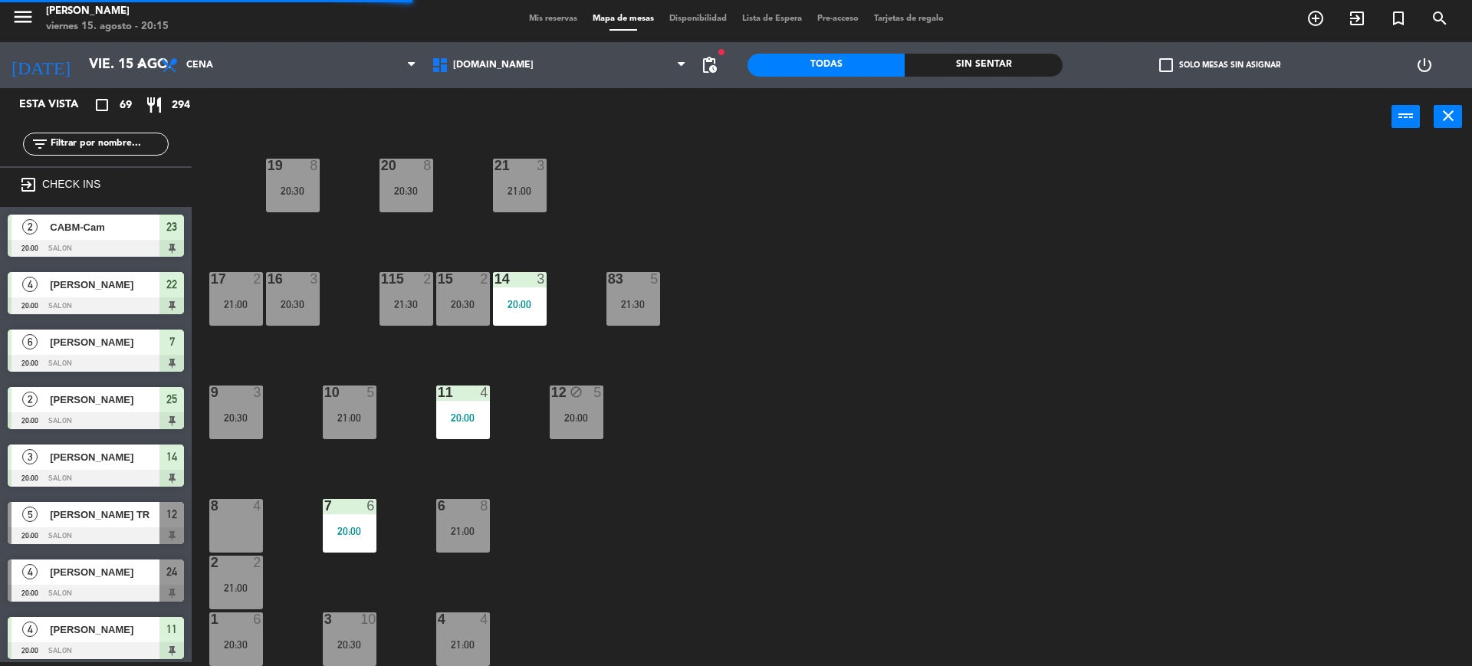
click at [249, 408] on div "9 3 20:30" at bounding box center [236, 413] width 54 height 54
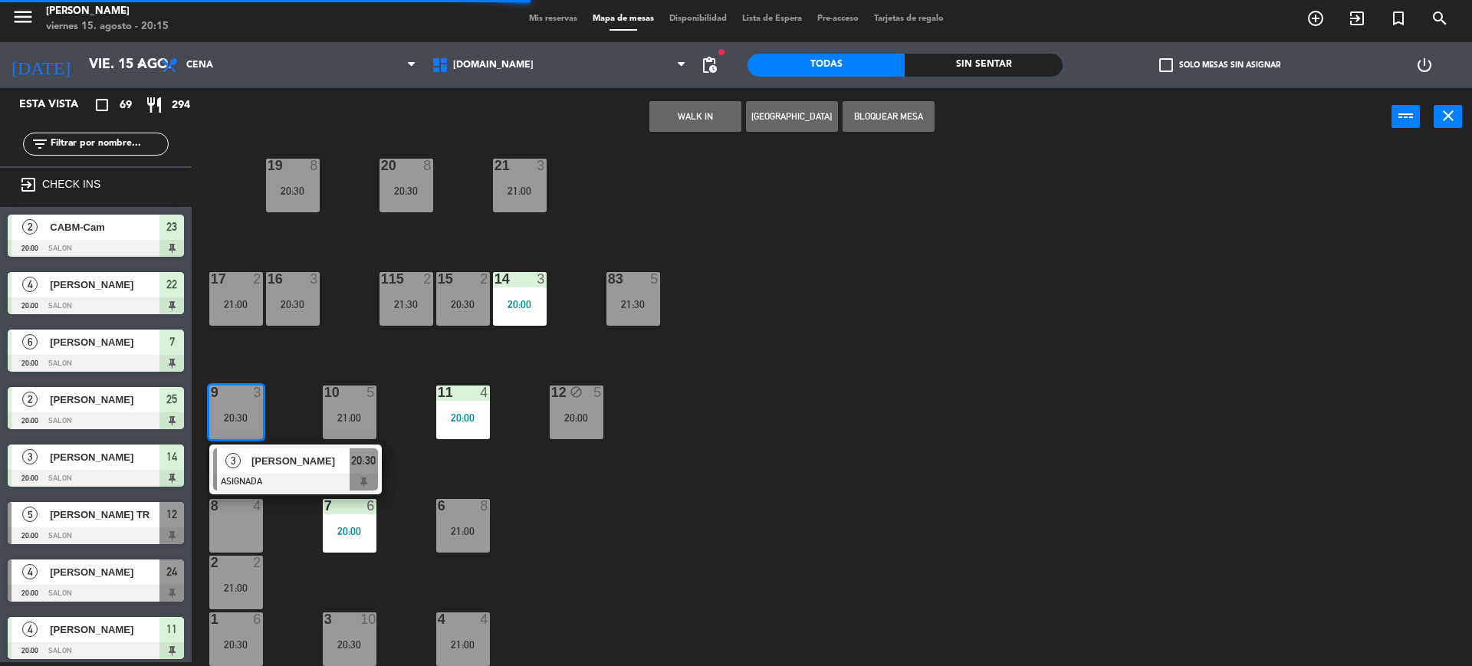
click at [228, 528] on div "8 4" at bounding box center [236, 526] width 54 height 54
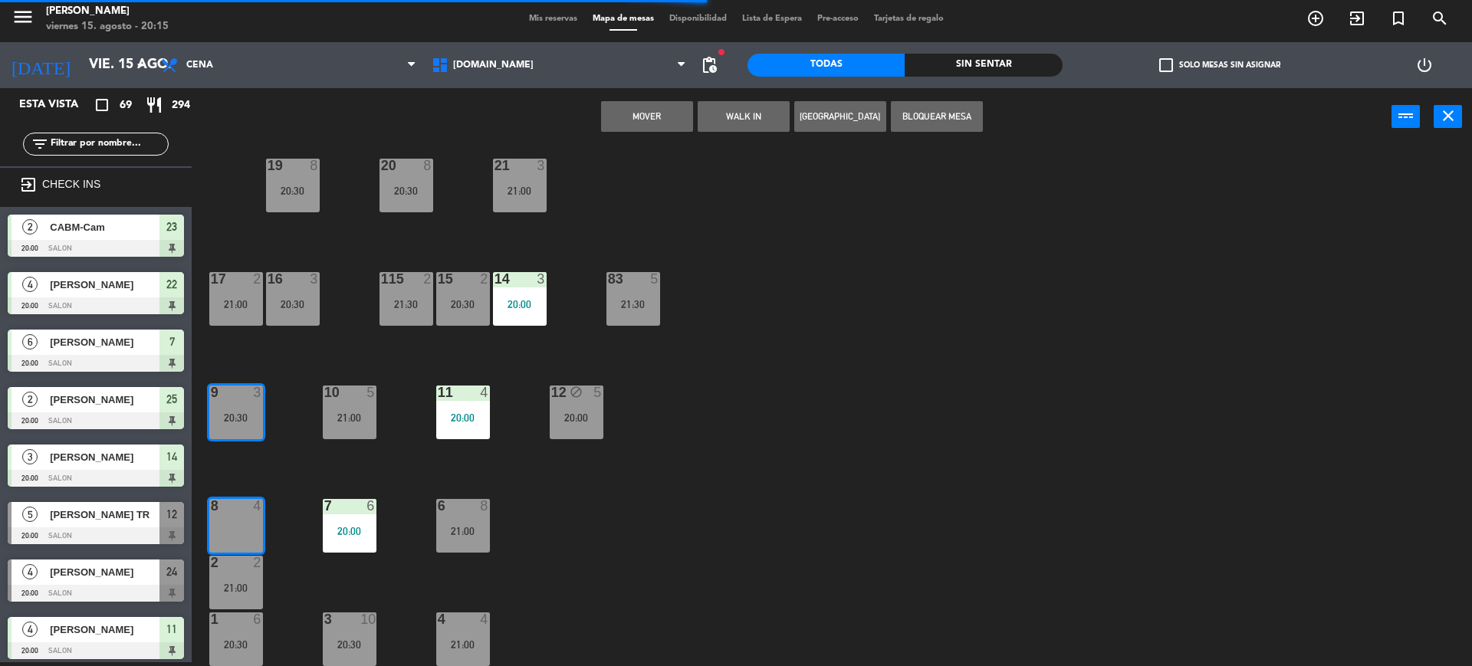
drag, startPoint x: 671, startPoint y: 113, endPoint x: 255, endPoint y: 376, distance: 491.7
click at [660, 120] on button "Mover" at bounding box center [647, 116] width 92 height 31
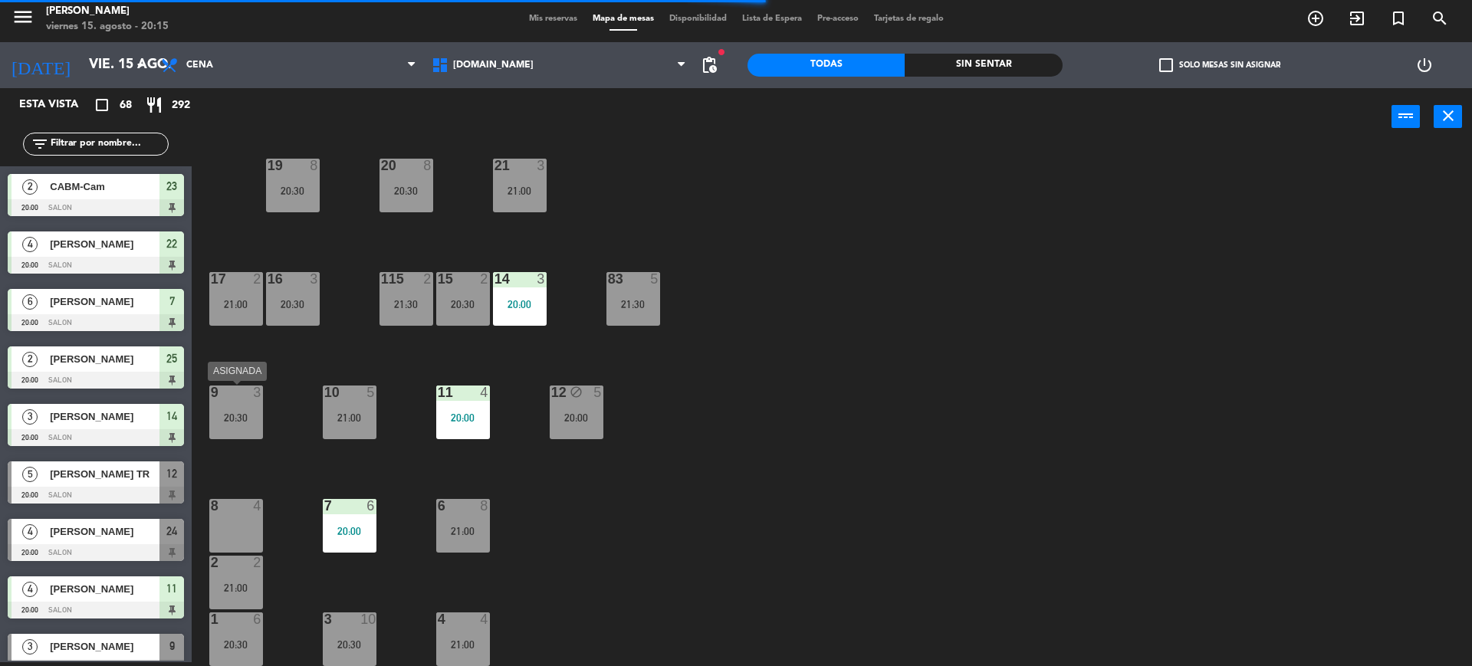
click at [218, 429] on div "9 3 20:30" at bounding box center [236, 413] width 54 height 54
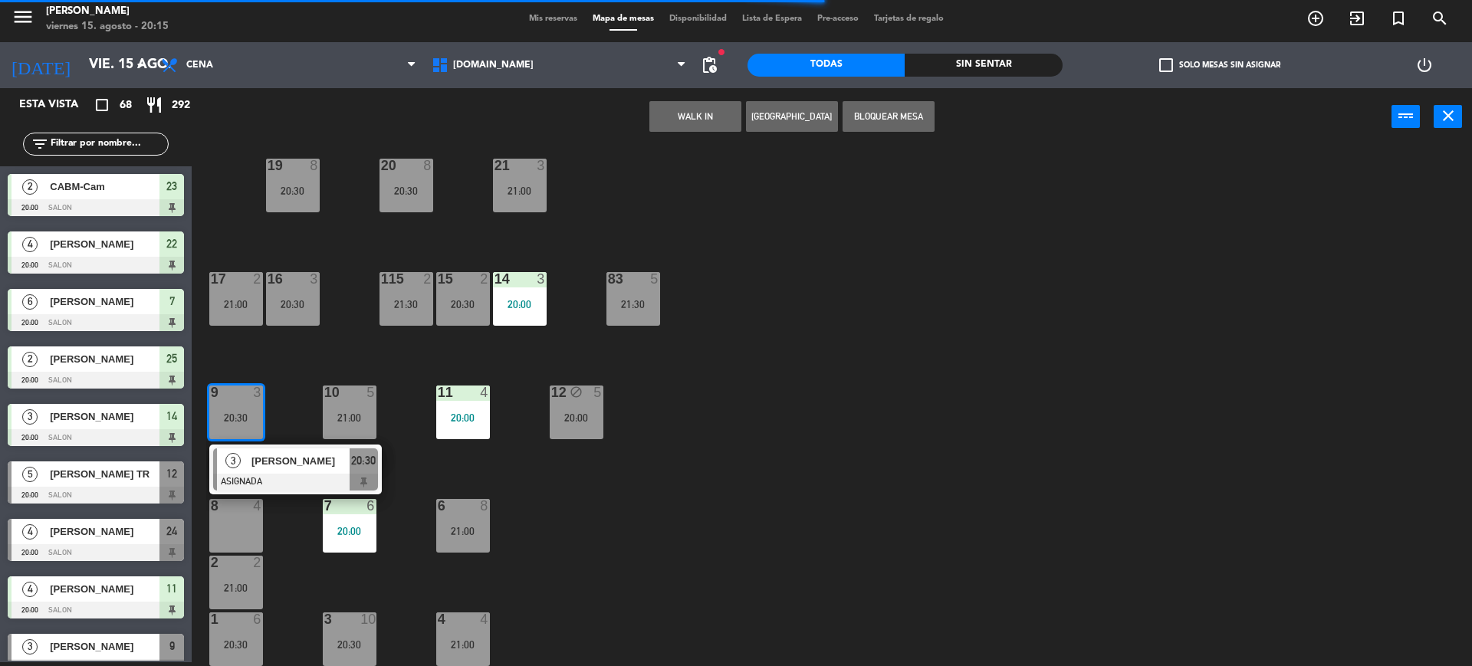
click at [843, 460] on div "34 2 20:00 35 6 20:30 36 block 8 21:30 43 2 21:30 37 10 21:00 CAVA 20 21:00 33 …" at bounding box center [839, 407] width 1266 height 517
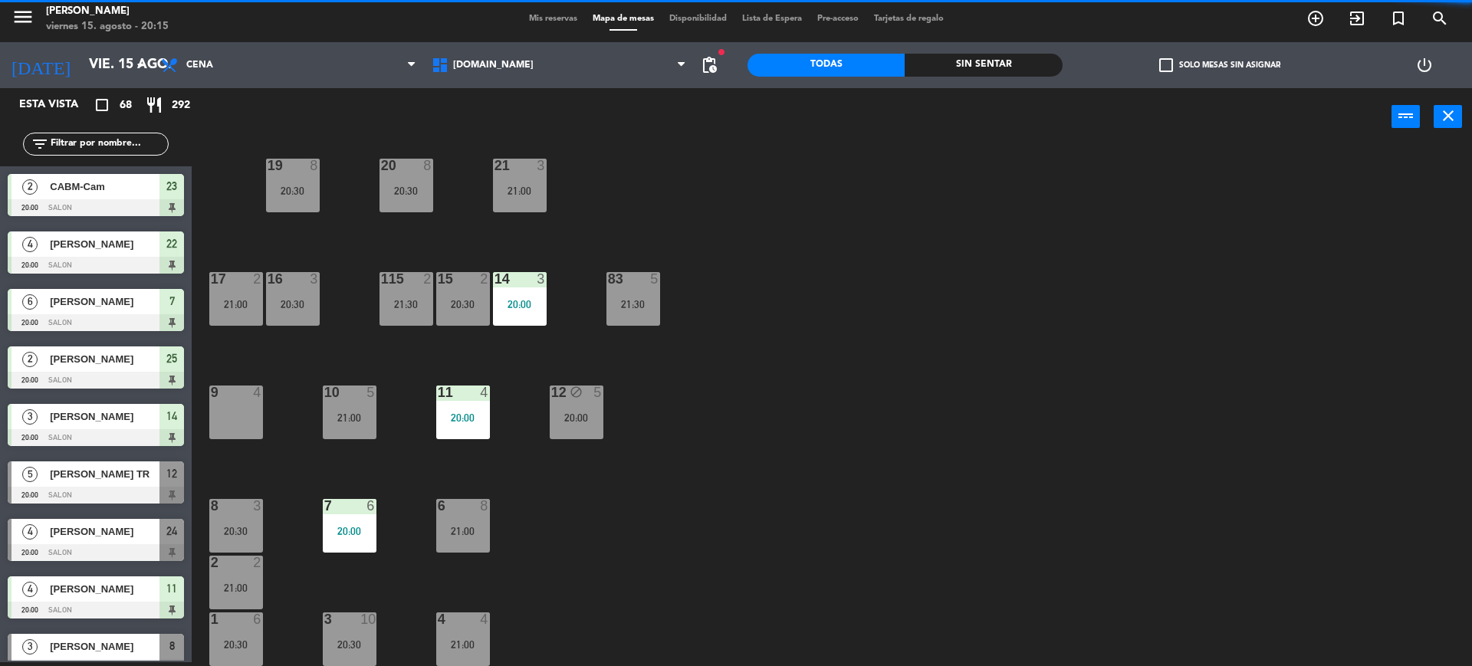
click at [222, 419] on div "9 4" at bounding box center [236, 413] width 54 height 54
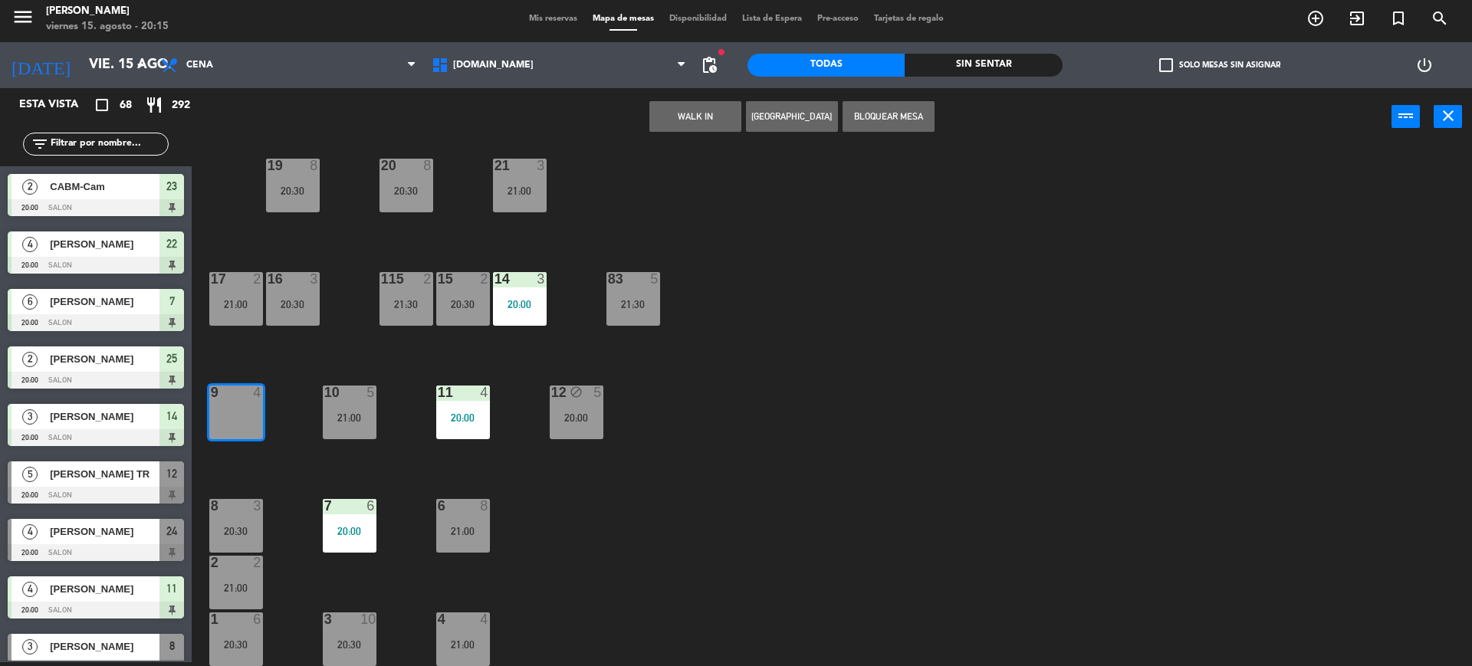
click at [693, 121] on button "WALK IN" at bounding box center [695, 116] width 92 height 31
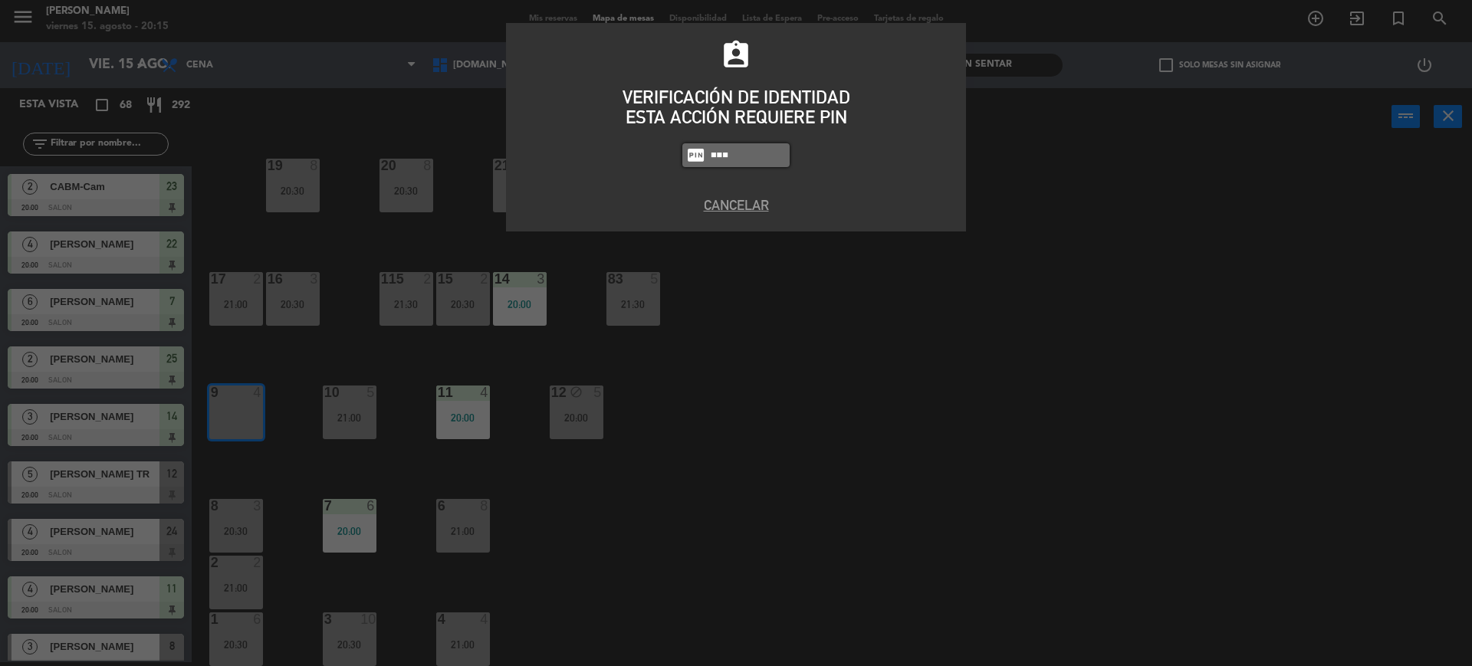
type input "3871"
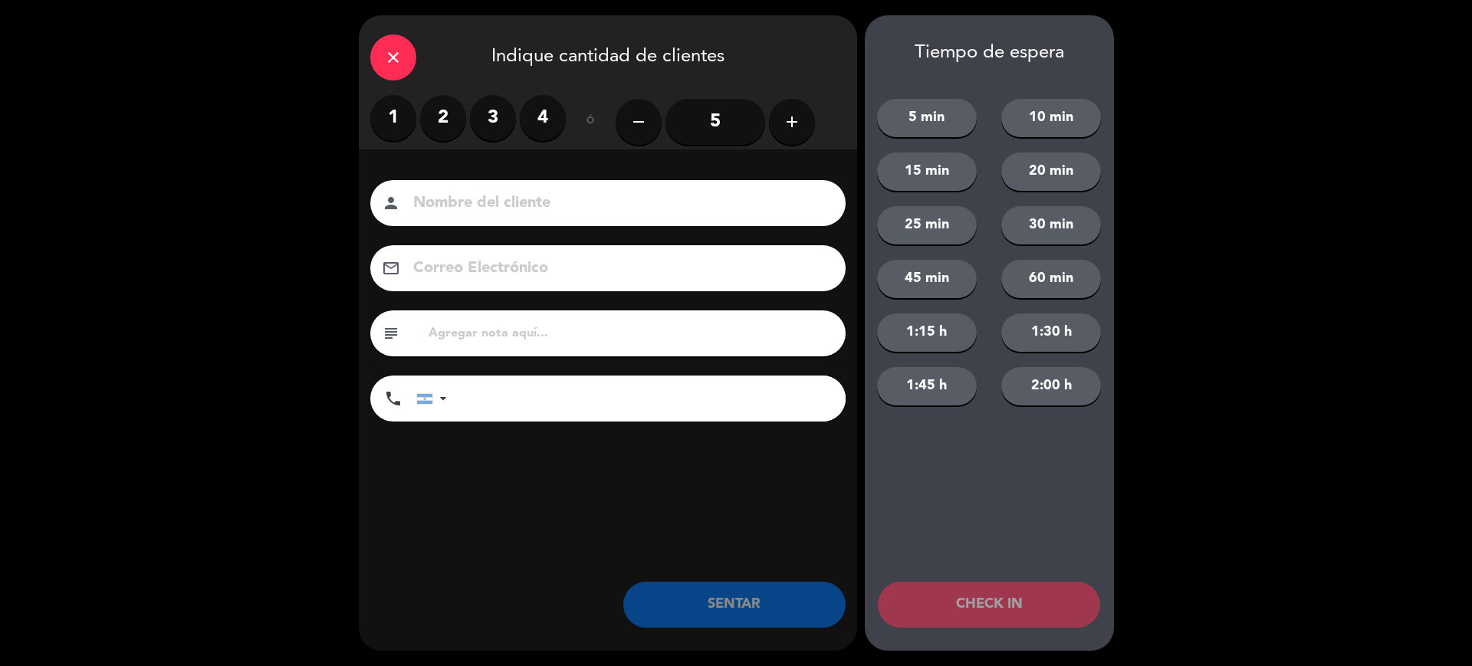
click at [693, 121] on input "5" at bounding box center [715, 122] width 100 height 46
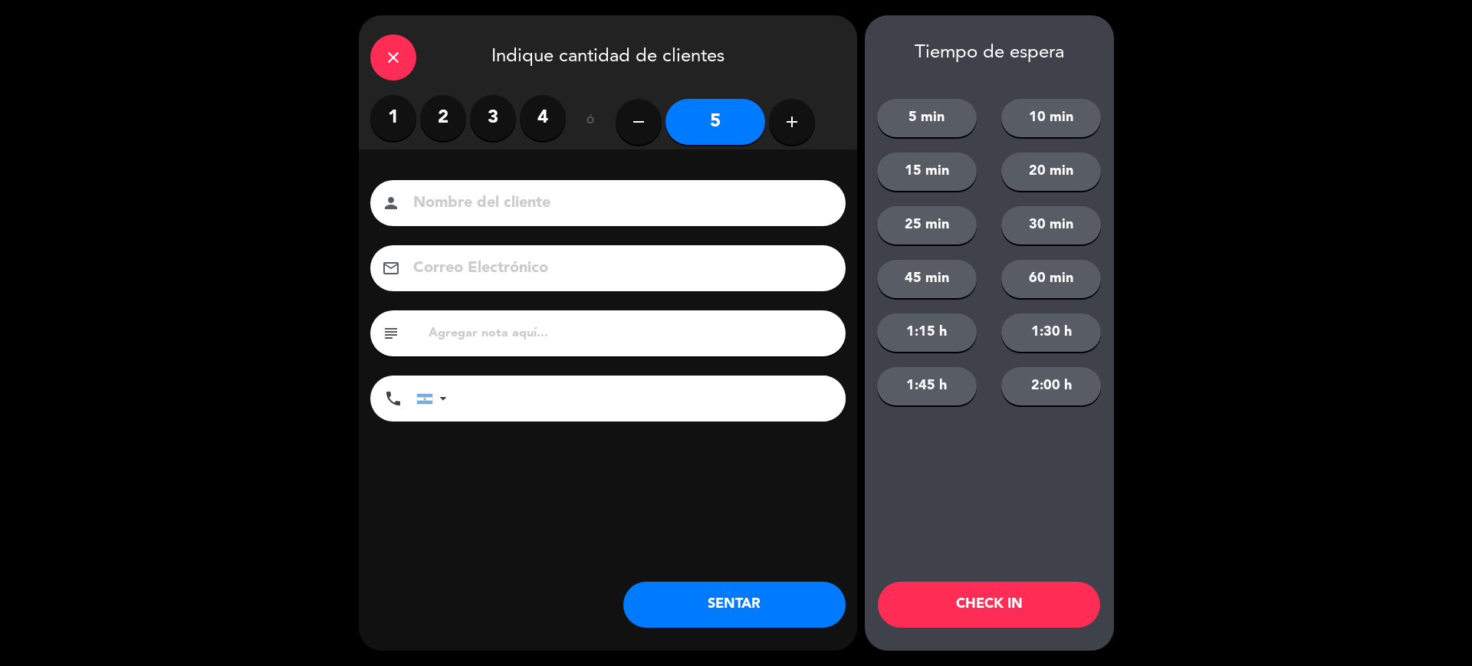
click at [425, 123] on label "2" at bounding box center [443, 118] width 46 height 46
drag, startPoint x: 481, startPoint y: 117, endPoint x: 540, endPoint y: 187, distance: 91.4
click at [482, 122] on label "3" at bounding box center [493, 118] width 46 height 46
click at [540, 187] on div "person" at bounding box center [607, 203] width 475 height 46
click at [538, 189] on div "person" at bounding box center [607, 203] width 475 height 46
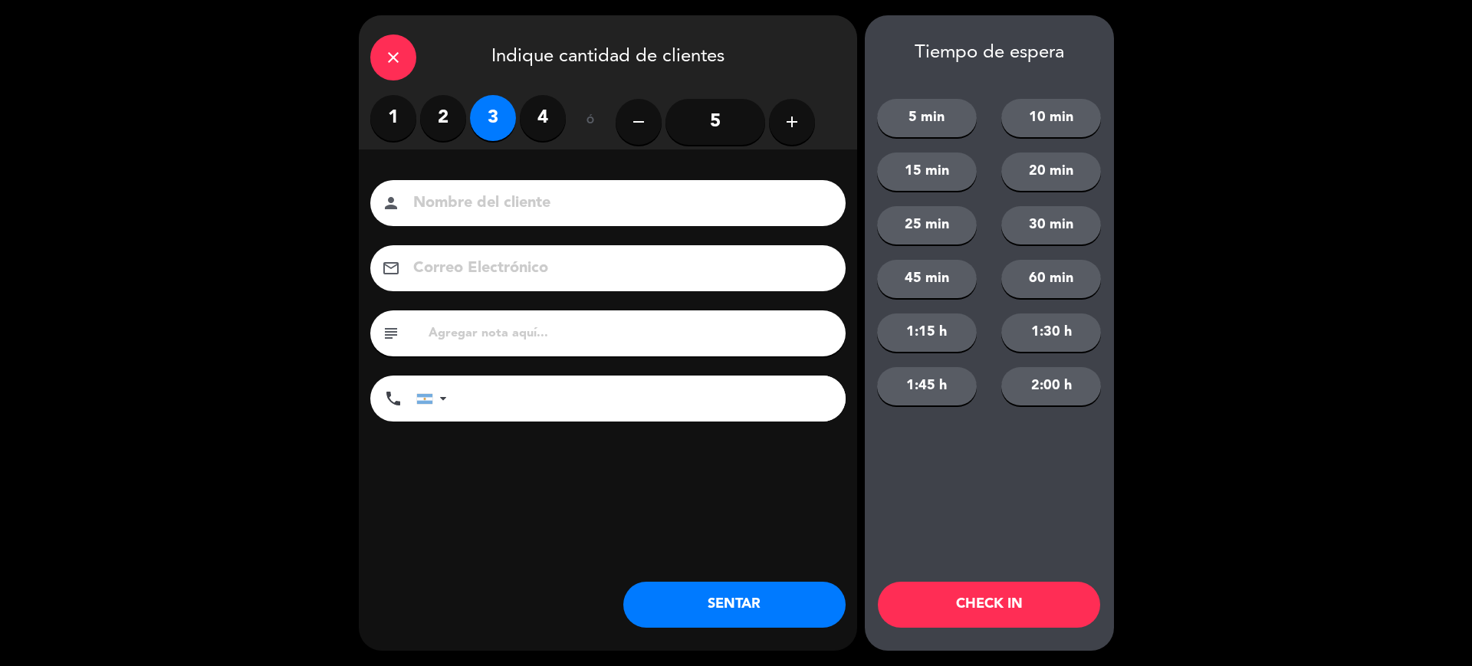
click at [542, 199] on input at bounding box center [619, 203] width 414 height 27
type input "hasta 21.20hs"
click at [738, 597] on button "SENTAR" at bounding box center [734, 605] width 222 height 46
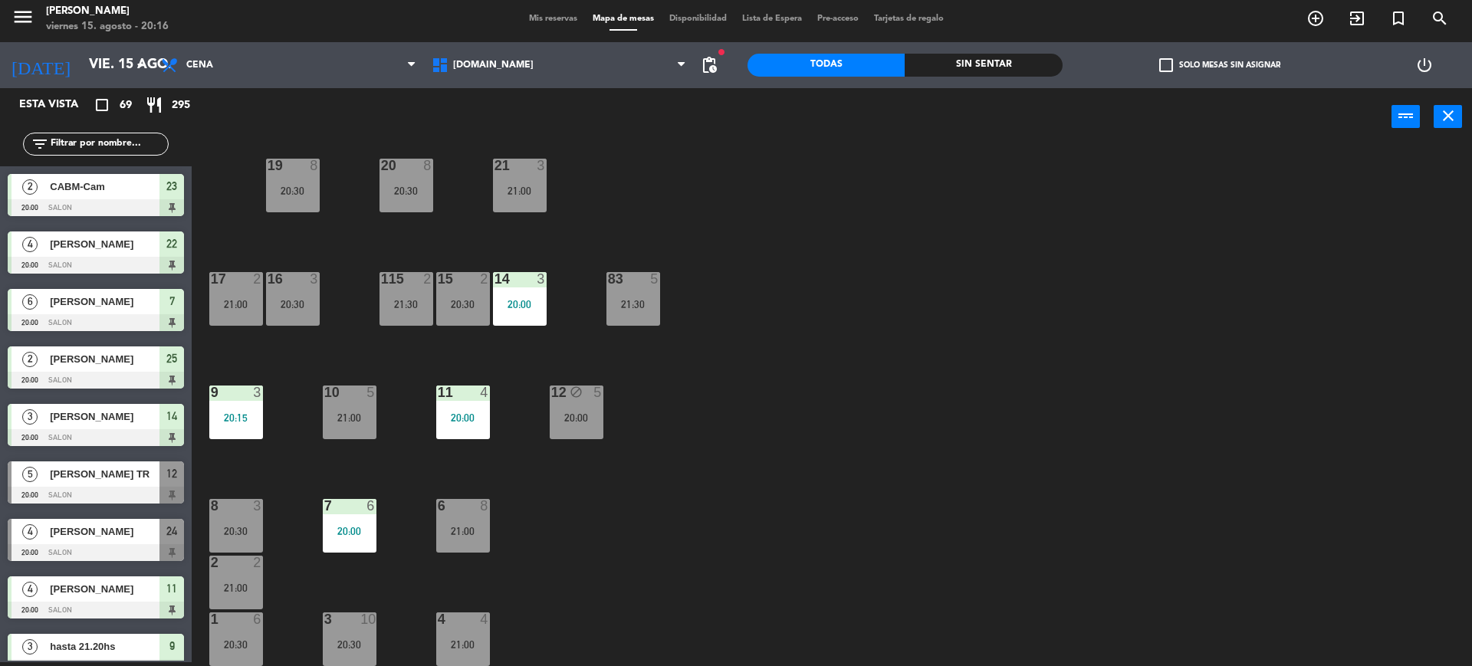
click at [744, 590] on div "34 2 20:00 35 6 20:30 36 block 8 21:30 43 2 21:30 37 10 21:00 CAVA 20 21:00 33 …" at bounding box center [839, 407] width 1266 height 517
click at [1044, 62] on div "Sin sentar" at bounding box center [983, 65] width 157 height 23
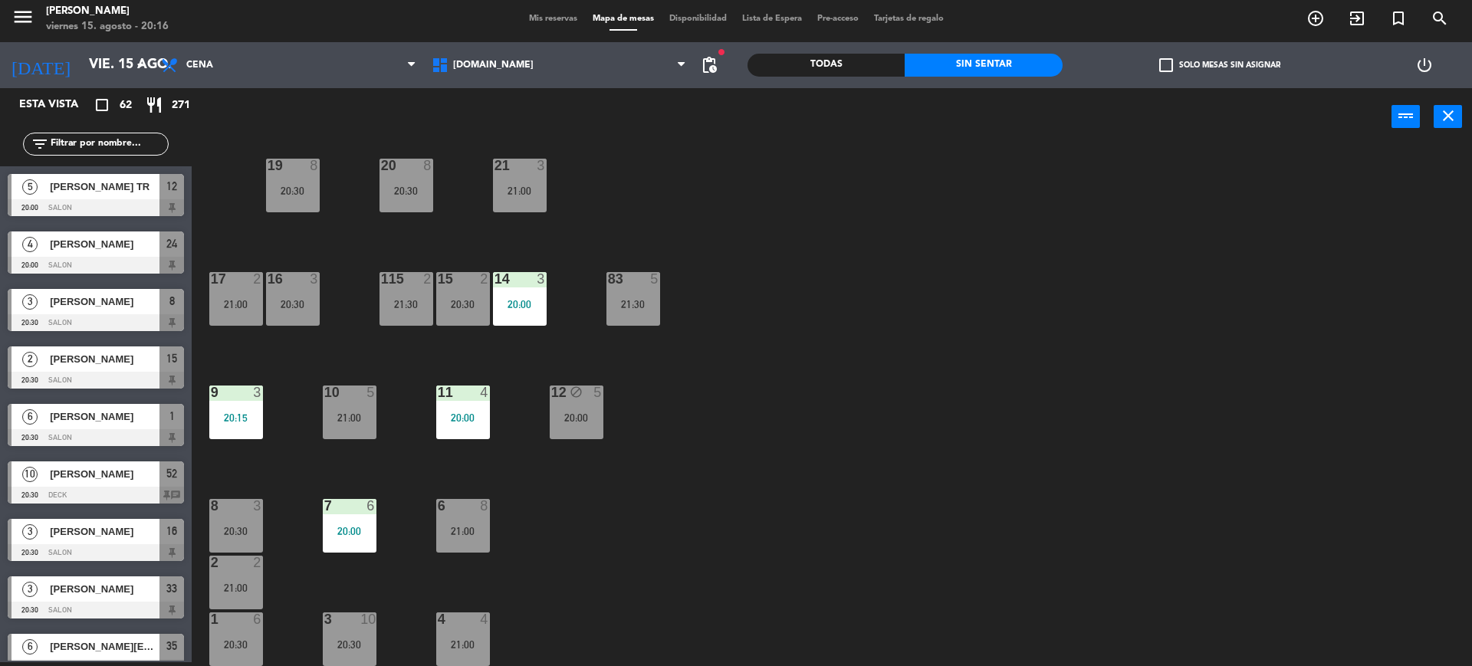
click at [1201, 63] on label "check_box_outline_blank Solo mesas sin asignar" at bounding box center [1219, 65] width 121 height 14
click at [1220, 65] on input "check_box_outline_blank Solo mesas sin asignar" at bounding box center [1220, 65] width 0 height 0
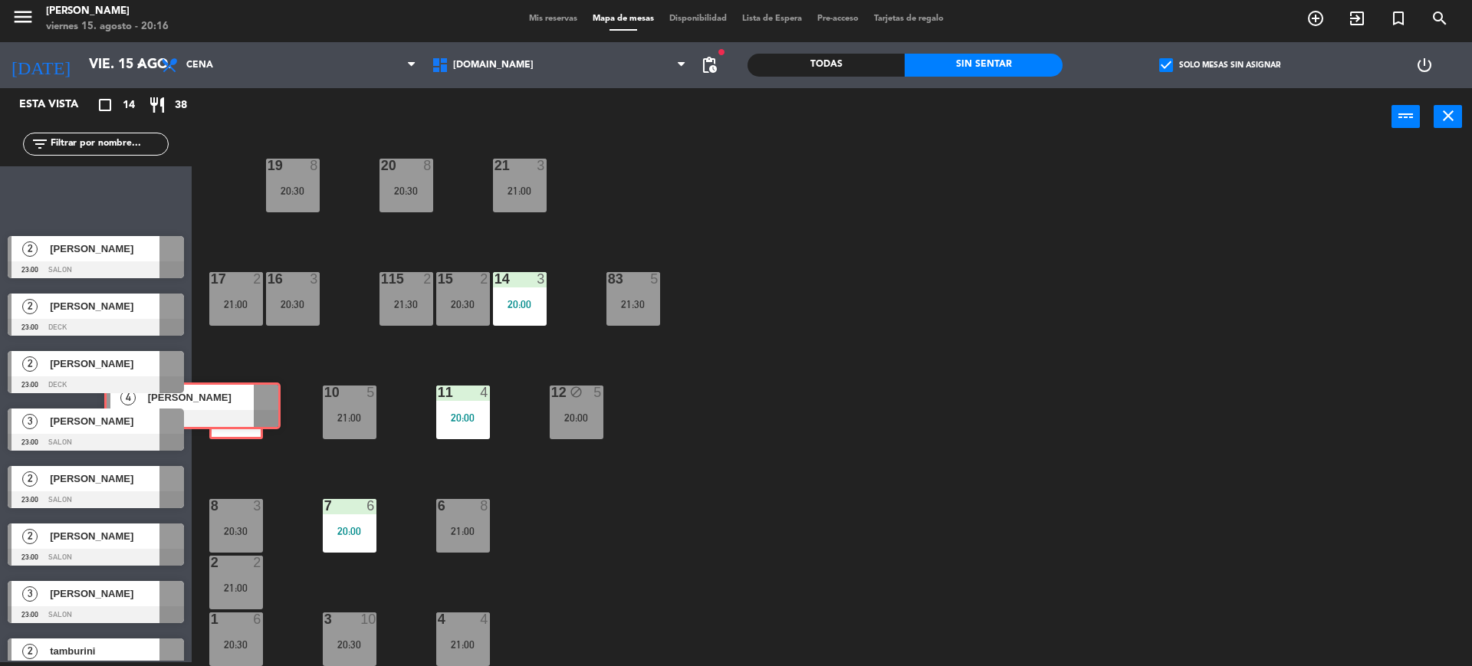
drag, startPoint x: 146, startPoint y: 184, endPoint x: 242, endPoint y: 393, distance: 229.8
click at [242, 393] on div "Esta vista crop_square 14 restaurant 38 filter_list 4 [PERSON_NAME] 21:30 SALON…" at bounding box center [736, 377] width 1472 height 578
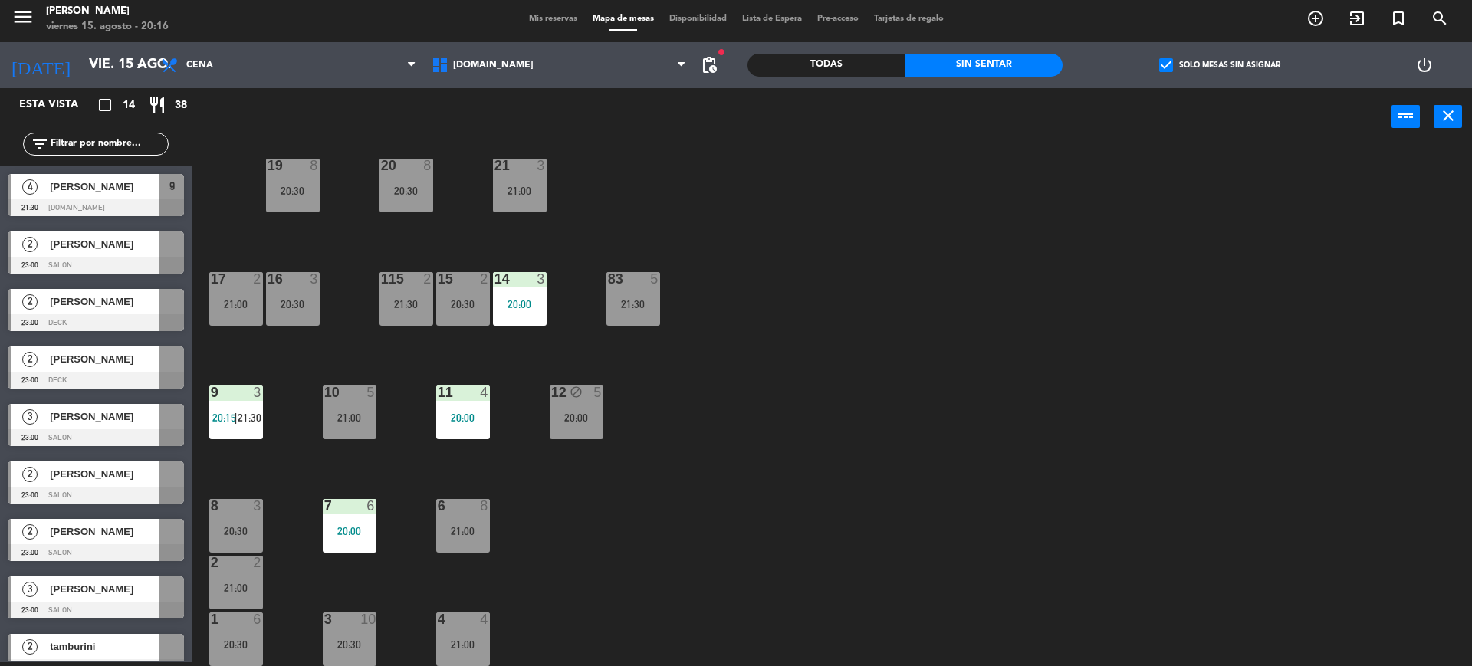
click at [833, 431] on body "close × [PERSON_NAME] × chrome_reader_mode Listado de Reservas account_box Clie…" at bounding box center [736, 333] width 1472 height 666
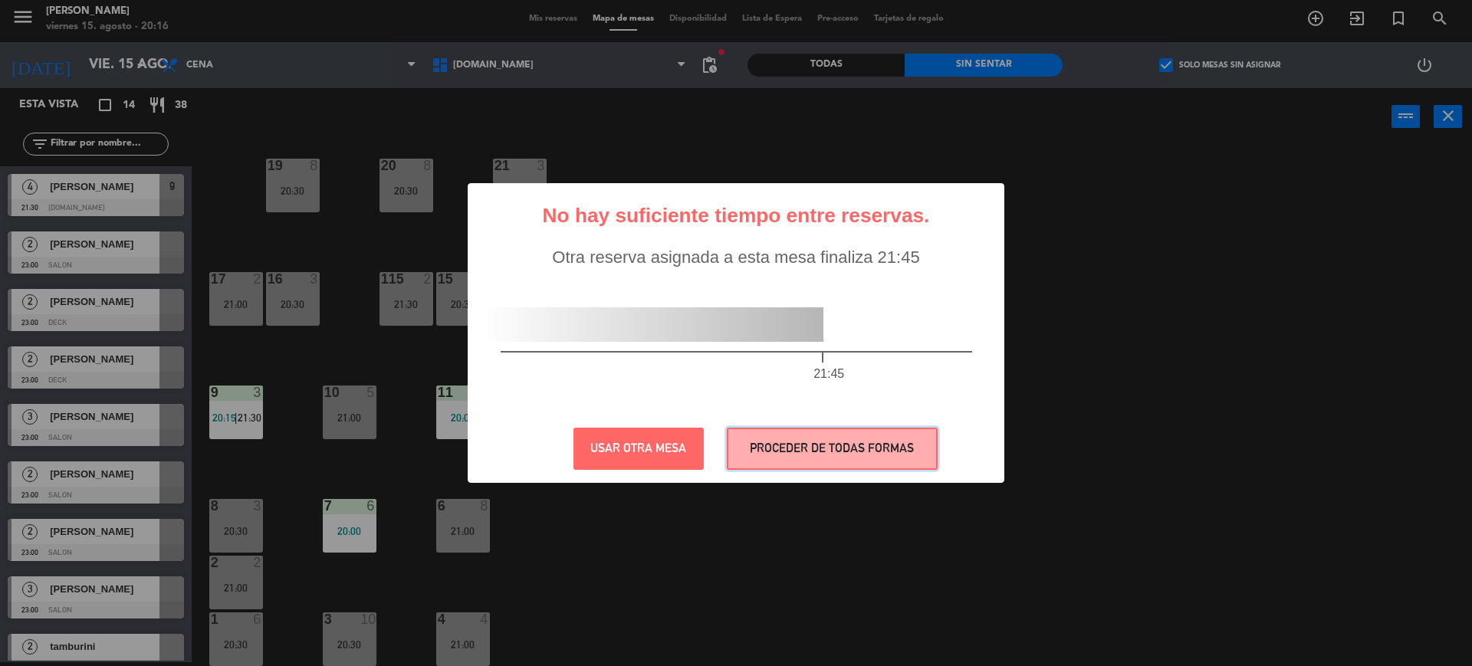
click at [800, 450] on button "PROCEDER DE TODAS FORMAS" at bounding box center [832, 449] width 211 height 42
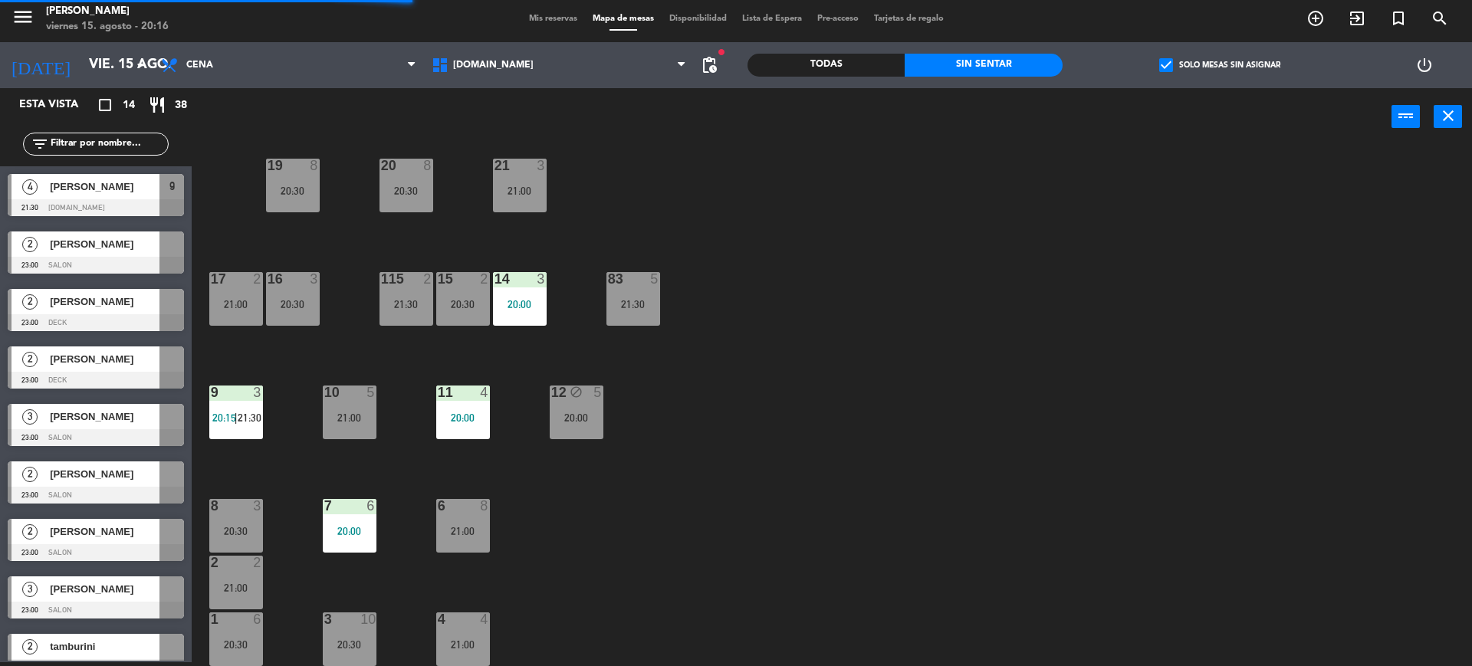
click at [928, 491] on div "34 2 20:00 35 6 20:30 36 block 8 21:30 43 2 21:30 37 10 21:00 CAVA 20 21:00 33 …" at bounding box center [839, 407] width 1266 height 517
click at [368, 426] on div "10 5 21:00" at bounding box center [350, 413] width 54 height 54
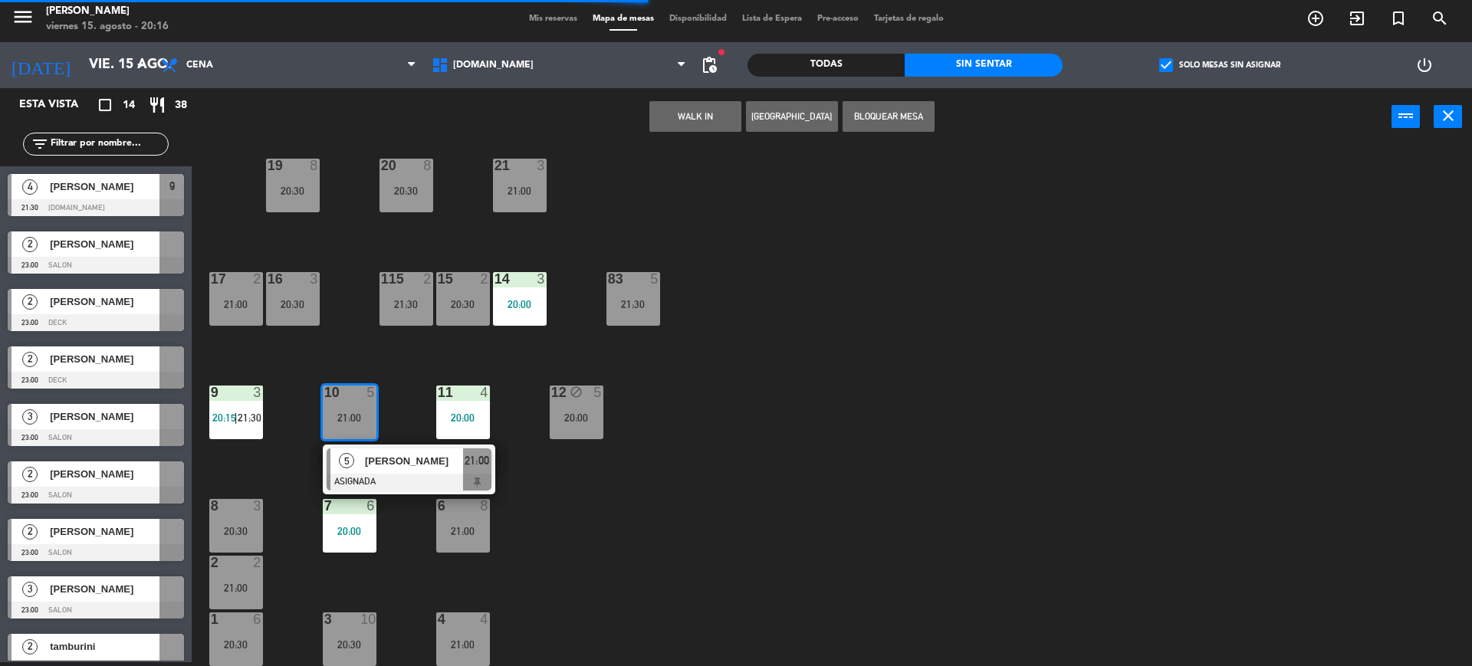
click at [629, 531] on div "34 2 20:00 35 6 20:30 36 block 8 21:30 43 2 21:30 37 10 21:00 CAVA 20 21:00 33 …" at bounding box center [839, 407] width 1266 height 517
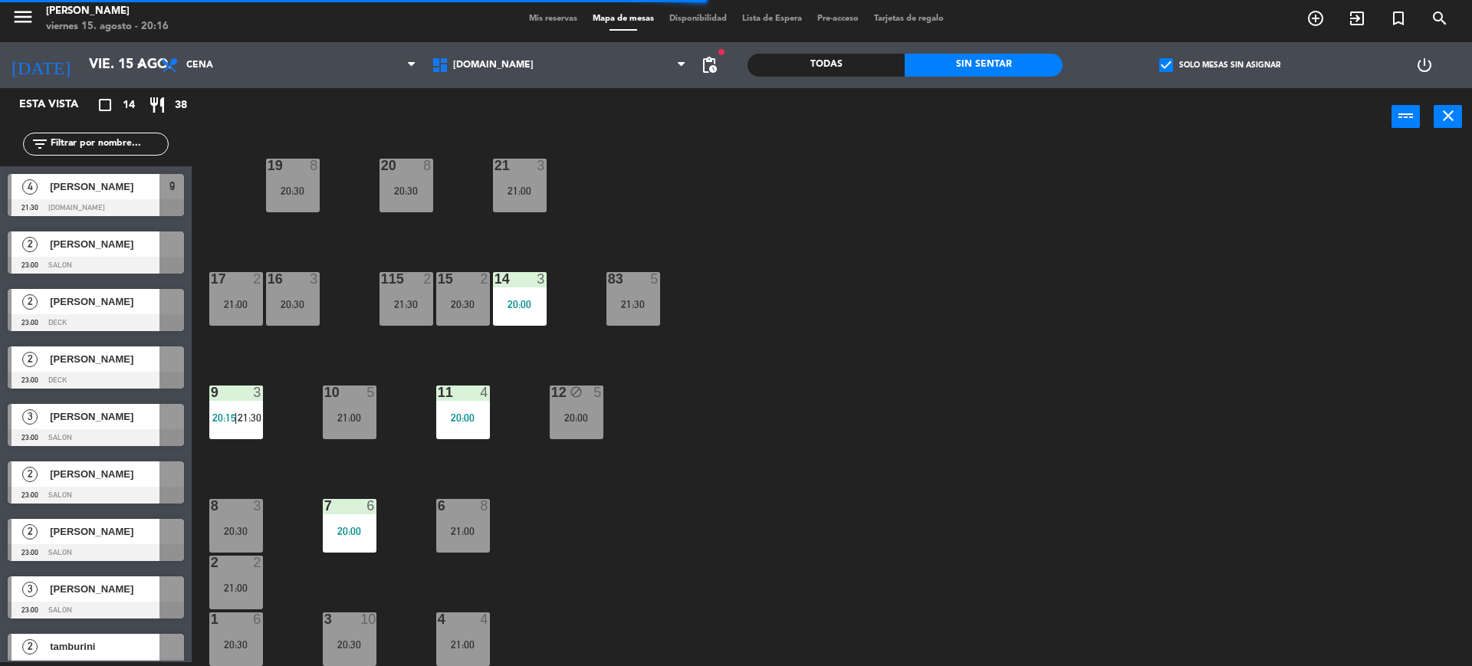
click at [574, 422] on div "20:00" at bounding box center [577, 417] width 54 height 11
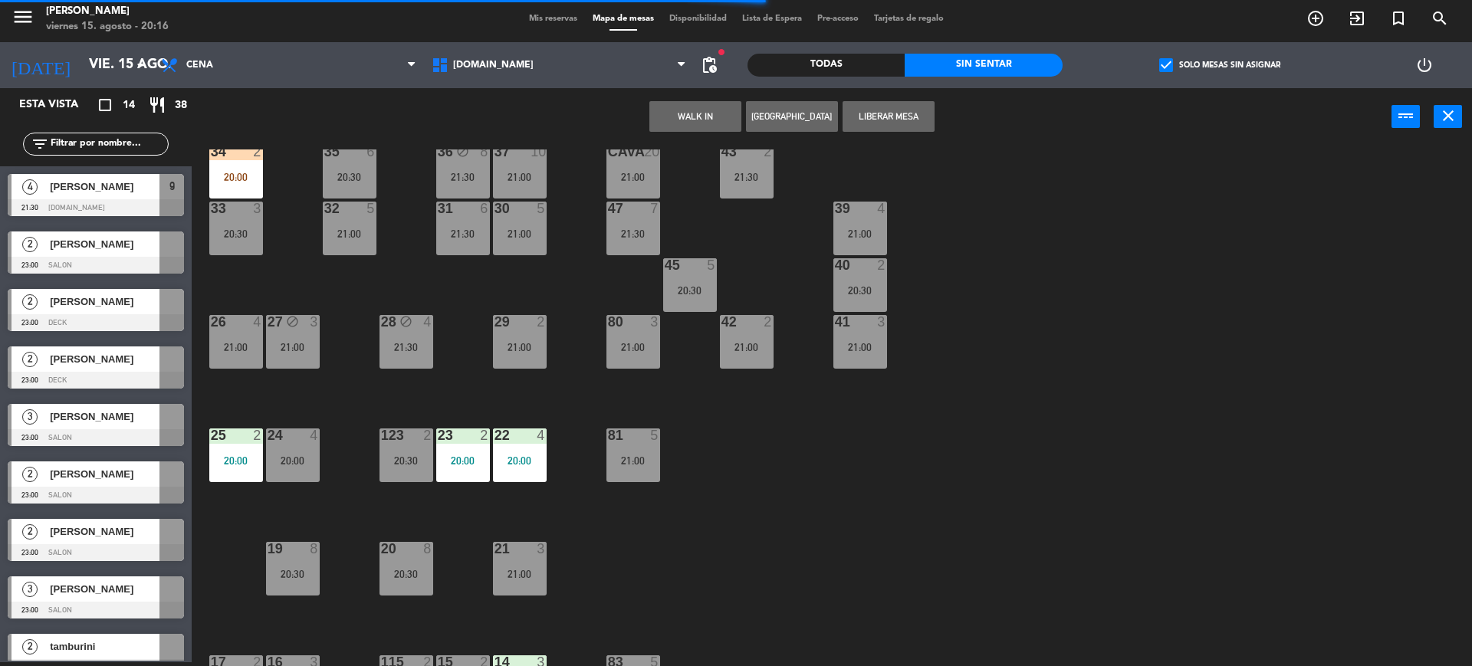
scroll to position [0, 0]
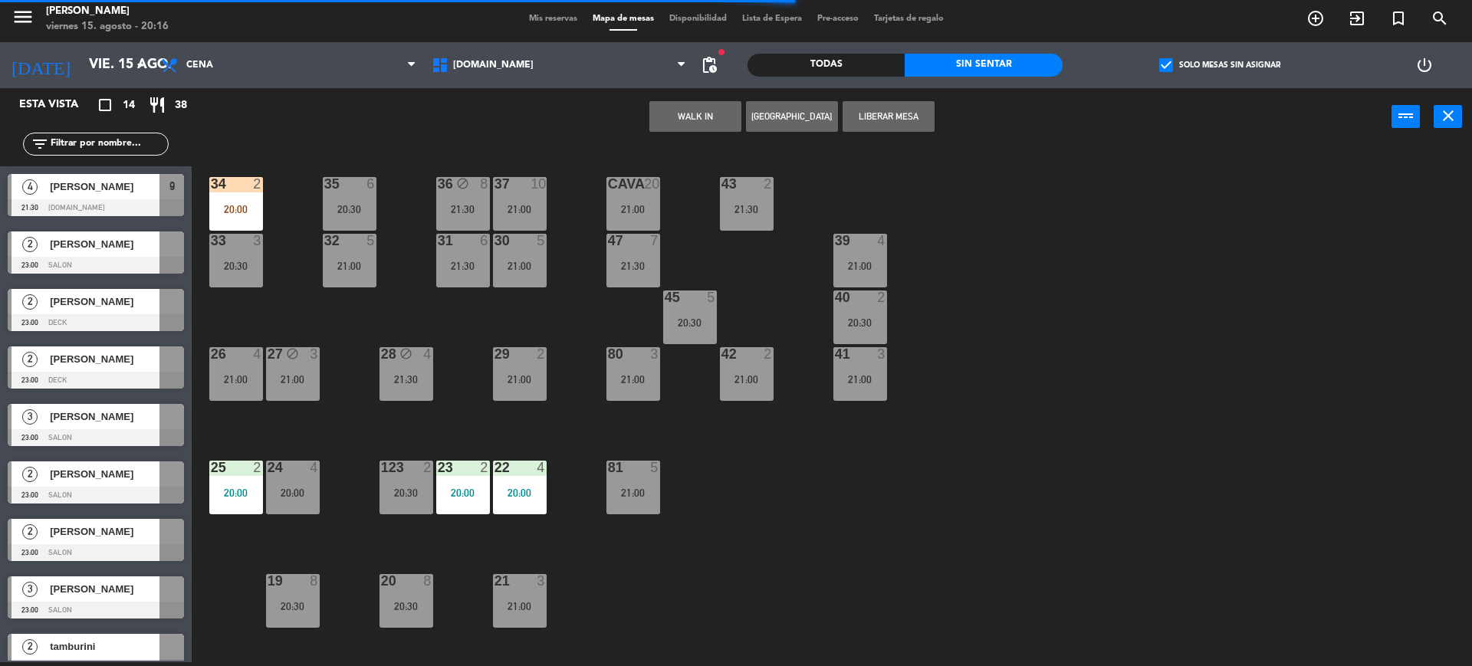
click at [826, 448] on div "34 2 20:00 35 6 20:30 36 block 8 21:30 43 2 21:30 37 10 21:00 CAVA 20 21:00 33 …" at bounding box center [839, 407] width 1266 height 517
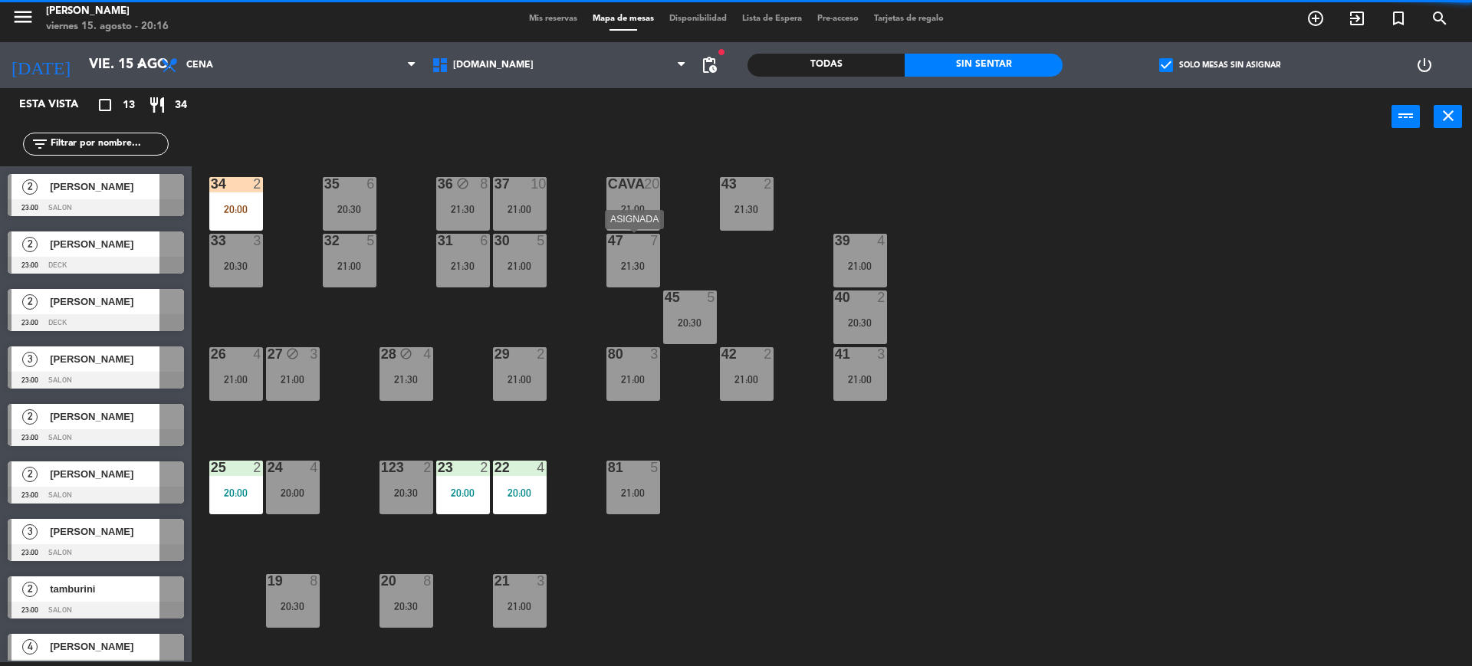
click at [654, 256] on div "47 7 21:30" at bounding box center [633, 261] width 54 height 54
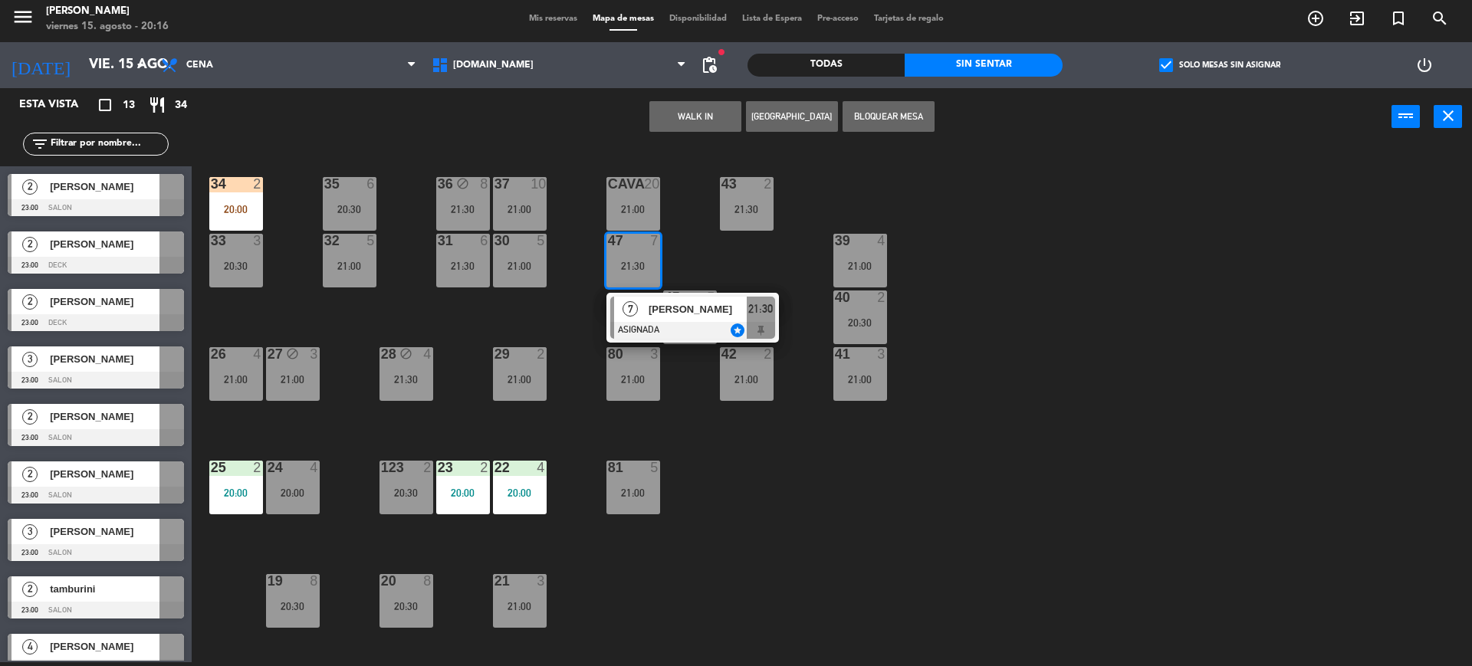
click at [649, 322] on div at bounding box center [692, 330] width 165 height 17
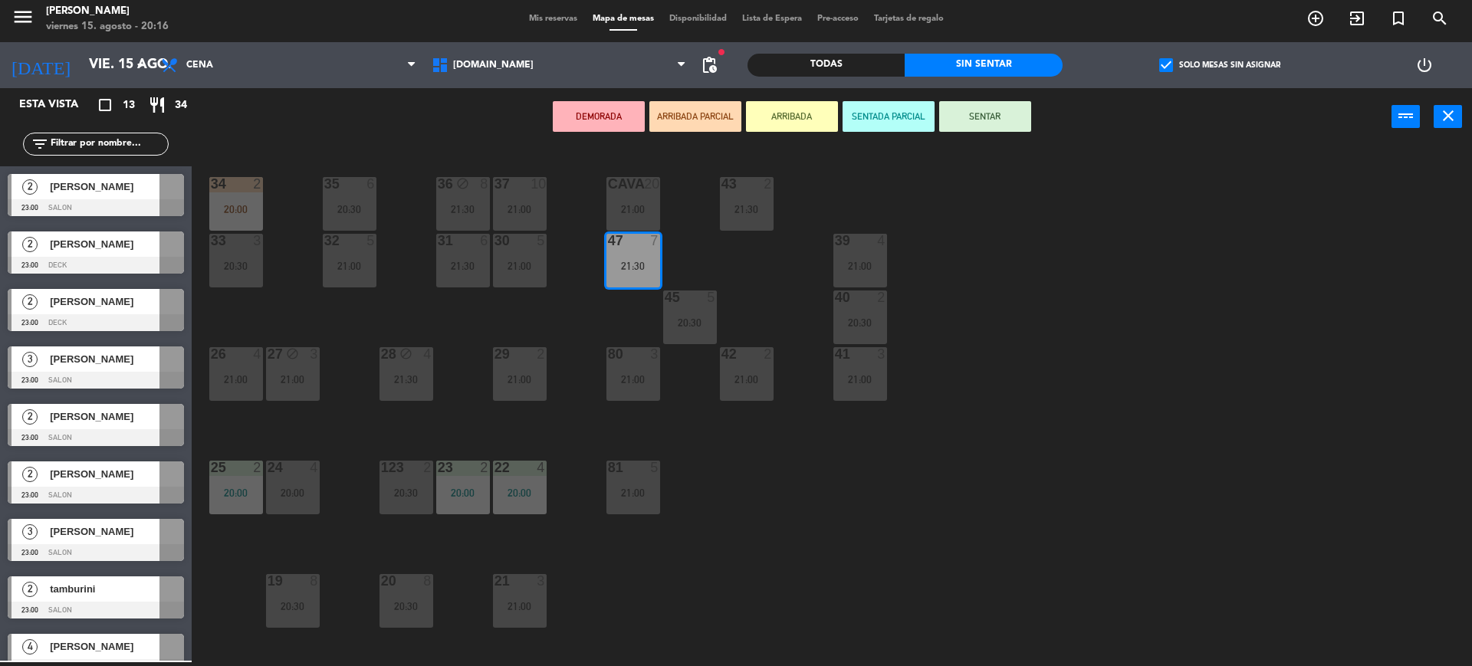
click at [574, 321] on div "34 2 20:00 35 6 20:30 36 block 8 21:30 43 2 21:30 37 10 21:00 CAVA 20 21:00 33 …" at bounding box center [839, 407] width 1266 height 517
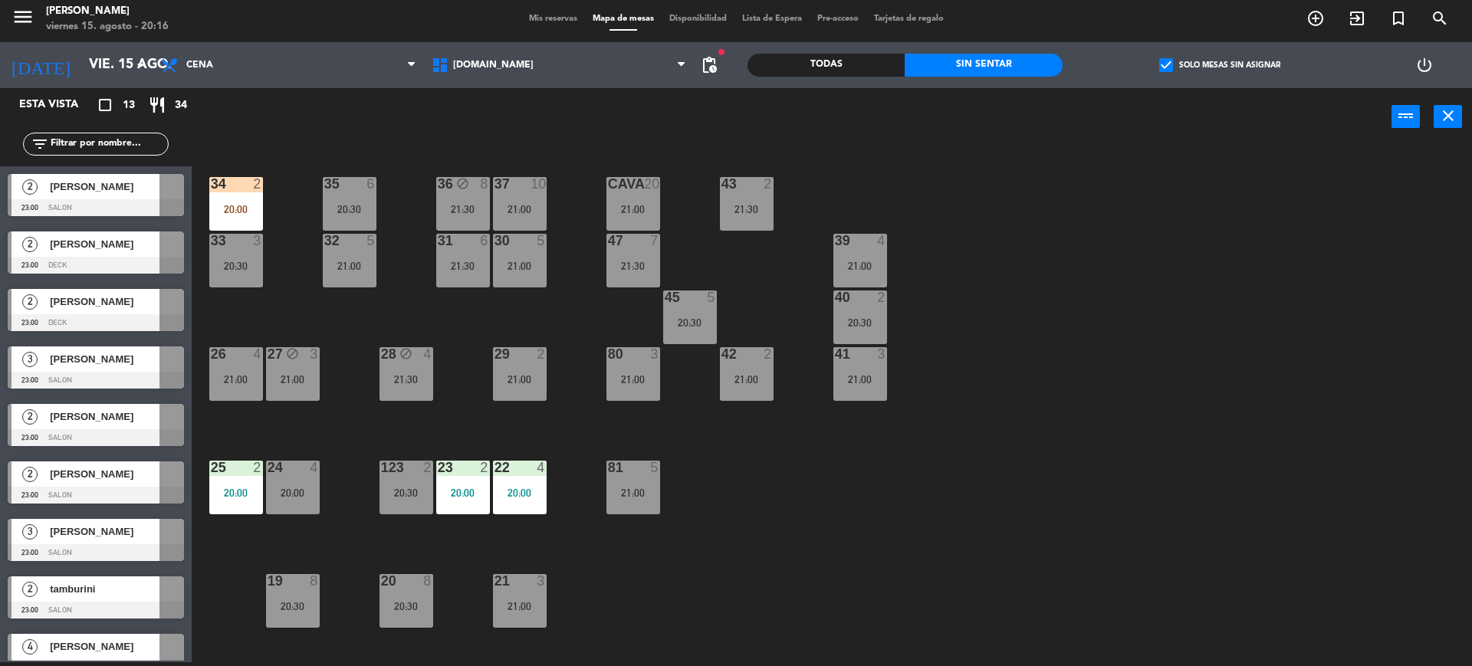
click at [547, 286] on div "34 2 20:00 35 6 20:30 36 block 8 21:30 43 2 21:30 37 10 21:00 CAVA 20 21:00 33 …" at bounding box center [839, 407] width 1266 height 517
click at [596, 285] on div "34 2 20:00 35 6 20:30 36 block 8 21:30 43 2 21:30 37 10 21:00 CAVA 20 21:00 33 …" at bounding box center [839, 407] width 1266 height 517
click at [632, 261] on div "21:30" at bounding box center [633, 266] width 54 height 11
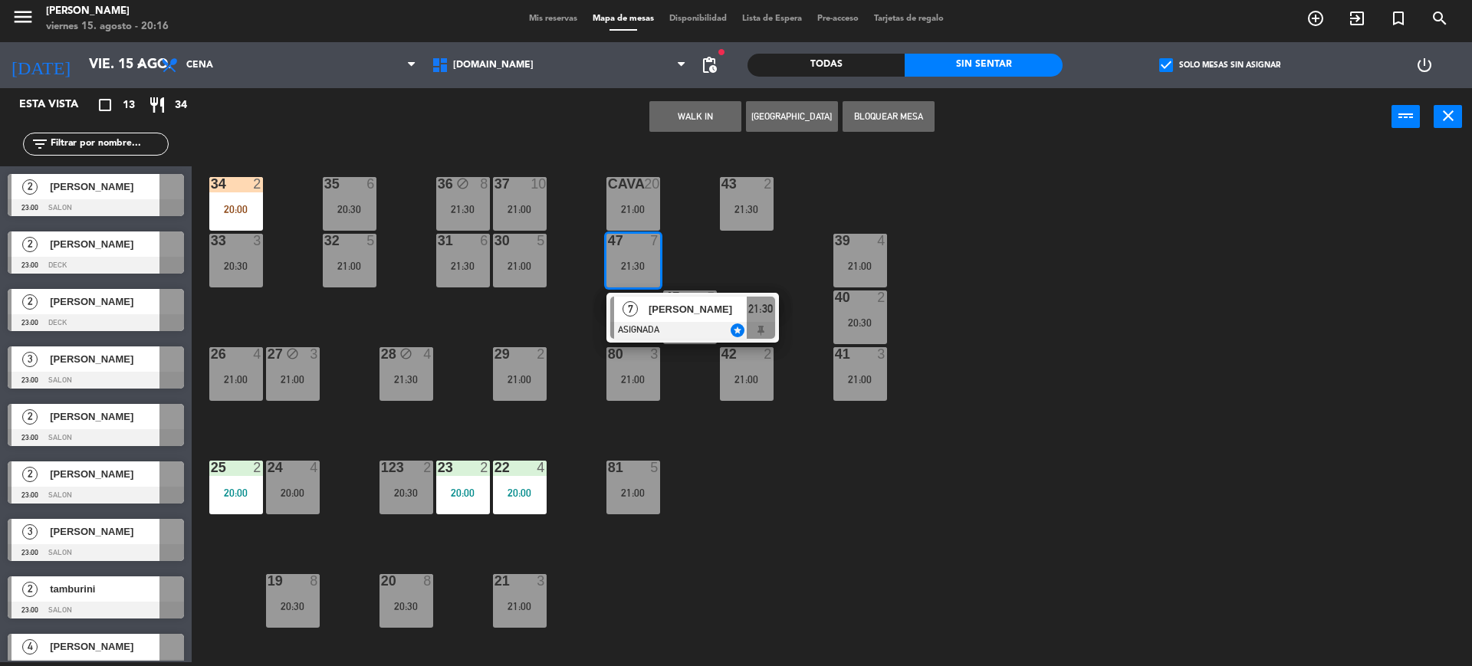
click at [666, 312] on span "[PERSON_NAME]" at bounding box center [698, 309] width 98 height 16
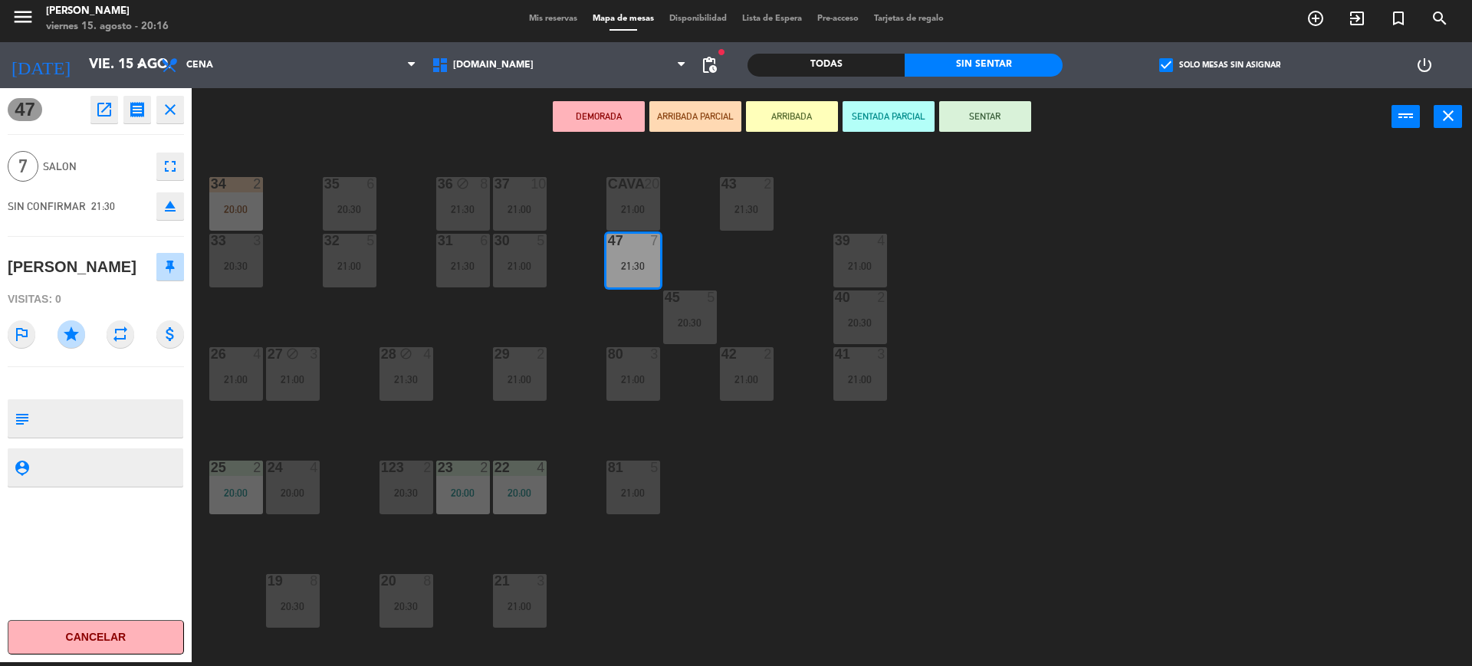
drag, startPoint x: 123, startPoint y: 274, endPoint x: 0, endPoint y: 270, distance: 123.5
click at [0, 270] on div "47 open_in_new receipt 9:30 PM vie., 15 ago. 7 personas [PERSON_NAME] Mesa 47 V…" at bounding box center [96, 375] width 192 height 574
click at [120, 268] on div "[PERSON_NAME]" at bounding box center [72, 267] width 129 height 25
drag, startPoint x: 136, startPoint y: 266, endPoint x: 0, endPoint y: 291, distance: 138.8
click at [0, 291] on div "47 open_in_new receipt 9:30 PM vie., 15 ago. 7 personas [PERSON_NAME] Mesa 47 V…" at bounding box center [96, 375] width 192 height 574
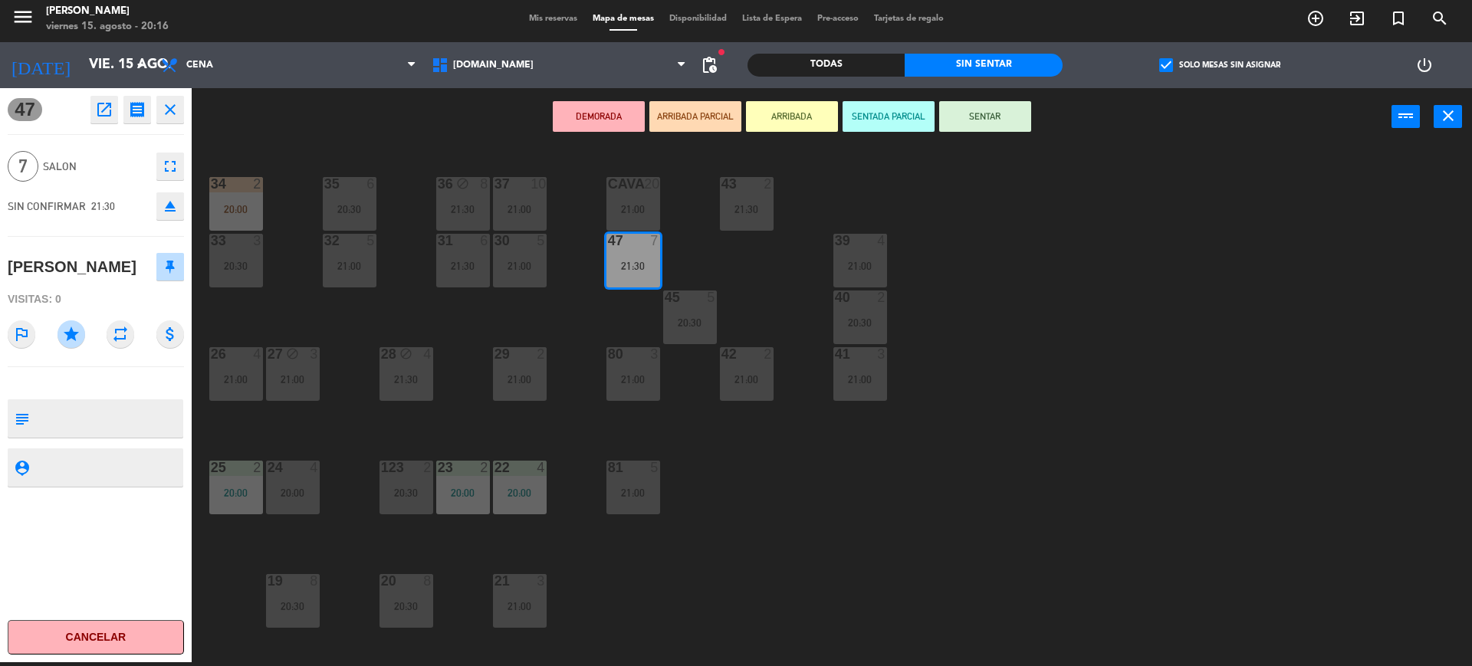
drag, startPoint x: 17, startPoint y: 264, endPoint x: 125, endPoint y: 268, distance: 108.1
click at [125, 268] on div "[PERSON_NAME]" at bounding box center [72, 267] width 129 height 25
drag, startPoint x: 129, startPoint y: 268, endPoint x: 0, endPoint y: 271, distance: 128.8
click at [0, 271] on div "47 open_in_new receipt 9:30 PM vie., 15 ago. 7 personas [PERSON_NAME] Mesa 47 V…" at bounding box center [96, 375] width 192 height 574
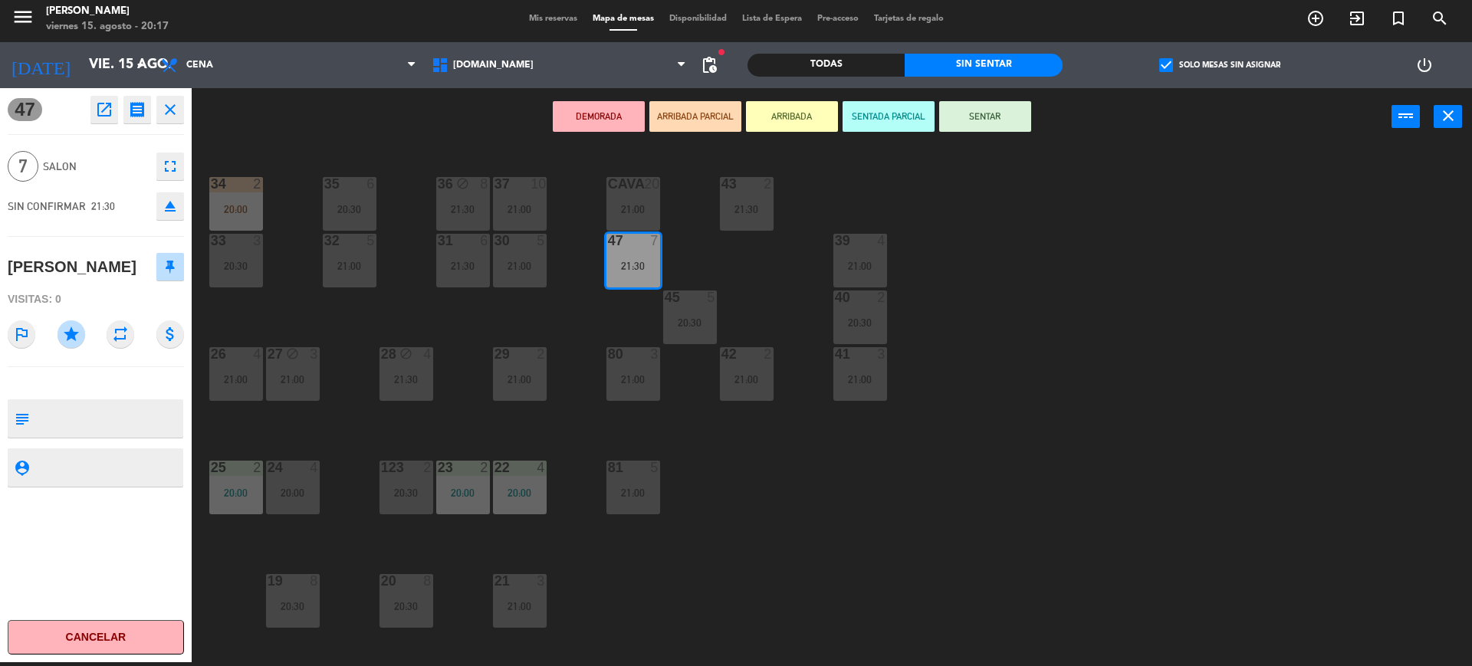
click at [1142, 349] on div "34 2 20:00 35 6 20:30 36 block 8 21:30 43 2 21:30 37 10 21:00 CAVA 20 21:00 33 …" at bounding box center [839, 407] width 1266 height 517
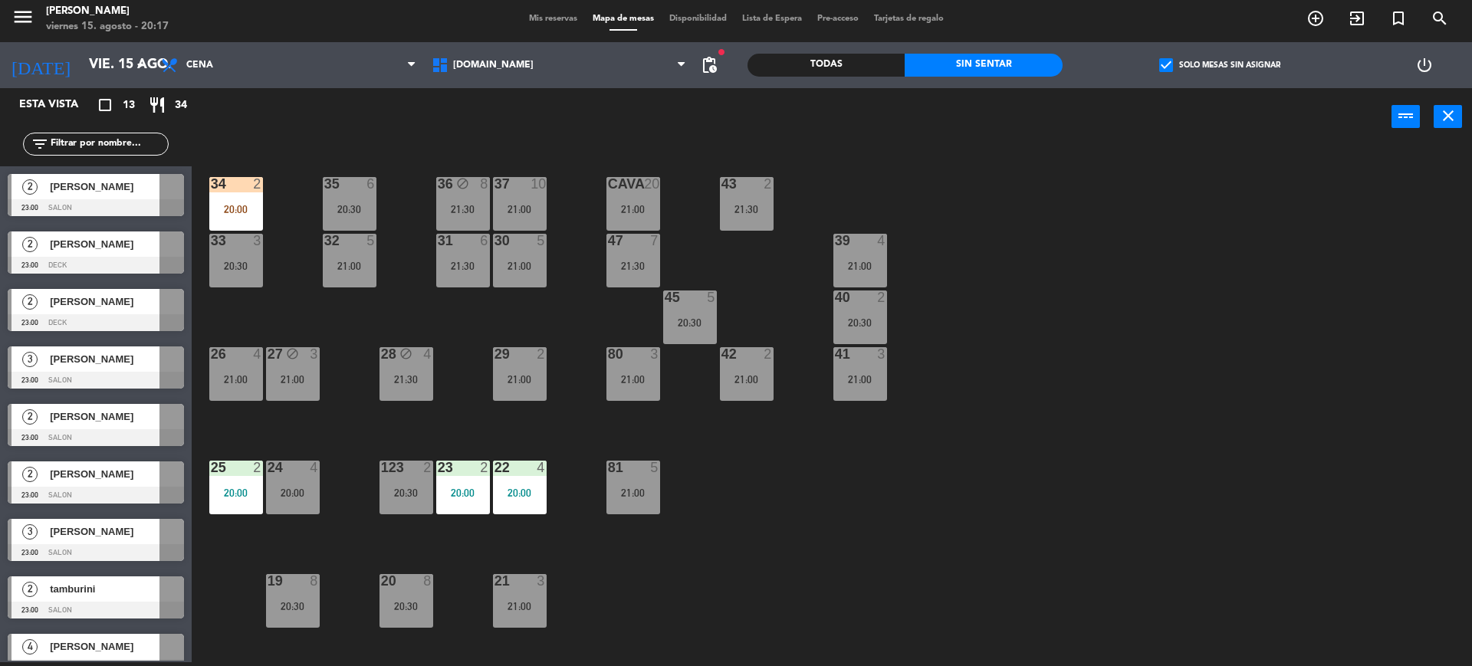
click at [347, 188] on div at bounding box center [349, 184] width 25 height 14
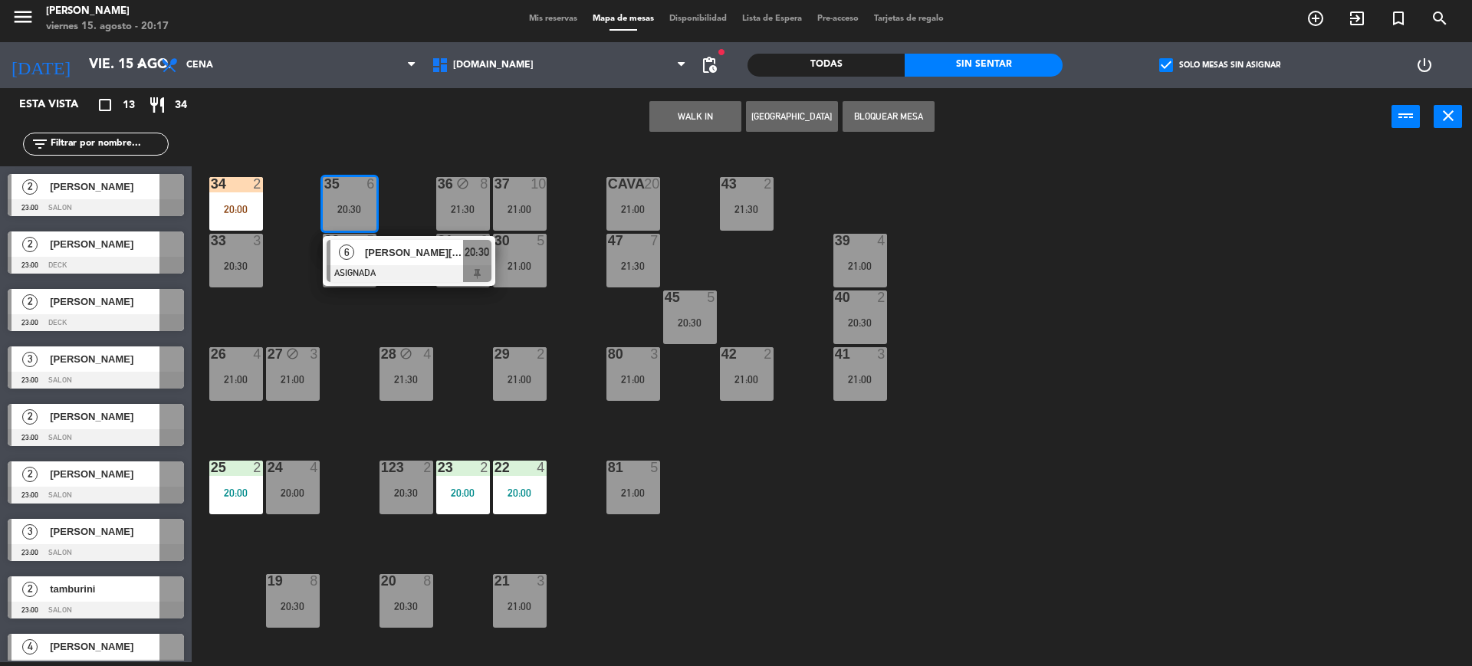
click at [319, 308] on div "34 2 20:00 35 6 20:30 6 [EMAIL_ADDRESS][DOMAIN_NAME] ASIGNADA 20:30 36 block 8 …" at bounding box center [839, 407] width 1266 height 517
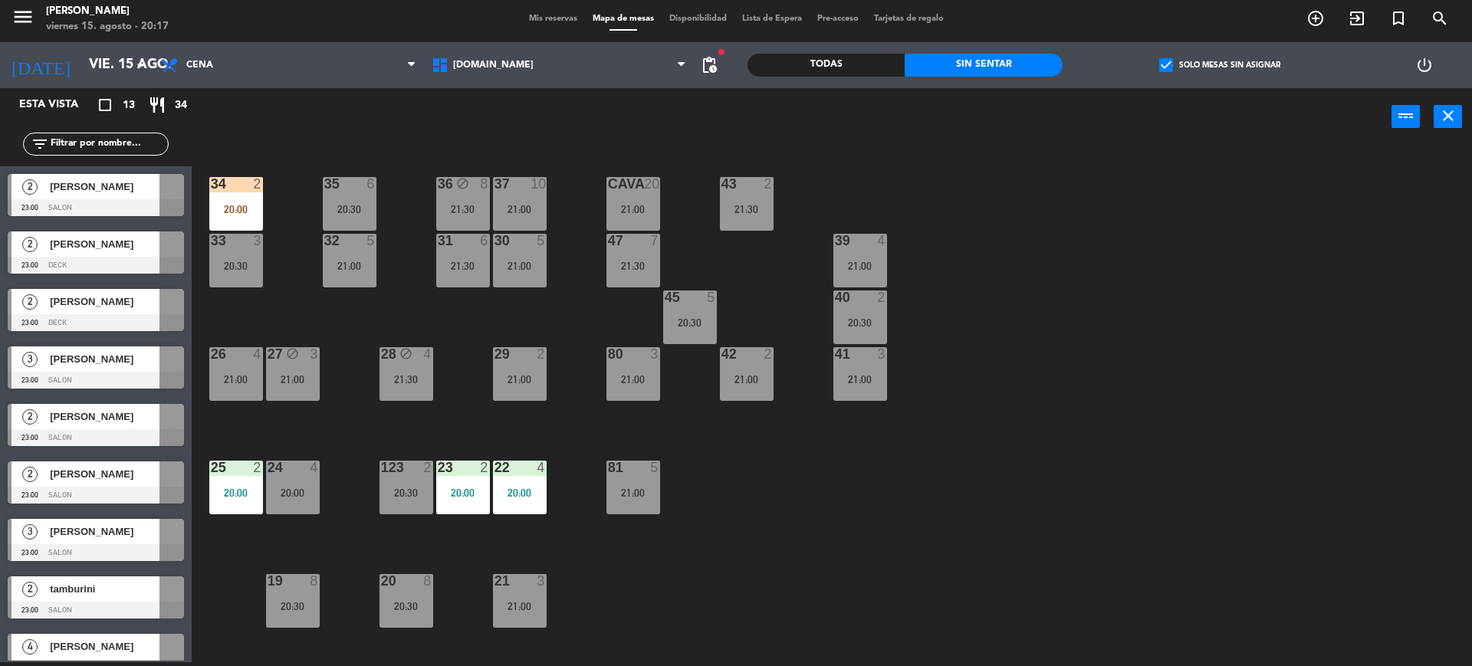
click at [255, 203] on div "20:00" at bounding box center [236, 208] width 54 height 11
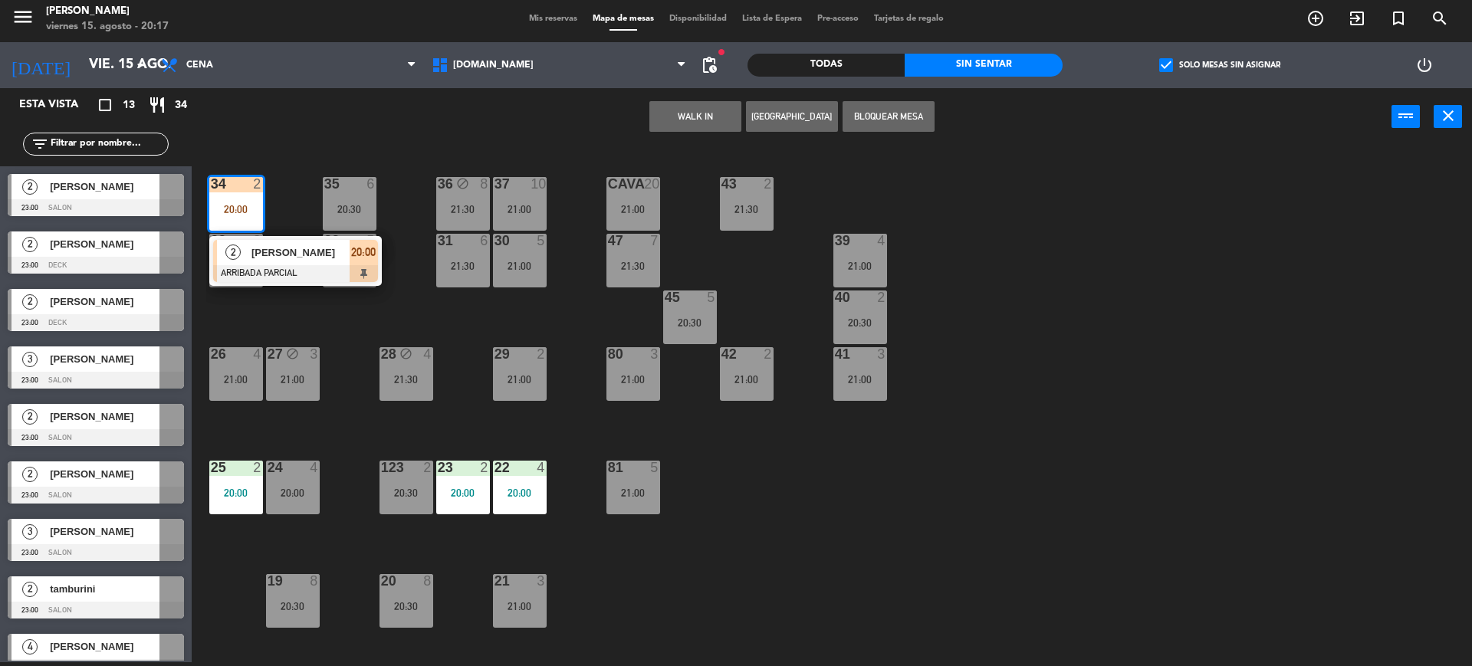
click at [938, 465] on div "34 2 20:00 2 [PERSON_NAME] ARRIBADA PARCIAL 20:00 35 6 20:30 36 block 8 21:30 4…" at bounding box center [839, 407] width 1266 height 517
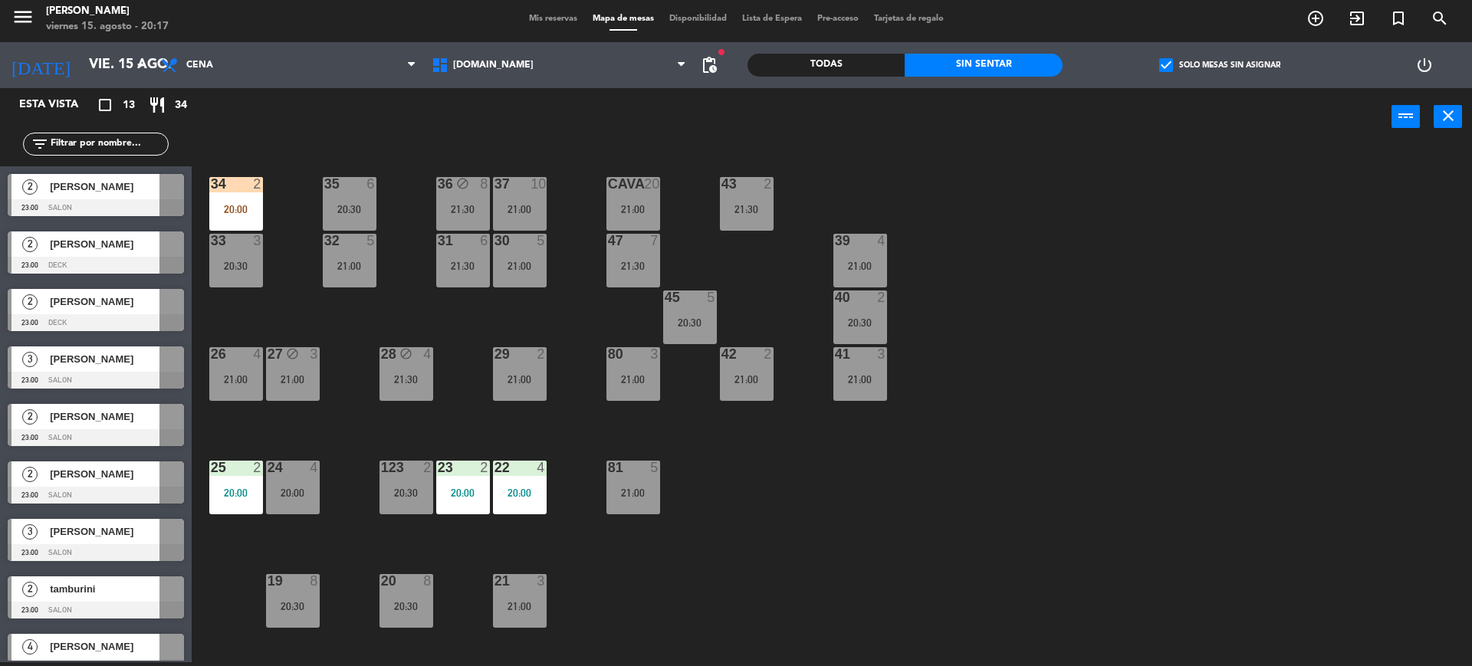
click at [255, 209] on div "20:00" at bounding box center [236, 209] width 54 height 11
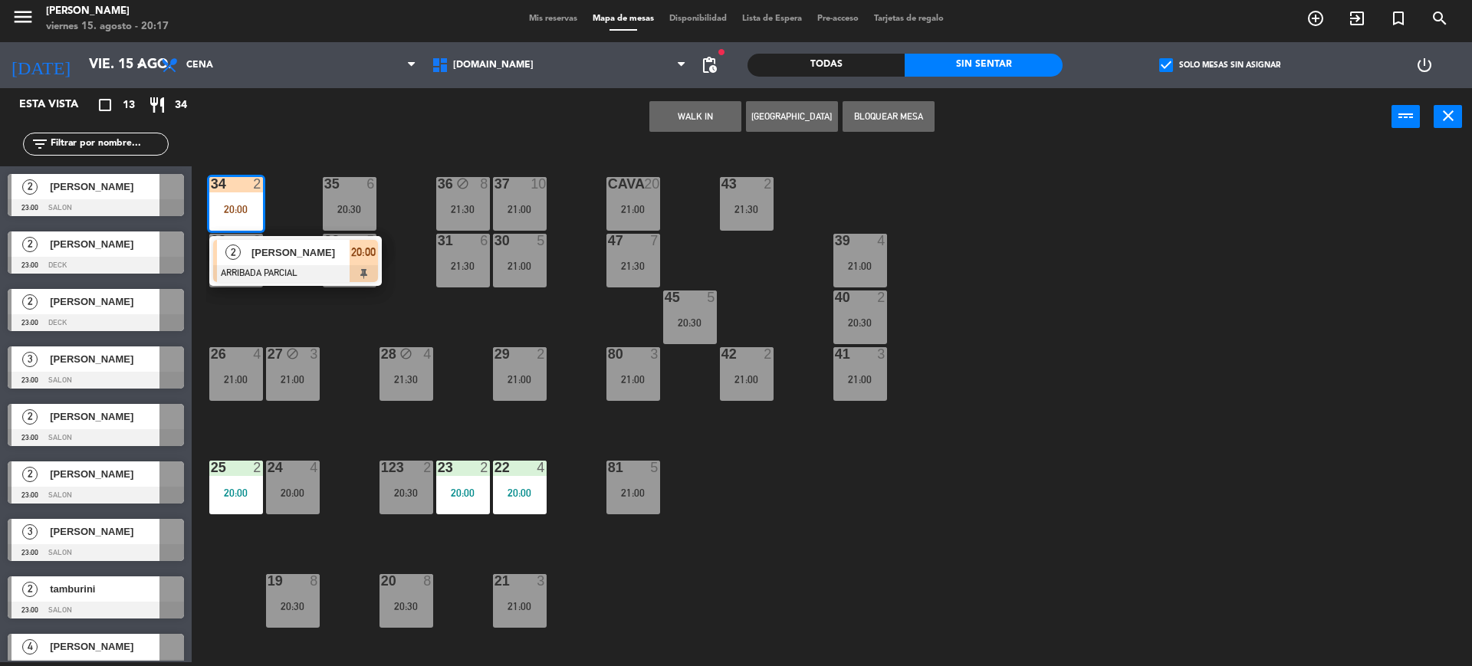
click at [769, 306] on div "34 2 20:00 2 [PERSON_NAME] ARRIBADA PARCIAL 20:00 35 6 20:30 36 block 8 21:30 4…" at bounding box center [839, 407] width 1266 height 517
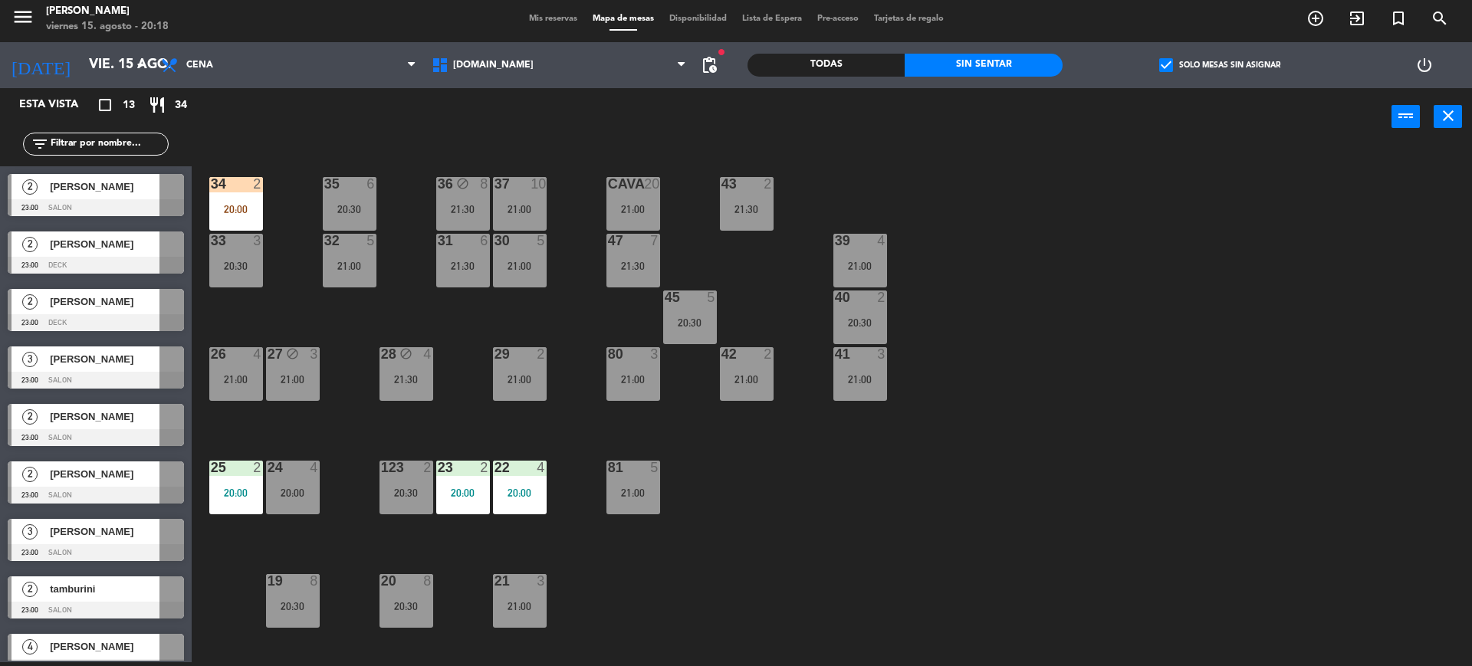
click at [1299, 517] on div "34 2 20:00 35 6 20:30 36 block 8 21:30 43 2 21:30 37 10 21:00 CAVA 20 21:00 33 …" at bounding box center [839, 407] width 1266 height 517
click at [236, 208] on div "20:00" at bounding box center [236, 209] width 54 height 11
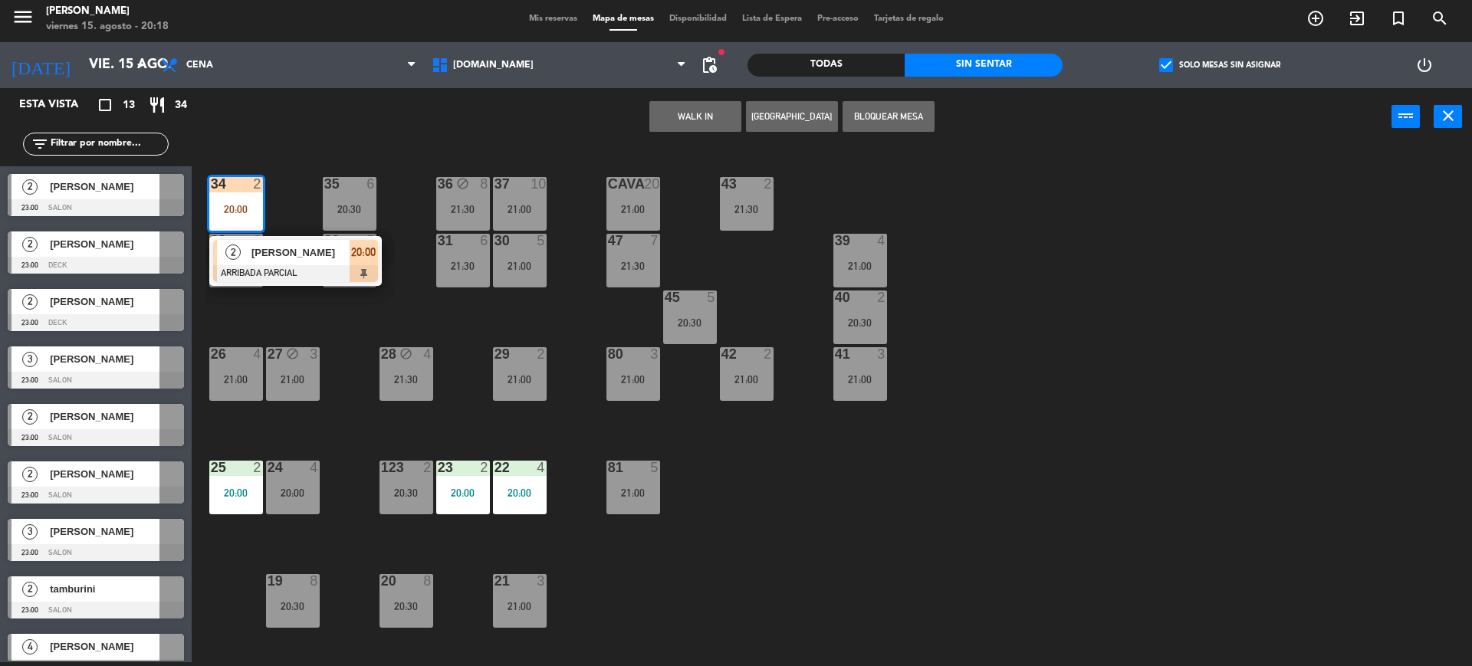
scroll to position [192, 0]
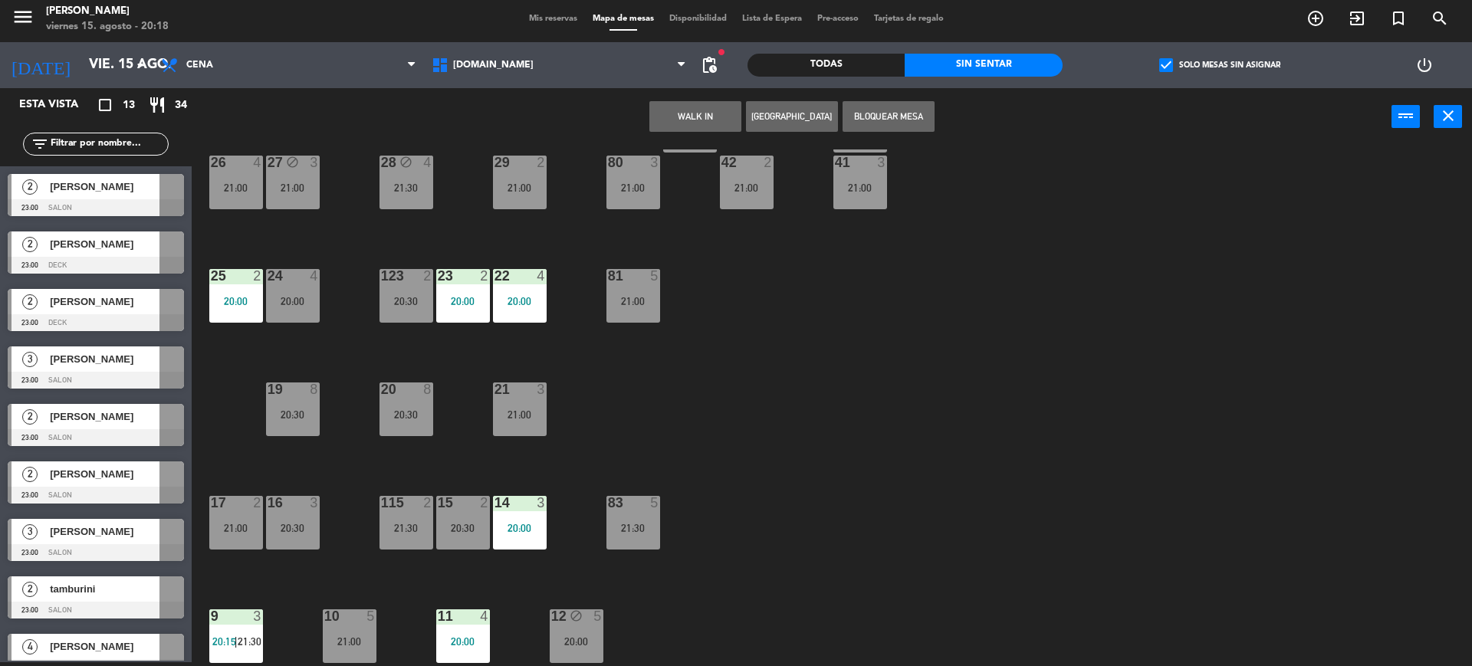
click at [395, 517] on div "115 2 21:30" at bounding box center [406, 523] width 54 height 54
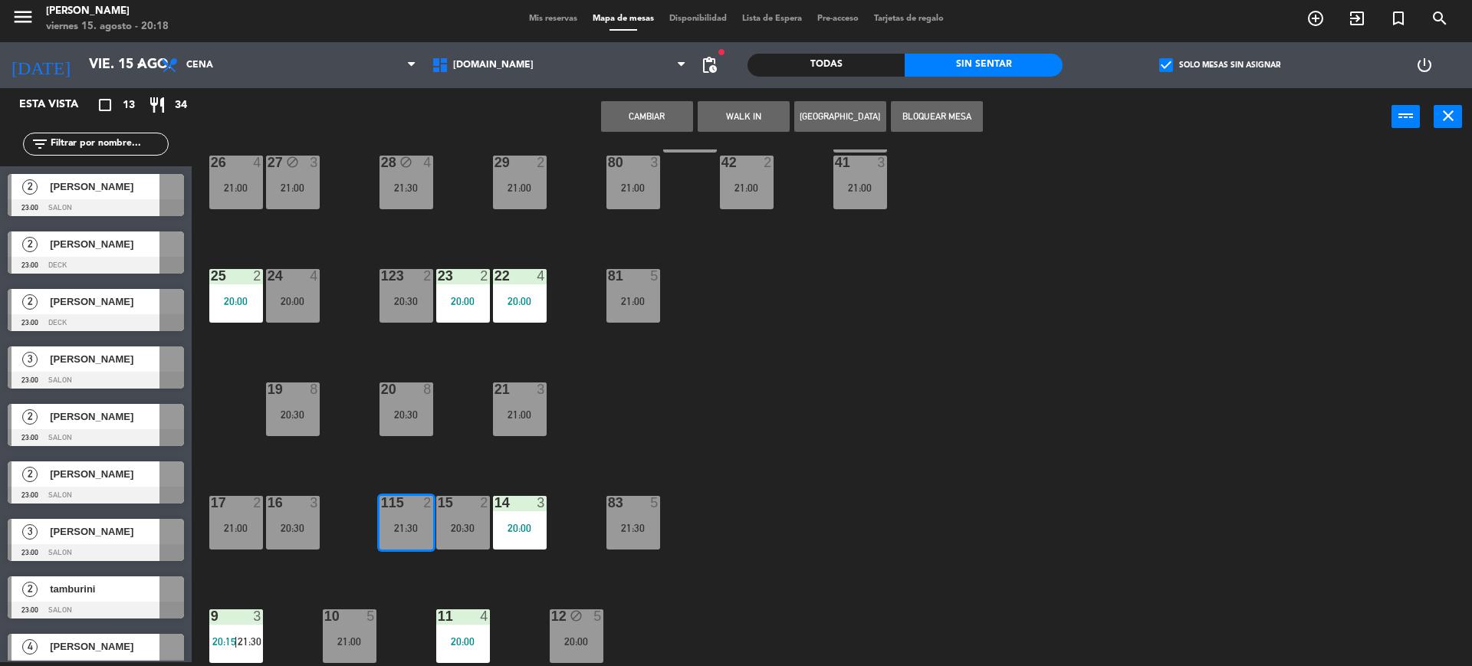
click at [628, 115] on button "Cambiar" at bounding box center [647, 116] width 92 height 31
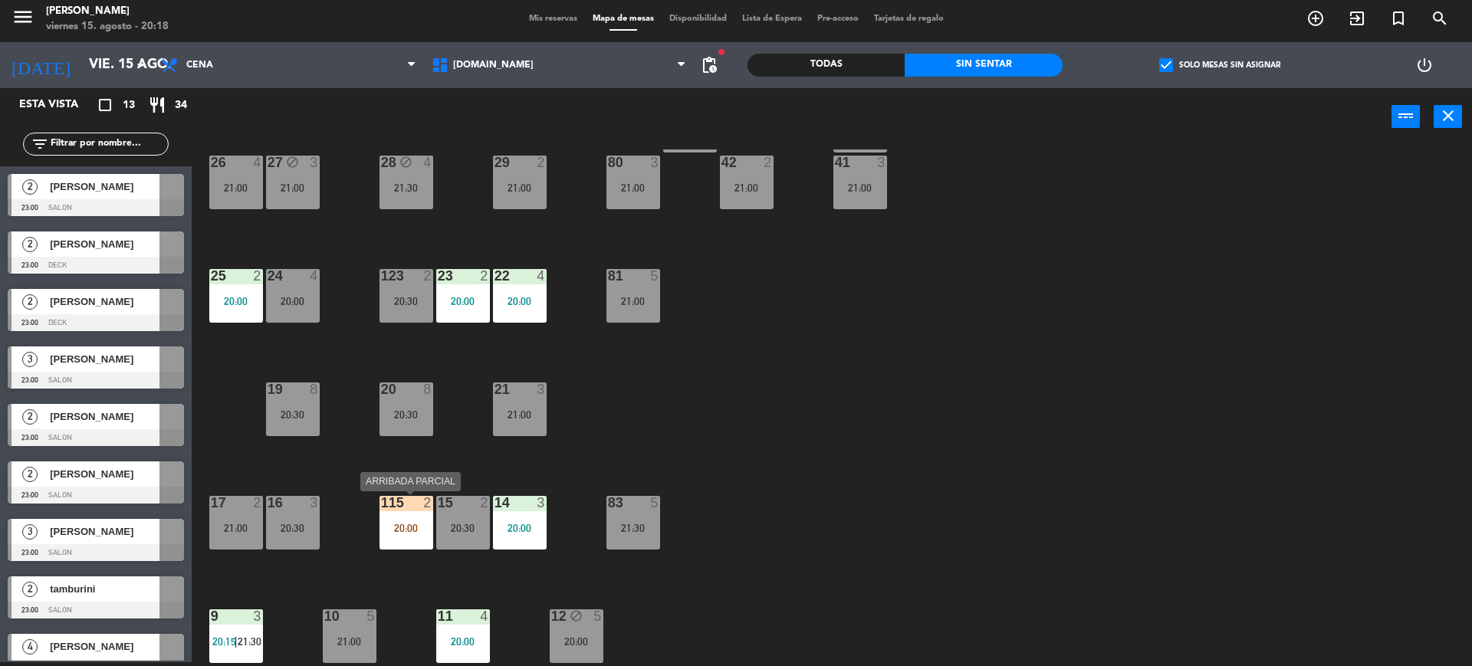
click at [408, 521] on div "115 2 20:00" at bounding box center [406, 523] width 54 height 54
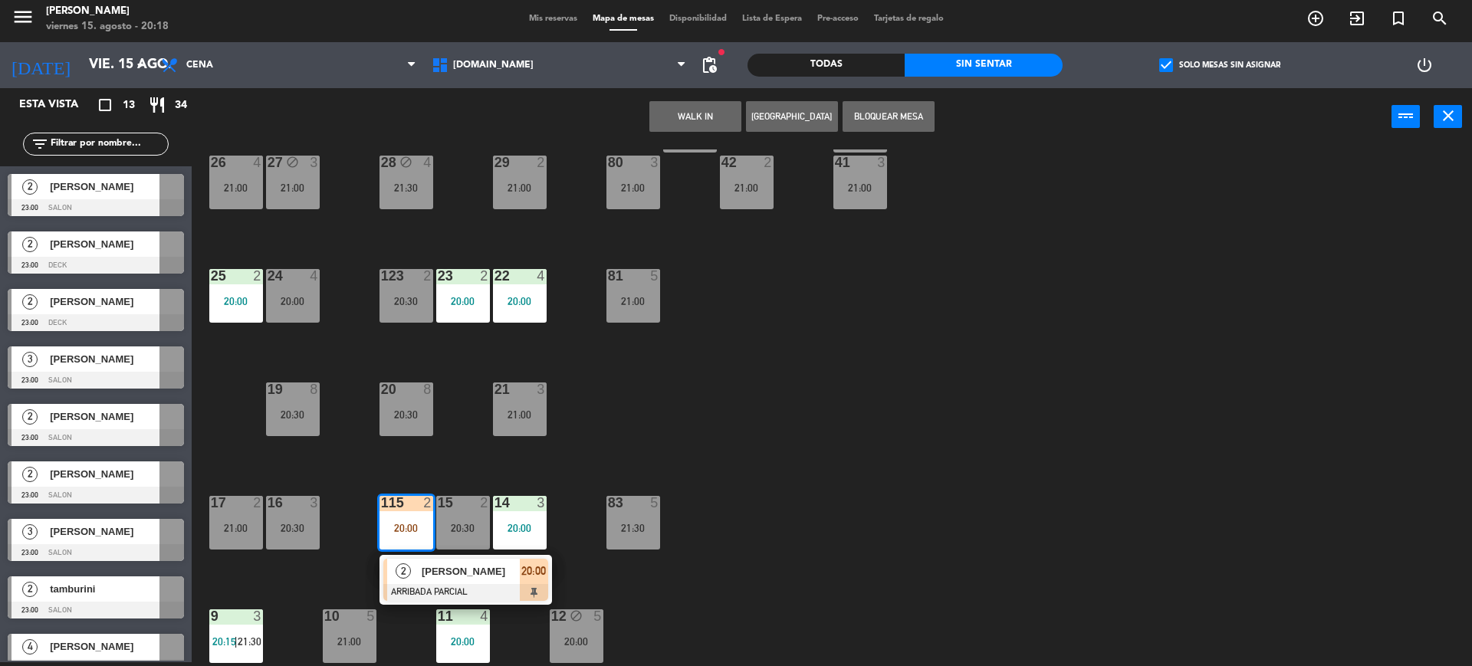
click at [452, 591] on div at bounding box center [465, 592] width 165 height 17
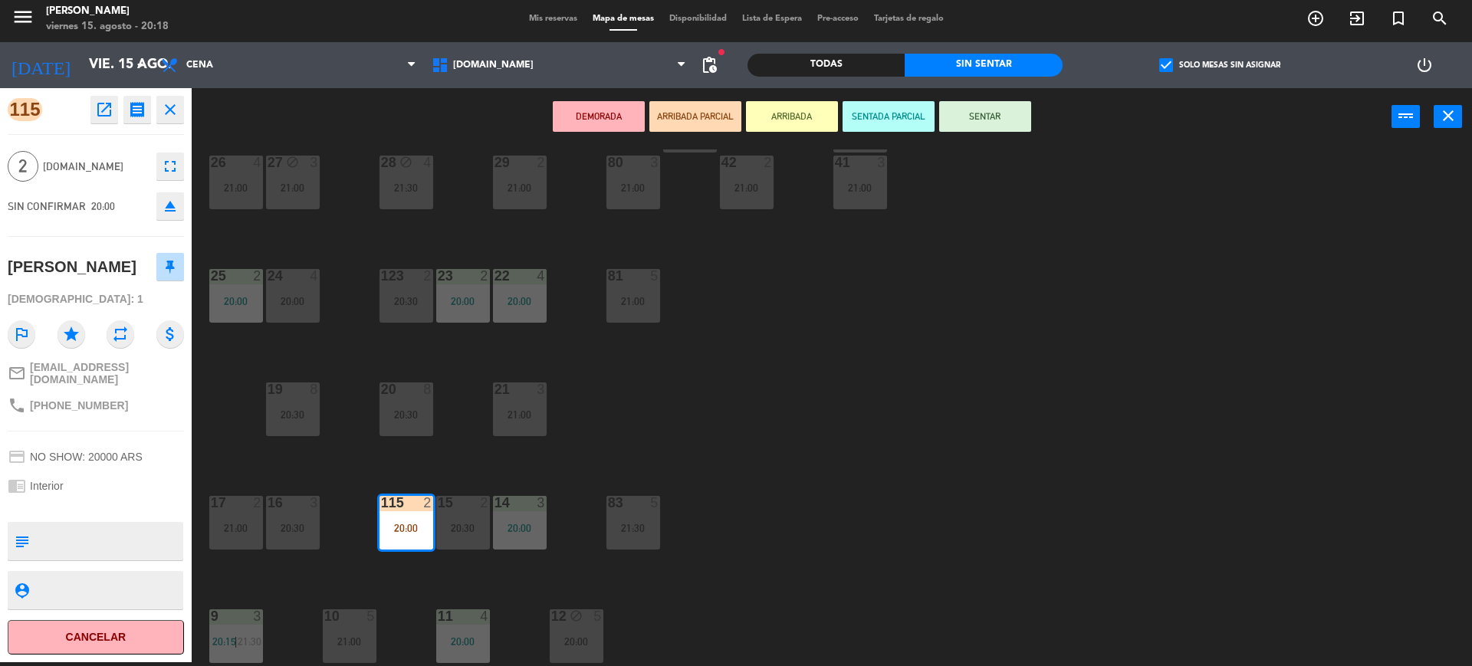
click at [1002, 101] on button "SENTAR" at bounding box center [985, 116] width 92 height 31
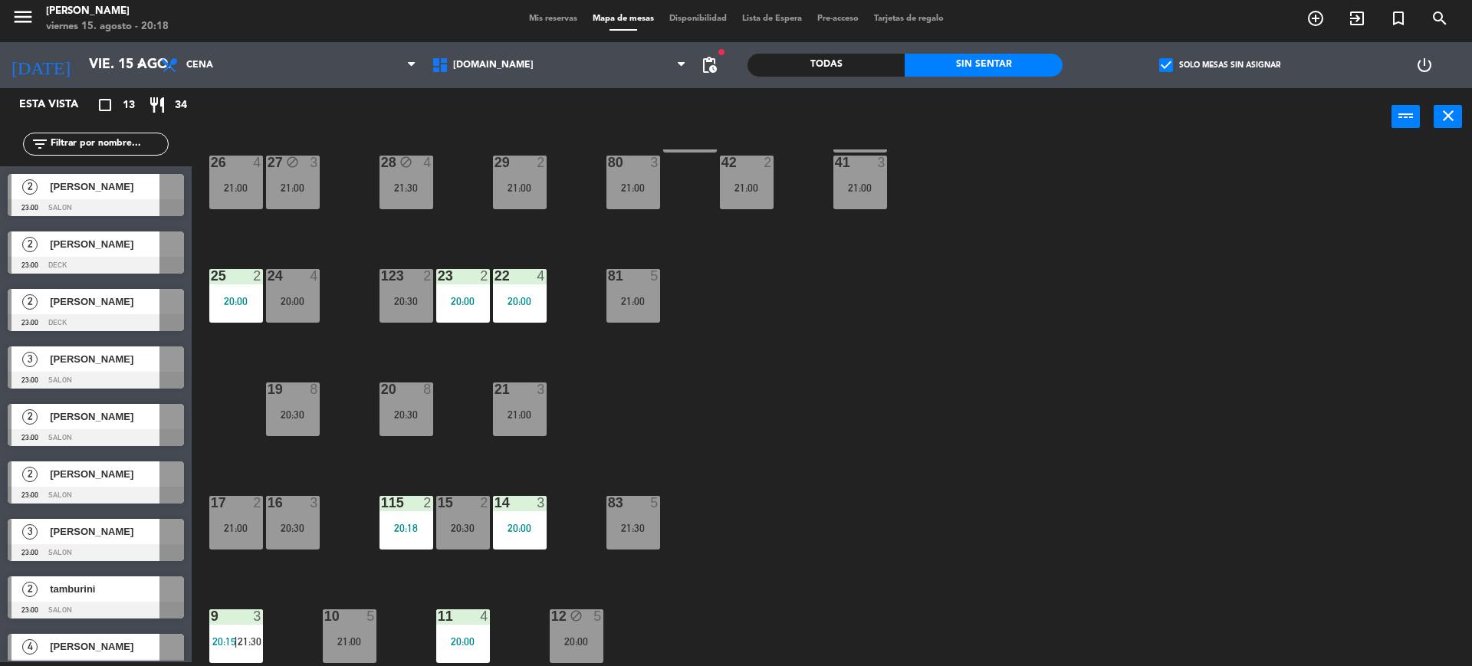
click at [1210, 74] on div "check_box Solo mesas sin asignar" at bounding box center [1220, 65] width 315 height 46
click at [1209, 68] on label "check_box Solo mesas sin asignar" at bounding box center [1219, 65] width 121 height 14
click at [1220, 65] on input "check_box Solo mesas sin asignar" at bounding box center [1220, 65] width 0 height 0
click at [769, 57] on div "Todas" at bounding box center [825, 65] width 157 height 23
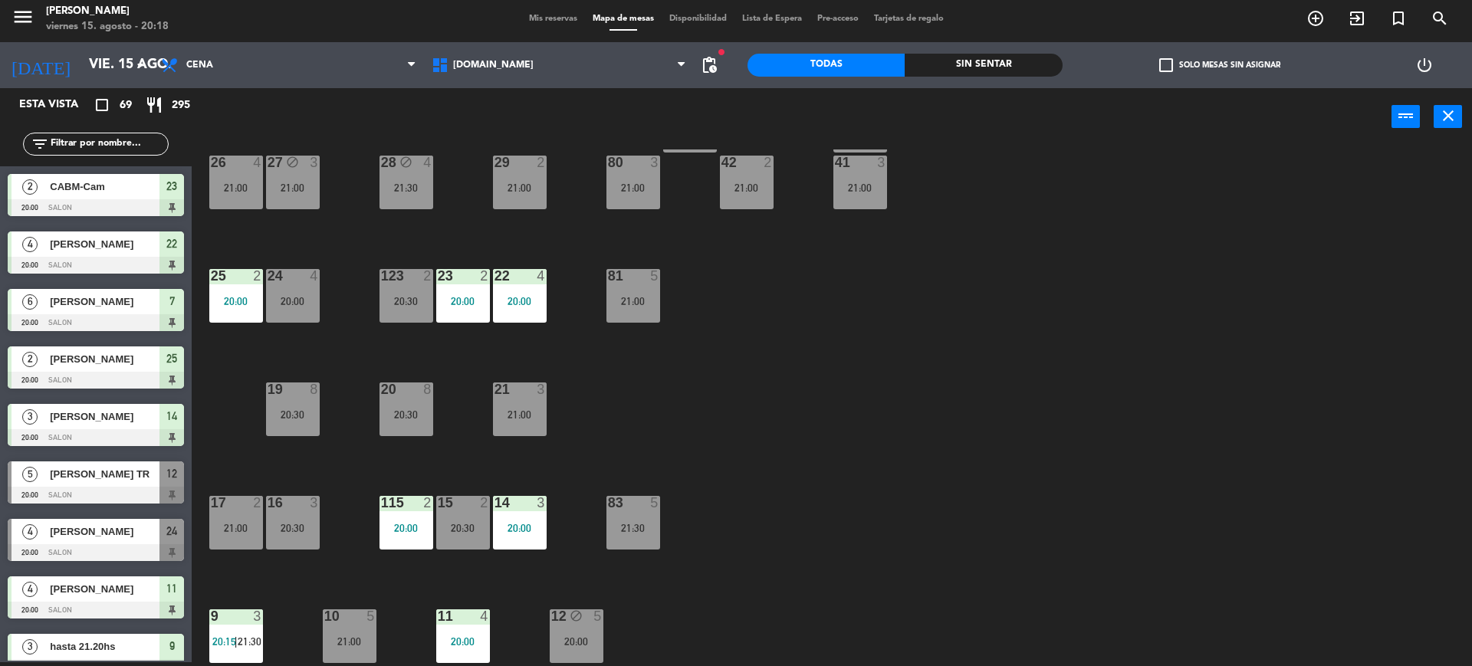
click at [127, 157] on div "filter_list" at bounding box center [96, 144] width 192 height 44
click at [118, 141] on input "text" at bounding box center [108, 144] width 119 height 17
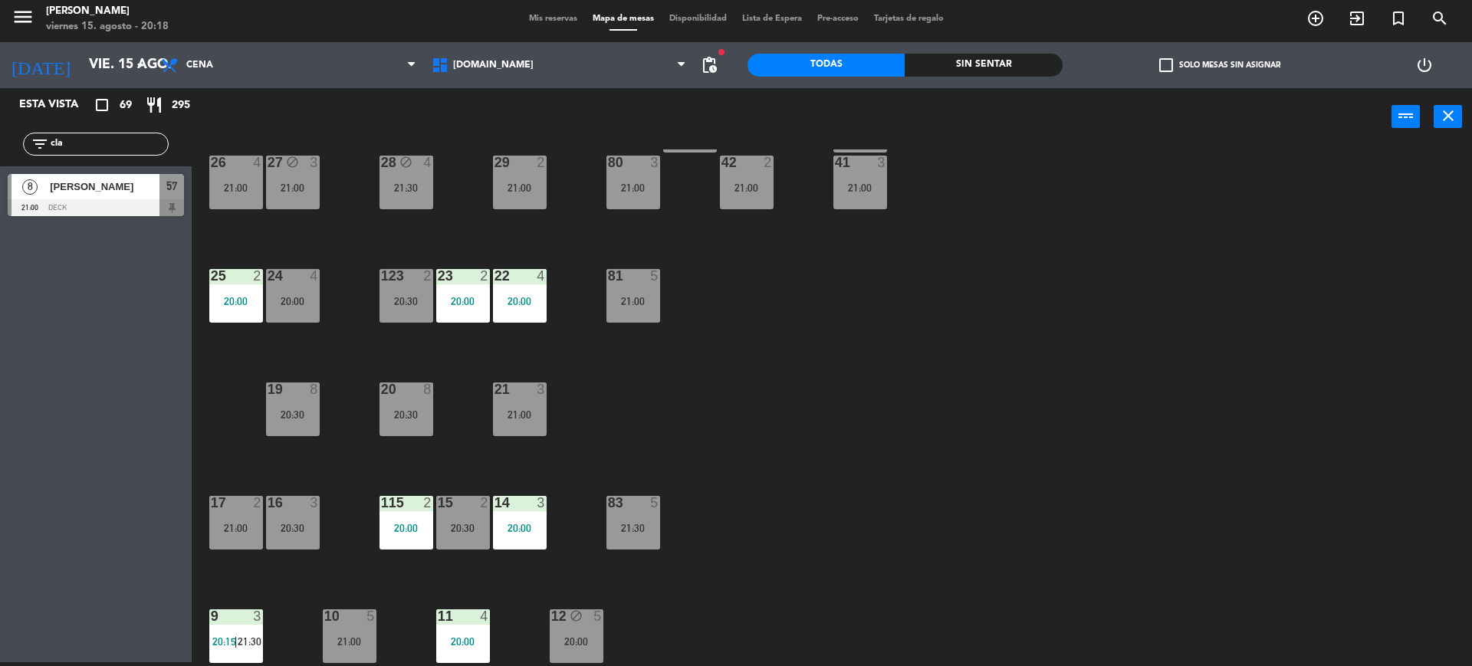
click at [931, 262] on div "34 2 21:30 35 6 20:30 36 block 8 21:30 43 2 21:30 37 10 21:00 CAVA 20 21:00 33 …" at bounding box center [839, 407] width 1266 height 517
drag, startPoint x: 103, startPoint y: 140, endPoint x: 8, endPoint y: 141, distance: 95.1
click at [8, 141] on div "filter_list cla" at bounding box center [96, 144] width 192 height 44
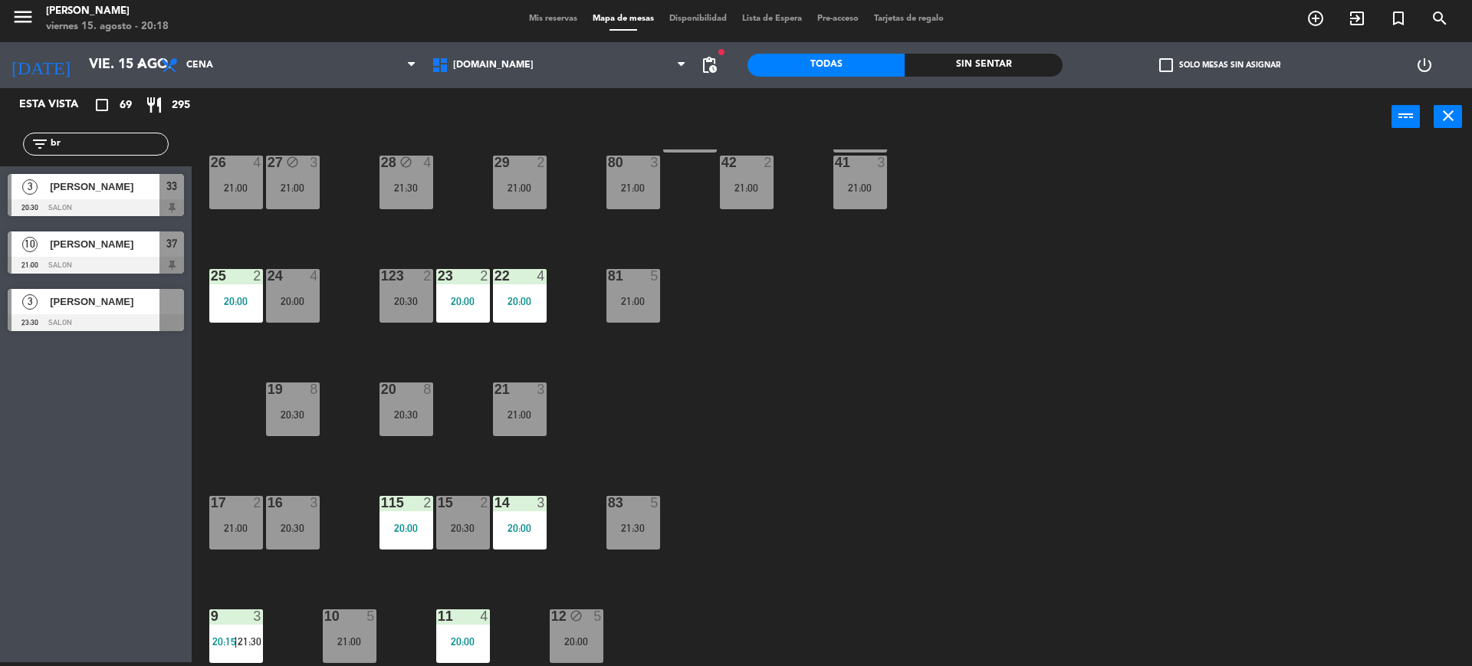
type input "b"
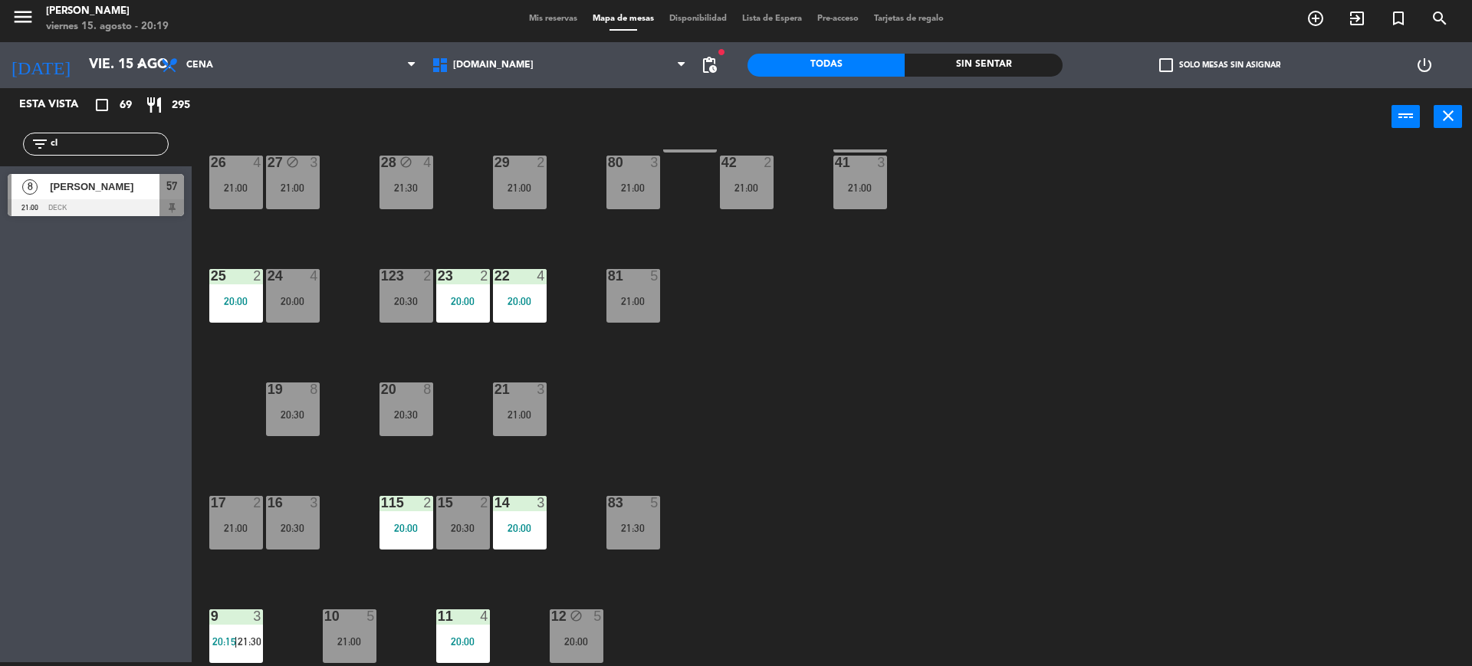
type input "c"
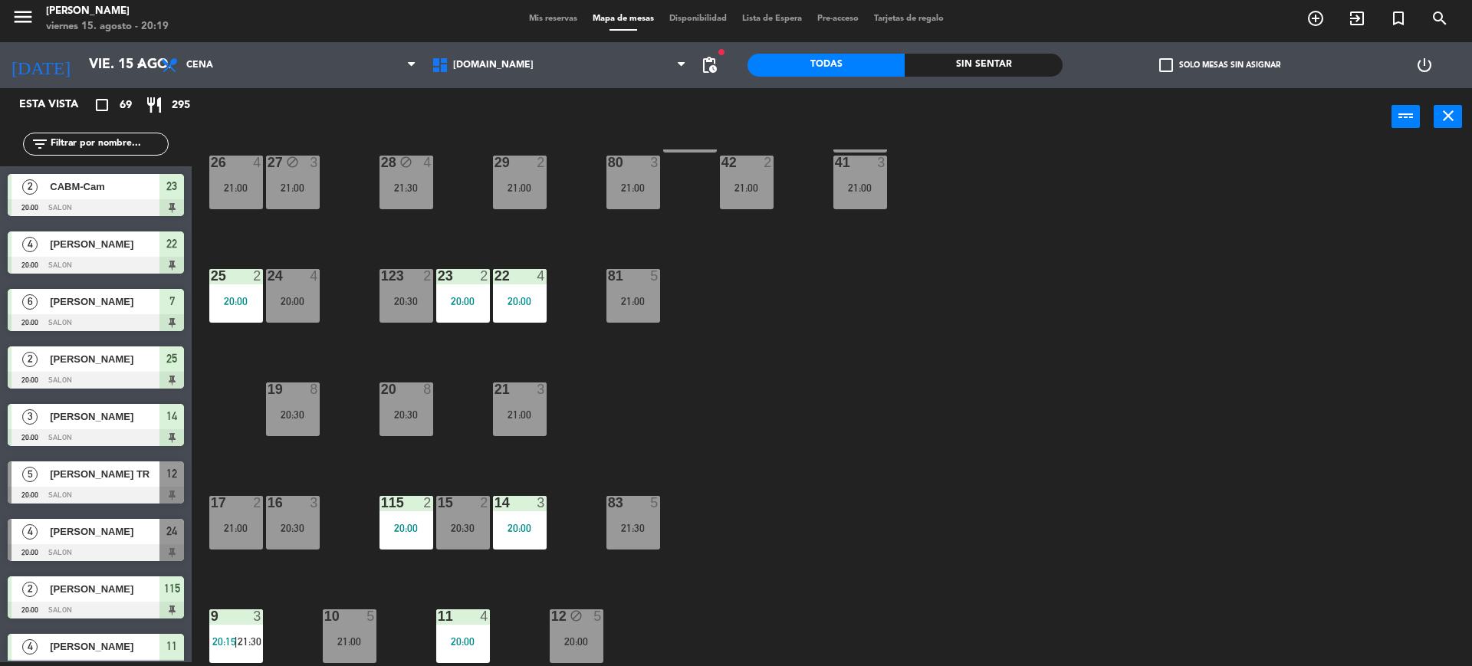
click at [981, 499] on div "34 2 21:30 35 6 20:30 36 block 8 21:30 43 2 21:30 37 10 21:00 CAVA 20 21:00 33 …" at bounding box center [839, 407] width 1266 height 517
click at [1051, 423] on div "34 2 21:30 35 6 20:30 36 block 8 21:30 43 2 21:30 37 10 21:00 CAVA 20 21:00 33 …" at bounding box center [839, 407] width 1266 height 517
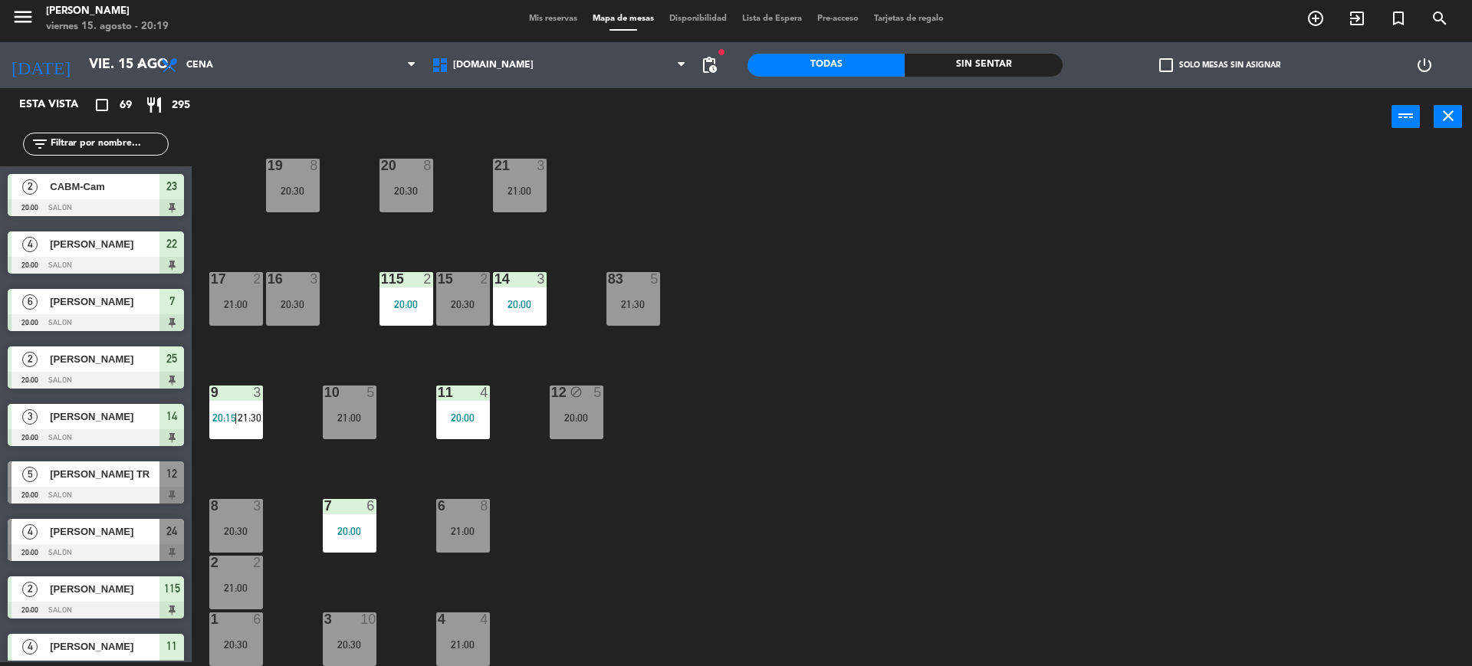
click at [379, 420] on div "34 2 21:30 35 6 20:30 36 block 8 21:30 43 2 21:30 37 10 21:00 CAVA 20 21:00 33 …" at bounding box center [839, 407] width 1266 height 517
click at [368, 430] on div "10 5 21:00" at bounding box center [350, 413] width 54 height 54
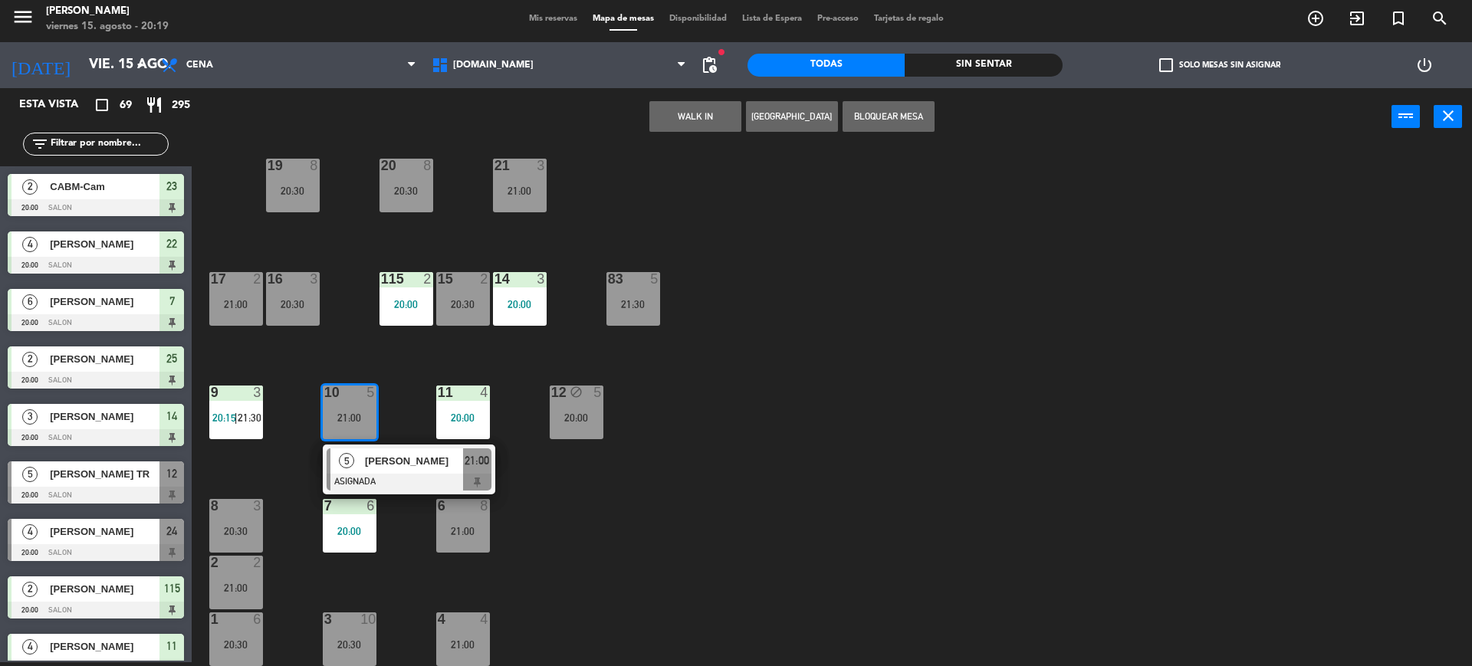
drag, startPoint x: 655, startPoint y: 472, endPoint x: 610, endPoint y: 437, distance: 56.7
click at [655, 471] on div "34 2 21:30 35 6 20:30 36 block 8 21:30 43 2 21:30 37 10 21:00 CAVA 20 21:00 33 …" at bounding box center [839, 407] width 1266 height 517
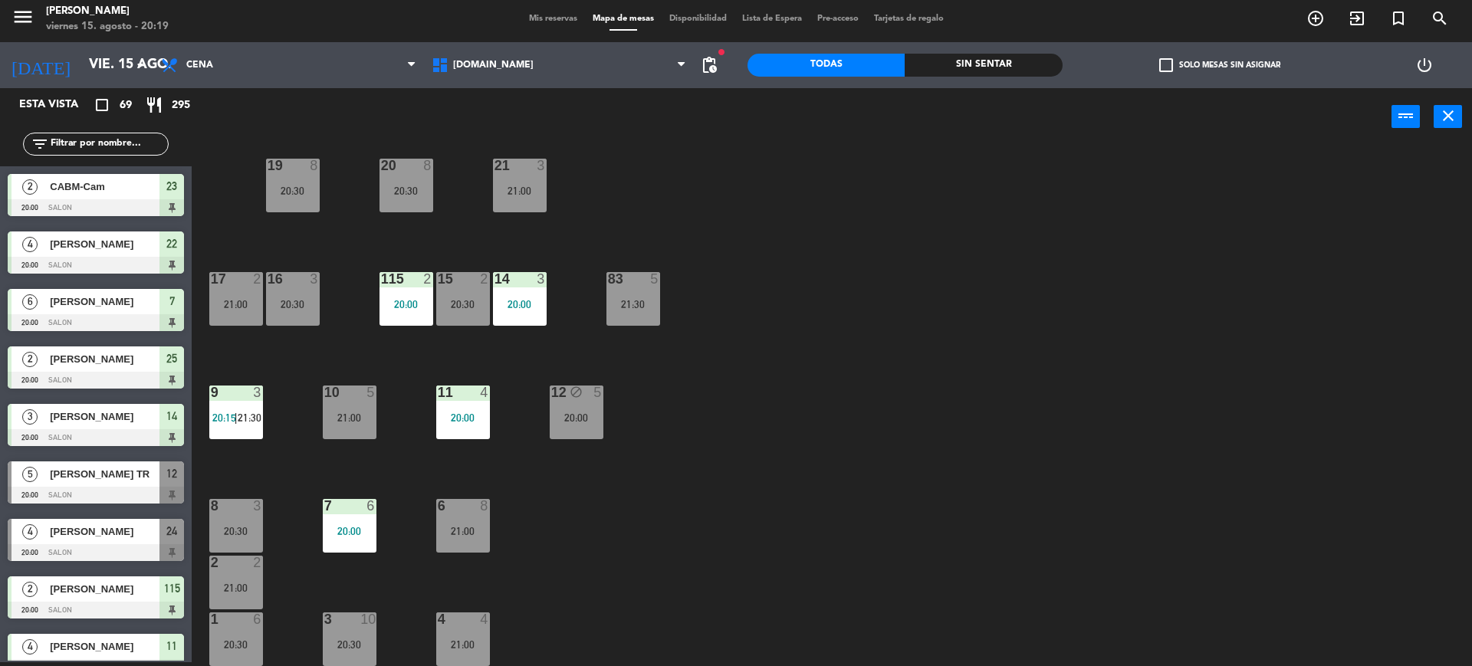
click at [576, 392] on icon "block" at bounding box center [576, 392] width 13 height 13
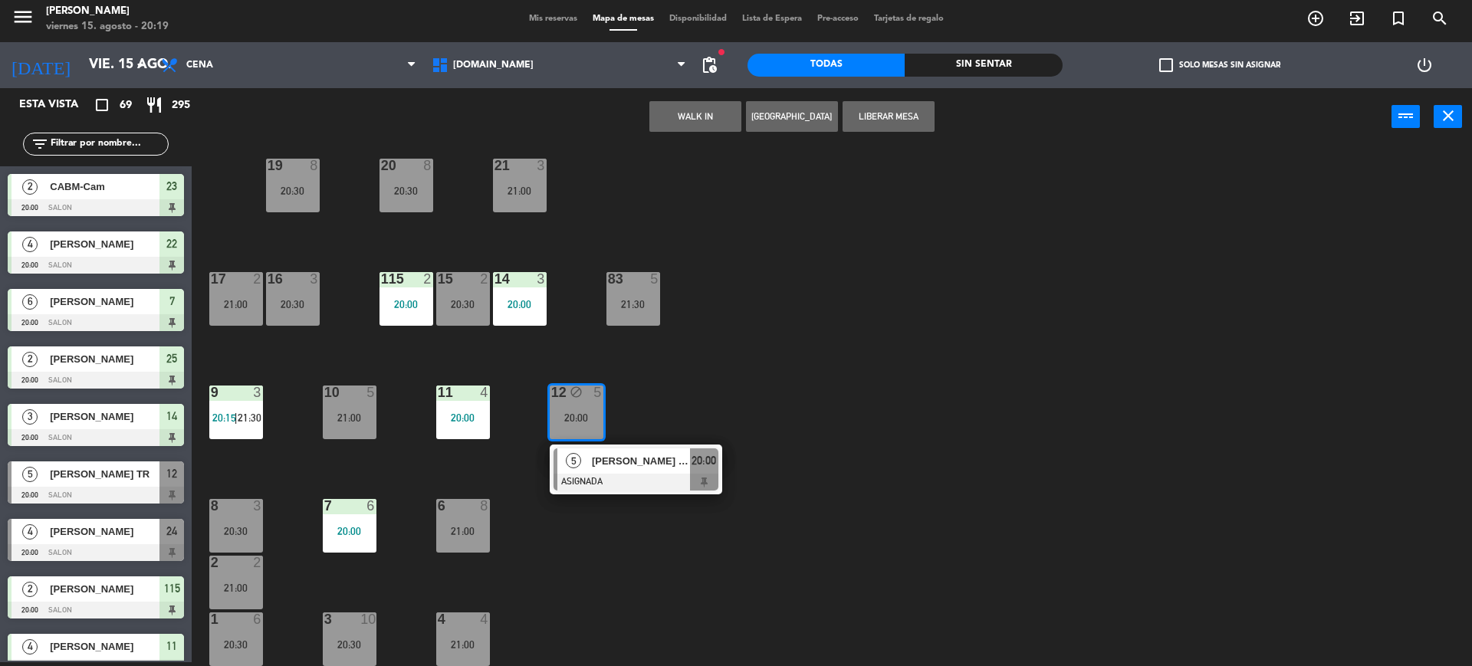
click at [360, 404] on div "10 5 21:00" at bounding box center [350, 413] width 54 height 54
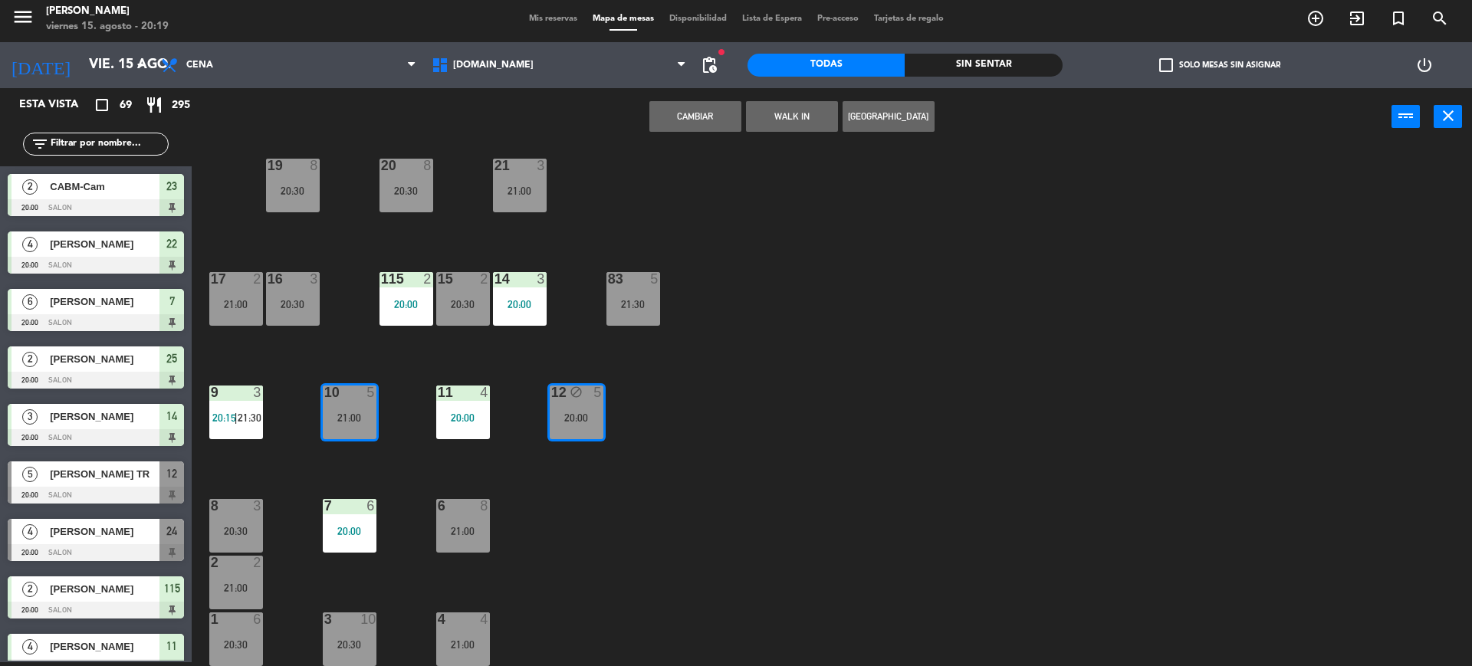
click at [708, 120] on button "Cambiar" at bounding box center [695, 116] width 92 height 31
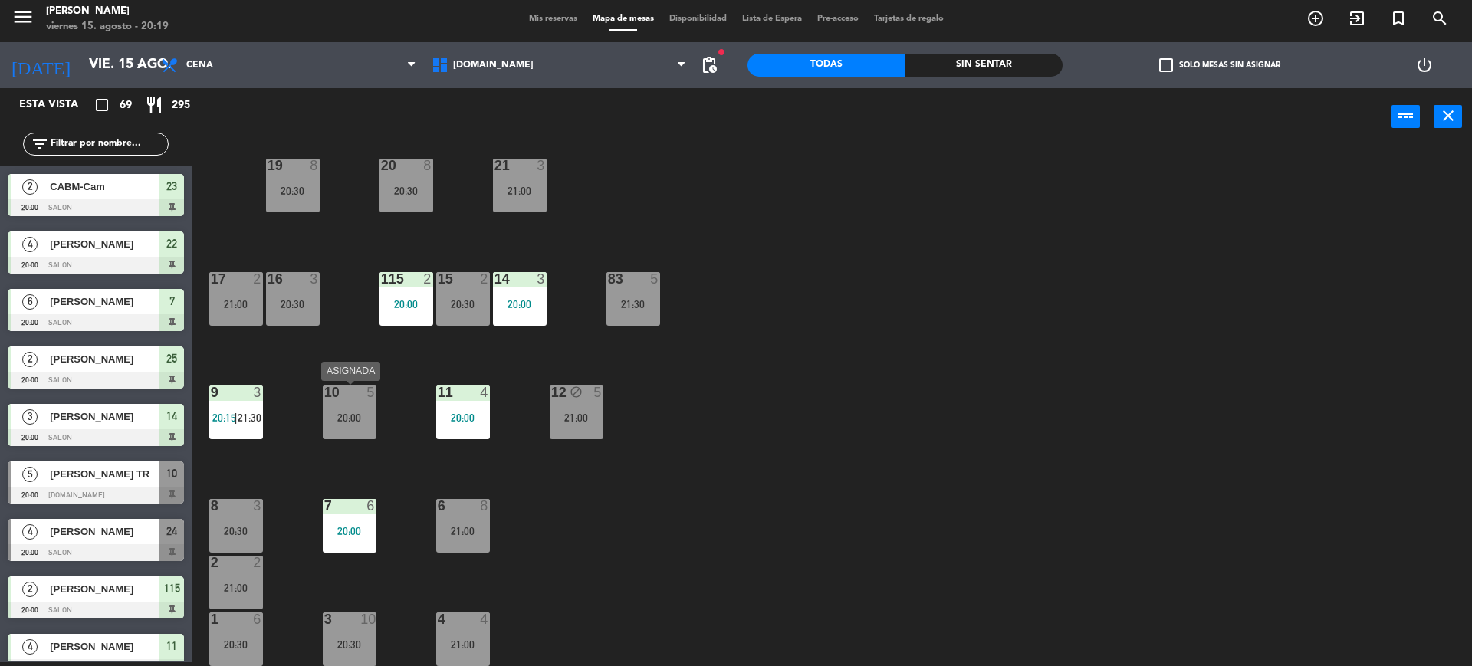
click at [337, 427] on div "10 5 20:00" at bounding box center [350, 413] width 54 height 54
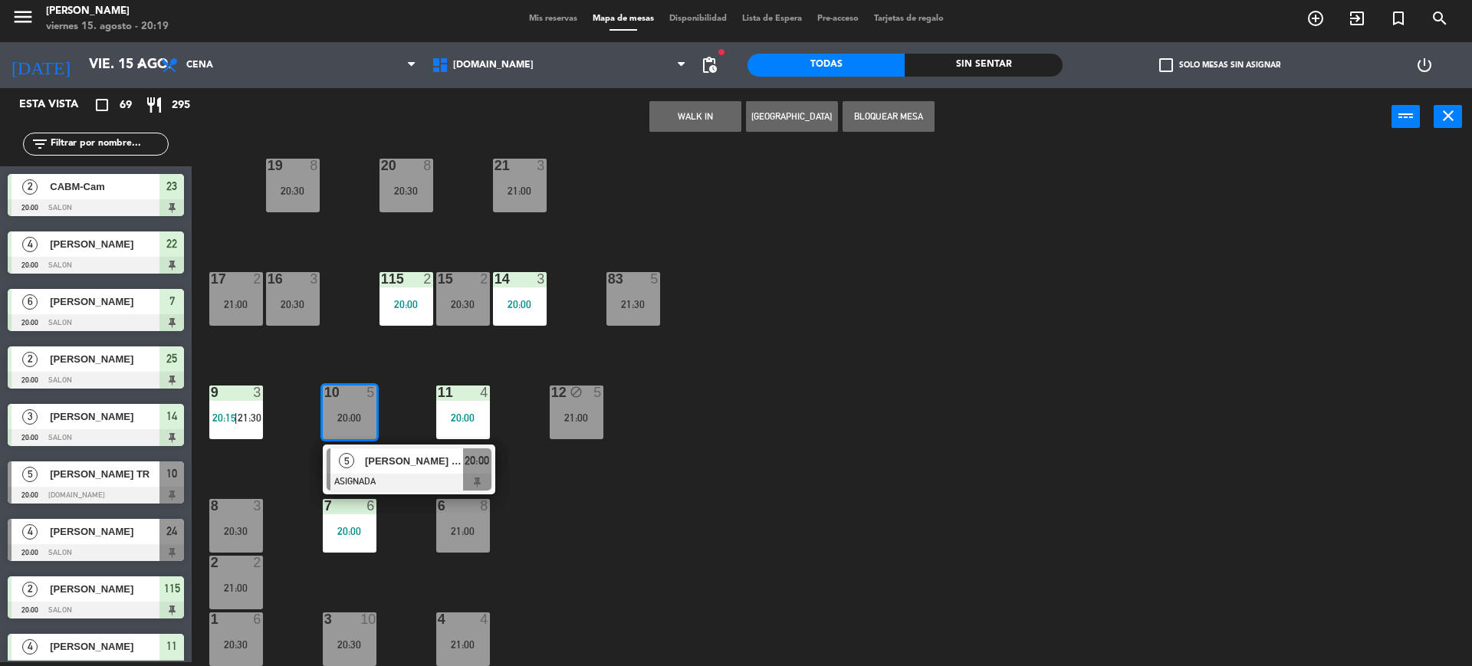
click at [396, 451] on div "[PERSON_NAME] TR" at bounding box center [413, 460] width 100 height 25
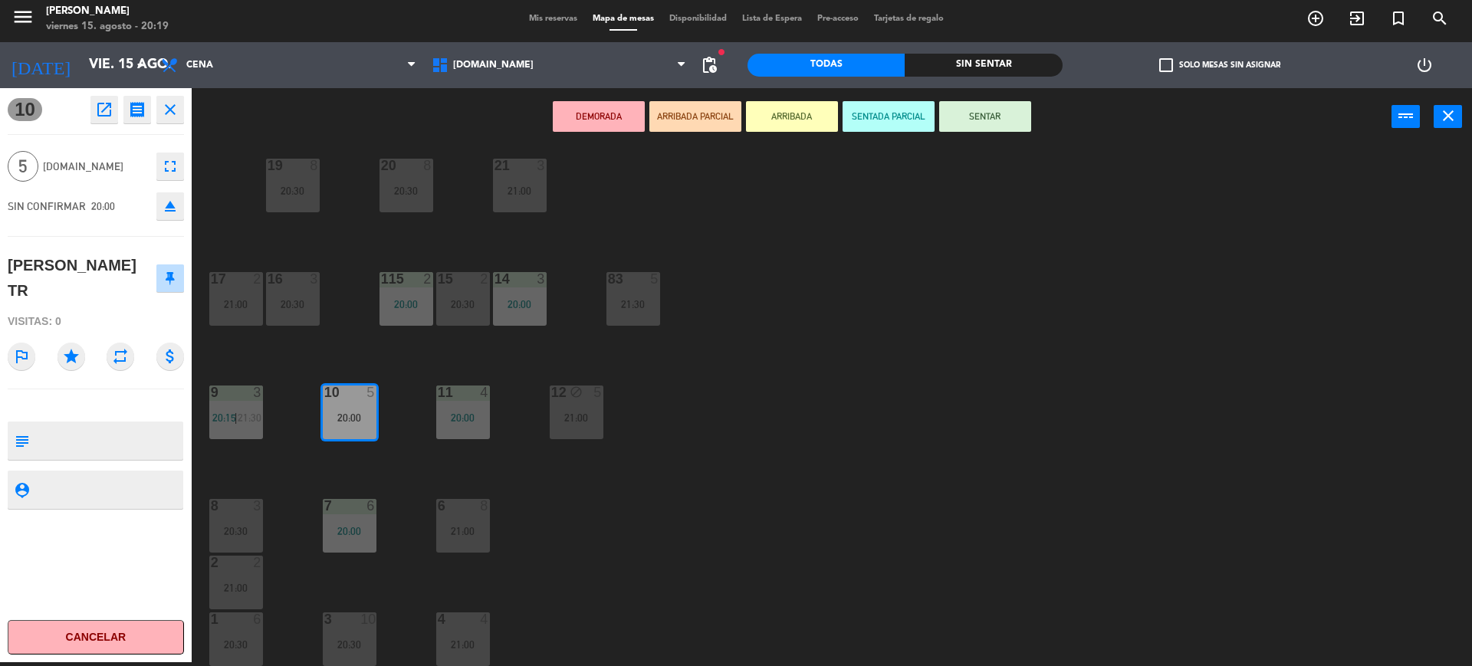
click at [999, 117] on button "SENTAR" at bounding box center [985, 116] width 92 height 31
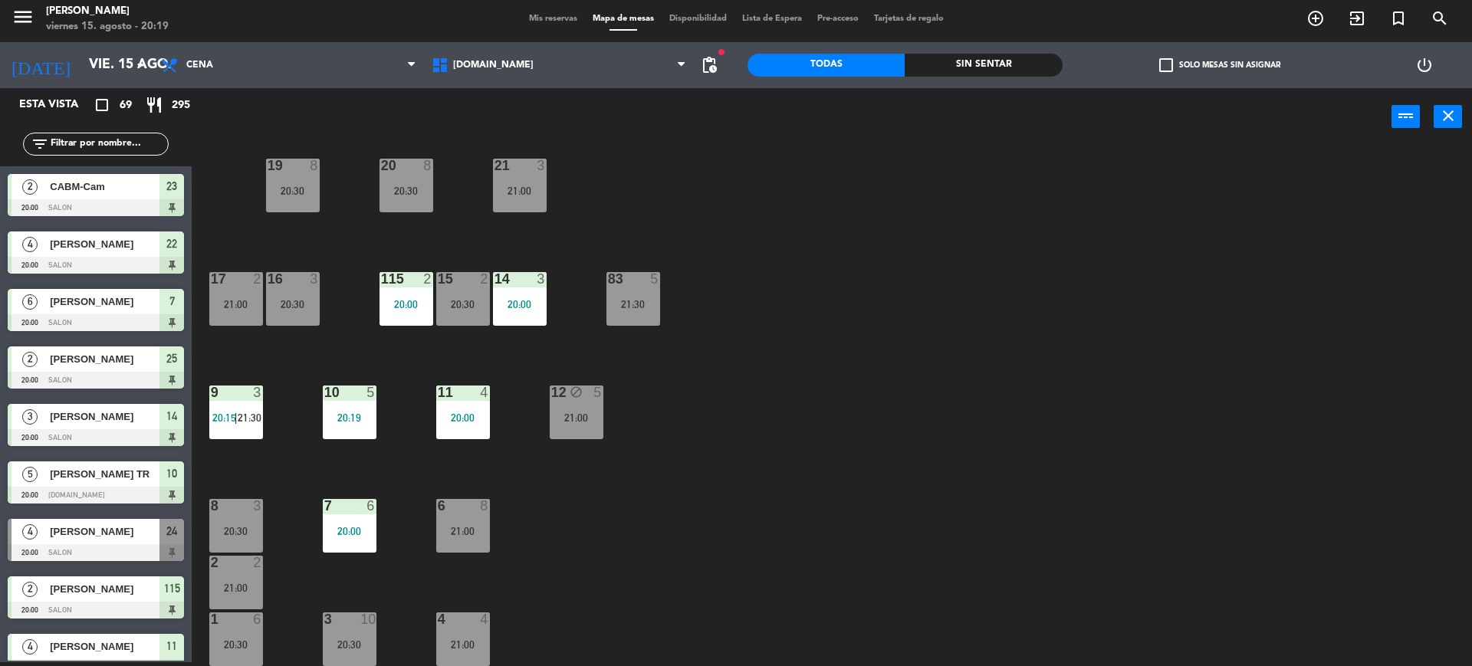
click at [1025, 74] on div "Sin sentar" at bounding box center [983, 65] width 157 height 23
